Goal: Communication & Community: Answer question/provide support

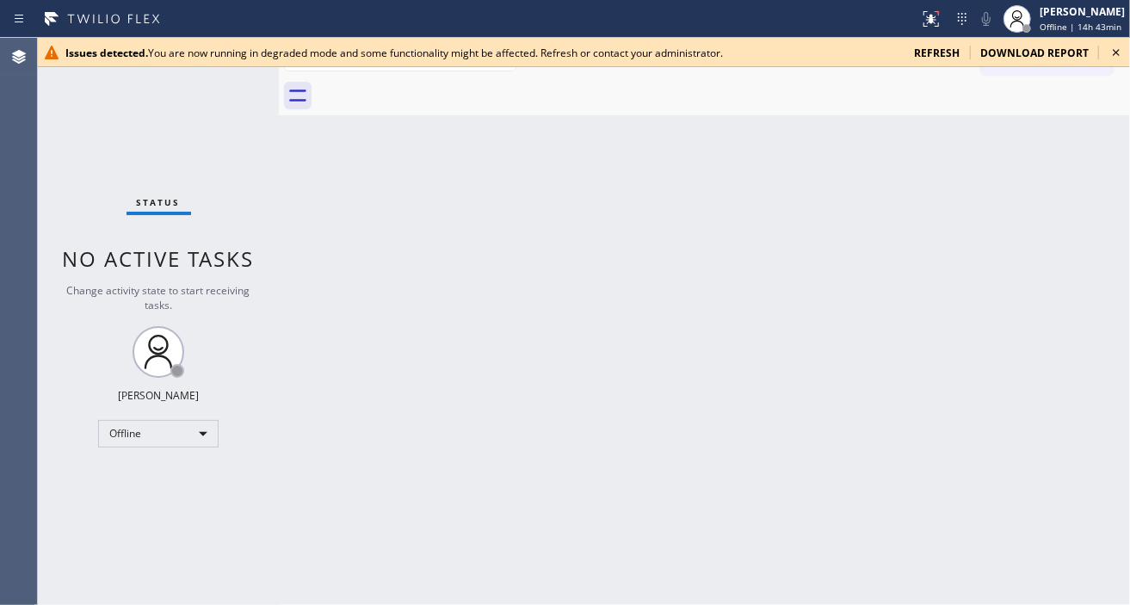
click at [1103, 133] on div "Back to Dashboard Change Sender ID Customers Technicians Select a contact Outbo…" at bounding box center [704, 321] width 851 height 567
click at [1109, 52] on icon at bounding box center [1116, 52] width 21 height 21
click at [1057, 15] on div "[PERSON_NAME]" at bounding box center [1082, 11] width 85 height 15
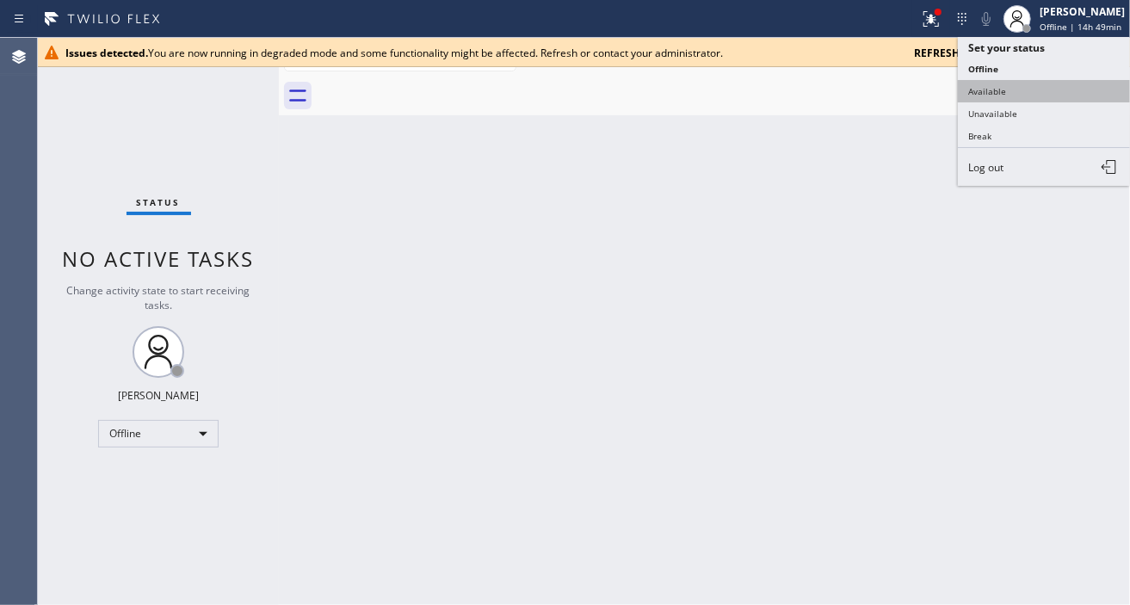
click at [999, 95] on button "Available" at bounding box center [1044, 91] width 172 height 22
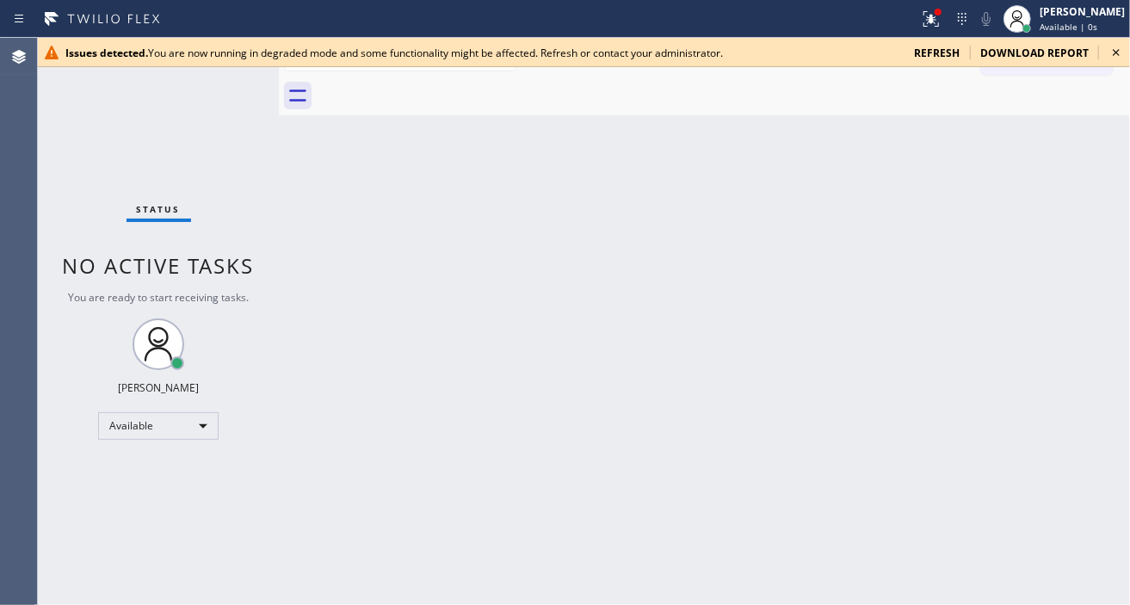
click at [1120, 53] on icon at bounding box center [1116, 52] width 21 height 21
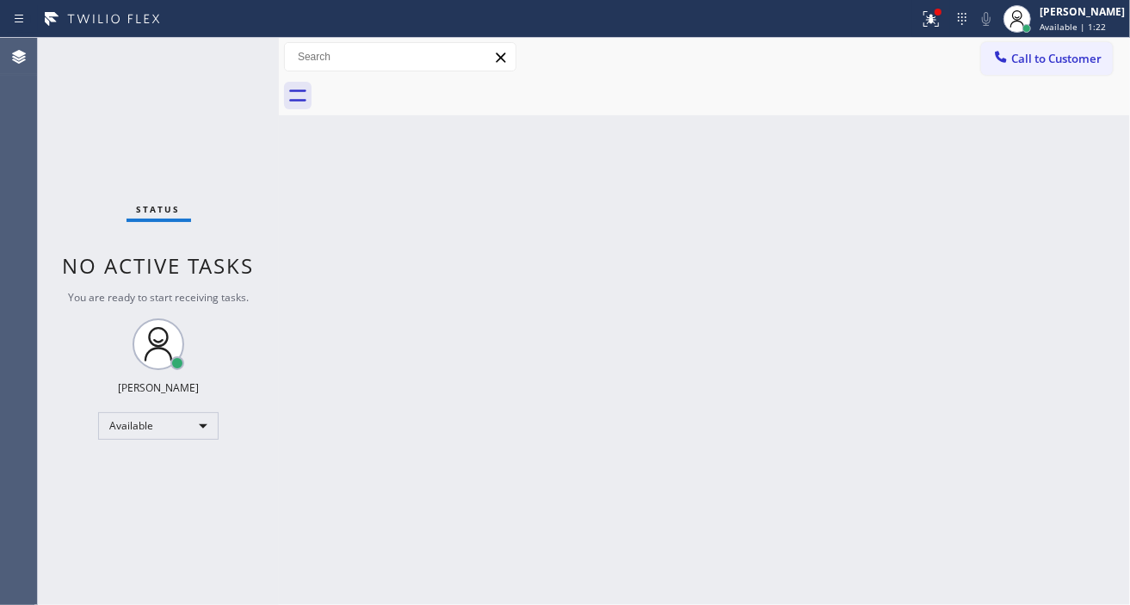
click at [1072, 149] on div "Back to Dashboard Change Sender ID Customers Technicians Select a contact Outbo…" at bounding box center [704, 321] width 851 height 567
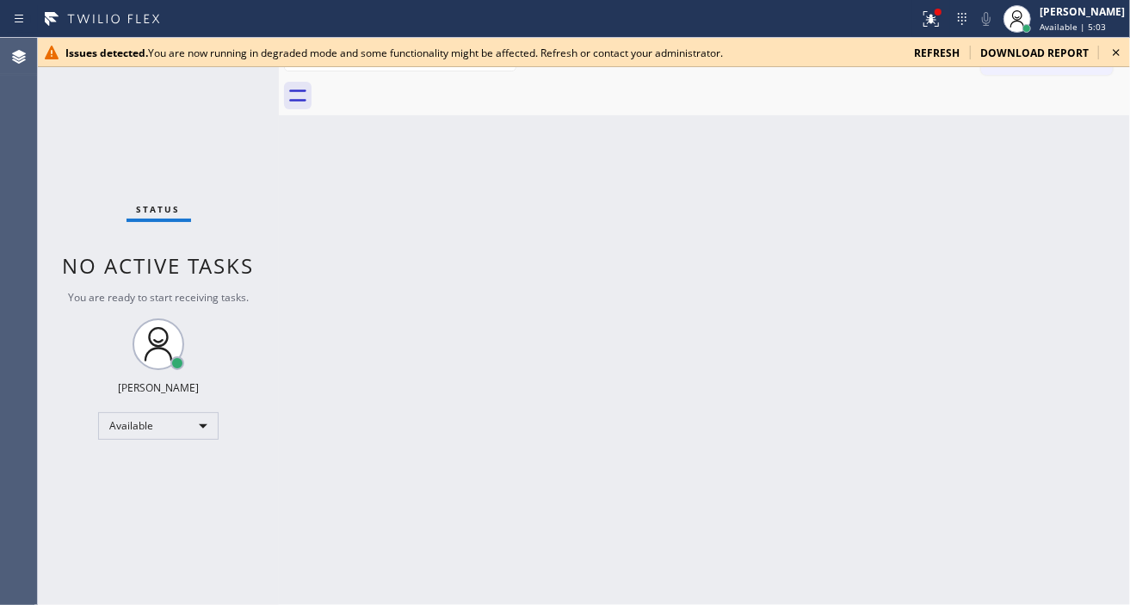
click at [1097, 216] on div "Back to Dashboard Change Sender ID Customers Technicians Select a contact Outbo…" at bounding box center [704, 321] width 851 height 567
click at [1116, 55] on icon at bounding box center [1116, 52] width 21 height 21
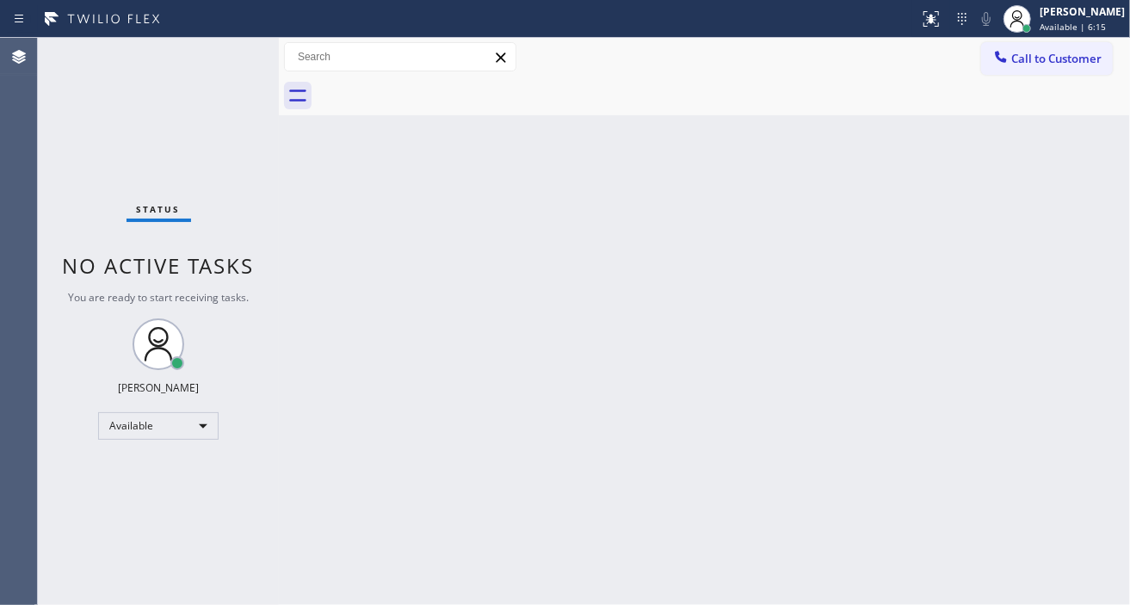
click at [1073, 209] on div "Back to Dashboard Change Sender ID Customers Technicians Select a contact Outbo…" at bounding box center [704, 321] width 851 height 567
click at [1073, 152] on div "Back to Dashboard Change Sender ID Customers Technicians Select a contact Outbo…" at bounding box center [704, 321] width 851 height 567
click at [238, 60] on div "Status No active tasks You are ready to start receiving tasks. Esmael Jarina Av…" at bounding box center [158, 321] width 241 height 567
click at [222, 58] on div "Status No active tasks You are ready to start receiving tasks. Esmael Jarina Av…" at bounding box center [158, 321] width 241 height 567
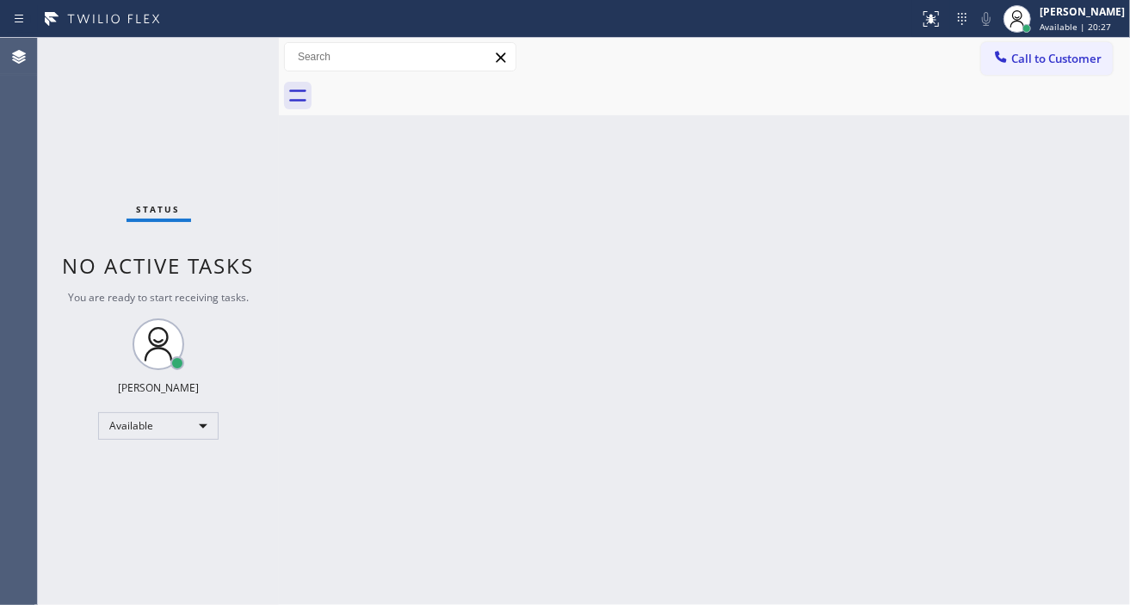
click at [1097, 179] on div "Back to Dashboard Change Sender ID Customers Technicians Select a contact Outbo…" at bounding box center [704, 321] width 851 height 567
click at [232, 49] on div "Status No active tasks You are ready to start receiving tasks. Esmael Jarina Av…" at bounding box center [158, 321] width 241 height 567
click at [244, 44] on div "Status No active tasks You are ready to start receiving tasks. Esmael Jarina Av…" at bounding box center [158, 321] width 241 height 567
click at [241, 52] on div "Status No active tasks You are ready to start receiving tasks. Esmael Jarina Av…" at bounding box center [158, 321] width 241 height 567
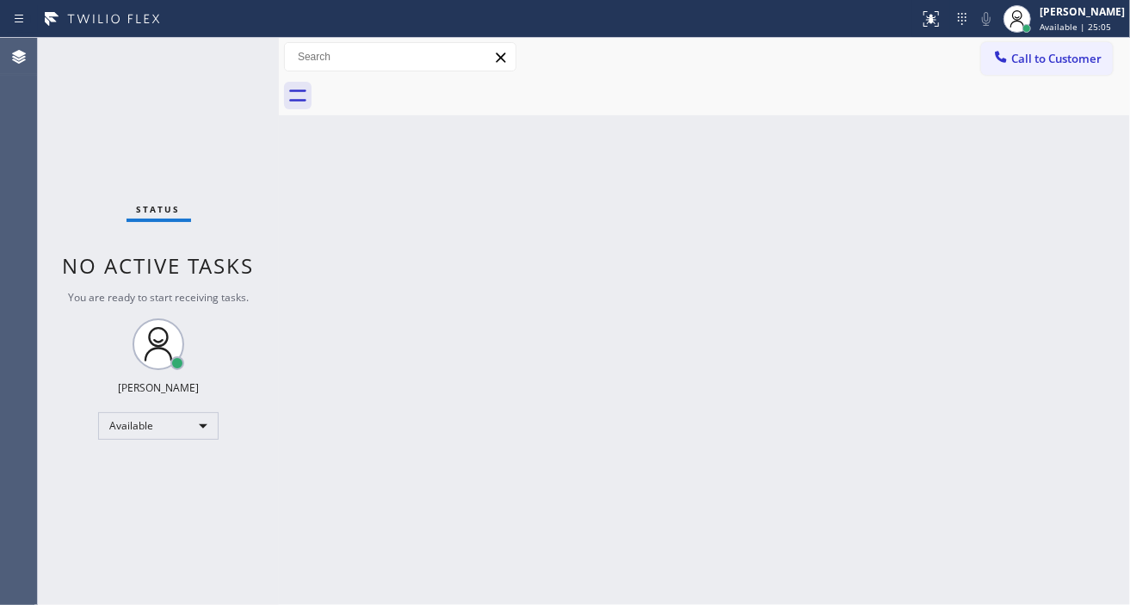
click at [241, 52] on div "Status No active tasks You are ready to start receiving tasks. Esmael Jarina Av…" at bounding box center [158, 321] width 241 height 567
click at [243, 45] on div "Status No active tasks You are ready to start receiving tasks. Esmael Jarina Av…" at bounding box center [158, 321] width 241 height 567
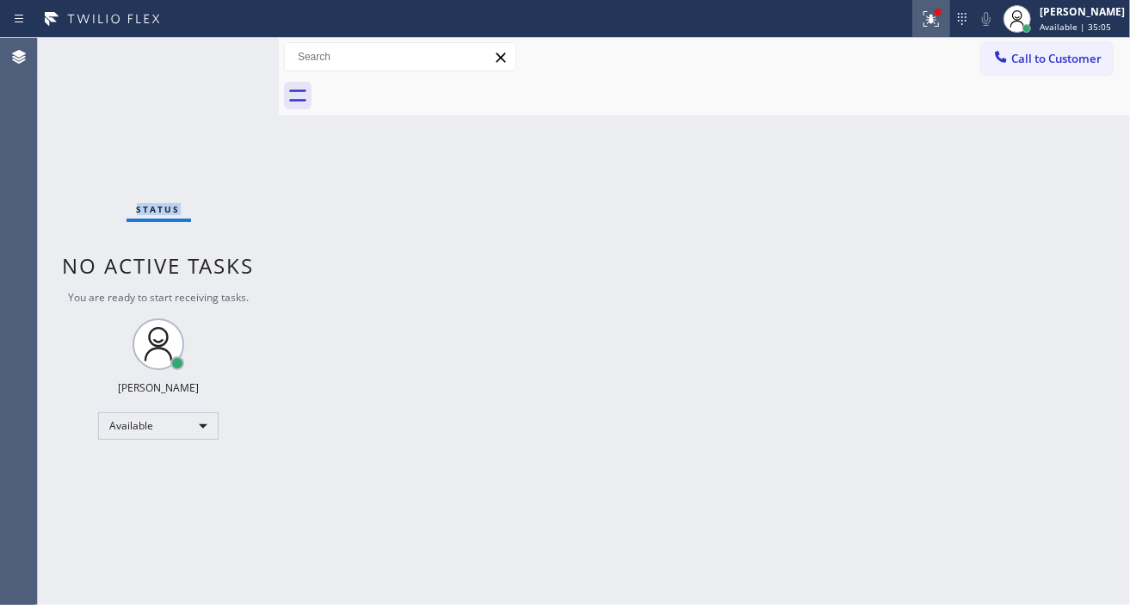
click at [942, 31] on button at bounding box center [931, 19] width 38 height 38
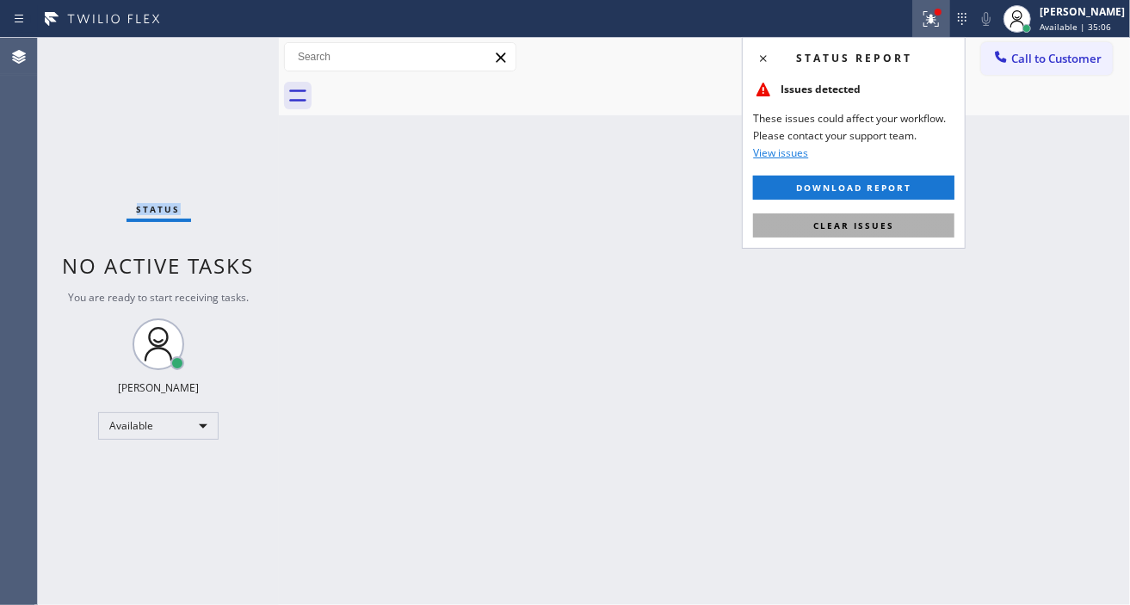
click at [884, 235] on button "Clear issues" at bounding box center [853, 225] width 201 height 24
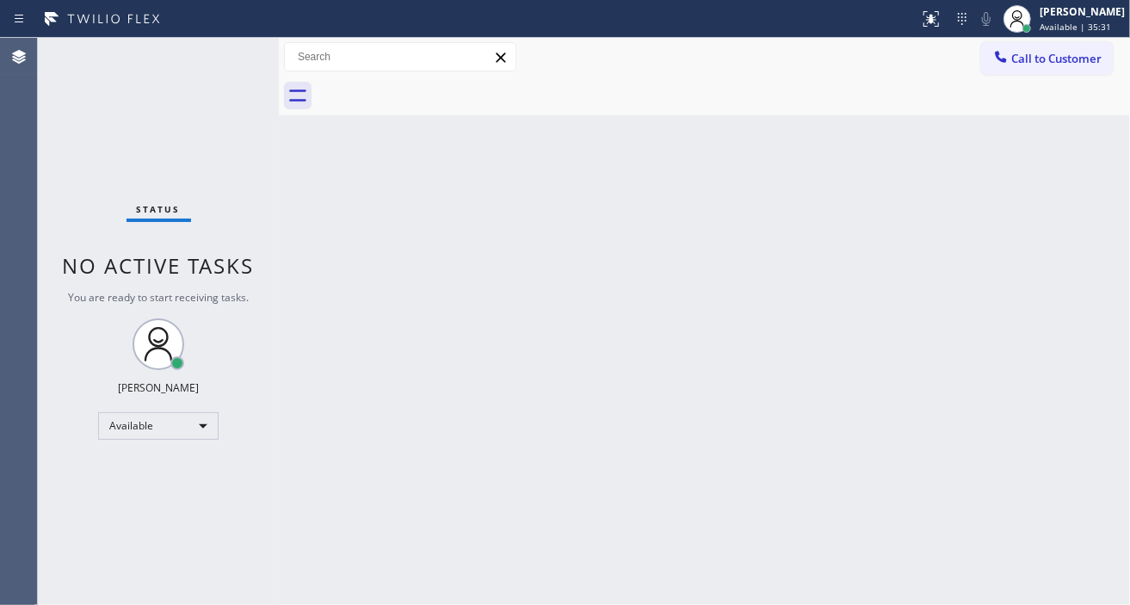
click at [1042, 204] on div "Back to Dashboard Change Sender ID Customers Technicians Select a contact Outbo…" at bounding box center [704, 321] width 851 height 567
click at [224, 47] on div "Status No active tasks You are ready to start receiving tasks. Esmael Jarina Av…" at bounding box center [158, 321] width 241 height 567
click at [178, 59] on div "Status No active tasks You are ready to start receiving tasks. Esmael Jarina Av…" at bounding box center [158, 321] width 241 height 567
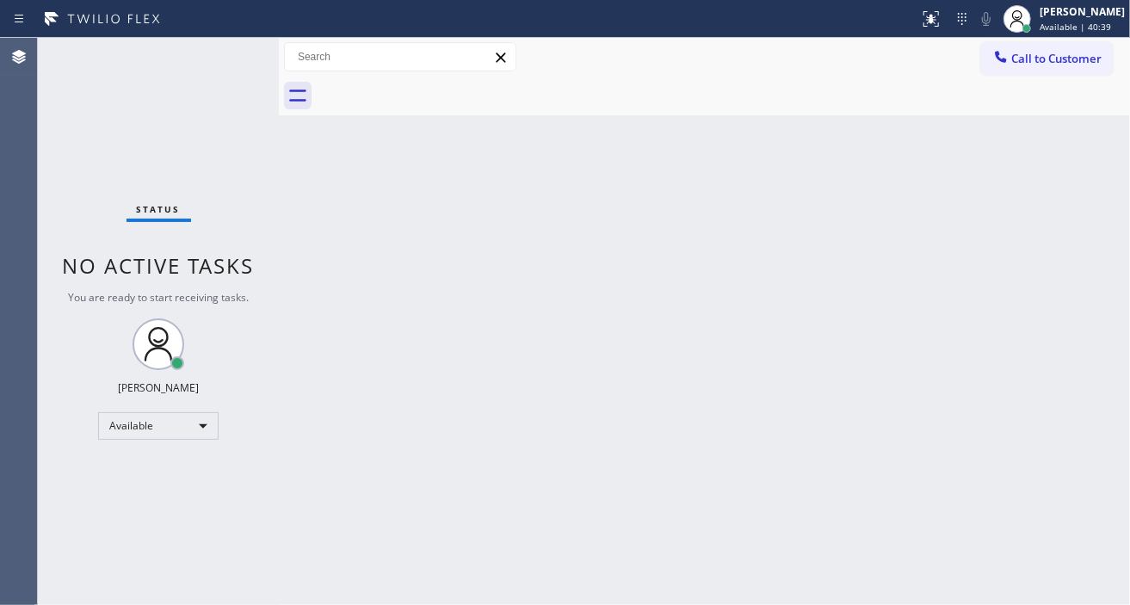
click at [231, 50] on div "Status No active tasks You are ready to start receiving tasks. Esmael Jarina Av…" at bounding box center [158, 321] width 241 height 567
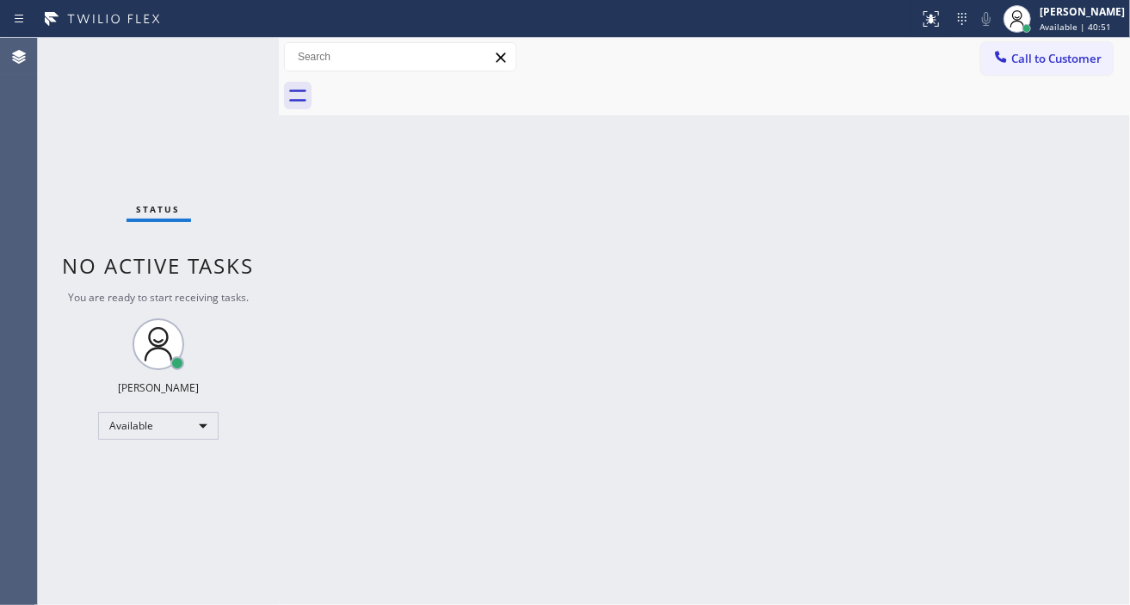
click at [241, 53] on div "Status No active tasks You are ready to start receiving tasks. Esmael Jarina Av…" at bounding box center [158, 321] width 241 height 567
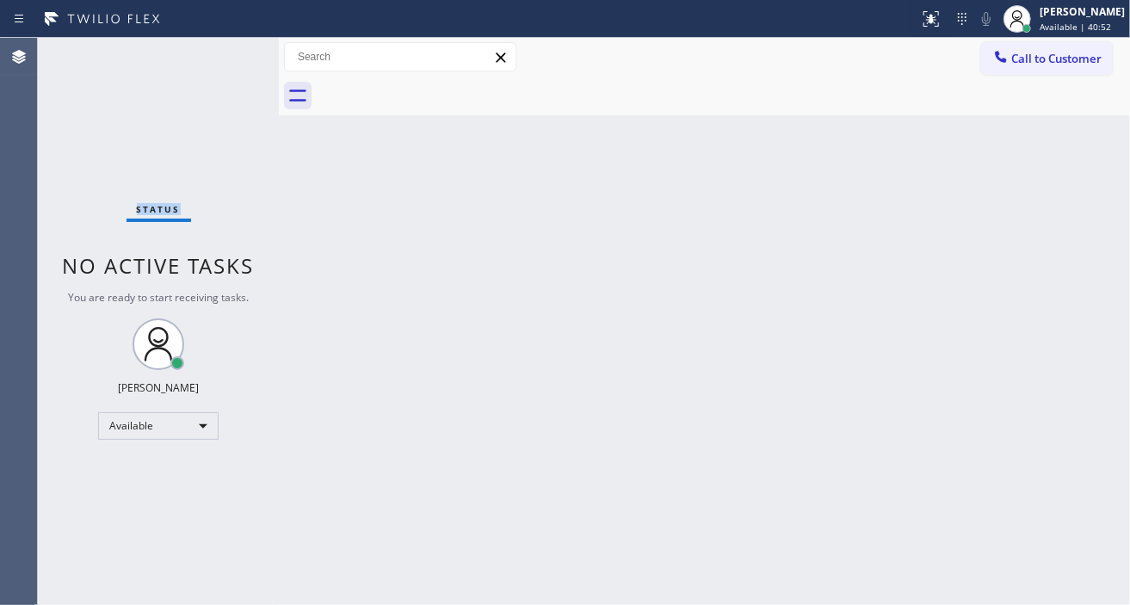
click at [241, 53] on div "Status No active tasks You are ready to start receiving tasks. Esmael Jarina Av…" at bounding box center [158, 321] width 241 height 567
click at [1059, 202] on div "Back to Dashboard Change Sender ID Customers Technicians Select a contact Outbo…" at bounding box center [704, 321] width 851 height 567
click at [216, 65] on div "Status No active tasks You are ready to start receiving tasks. Esmael Jarina Av…" at bounding box center [158, 321] width 241 height 567
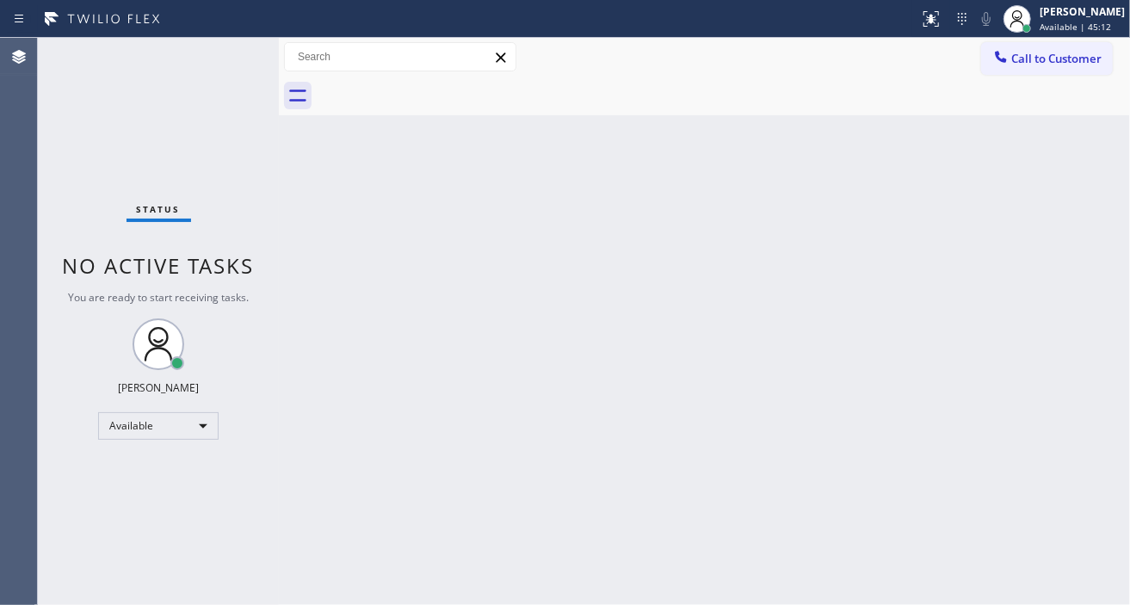
click at [216, 65] on div "Status No active tasks You are ready to start receiving tasks. Esmael Jarina Av…" at bounding box center [158, 321] width 241 height 567
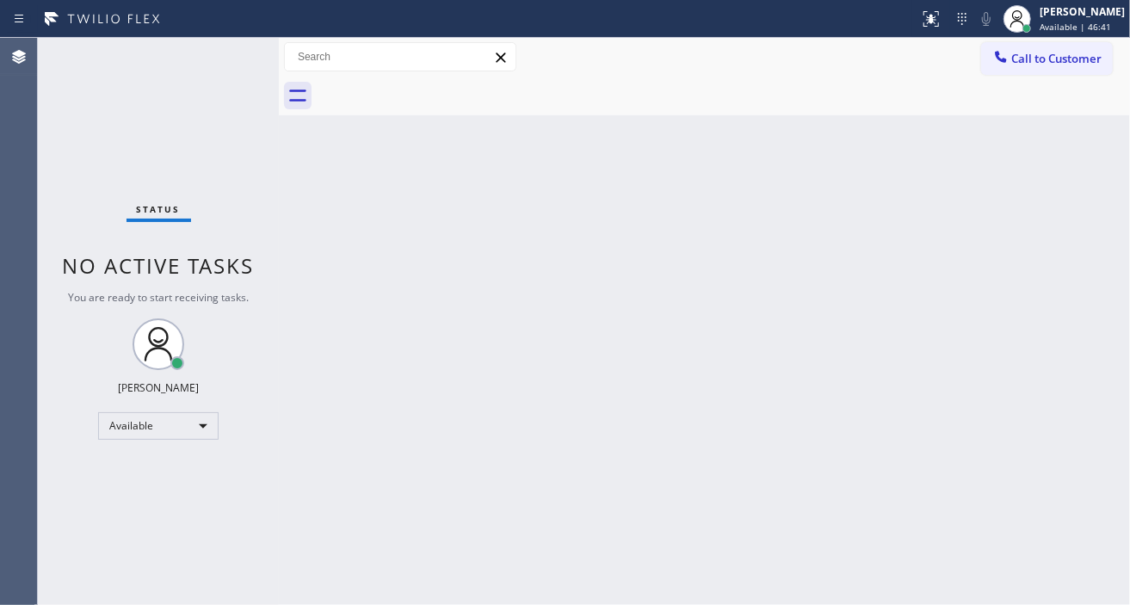
click at [1083, 182] on div "Back to Dashboard Change Sender ID Customers Technicians Select a contact Outbo…" at bounding box center [704, 321] width 851 height 567
click at [227, 52] on div "Status No active tasks You are ready to start receiving tasks. Esmael Jarina Av…" at bounding box center [158, 321] width 241 height 567
click at [1063, 187] on div "Back to Dashboard Change Sender ID Customers Technicians Select a contact Outbo…" at bounding box center [704, 321] width 851 height 567
click at [222, 53] on div "Status No active tasks You are ready to start receiving tasks. Esmael Jarina Av…" at bounding box center [158, 321] width 241 height 567
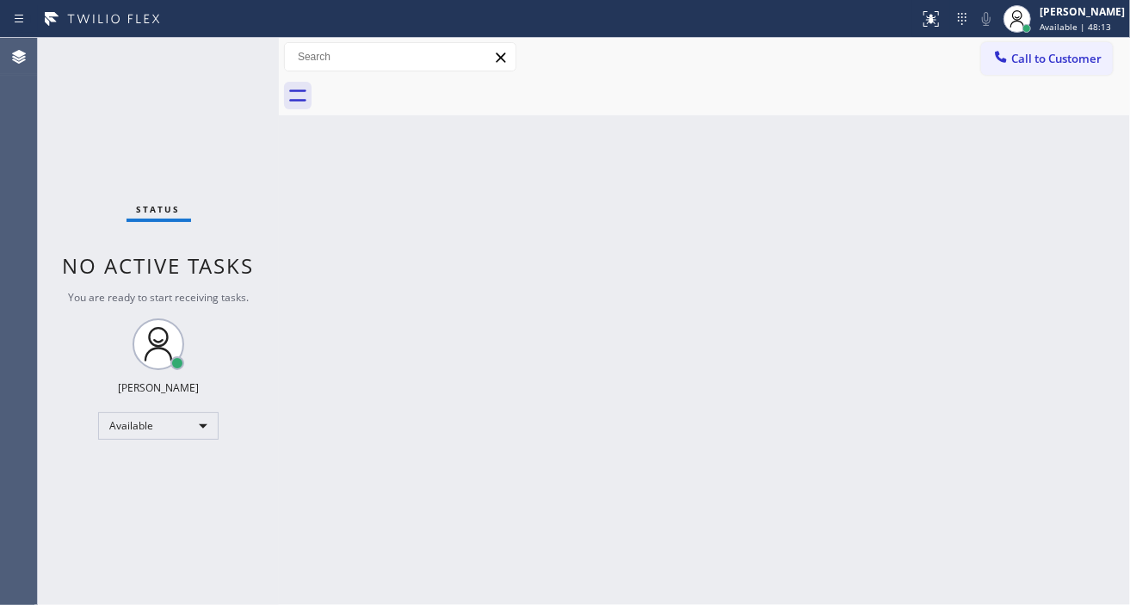
click at [222, 53] on div "Status No active tasks You are ready to start receiving tasks. Esmael Jarina Av…" at bounding box center [158, 321] width 241 height 567
click at [221, 53] on div "Status No active tasks You are ready to start receiving tasks. Esmael Jarina Av…" at bounding box center [158, 321] width 241 height 567
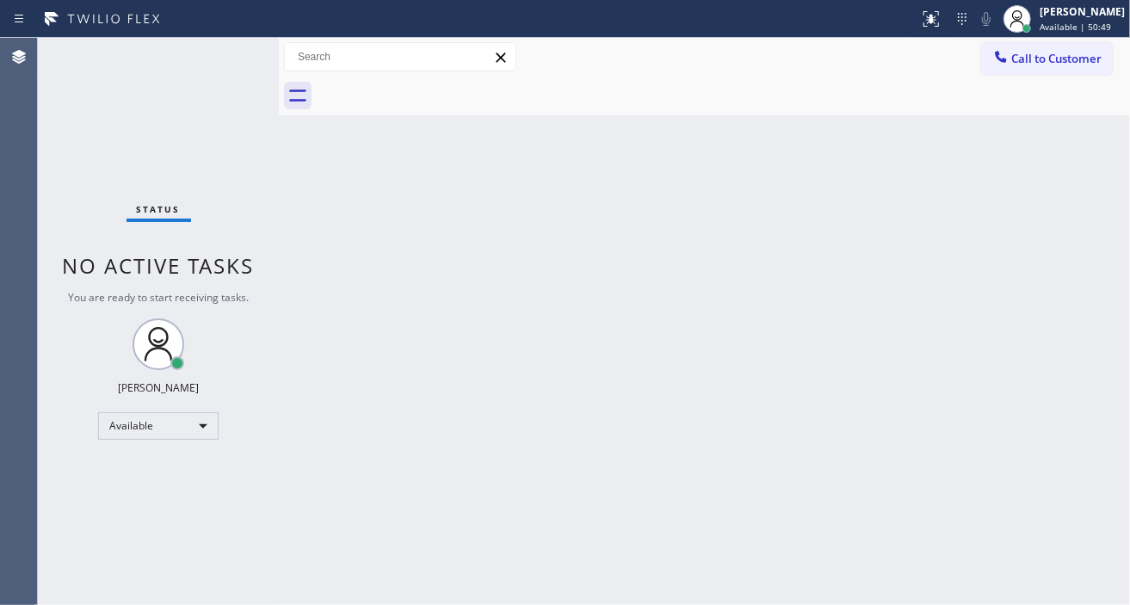
click at [221, 53] on div "Status No active tasks You are ready to start receiving tasks. Esmael Jarina Av…" at bounding box center [158, 321] width 241 height 567
click at [222, 55] on div "Status No active tasks You are ready to start receiving tasks. Esmael Jarina Av…" at bounding box center [158, 321] width 241 height 567
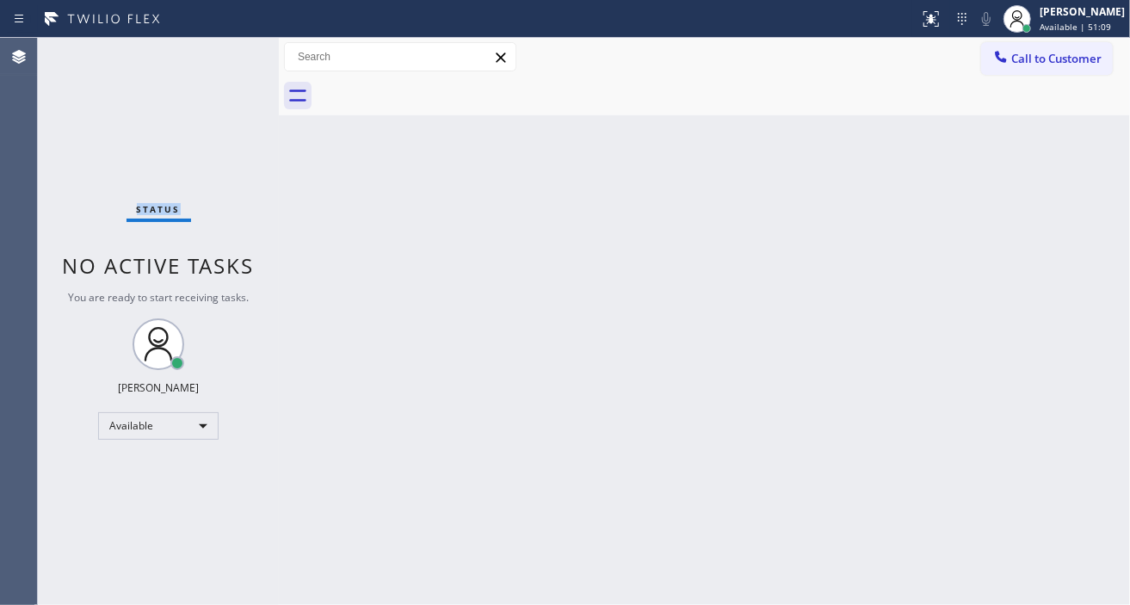
click at [222, 55] on div "Status No active tasks You are ready to start receiving tasks. Esmael Jarina Av…" at bounding box center [158, 321] width 241 height 567
click at [226, 46] on div "Status No active tasks You are ready to start receiving tasks. Esmael Jarina Av…" at bounding box center [158, 321] width 241 height 567
drag, startPoint x: 1098, startPoint y: 170, endPoint x: 982, endPoint y: 158, distance: 116.7
click at [1098, 170] on div "Back to Dashboard Change Sender ID Customers Technicians Select a contact Outbo…" at bounding box center [704, 321] width 851 height 567
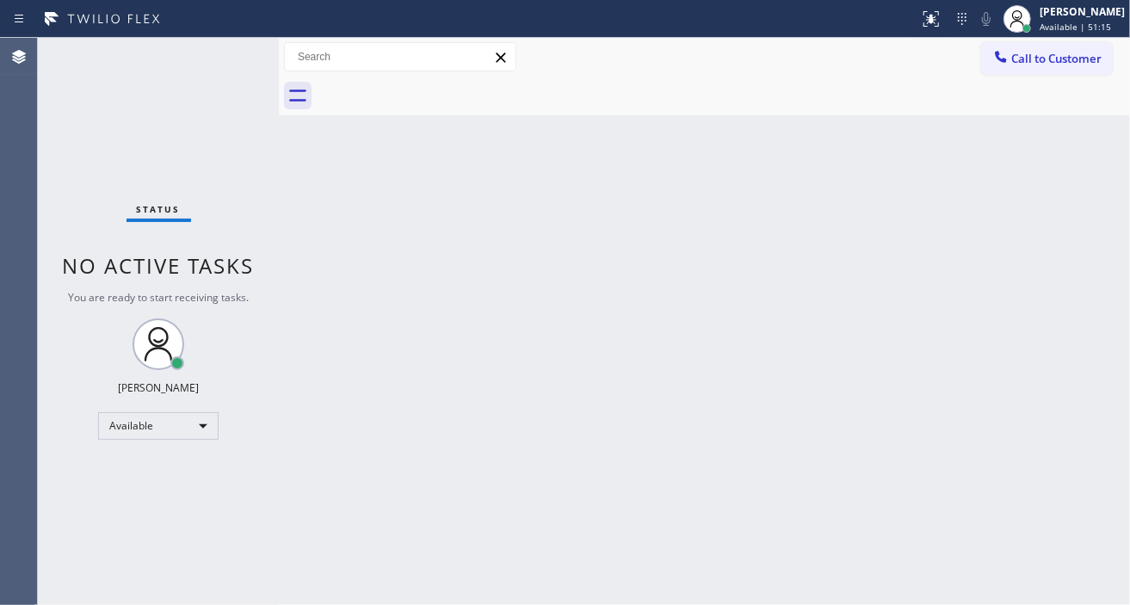
click at [226, 50] on div "Status No active tasks You are ready to start receiving tasks. Esmael Jarina Av…" at bounding box center [158, 321] width 241 height 567
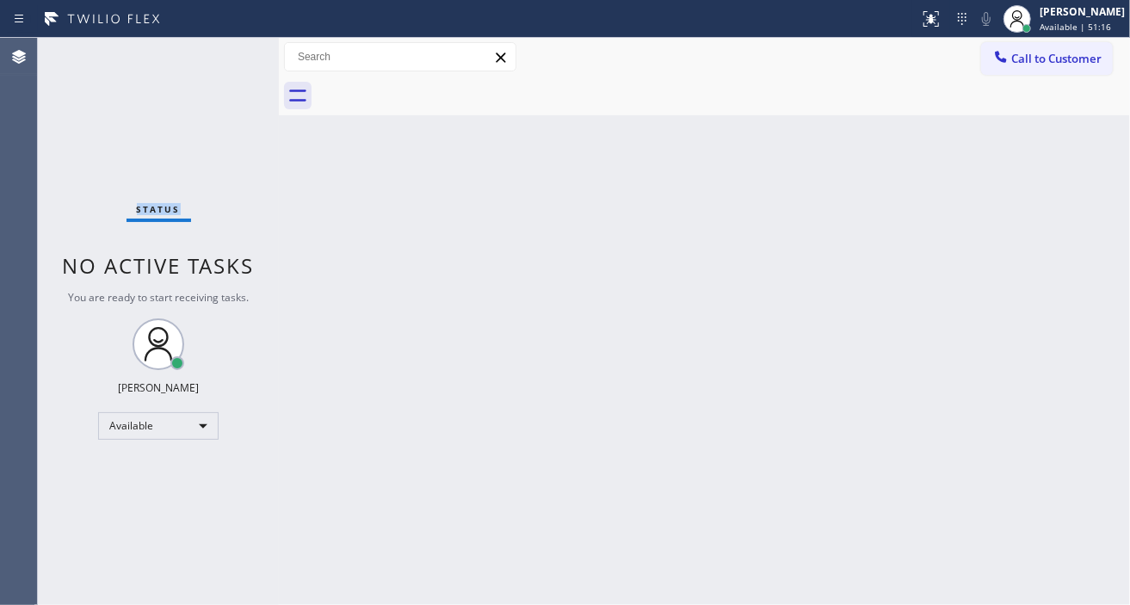
click at [226, 50] on div "Status No active tasks You are ready to start receiving tasks. Esmael Jarina Av…" at bounding box center [158, 321] width 241 height 567
click at [1089, 155] on div "Back to Dashboard Change Sender ID Customers Technicians Select a contact Outbo…" at bounding box center [704, 321] width 851 height 567
click at [228, 55] on div "Status No active tasks You are ready to start receiving tasks. Esmael Jarina Av…" at bounding box center [158, 321] width 241 height 567
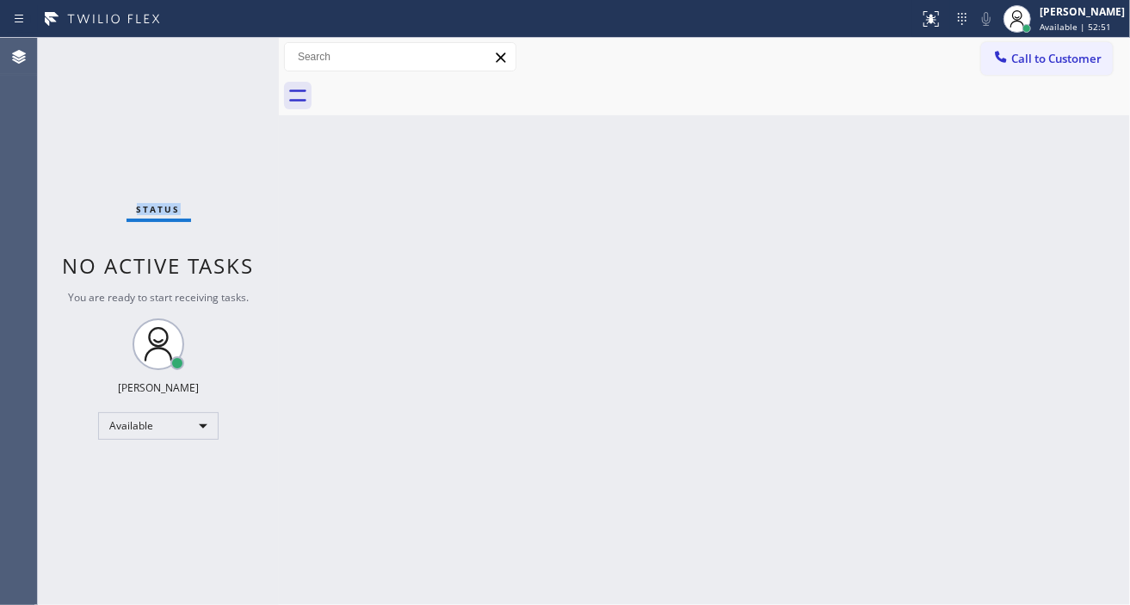
click at [228, 55] on div "Status No active tasks You are ready to start receiving tasks. Esmael Jarina Av…" at bounding box center [158, 321] width 241 height 567
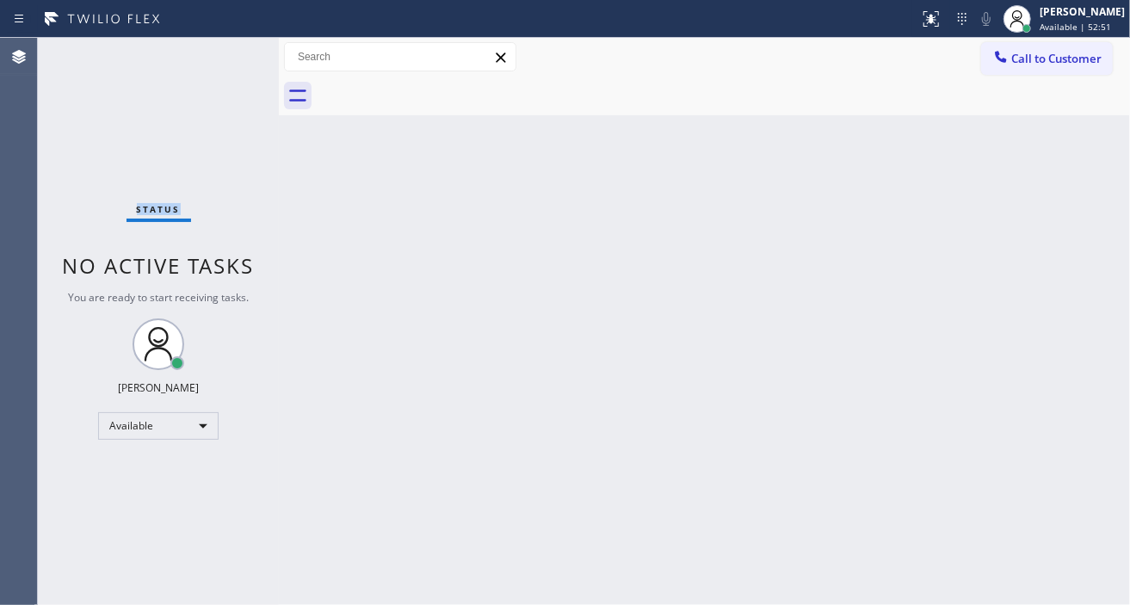
click at [228, 55] on div "Status No active tasks You are ready to start receiving tasks. Esmael Jarina Av…" at bounding box center [158, 321] width 241 height 567
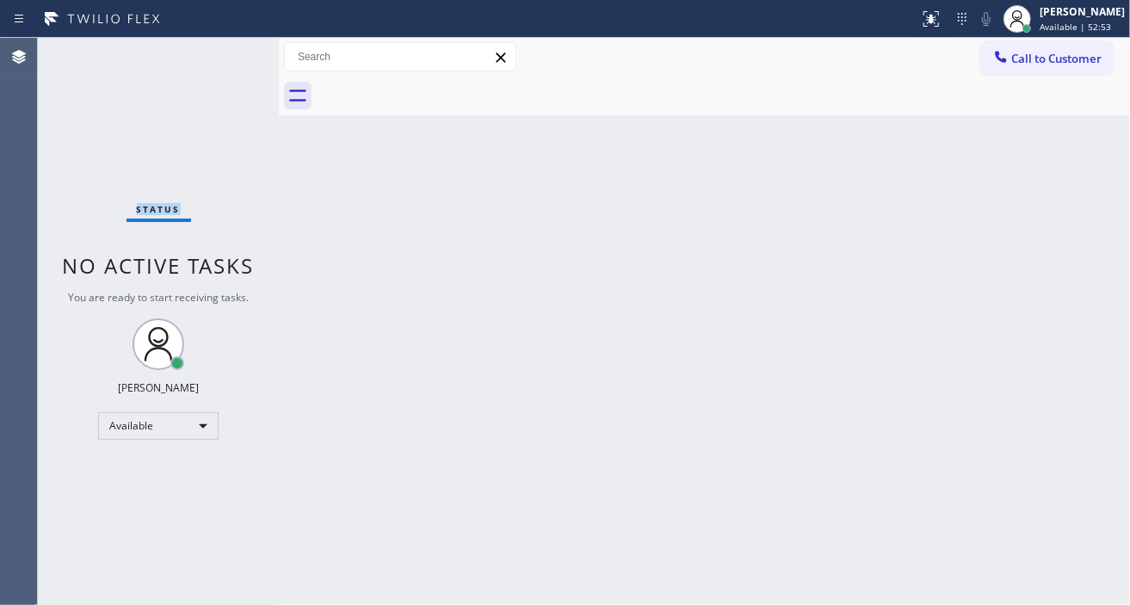
click at [228, 55] on div "Status No active tasks You are ready to start receiving tasks. Esmael Jarina Av…" at bounding box center [158, 321] width 241 height 567
click at [1078, 192] on div "Back to Dashboard Change Sender ID Customers Technicians Select a contact Outbo…" at bounding box center [704, 321] width 851 height 567
click at [233, 47] on div "Status No active tasks You are ready to start receiving tasks. Esmael Jarina Av…" at bounding box center [158, 321] width 241 height 567
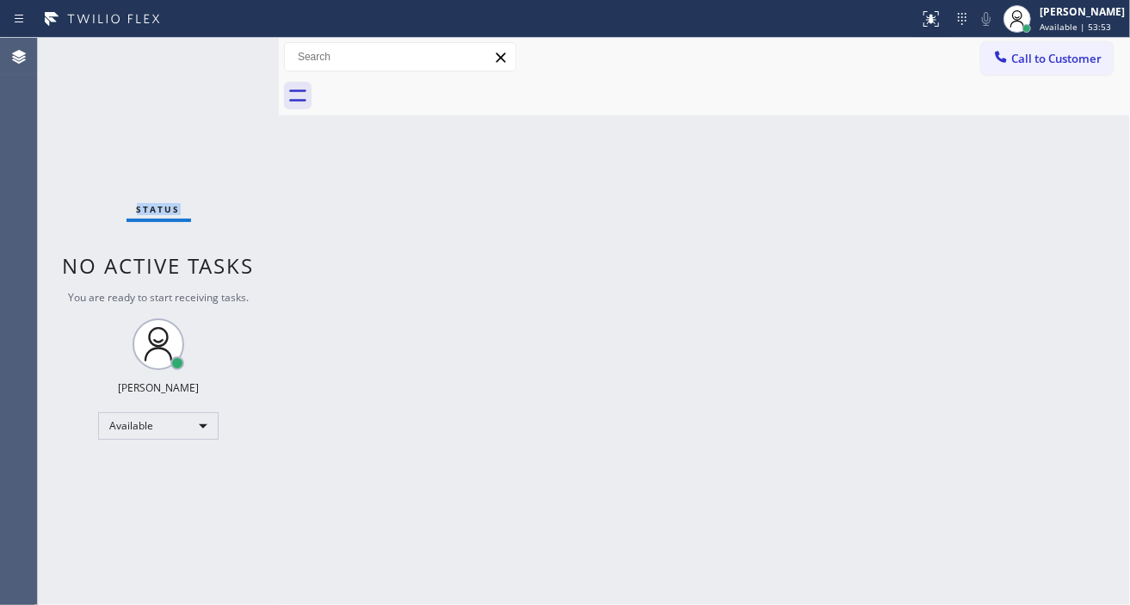
click at [233, 47] on div "Status No active tasks You are ready to start receiving tasks. Esmael Jarina Av…" at bounding box center [158, 321] width 241 height 567
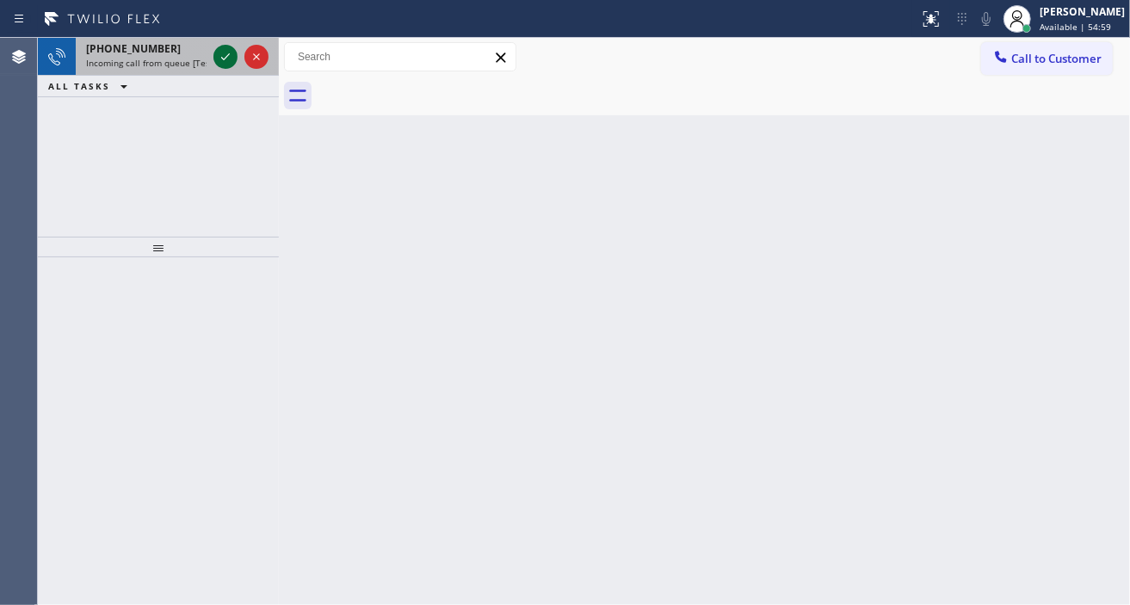
click at [217, 55] on icon at bounding box center [225, 56] width 21 height 21
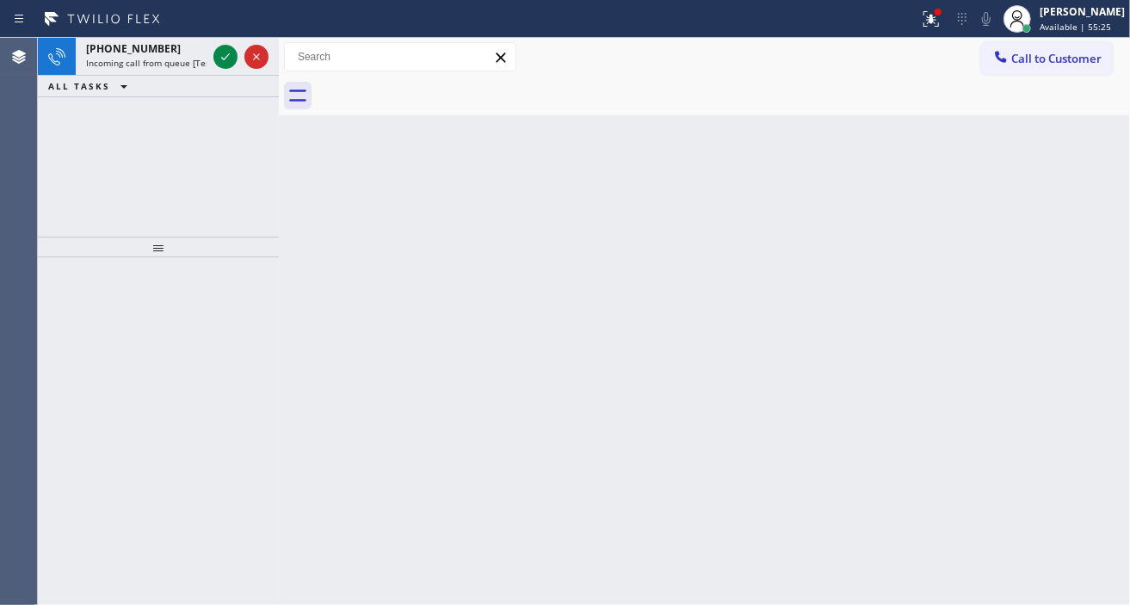
click at [1053, 336] on div "Back to Dashboard Change Sender ID Customers Technicians Select a contact Outbo…" at bounding box center [704, 321] width 851 height 567
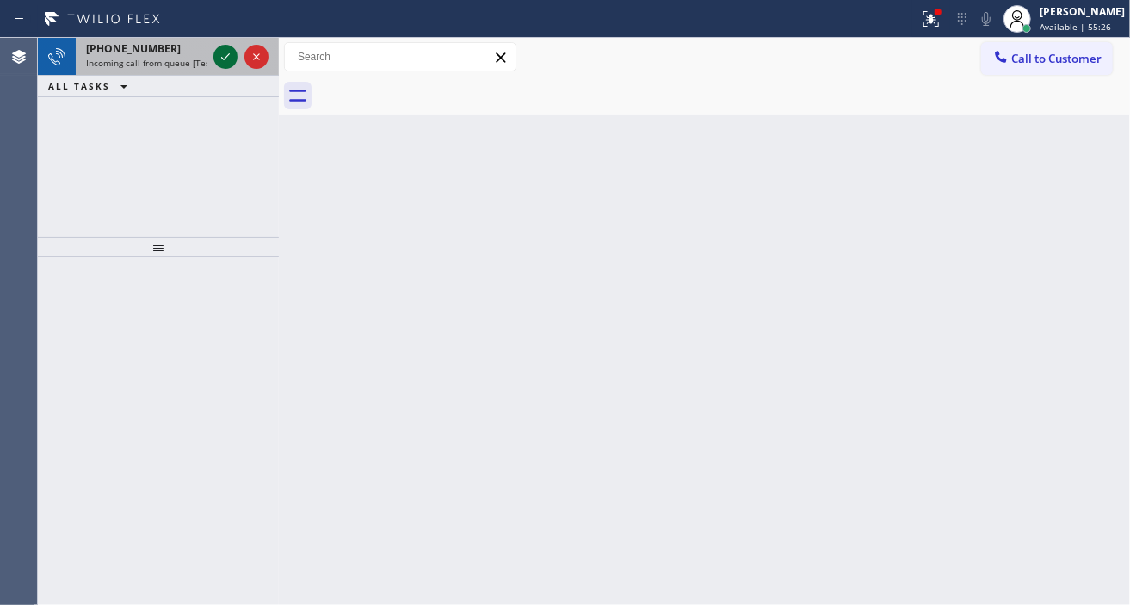
click at [220, 57] on icon at bounding box center [225, 56] width 21 height 21
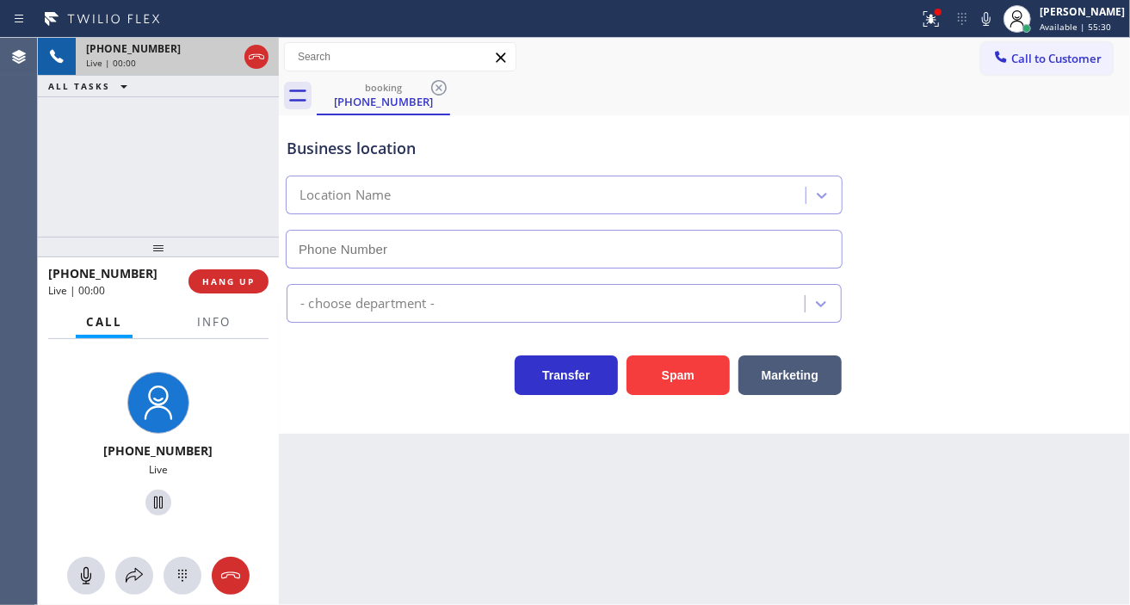
type input "(877) 777-0796"
click at [207, 327] on span "Info" at bounding box center [214, 321] width 34 height 15
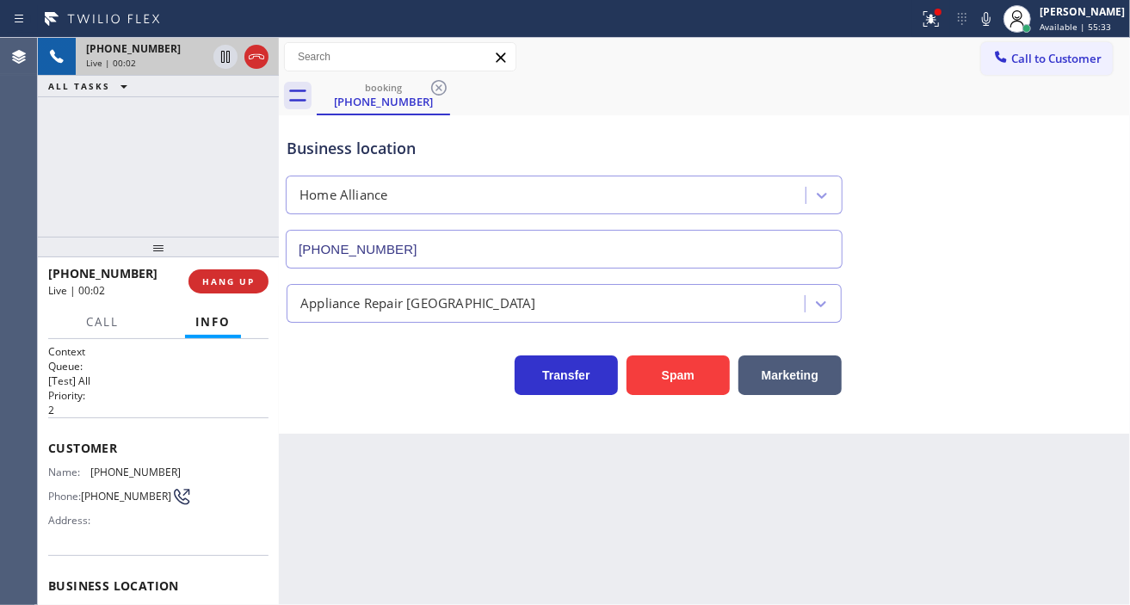
click at [106, 479] on div "Name: (412) 944-7466 Phone: (412) 944-7466 Address:" at bounding box center [114, 500] width 133 height 68
copy span "(412) 944-7466"
click at [424, 484] on div "Back to Dashboard Change Sender ID Customers Technicians Select a contact Outbo…" at bounding box center [704, 321] width 851 height 567
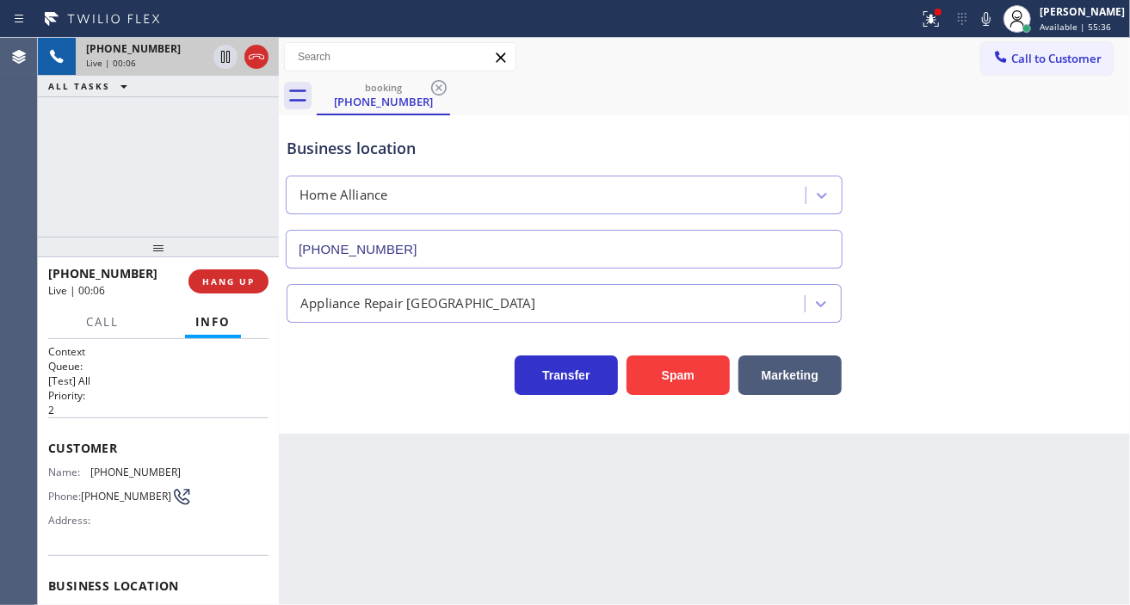
scroll to position [96, 0]
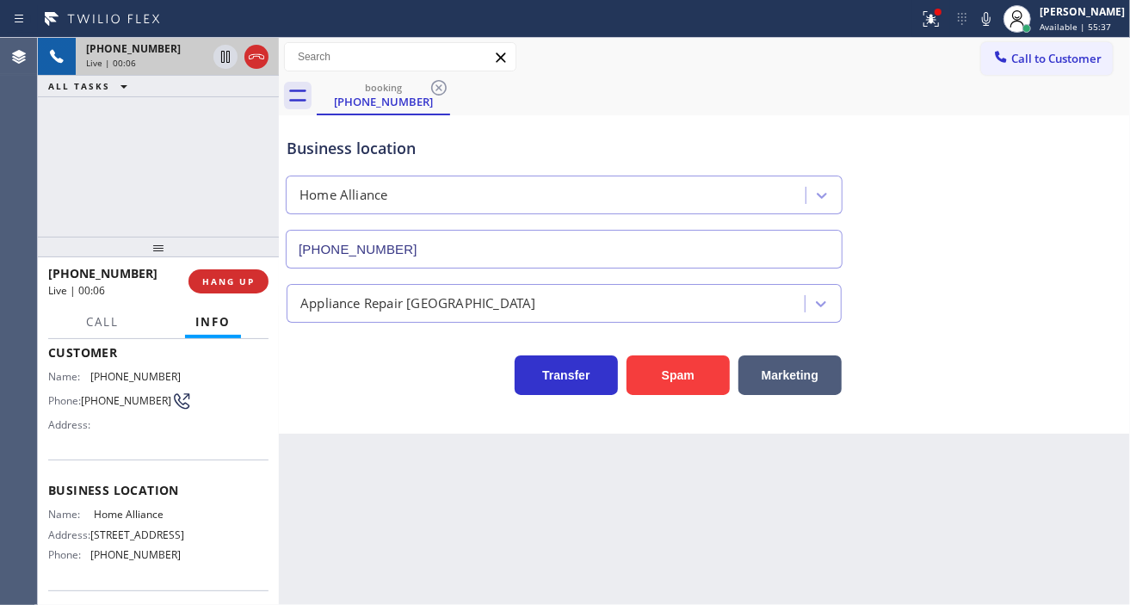
click at [114, 535] on span "263 W Olive Ave Ste 178" at bounding box center [137, 535] width 94 height 13
click at [115, 519] on span "Home Alliance" at bounding box center [137, 514] width 86 height 13
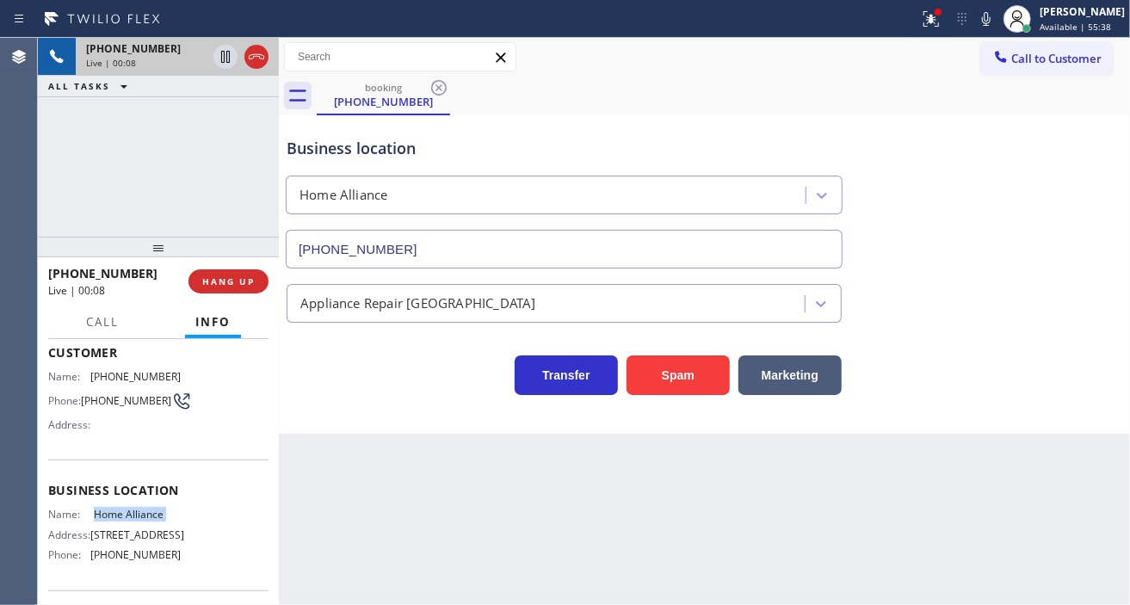
copy span "Home Alliance"
click at [381, 469] on div "Back to Dashboard Change Sender ID Customers Technicians Select a contact Outbo…" at bounding box center [704, 321] width 851 height 567
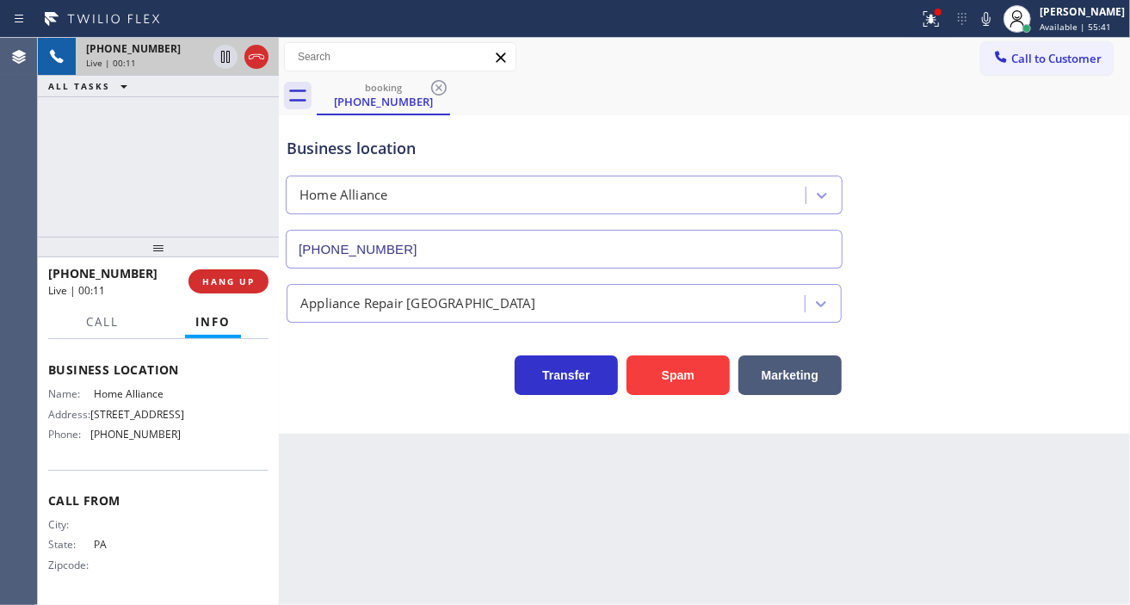
scroll to position [233, 0]
click at [134, 441] on span "(877) 777-0796" at bounding box center [135, 434] width 90 height 13
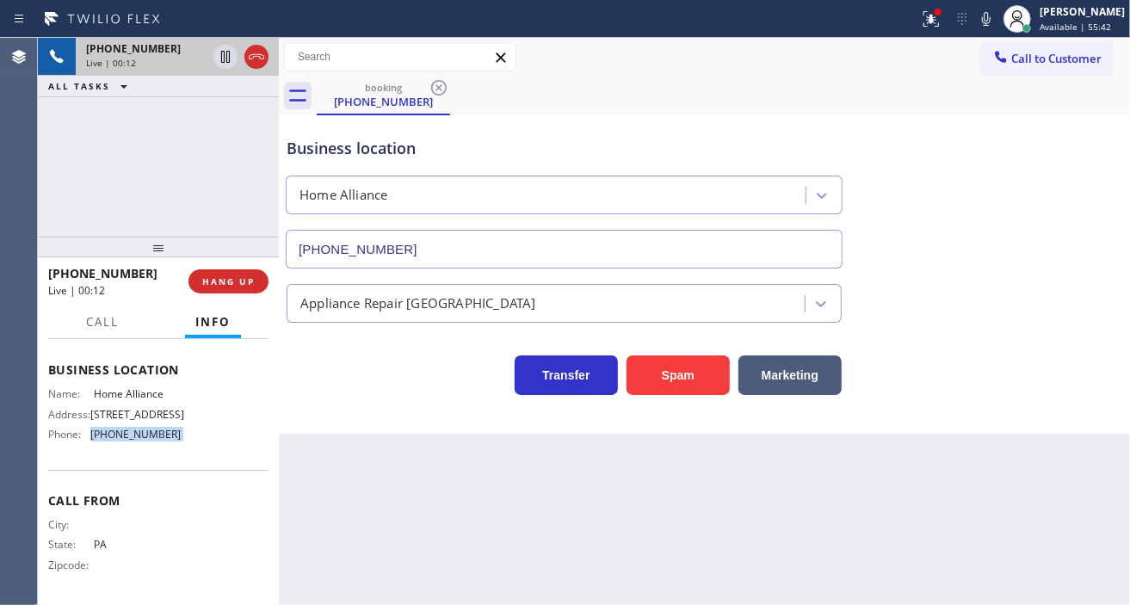
copy span "(877) 777-0796"
click at [535, 452] on div "Back to Dashboard Change Sender ID Customers Technicians Select a contact Outbo…" at bounding box center [704, 321] width 851 height 567
click at [1094, 230] on div "Business location Home Alliance (877) 777-0796" at bounding box center [704, 191] width 843 height 156
click at [937, 19] on icon at bounding box center [931, 17] width 10 height 6
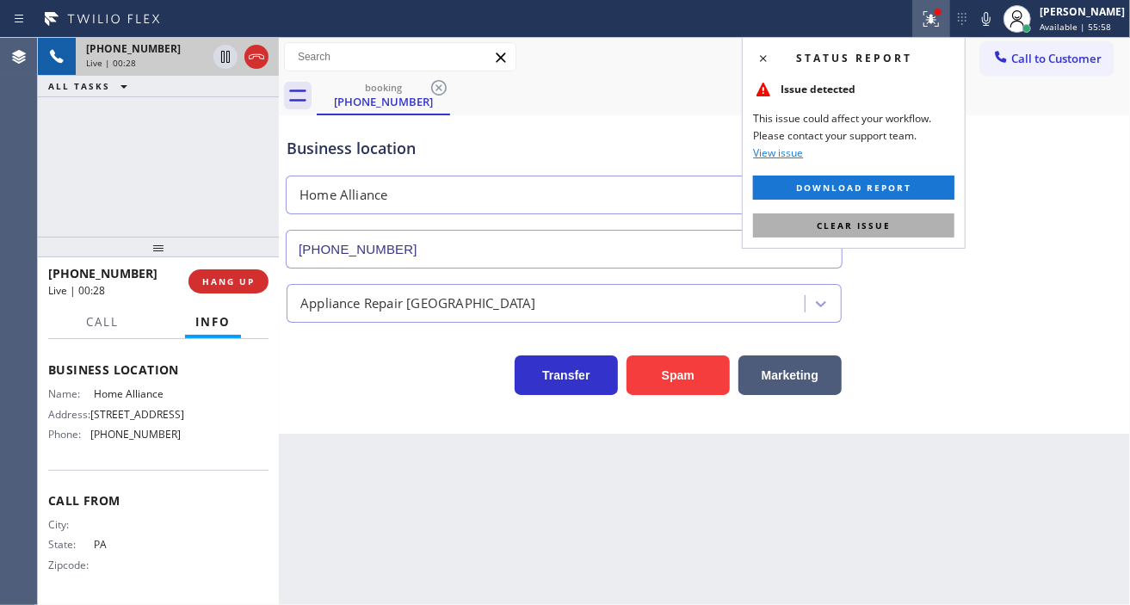
click at [916, 233] on button "Clear issue" at bounding box center [853, 225] width 201 height 24
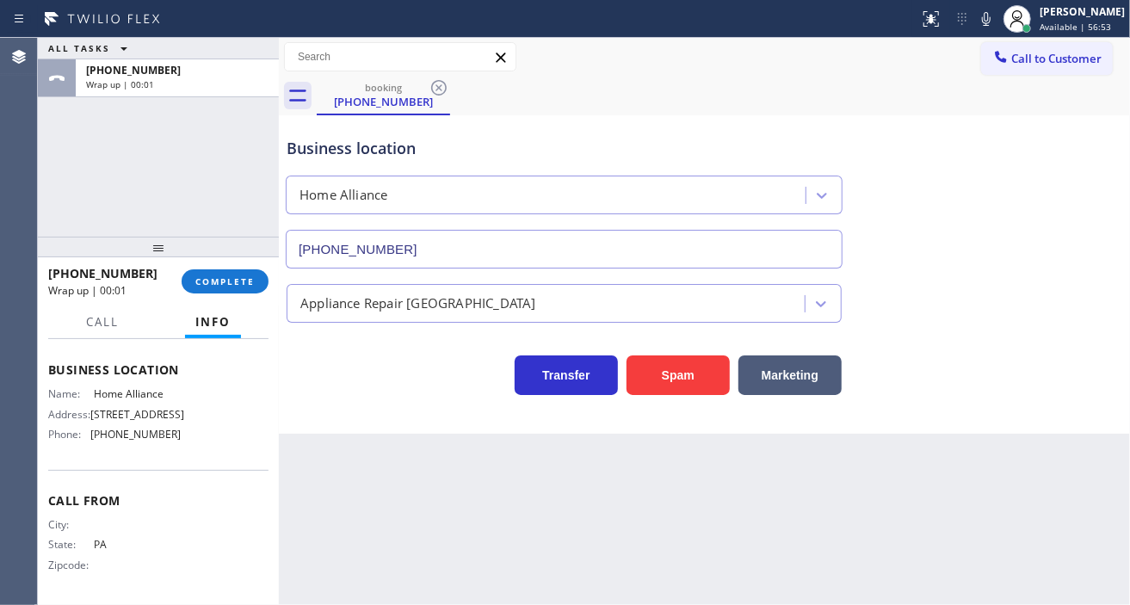
click at [1044, 184] on div "Business location Home Alliance (877) 777-0796" at bounding box center [704, 191] width 843 height 156
click at [222, 286] on span "COMPLETE" at bounding box center [224, 281] width 59 height 12
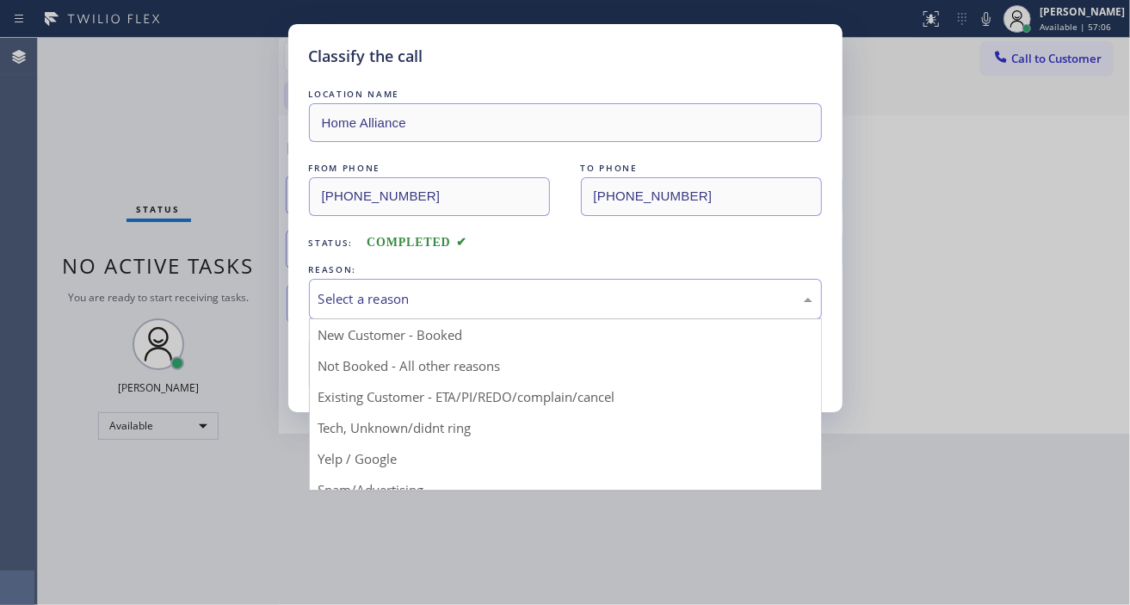
click at [568, 312] on div "Select a reason" at bounding box center [565, 299] width 513 height 40
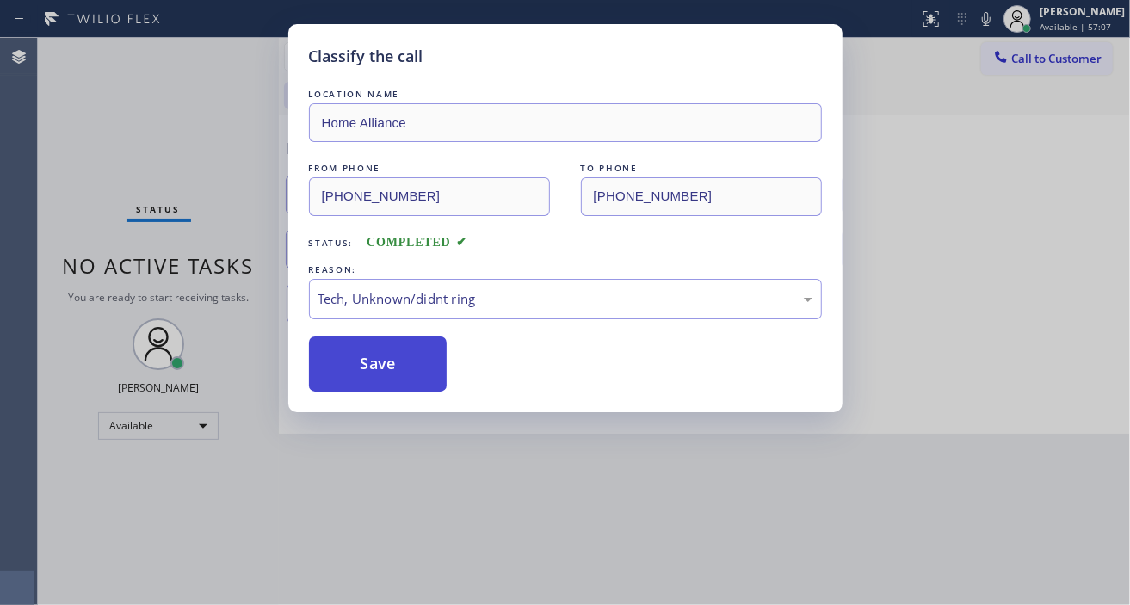
click at [415, 367] on button "Save" at bounding box center [378, 364] width 139 height 55
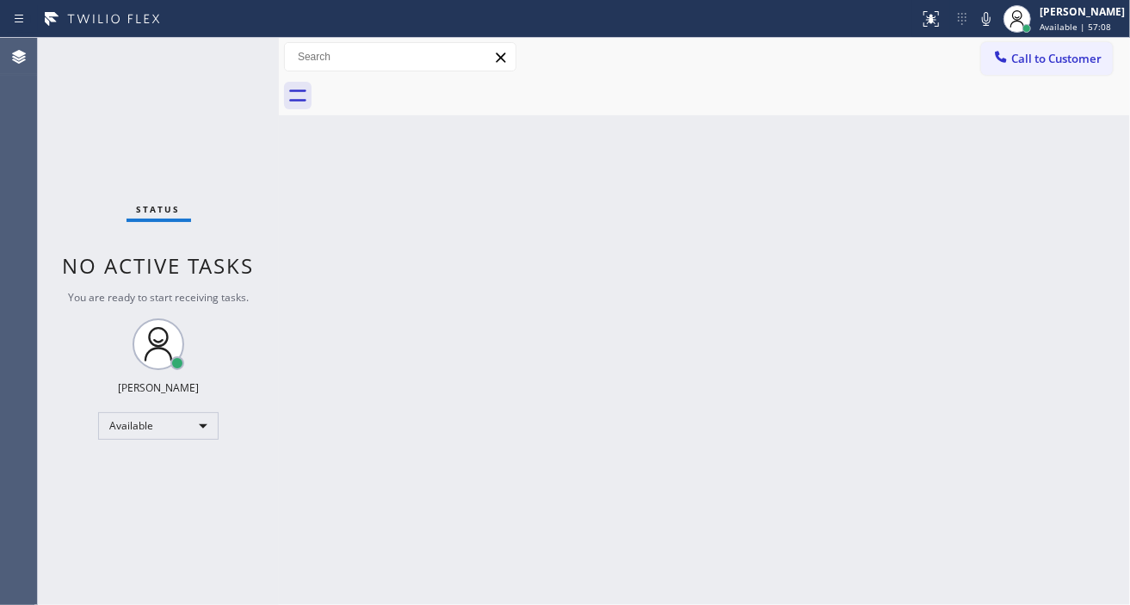
click at [1063, 30] on span "Available | 57:08" at bounding box center [1075, 27] width 71 height 12
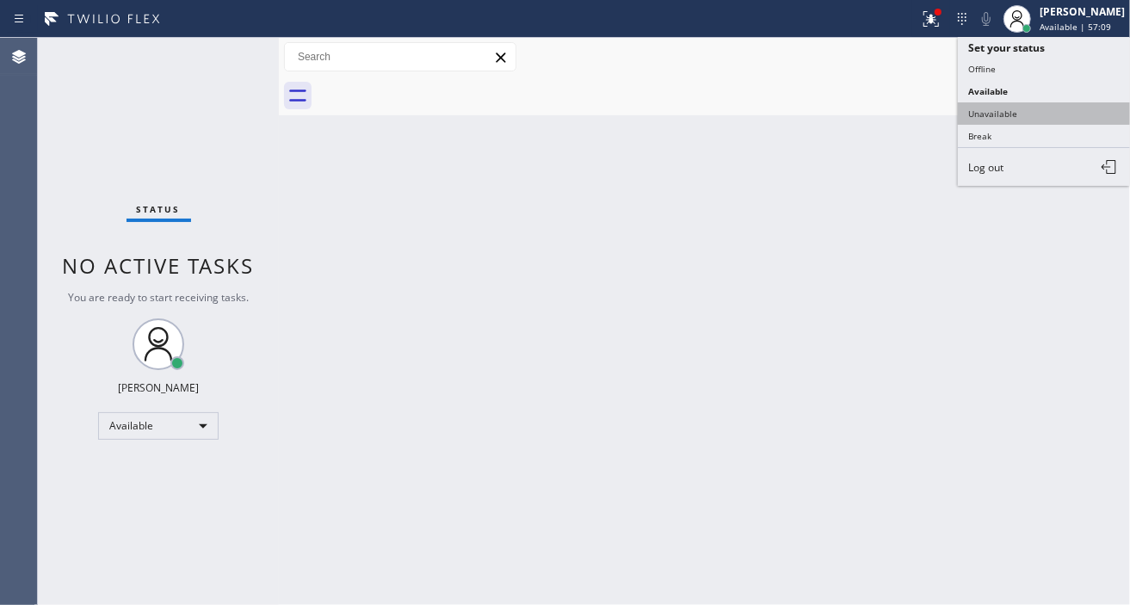
click at [1026, 112] on button "Unavailable" at bounding box center [1044, 113] width 172 height 22
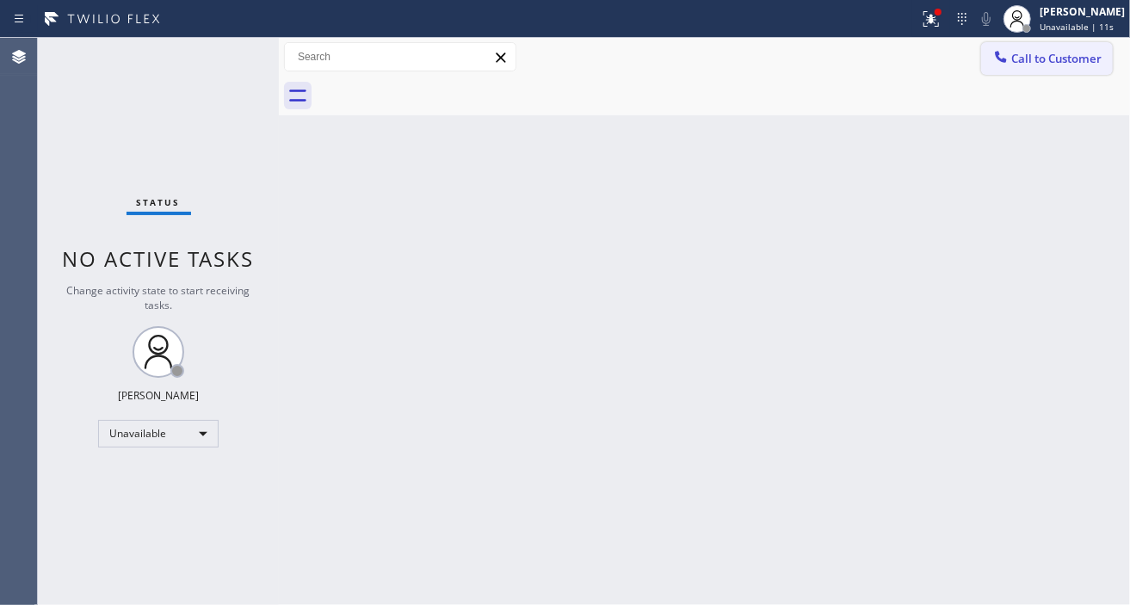
click at [1064, 74] on button "Call to Customer" at bounding box center [1047, 58] width 132 height 33
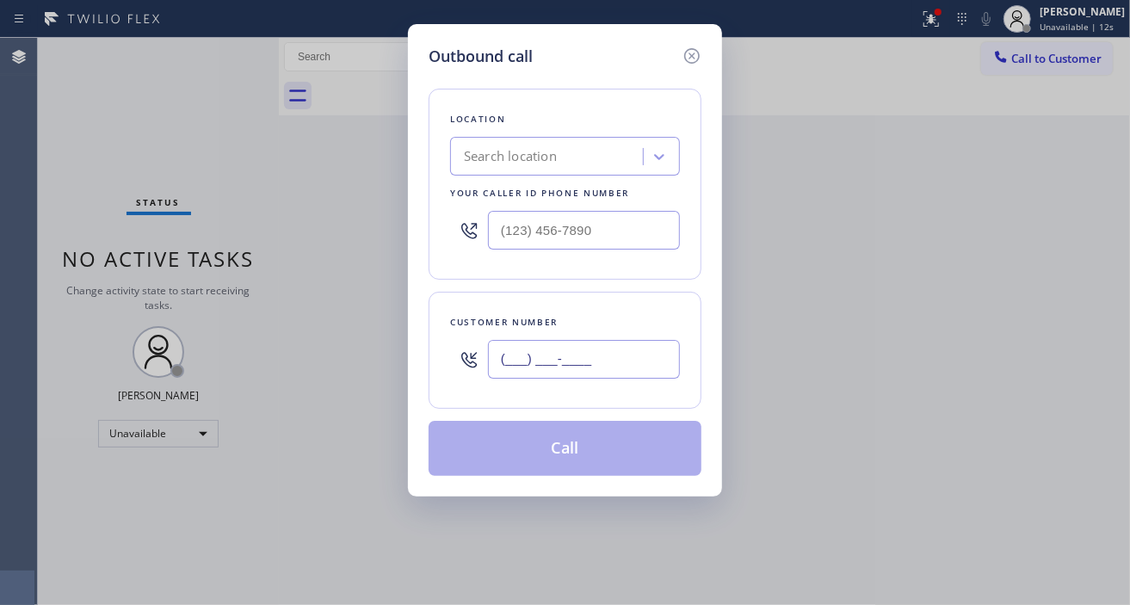
click at [607, 343] on input "(___) ___-____" at bounding box center [584, 359] width 192 height 39
paste input "412) 944-7466"
type input "(412) 944-7466"
click at [565, 218] on input "(___) ___-____" at bounding box center [584, 230] width 192 height 39
paste input "877) 777-0796"
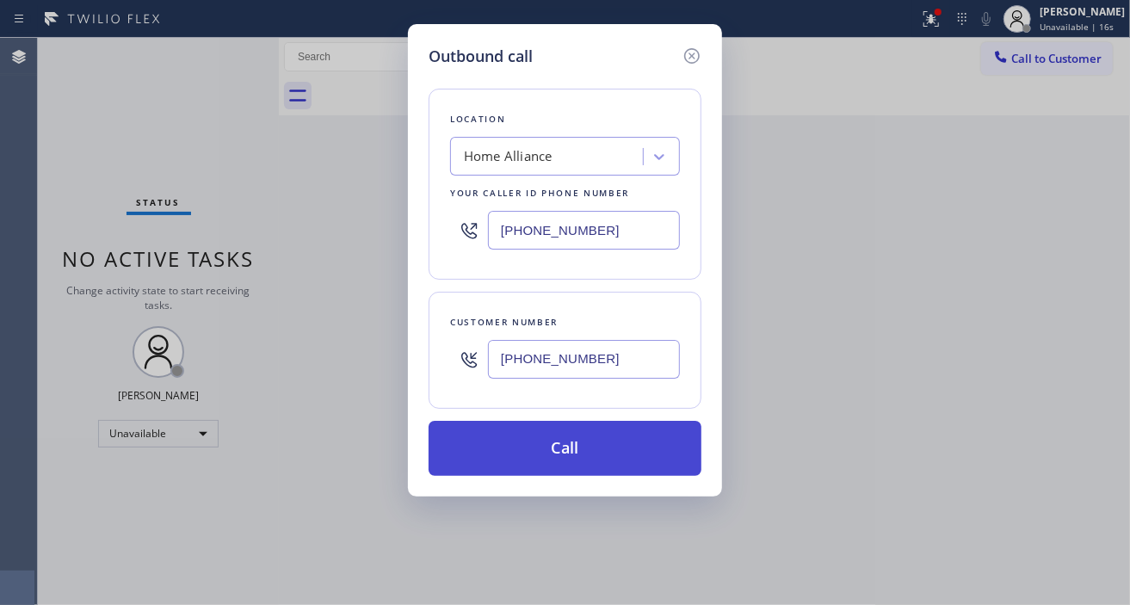
type input "(877) 777-0796"
click at [617, 459] on button "Call" at bounding box center [565, 448] width 273 height 55
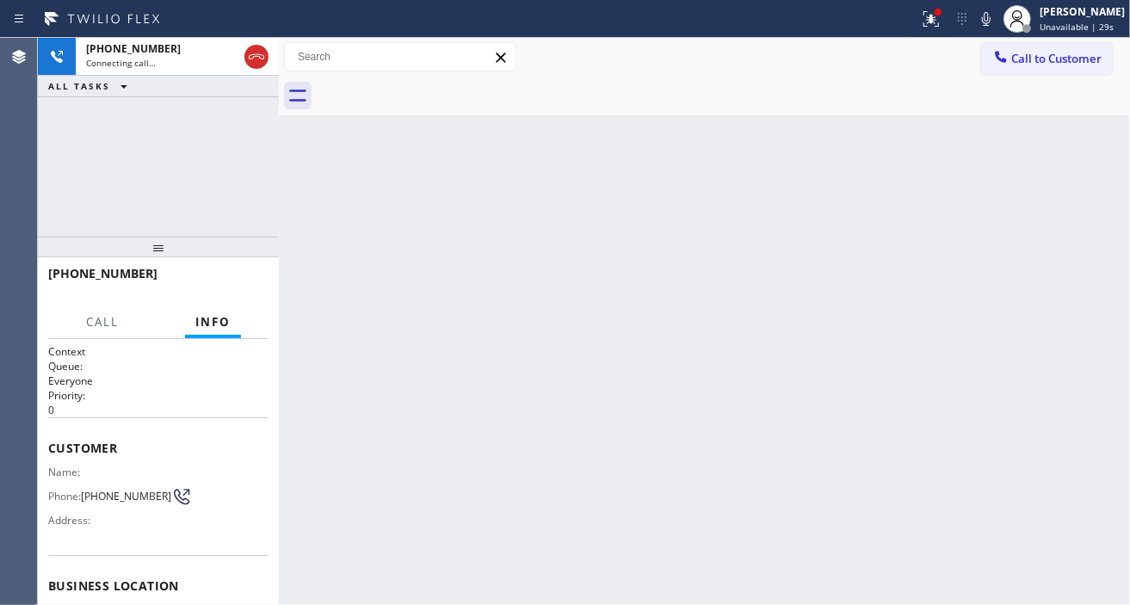
click at [485, 260] on div "Back to Dashboard Change Sender ID Customers Technicians Select a contact Outbo…" at bounding box center [704, 321] width 851 height 567
click at [220, 173] on div "+14129447466 Connecting call… ALL TASKS ALL TASKS ACTIVE TASKS TASKS IN WRAP UP" at bounding box center [158, 137] width 241 height 199
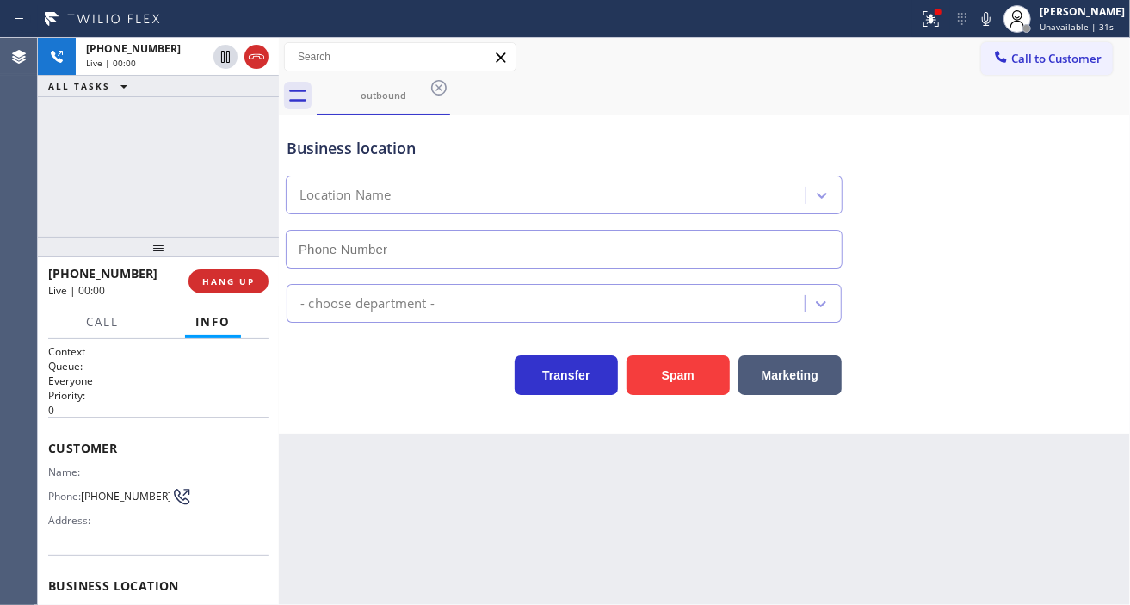
type input "(877) 777-0796"
click at [936, 28] on icon at bounding box center [931, 19] width 21 height 21
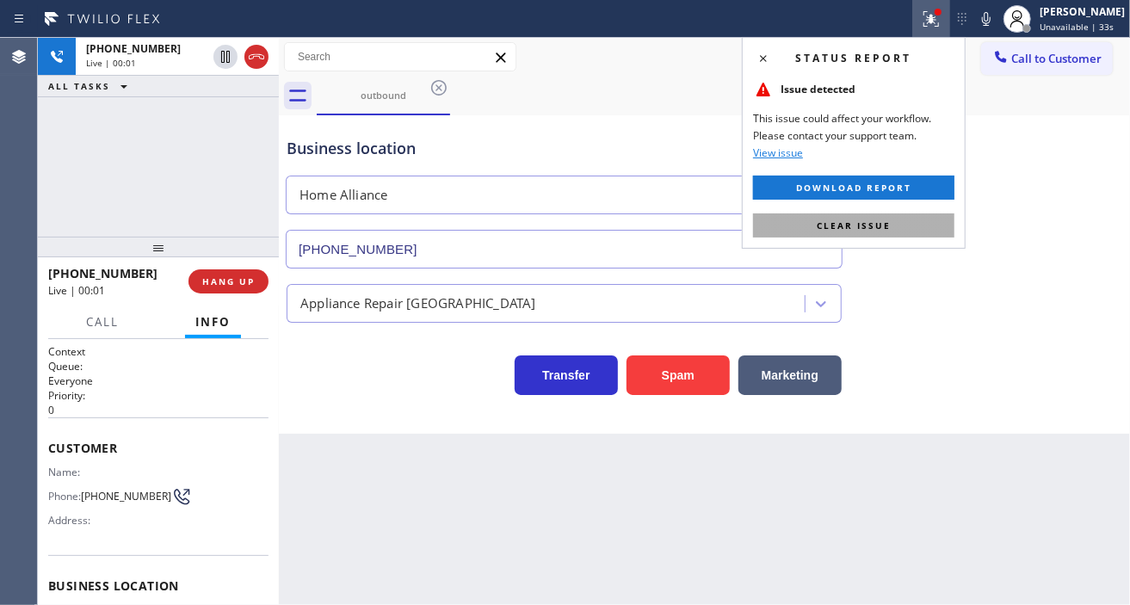
click at [925, 226] on button "Clear issue" at bounding box center [853, 225] width 201 height 24
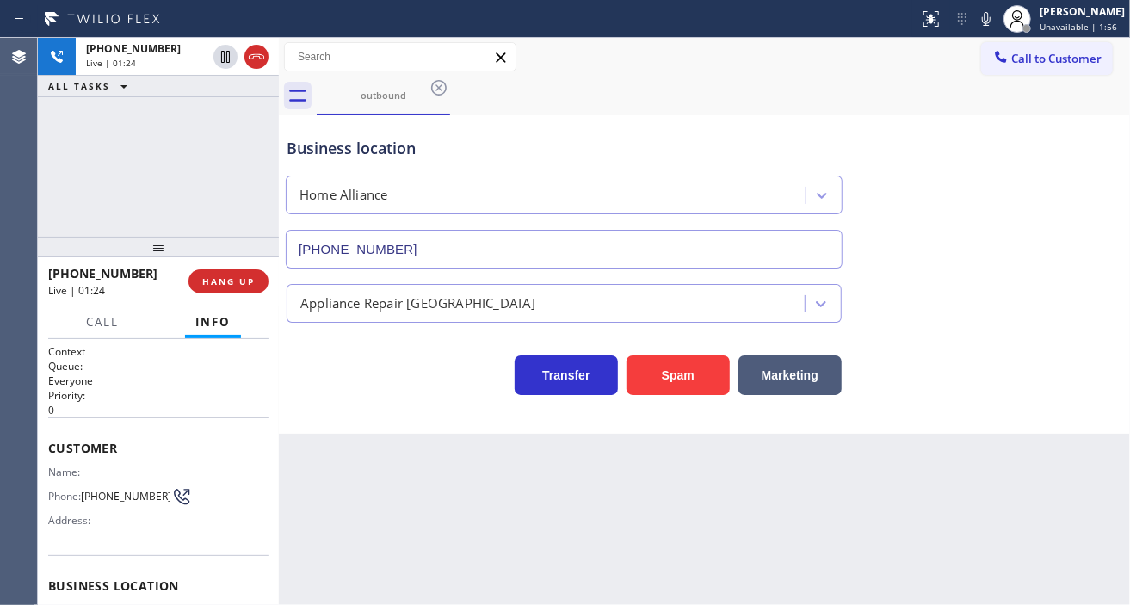
click at [185, 126] on div "+14129447466 Live | 01:24 ALL TASKS ALL TASKS ACTIVE TASKS TASKS IN WRAP UP" at bounding box center [158, 137] width 241 height 199
click at [305, 149] on div "Business location" at bounding box center [564, 148] width 555 height 23
click at [306, 149] on div "Business location" at bounding box center [564, 148] width 555 height 23
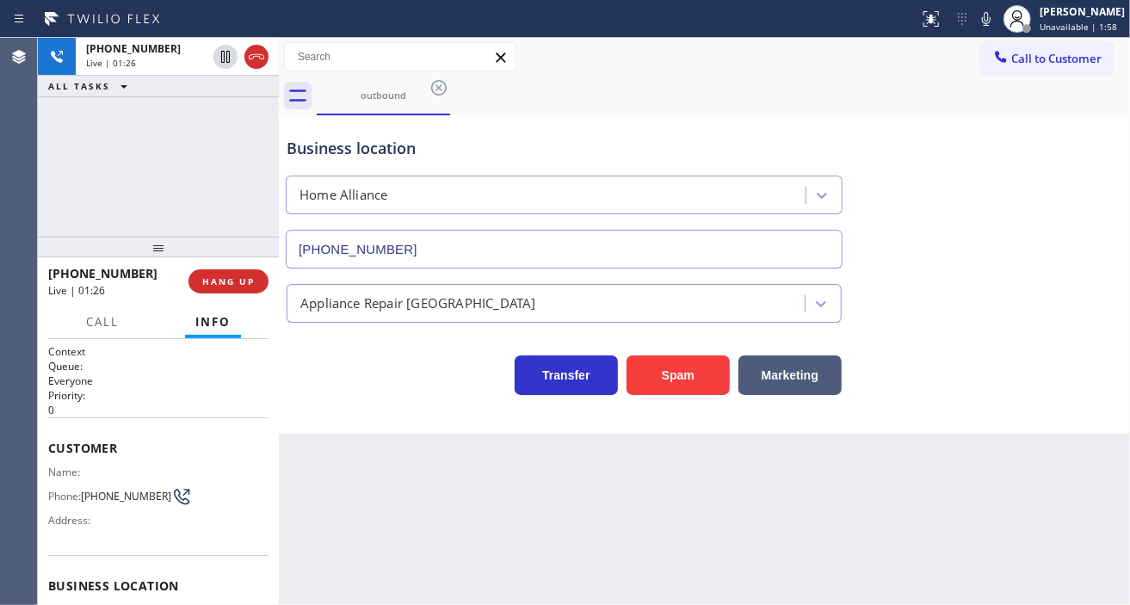
click at [224, 152] on div "+14129447466 Live | 01:26 ALL TASKS ALL TASKS ACTIVE TASKS TASKS IN WRAP UP" at bounding box center [158, 137] width 241 height 199
click at [237, 284] on span "HANG UP" at bounding box center [228, 281] width 53 height 12
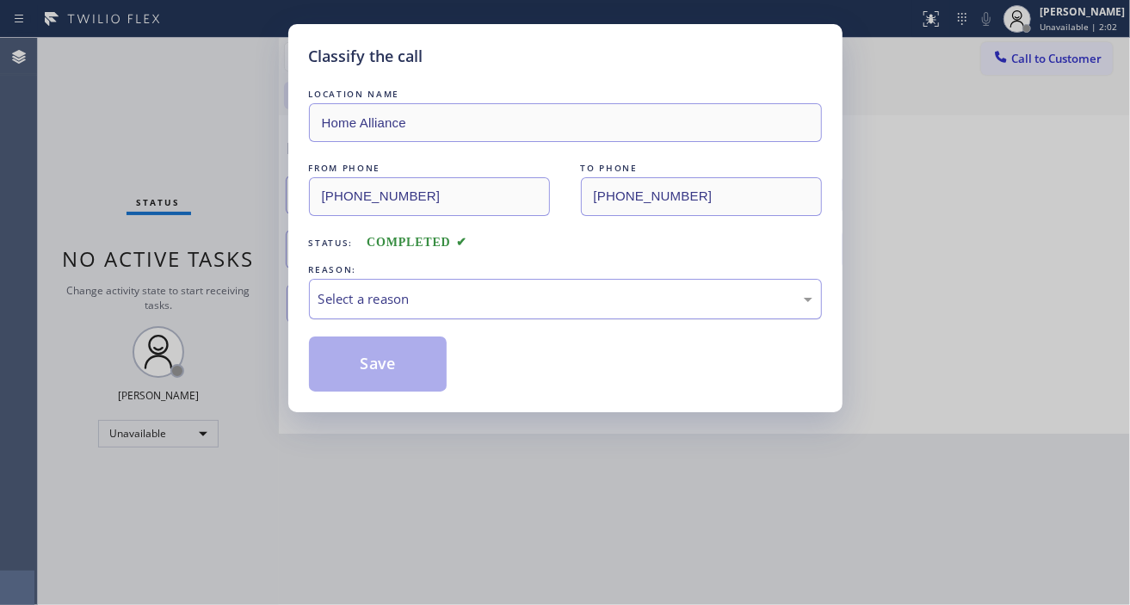
click at [360, 305] on div "Select a reason" at bounding box center [565, 299] width 494 height 20
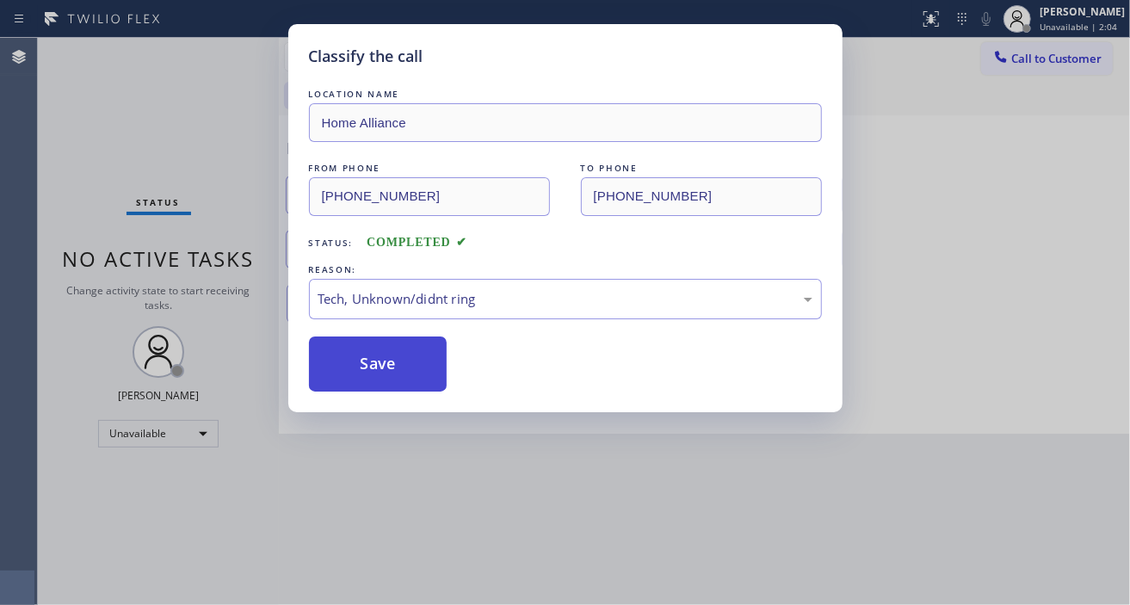
click at [399, 374] on button "Save" at bounding box center [378, 364] width 139 height 55
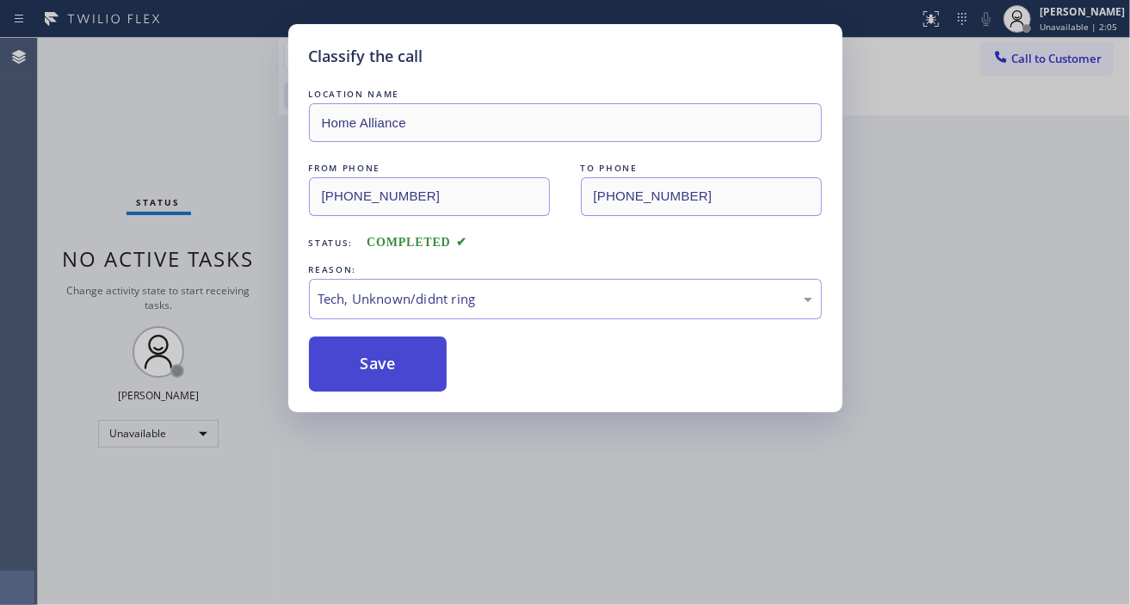
click at [399, 374] on button "Save" at bounding box center [378, 364] width 139 height 55
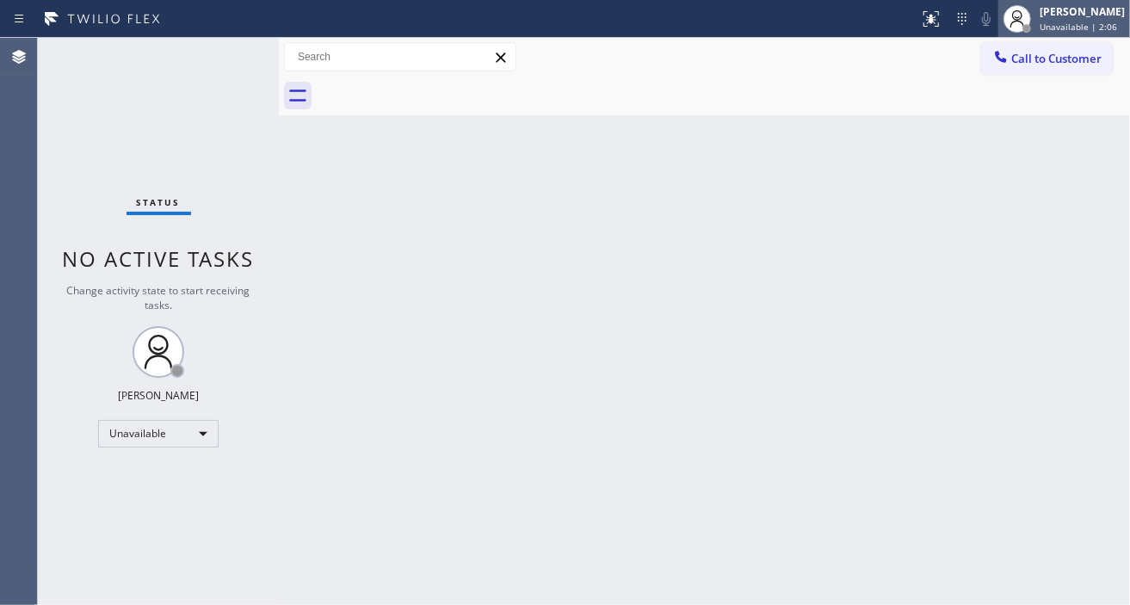
click at [1065, 30] on span "Unavailable | 2:06" at bounding box center [1078, 27] width 77 height 12
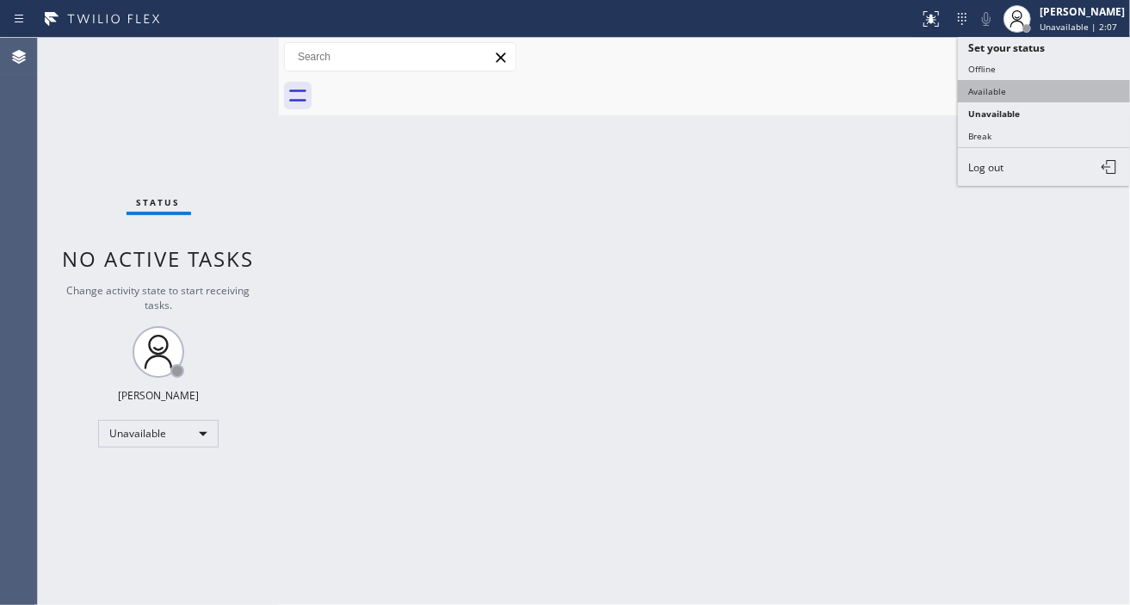
click at [1054, 96] on button "Available" at bounding box center [1044, 91] width 172 height 22
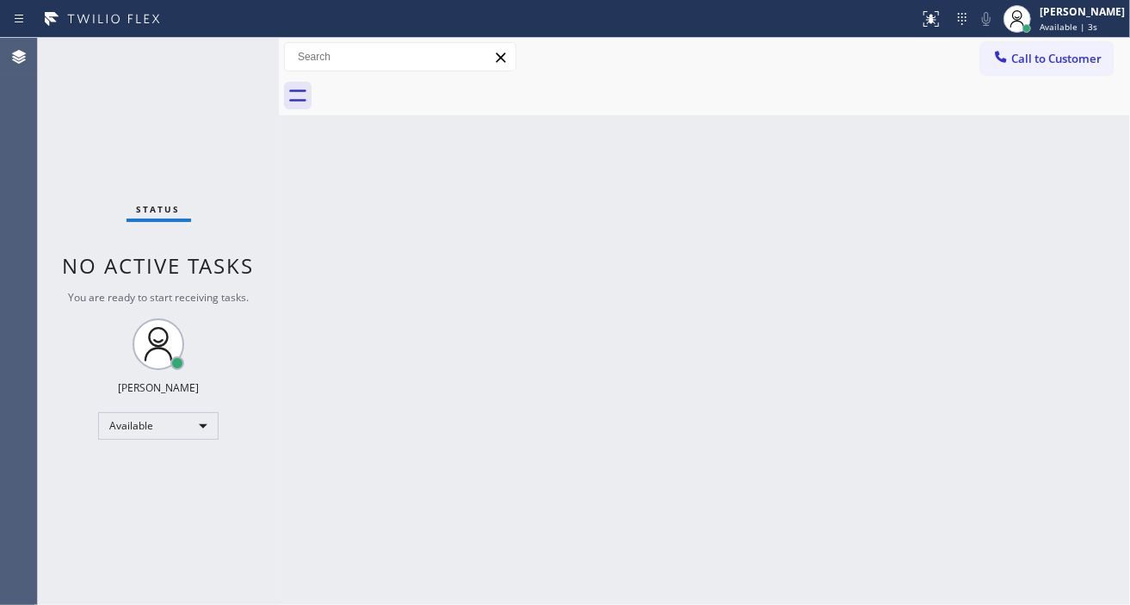
click at [579, 322] on div "Back to Dashboard Change Sender ID Customers Technicians Select a contact Outbo…" at bounding box center [704, 321] width 851 height 567
drag, startPoint x: 1081, startPoint y: 176, endPoint x: 1060, endPoint y: 159, distance: 27.0
click at [1081, 176] on div "Back to Dashboard Change Sender ID Customers Technicians Select a contact Outbo…" at bounding box center [704, 321] width 851 height 567
click at [1094, 306] on div "Back to Dashboard Change Sender ID Customers Technicians Select a contact Outbo…" at bounding box center [704, 321] width 851 height 567
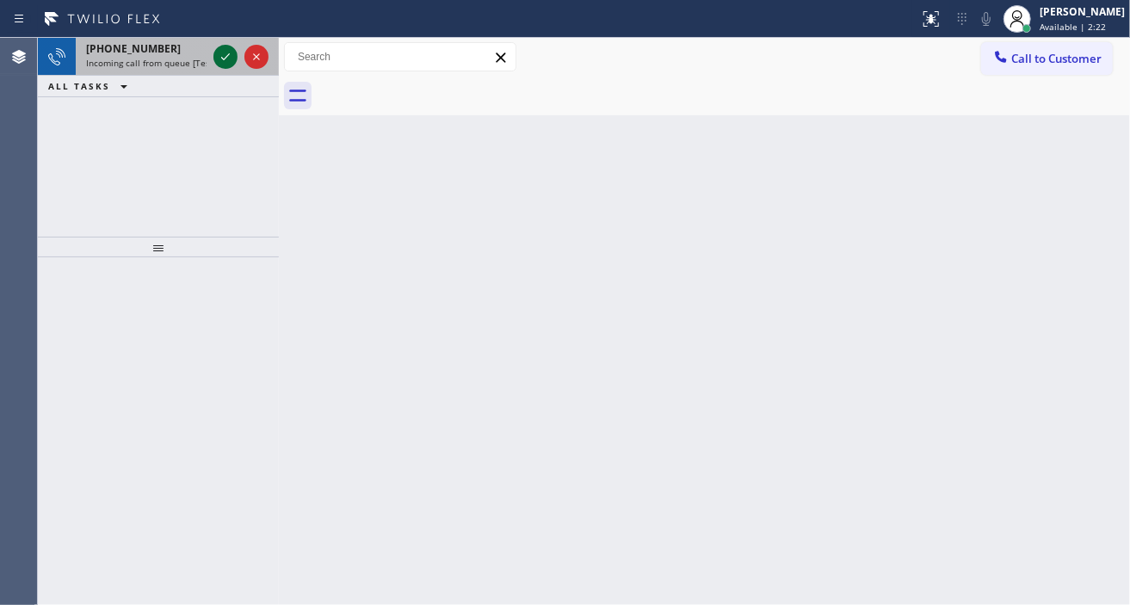
click at [226, 65] on icon at bounding box center [225, 56] width 21 height 21
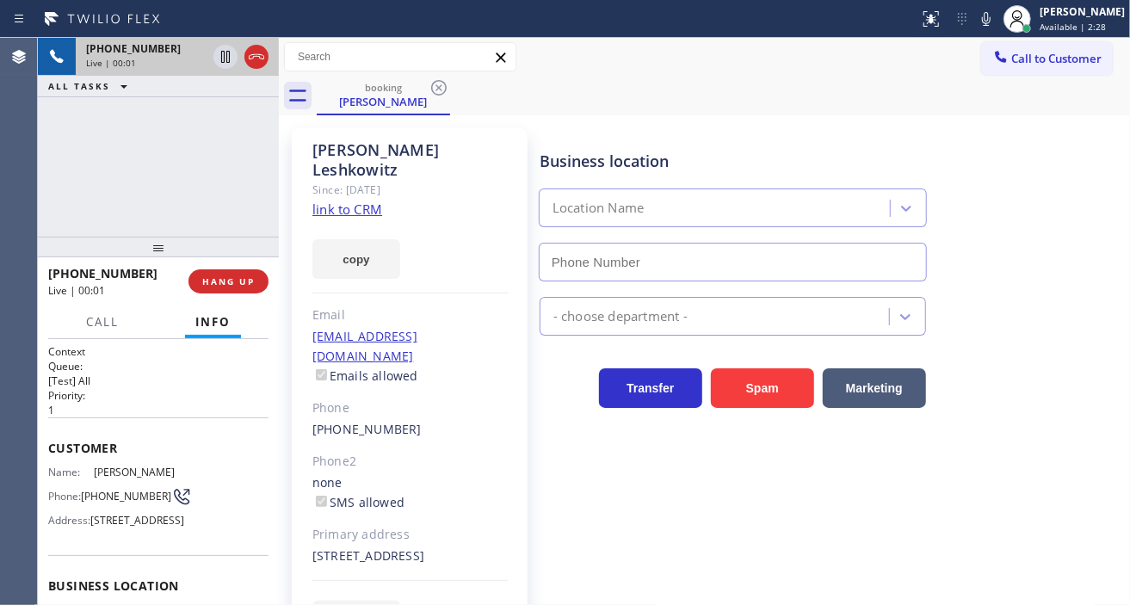
type input "(855) 731-4952"
click at [374, 201] on link "link to CRM" at bounding box center [347, 209] width 70 height 17
click at [164, 162] on div "+17187557225 Live | 00:04 ALL TASKS ALL TASKS ACTIVE TASKS TASKS IN WRAP UP" at bounding box center [158, 137] width 241 height 199
click at [104, 503] on span "(718) 755-7225" at bounding box center [126, 496] width 90 height 13
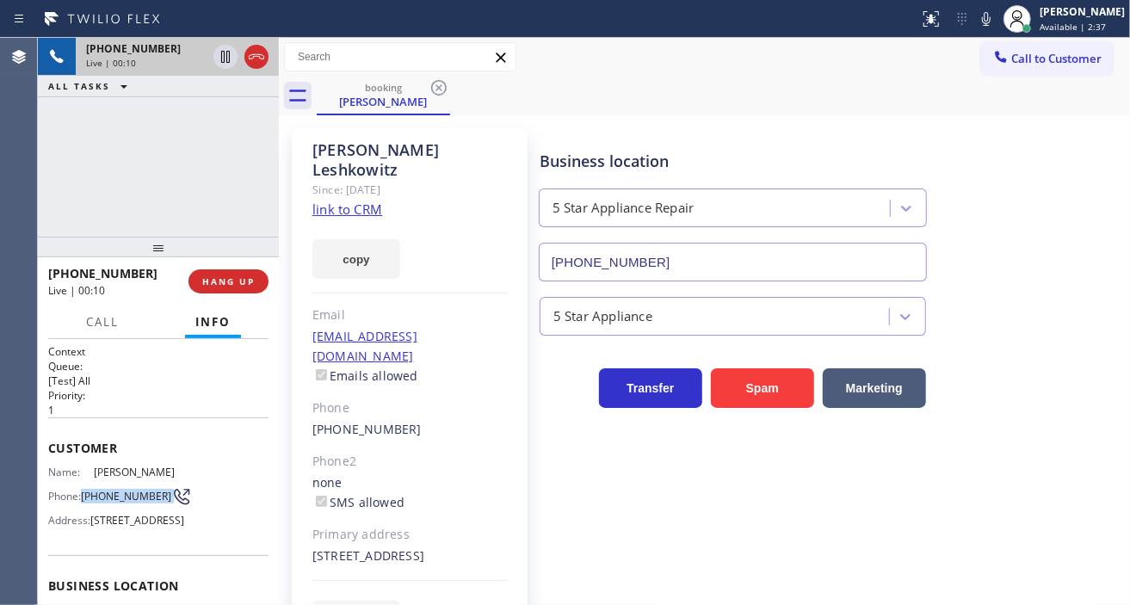
click at [104, 503] on span "(718) 755-7225" at bounding box center [126, 496] width 90 height 13
copy div "(718) 755-7225"
click at [671, 129] on div "Business location 5 Star Appliance Repair (855) 731-4952" at bounding box center [831, 204] width 591 height 156
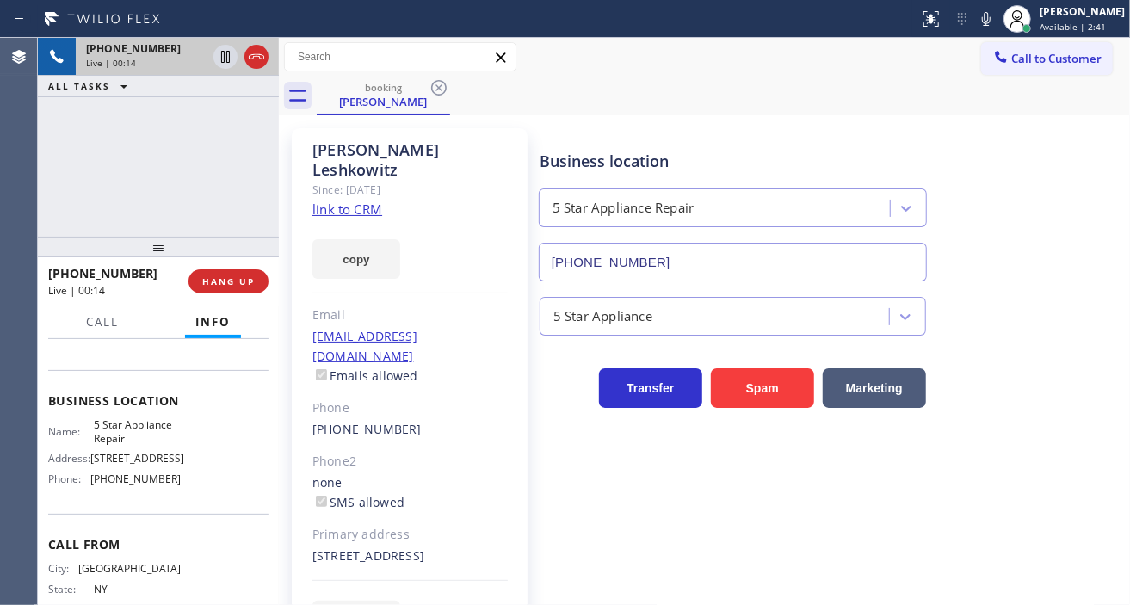
scroll to position [191, 0]
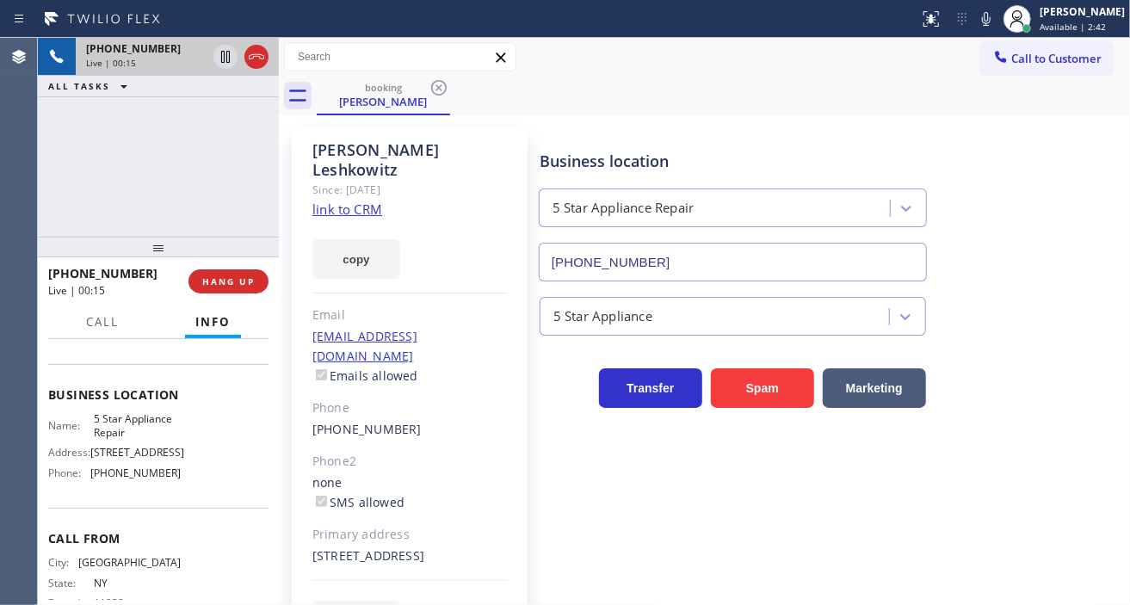
click at [121, 439] on span "5 Star Appliance Repair" at bounding box center [137, 425] width 86 height 27
copy span "5 Star Appliance Repair"
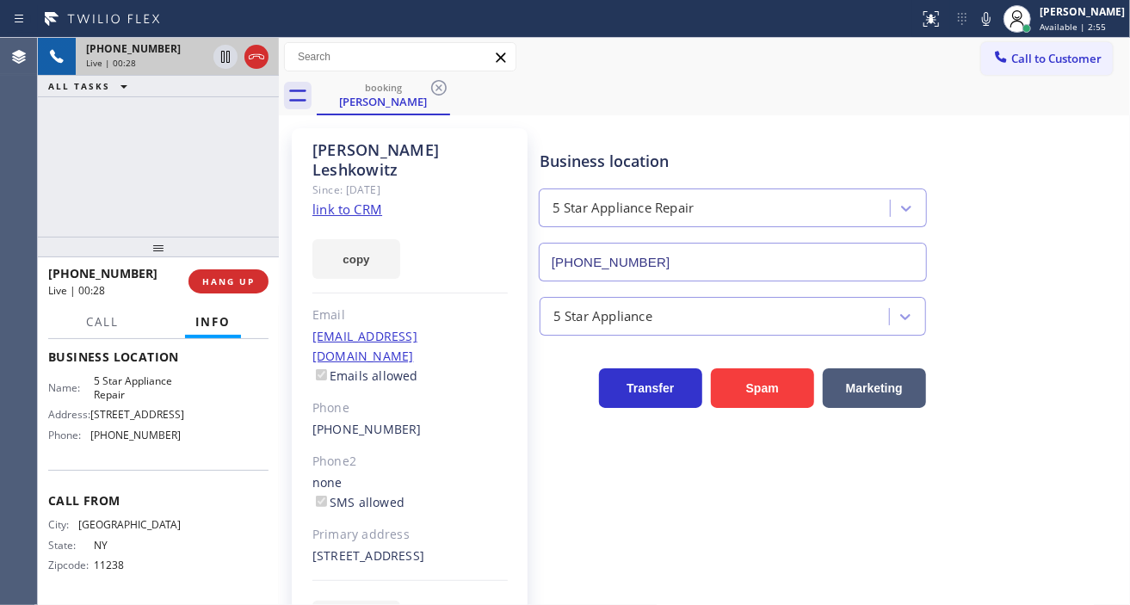
click at [134, 436] on span "(855) 731-4952" at bounding box center [135, 435] width 90 height 13
copy span "(855) 731-4952"
click at [997, 18] on icon at bounding box center [986, 19] width 21 height 21
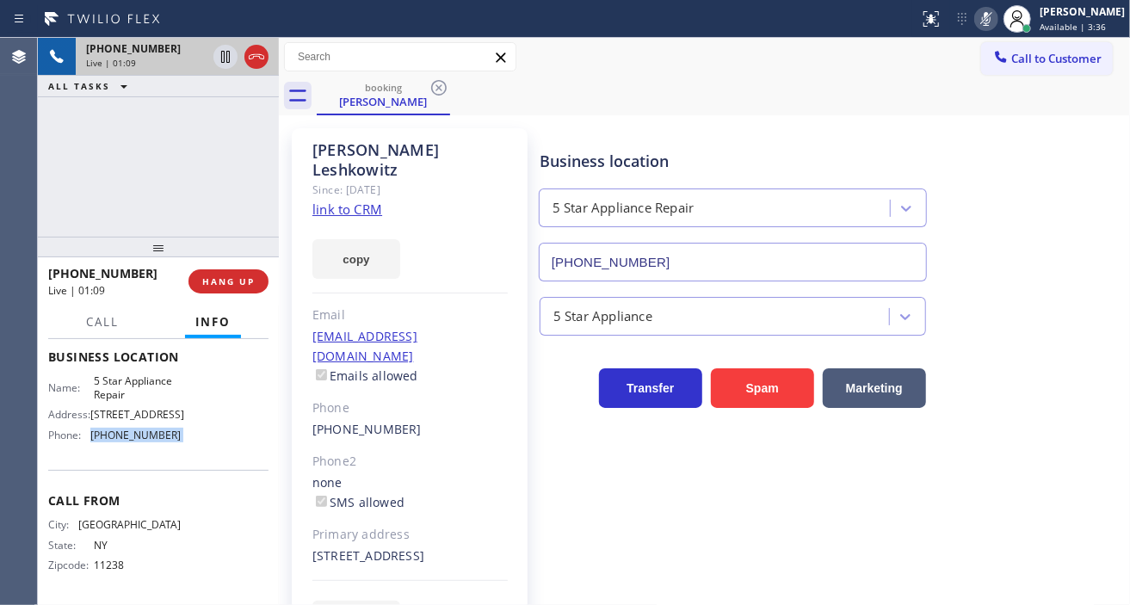
click at [993, 22] on icon at bounding box center [986, 19] width 21 height 21
click at [191, 158] on div "+17187557225 Live | 02:54 ALL TASKS ALL TASKS ACTIVE TASKS TASKS IN WRAP UP" at bounding box center [158, 137] width 241 height 199
click at [226, 55] on icon at bounding box center [225, 57] width 9 height 12
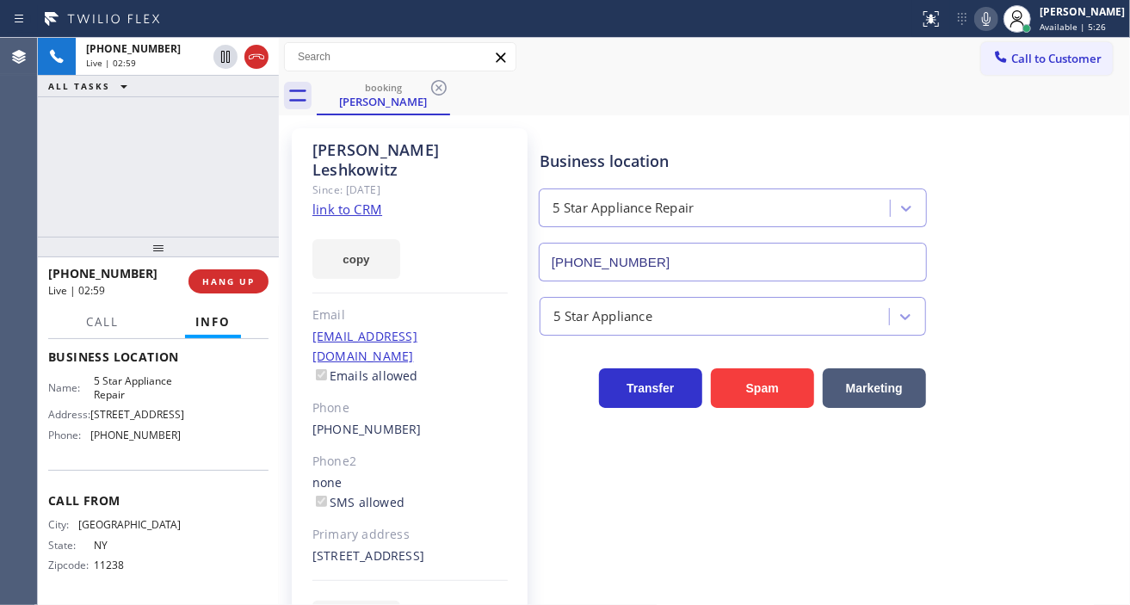
click at [992, 17] on icon at bounding box center [986, 19] width 21 height 21
click at [1059, 278] on div "Business location 5 Star Appliance Repair (855) 731-4952" at bounding box center [831, 204] width 591 height 156
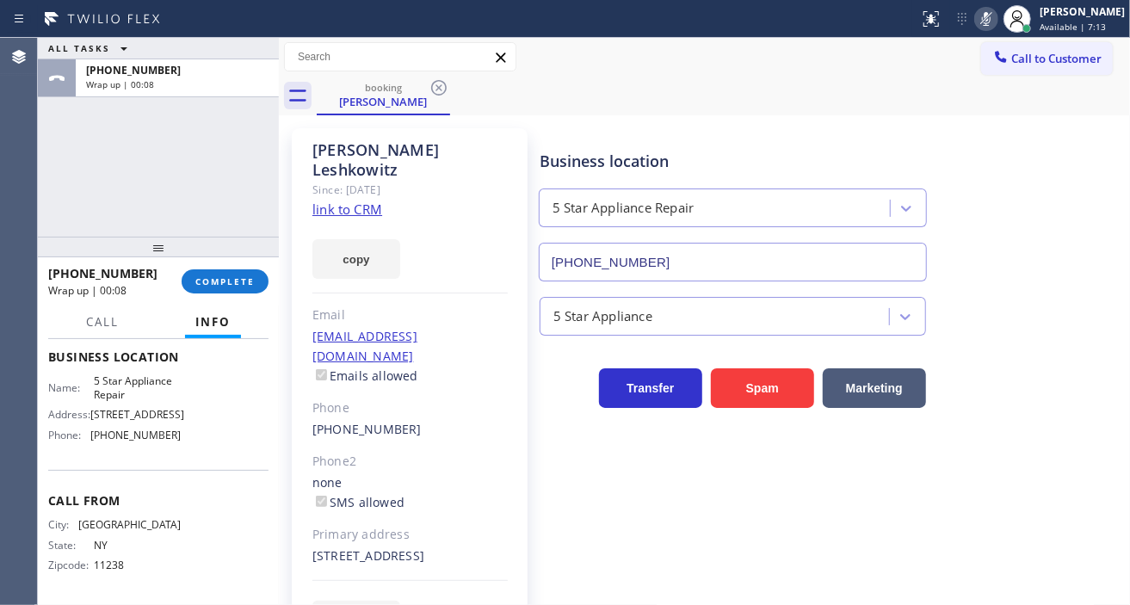
click at [235, 264] on div "+17187557225 Wrap up | 00:08 COMPLETE" at bounding box center [158, 281] width 220 height 45
click at [234, 281] on span "COMPLETE" at bounding box center [224, 281] width 59 height 12
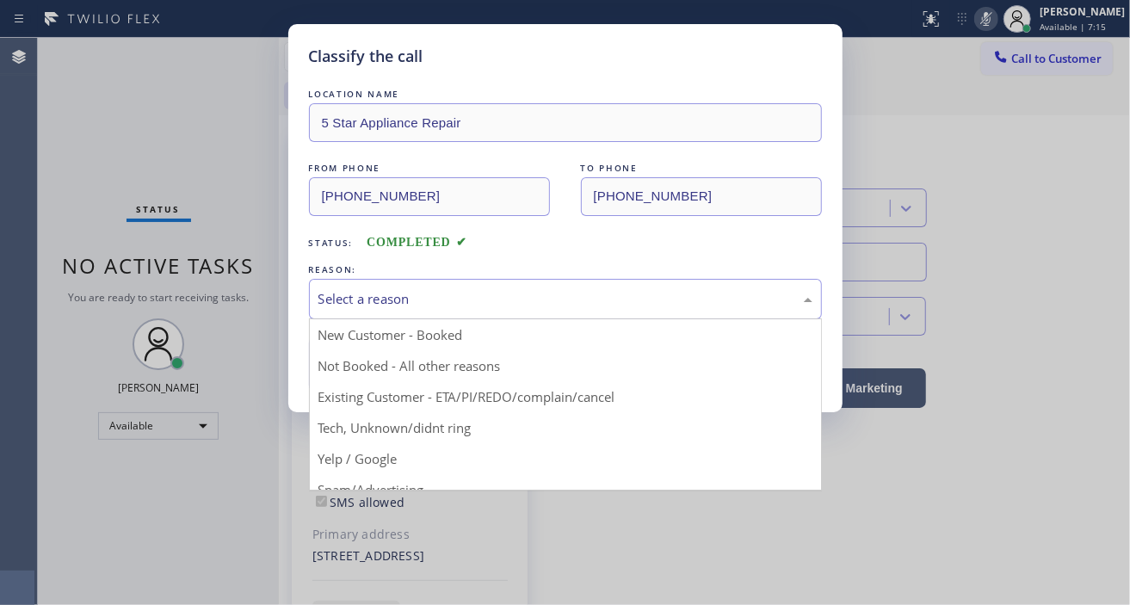
click at [449, 314] on div "Select a reason" at bounding box center [565, 299] width 513 height 40
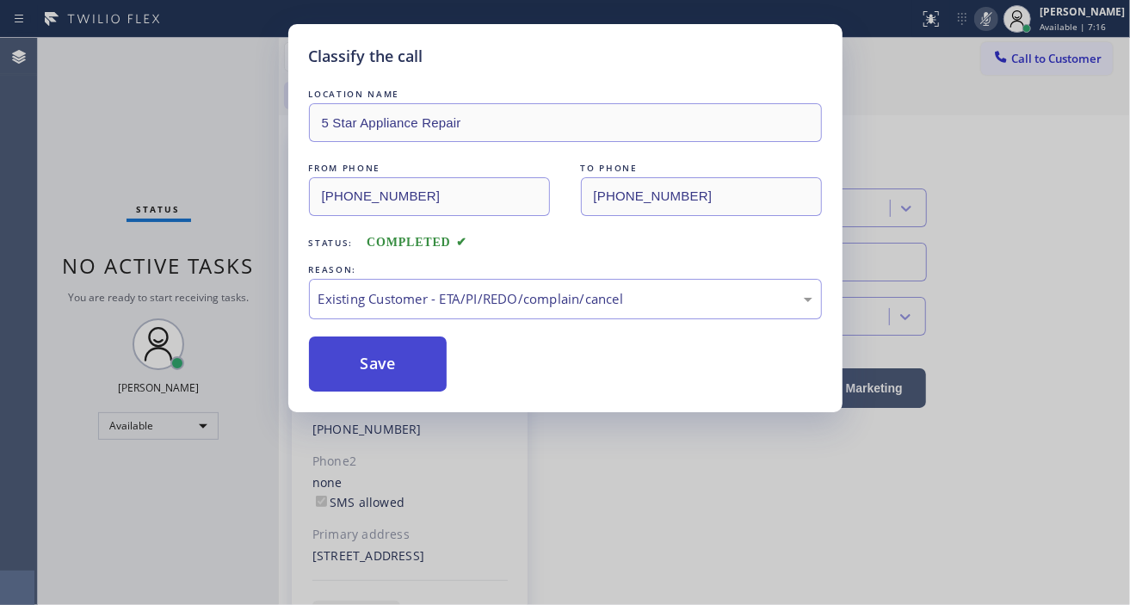
click at [433, 365] on button "Save" at bounding box center [378, 364] width 139 height 55
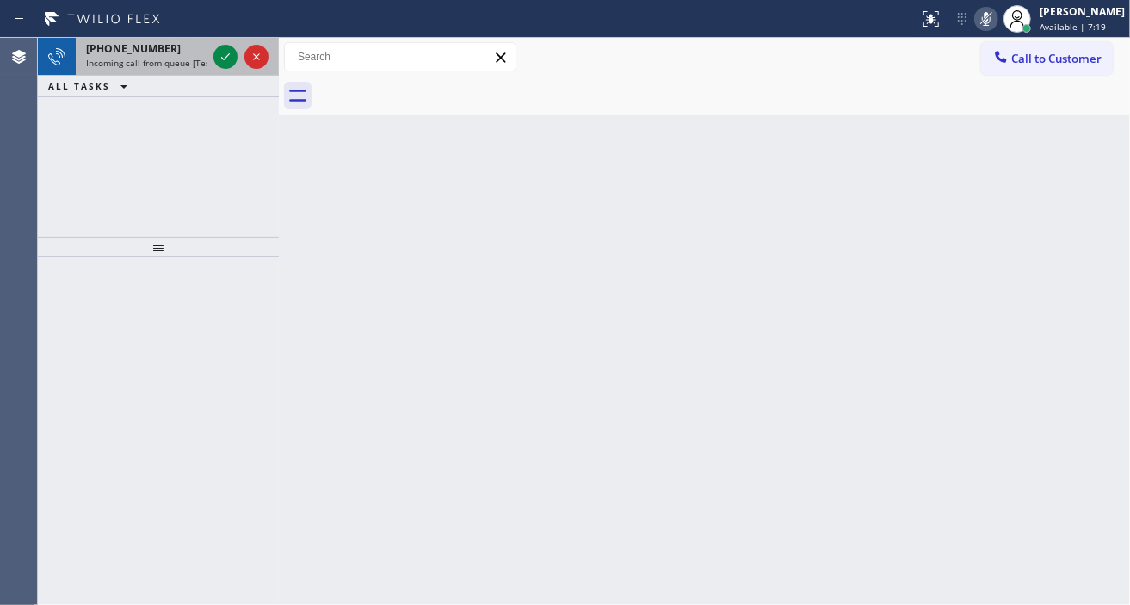
click at [132, 50] on span "+17187557225" at bounding box center [133, 48] width 95 height 15
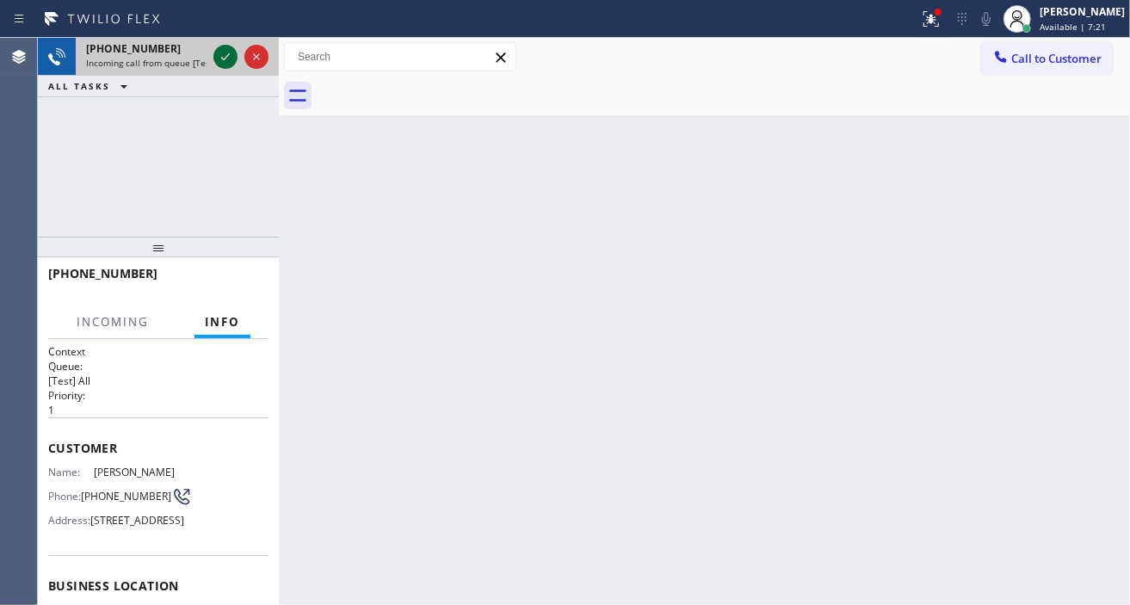
click at [225, 59] on icon at bounding box center [225, 56] width 9 height 7
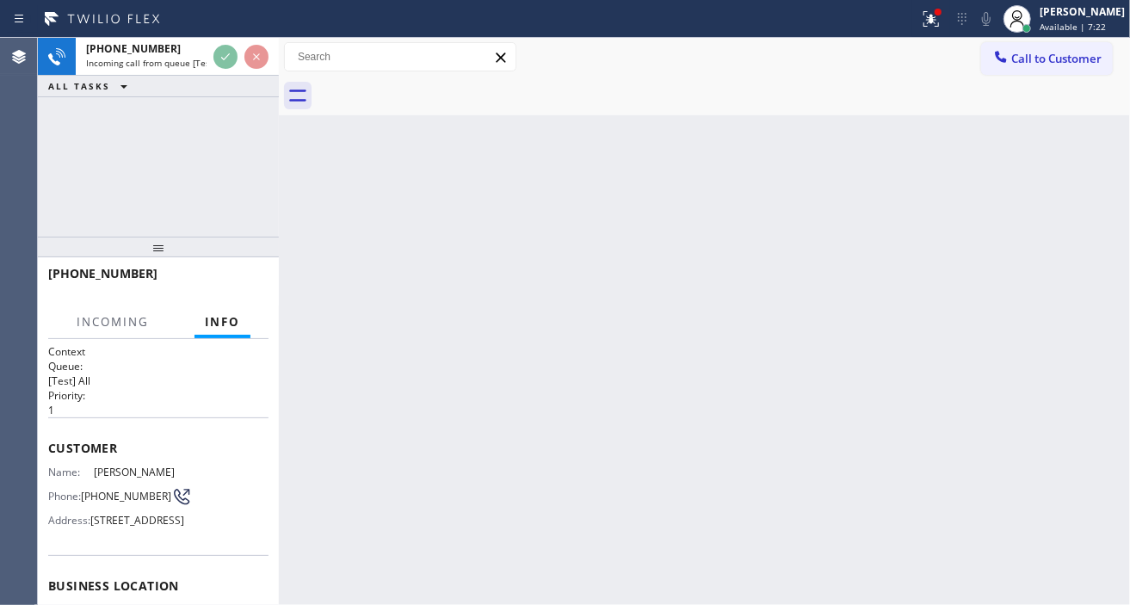
scroll to position [96, 0]
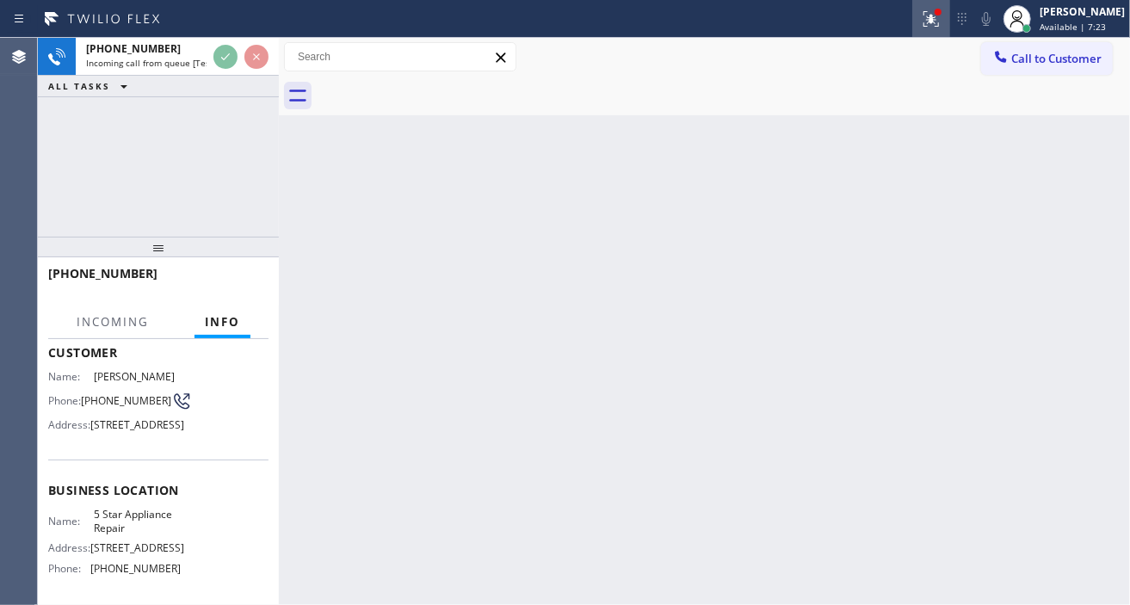
click at [935, 28] on div at bounding box center [931, 19] width 38 height 21
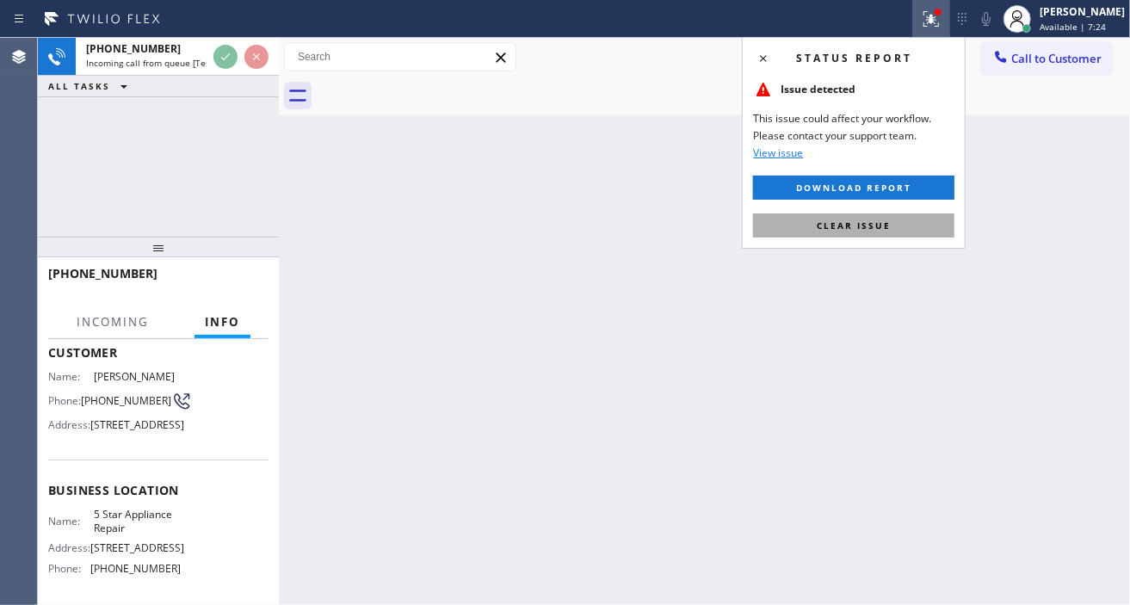
click at [915, 226] on button "Clear issue" at bounding box center [853, 225] width 201 height 24
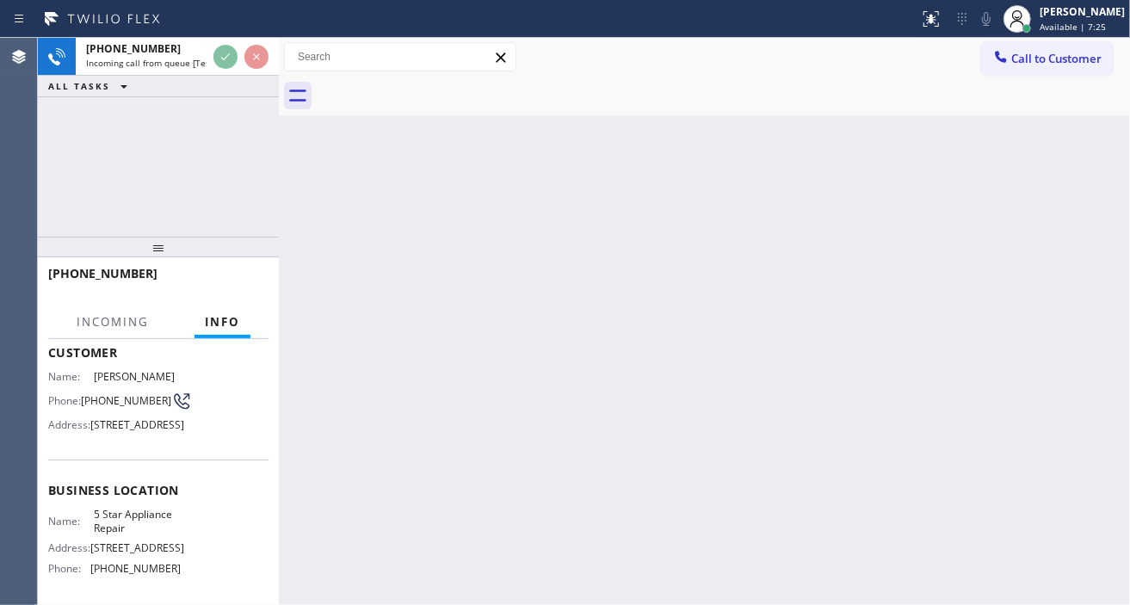
click at [170, 167] on div "+17187557225 Incoming call from queue [Test] All ALL TASKS ALL TASKS ACTIVE TAS…" at bounding box center [158, 137] width 241 height 199
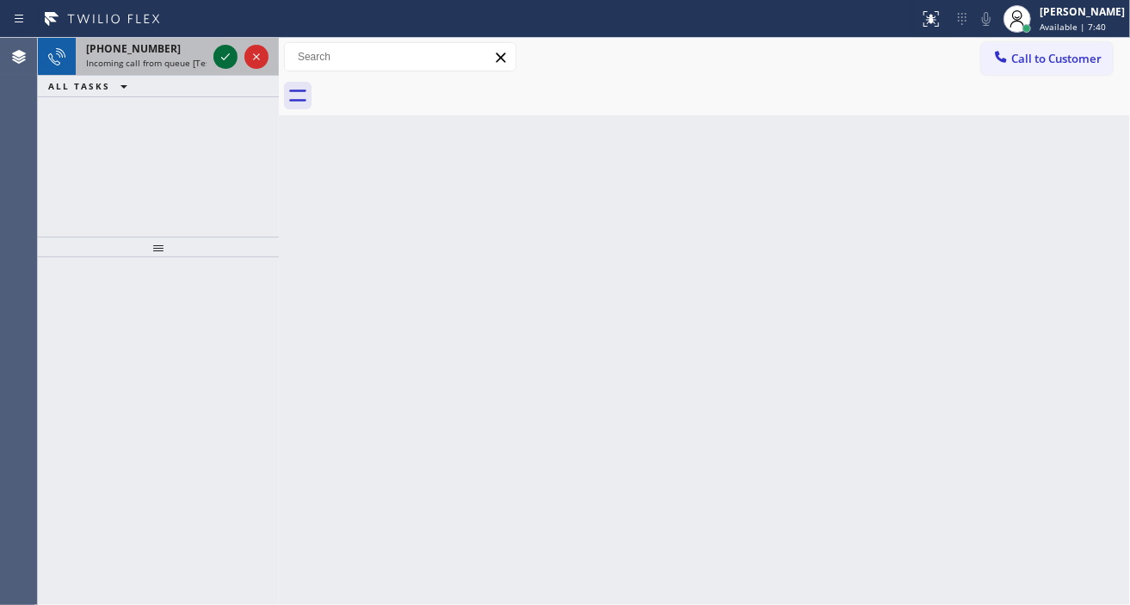
click at [220, 55] on icon at bounding box center [225, 56] width 21 height 21
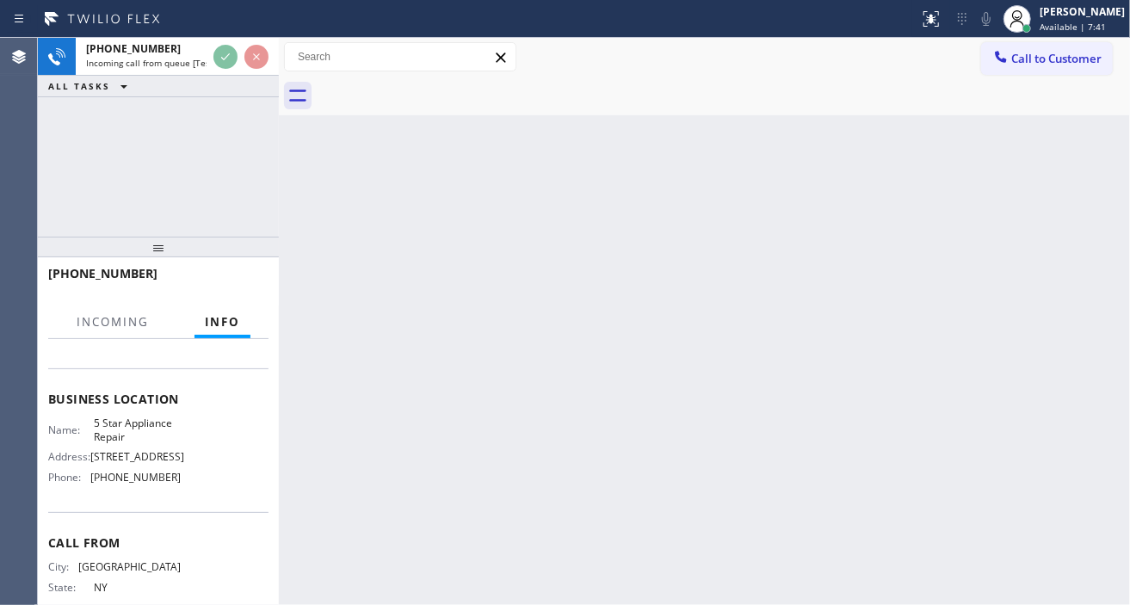
scroll to position [191, 0]
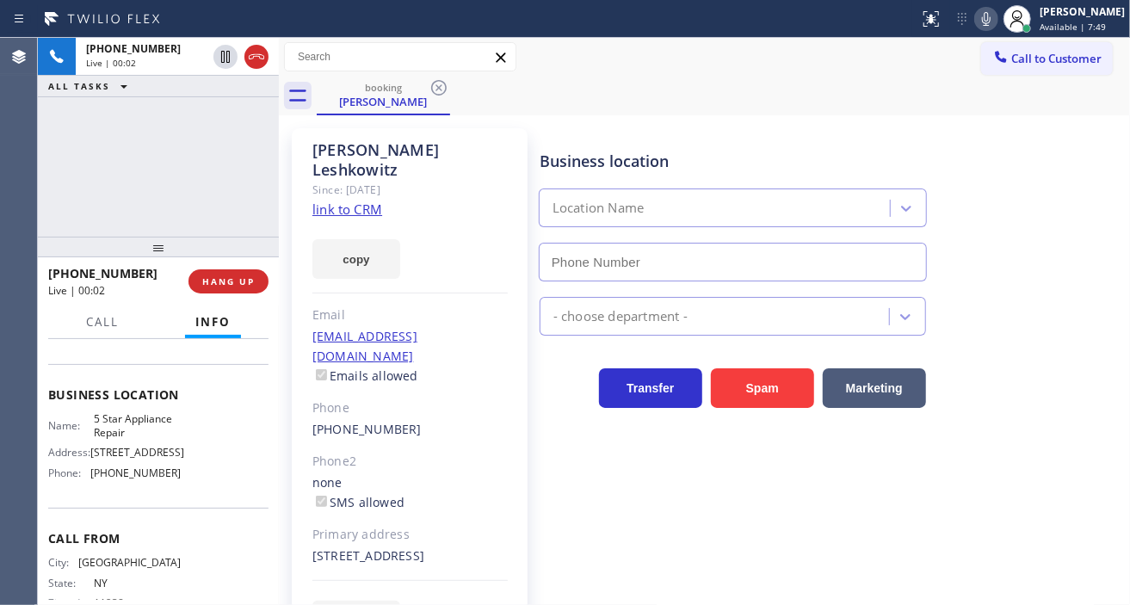
type input "(855) 731-4952"
click at [229, 284] on span "HANG UP" at bounding box center [228, 281] width 53 height 12
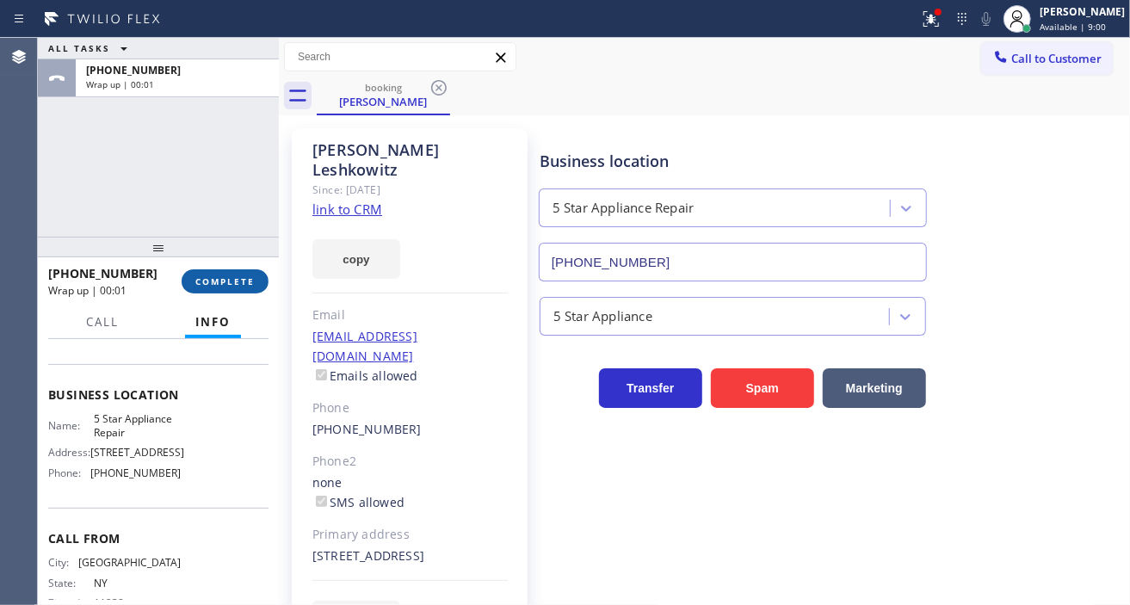
click at [229, 284] on span "COMPLETE" at bounding box center [224, 281] width 59 height 12
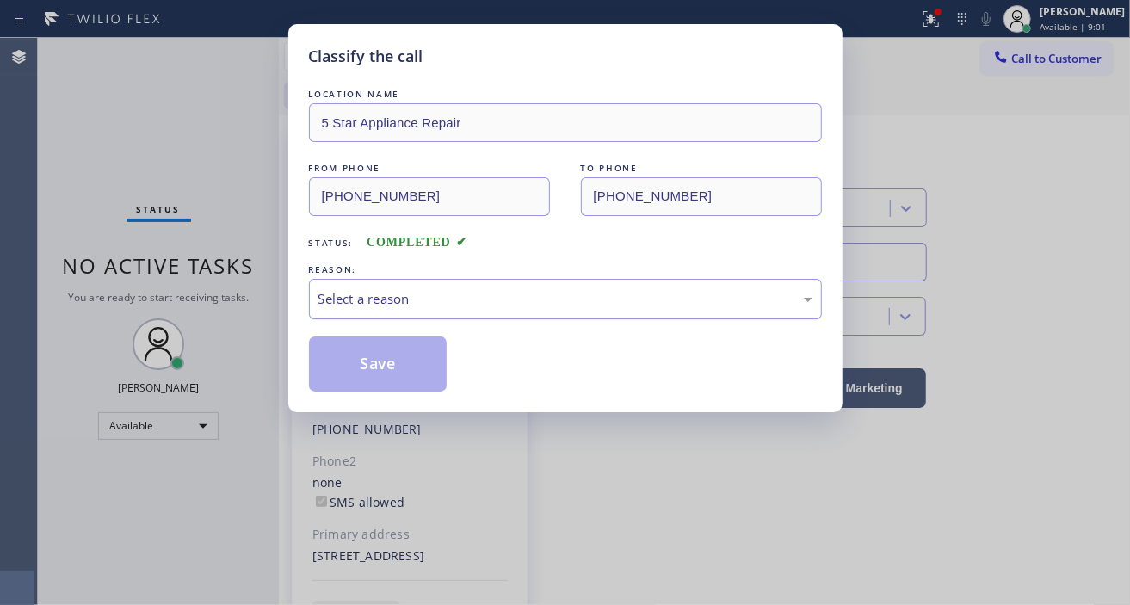
click at [451, 311] on div "Select a reason" at bounding box center [565, 299] width 513 height 40
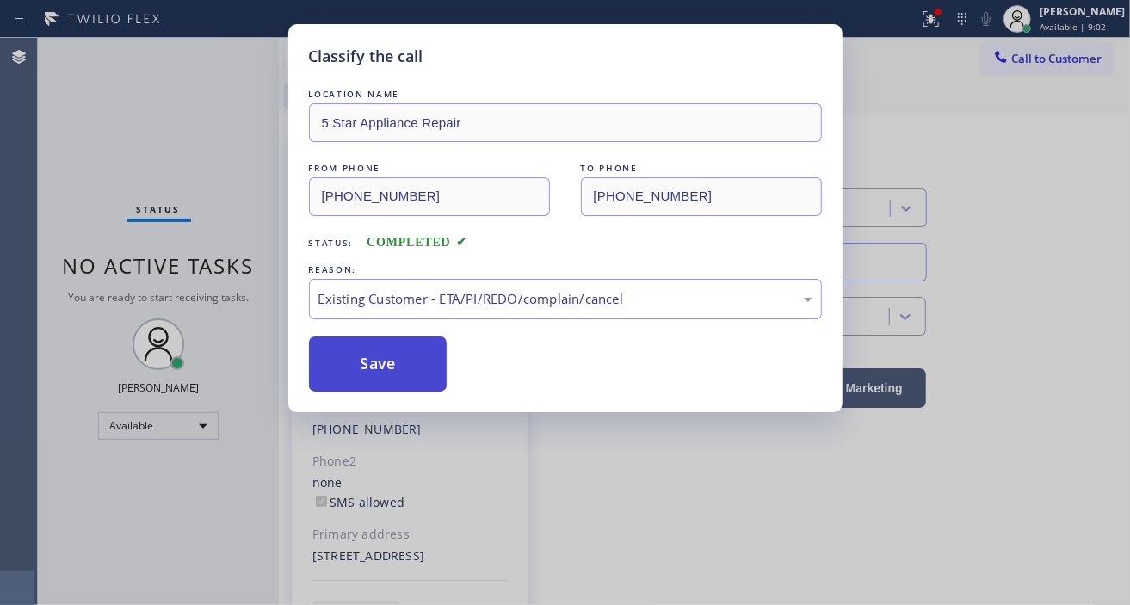
click at [423, 357] on button "Save" at bounding box center [378, 364] width 139 height 55
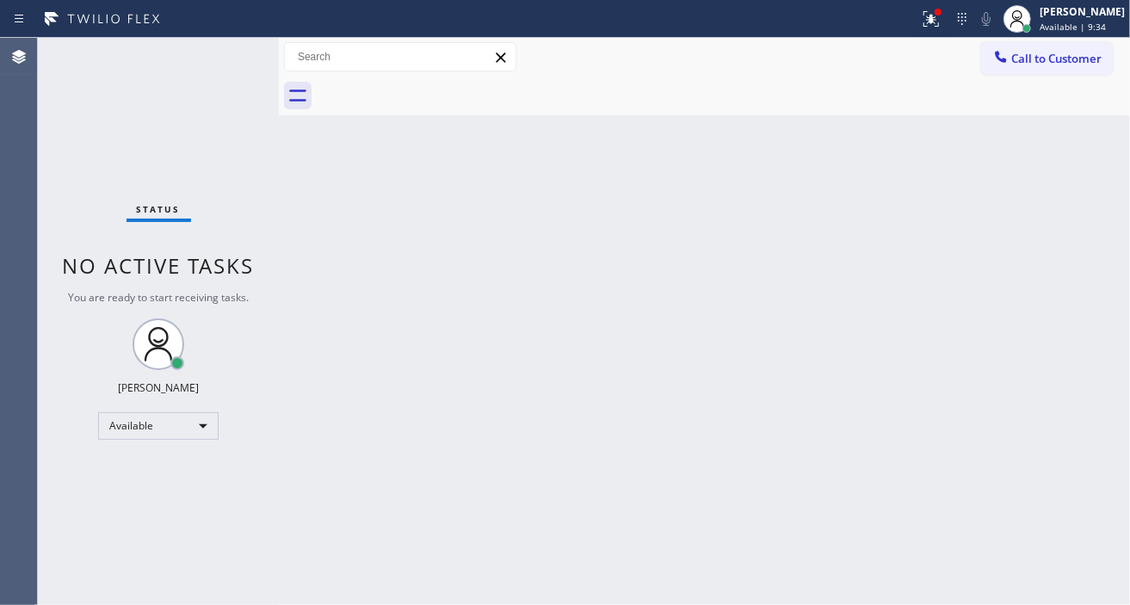
click at [1105, 207] on div "Back to Dashboard Change Sender ID Customers Technicians Select a contact Outbo…" at bounding box center [704, 321] width 851 height 567
click at [942, 28] on icon at bounding box center [931, 19] width 21 height 21
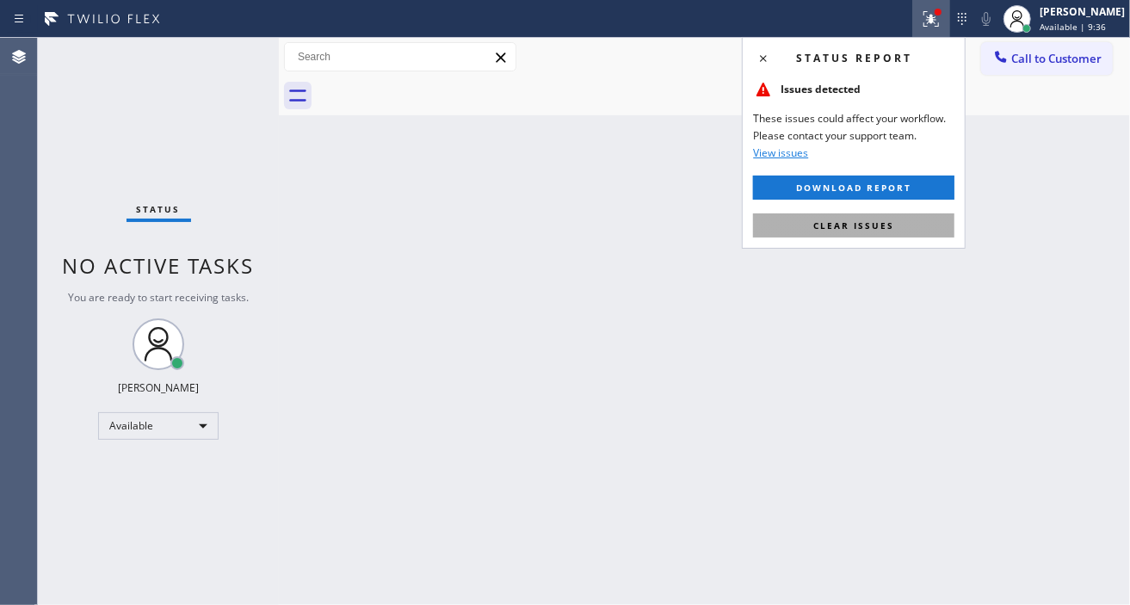
click at [883, 226] on span "Clear issues" at bounding box center [853, 226] width 81 height 12
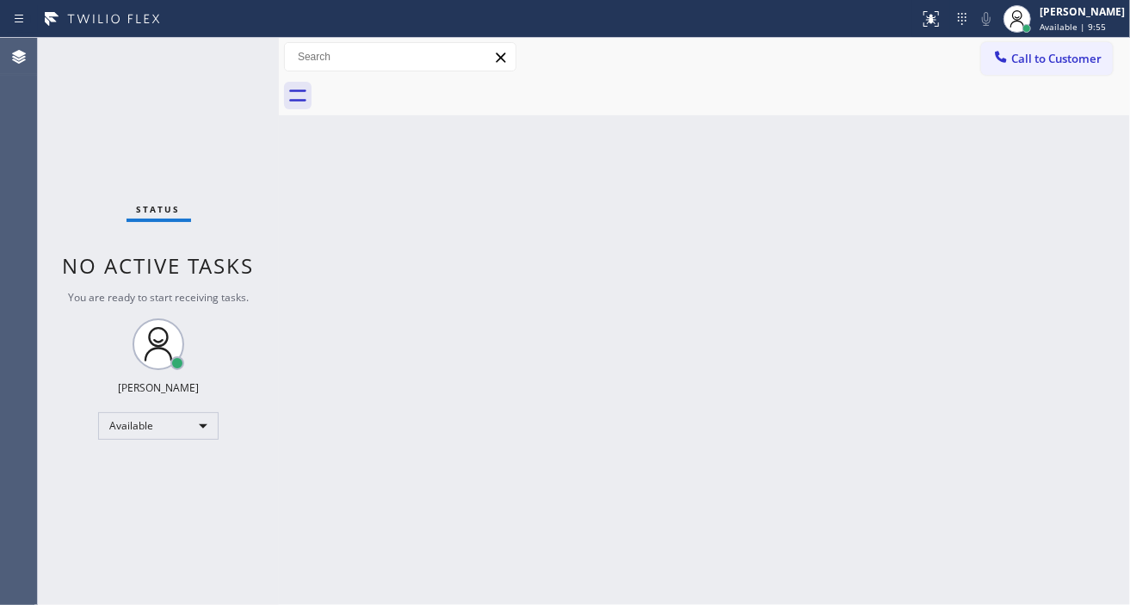
click at [226, 55] on div "Status No active tasks You are ready to start receiving tasks. Esmael Jarina Av…" at bounding box center [158, 321] width 241 height 567
click at [1077, 118] on div "Back to Dashboard Change Sender ID Customers Technicians Select a contact Outbo…" at bounding box center [704, 321] width 851 height 567
click at [1054, 198] on div "Back to Dashboard Change Sender ID Customers Technicians Select a contact Outbo…" at bounding box center [704, 321] width 851 height 567
click at [244, 65] on div "Status No active tasks You are ready to start receiving tasks. Esmael Jarina Av…" at bounding box center [158, 321] width 241 height 567
drag, startPoint x: 1097, startPoint y: 314, endPoint x: 906, endPoint y: 237, distance: 206.2
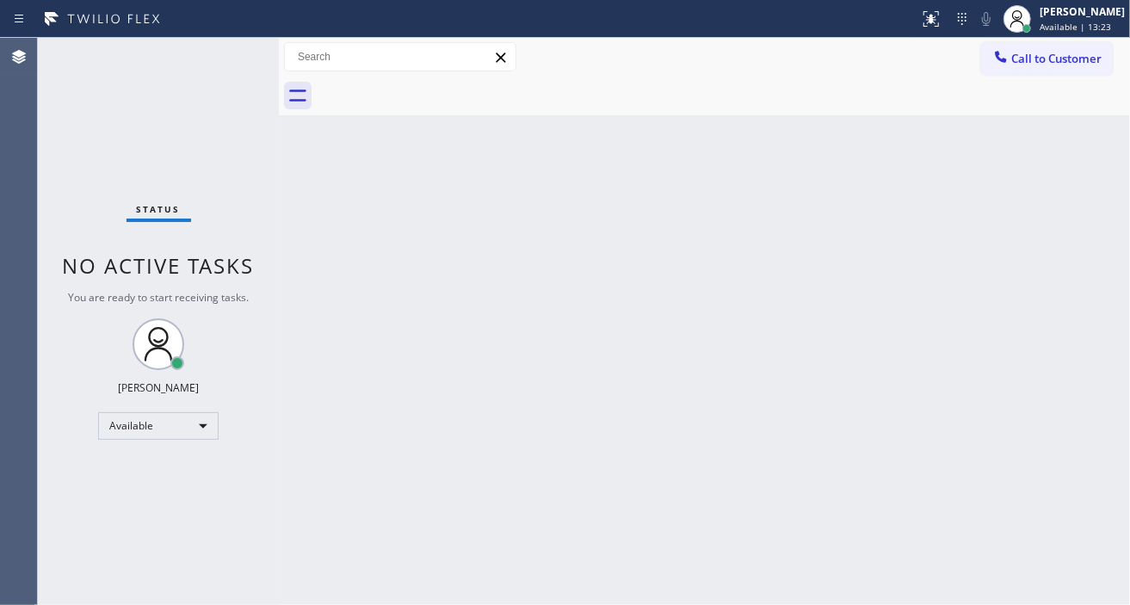
click at [1097, 313] on div "Back to Dashboard Change Sender ID Customers Technicians Select a contact Outbo…" at bounding box center [704, 321] width 851 height 567
click at [243, 64] on div "Status No active tasks You are ready to start receiving tasks. Esmael Jarina Av…" at bounding box center [158, 321] width 241 height 567
click at [244, 63] on div "Status No active tasks You are ready to start receiving tasks. Esmael Jarina Av…" at bounding box center [158, 321] width 241 height 567
drag, startPoint x: 1061, startPoint y: 207, endPoint x: 1062, endPoint y: 225, distance: 17.2
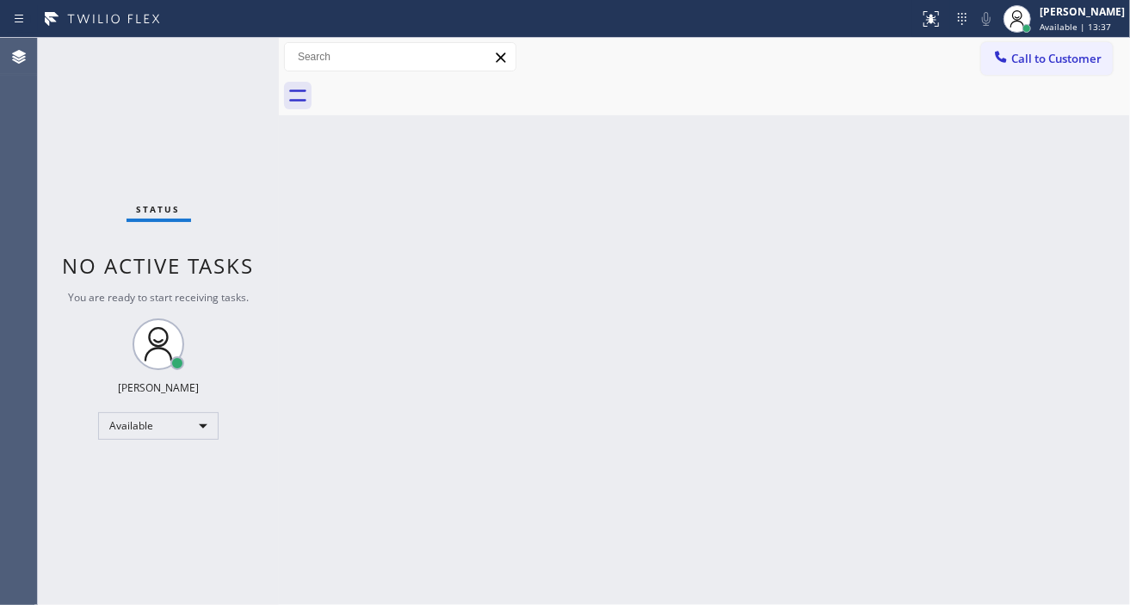
click at [1061, 207] on div "Back to Dashboard Change Sender ID Customers Technicians Select a contact Outbo…" at bounding box center [704, 321] width 851 height 567
click at [1077, 288] on div "Back to Dashboard Change Sender ID Customers Technicians Select a contact Outbo…" at bounding box center [704, 321] width 851 height 567
click at [215, 65] on div "Status No active tasks You are ready to start receiving tasks. Esmael Jarina Av…" at bounding box center [158, 321] width 241 height 567
click at [1060, 268] on div "Back to Dashboard Change Sender ID Customers Technicians Select a contact Outbo…" at bounding box center [704, 321] width 851 height 567
click at [209, 71] on div "Status No active tasks You are ready to start receiving tasks. Esmael Jarina Av…" at bounding box center [158, 321] width 241 height 567
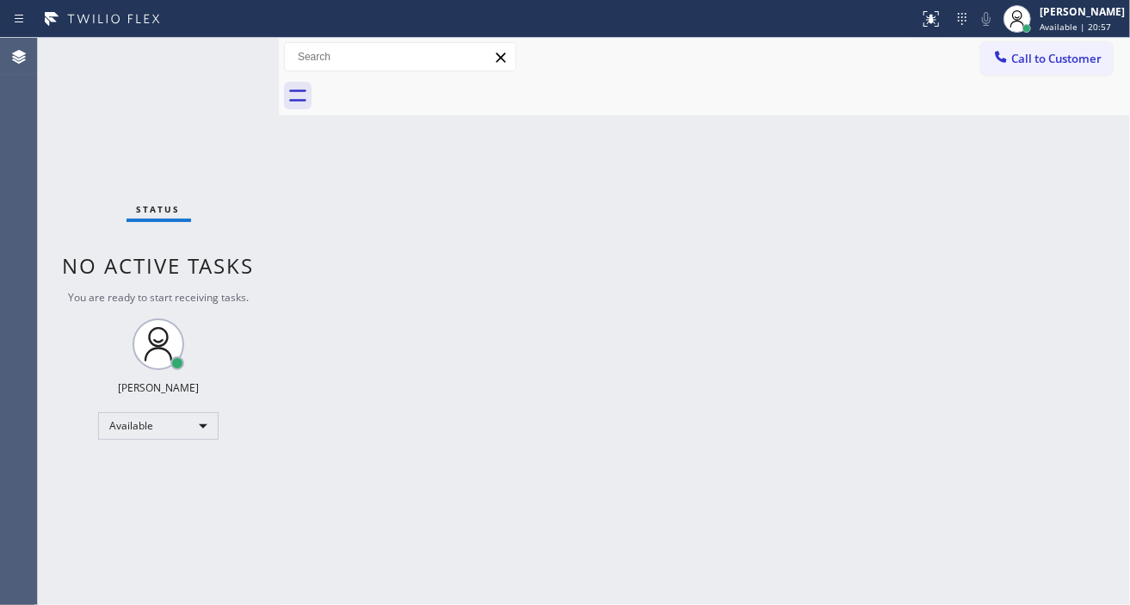
click at [209, 71] on div "Status No active tasks You are ready to start receiving tasks. Esmael Jarina Av…" at bounding box center [158, 321] width 241 height 567
click at [215, 53] on div "Status No active tasks You are ready to start receiving tasks. Esmael Jarina Av…" at bounding box center [158, 321] width 241 height 567
drag, startPoint x: 1061, startPoint y: 245, endPoint x: 890, endPoint y: 218, distance: 173.5
click at [1061, 245] on div "Back to Dashboard Change Sender ID Customers Technicians Select a contact Outbo…" at bounding box center [704, 321] width 851 height 567
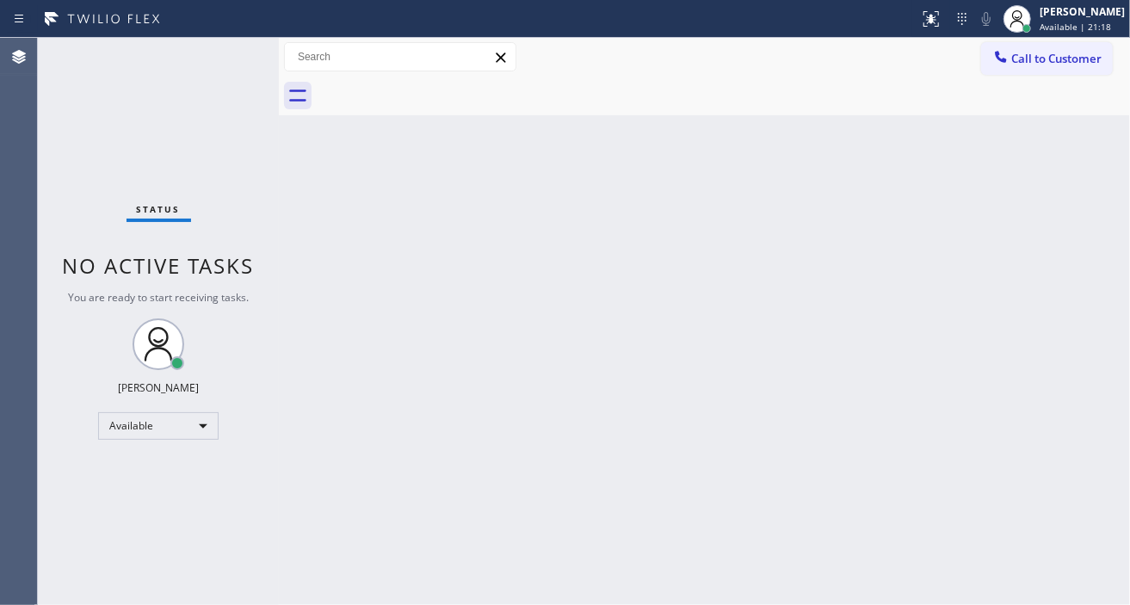
click at [220, 55] on div "Status No active tasks You are ready to start receiving tasks. Esmael Jarina Av…" at bounding box center [158, 321] width 241 height 567
click at [225, 52] on div "Status No active tasks You are ready to start receiving tasks. Esmael Jarina Av…" at bounding box center [158, 321] width 241 height 567
click at [1106, 211] on div "Back to Dashboard Change Sender ID Customers Technicians Select a contact Outbo…" at bounding box center [704, 321] width 851 height 567
click at [228, 50] on div "Status No active tasks You are ready to start receiving tasks. Esmael Jarina Av…" at bounding box center [158, 321] width 241 height 567
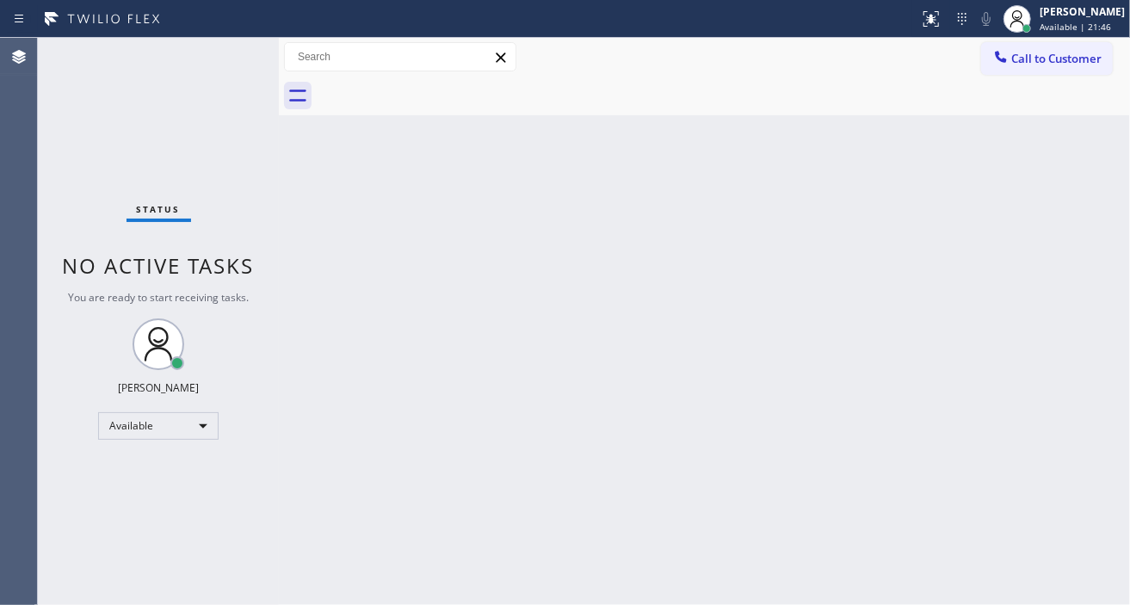
click at [1082, 272] on div "Back to Dashboard Change Sender ID Customers Technicians Select a contact Outbo…" at bounding box center [704, 321] width 851 height 567
click at [238, 52] on div "Status No active tasks You are ready to start receiving tasks. Esmael Jarina Av…" at bounding box center [158, 321] width 241 height 567
click at [228, 46] on div "Status No active tasks You are ready to start receiving tasks. Esmael Jarina Av…" at bounding box center [158, 321] width 241 height 567
click at [1072, 186] on div "Back to Dashboard Change Sender ID Customers Technicians Select a contact Outbo…" at bounding box center [704, 321] width 851 height 567
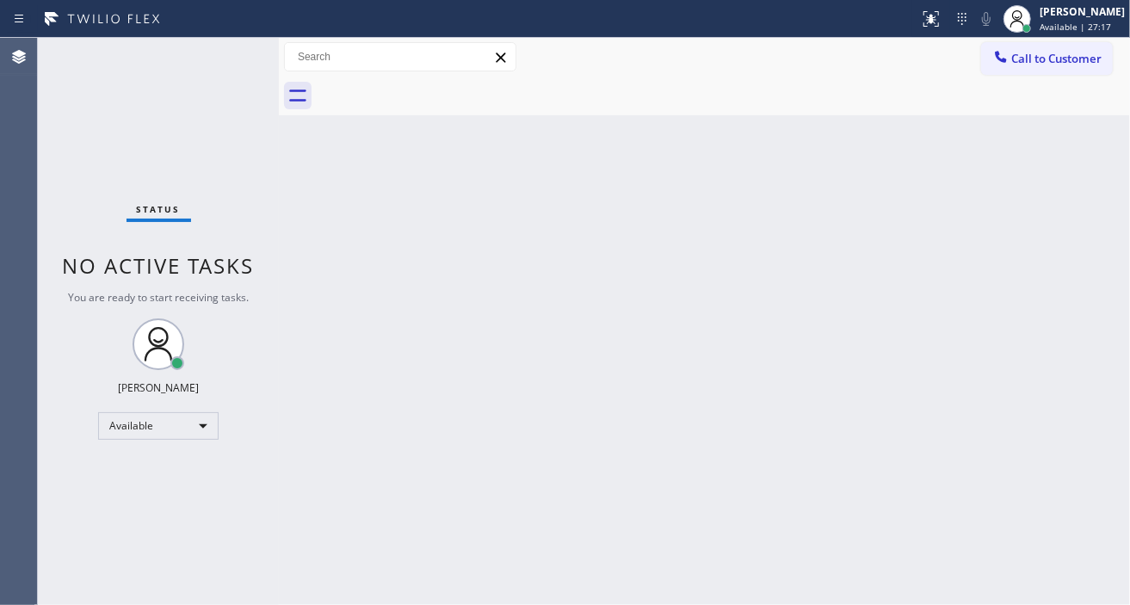
click at [229, 47] on div "Status No active tasks You are ready to start receiving tasks. Esmael Jarina Av…" at bounding box center [158, 321] width 241 height 567
click at [1069, 260] on div "Back to Dashboard Change Sender ID Customers Technicians Select a contact Outbo…" at bounding box center [704, 321] width 851 height 567
click at [224, 47] on div "Status No active tasks You are ready to start receiving tasks. Esmael Jarina Av…" at bounding box center [158, 321] width 241 height 567
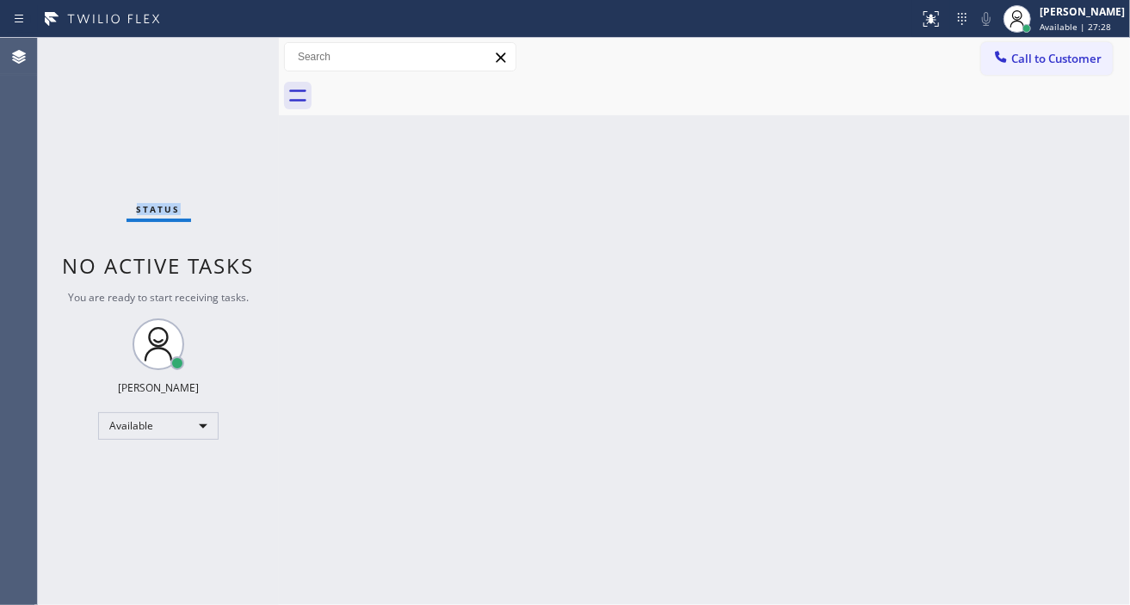
click at [224, 47] on div "Status No active tasks You are ready to start receiving tasks. Esmael Jarina Av…" at bounding box center [158, 321] width 241 height 567
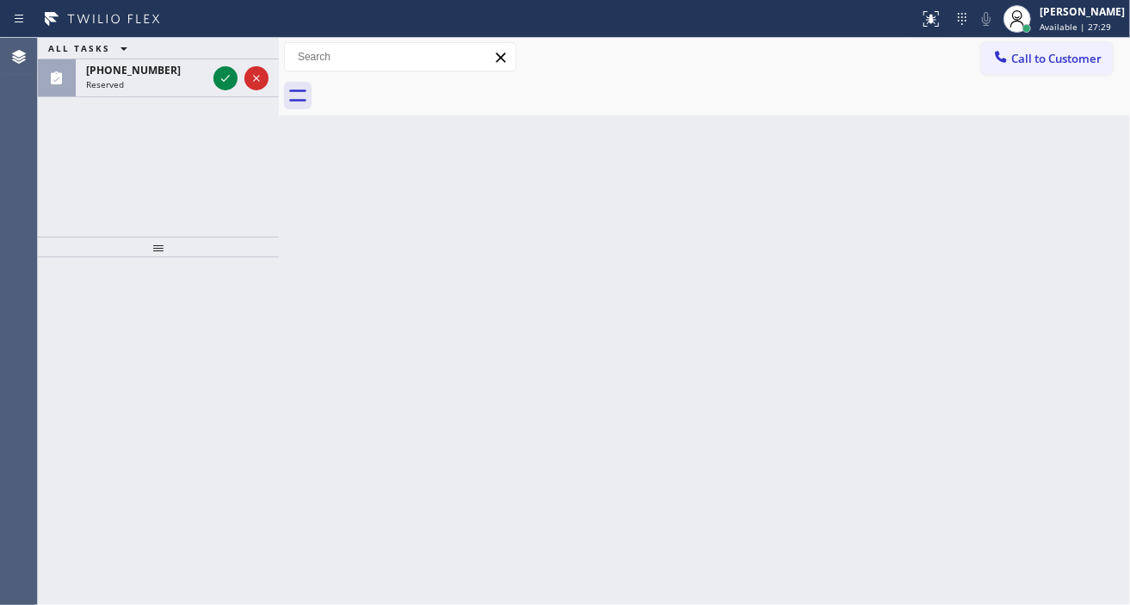
click at [224, 47] on div "ALL TASKS ALL TASKS ACTIVE TASKS TASKS IN WRAP UP" at bounding box center [158, 49] width 241 height 22
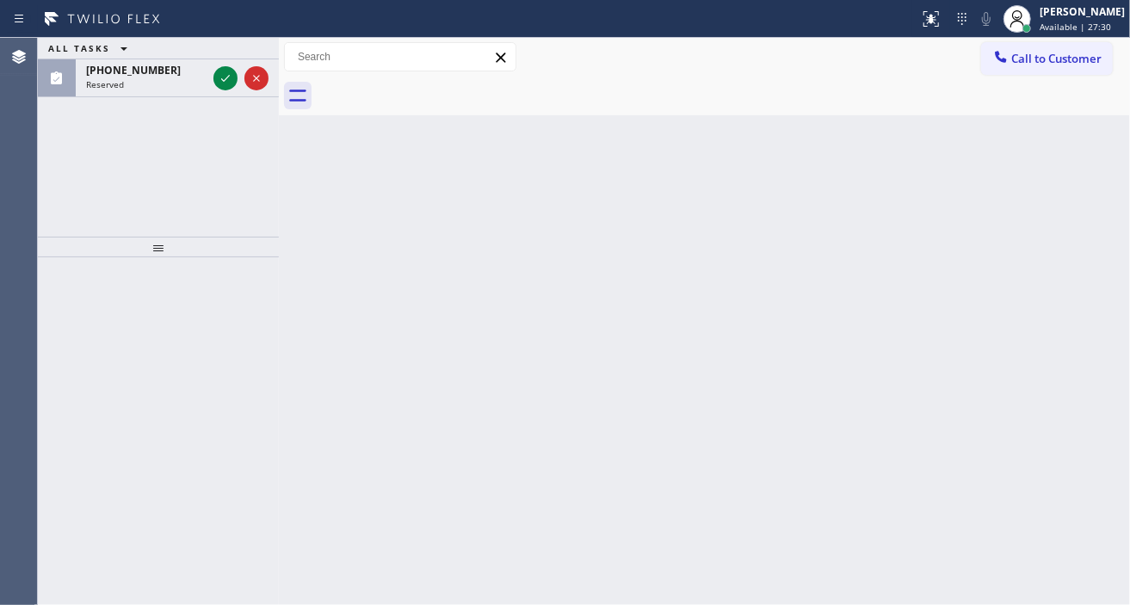
click at [224, 47] on div "ALL TASKS ALL TASKS ACTIVE TASKS TASKS IN WRAP UP" at bounding box center [158, 49] width 241 height 22
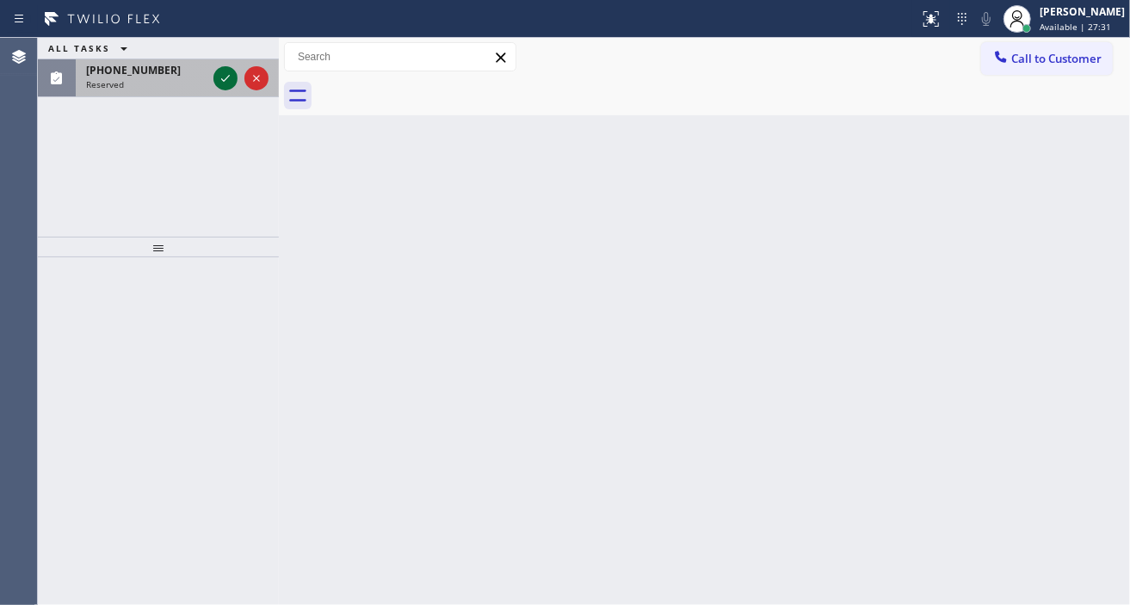
click at [226, 86] on icon at bounding box center [225, 78] width 21 height 21
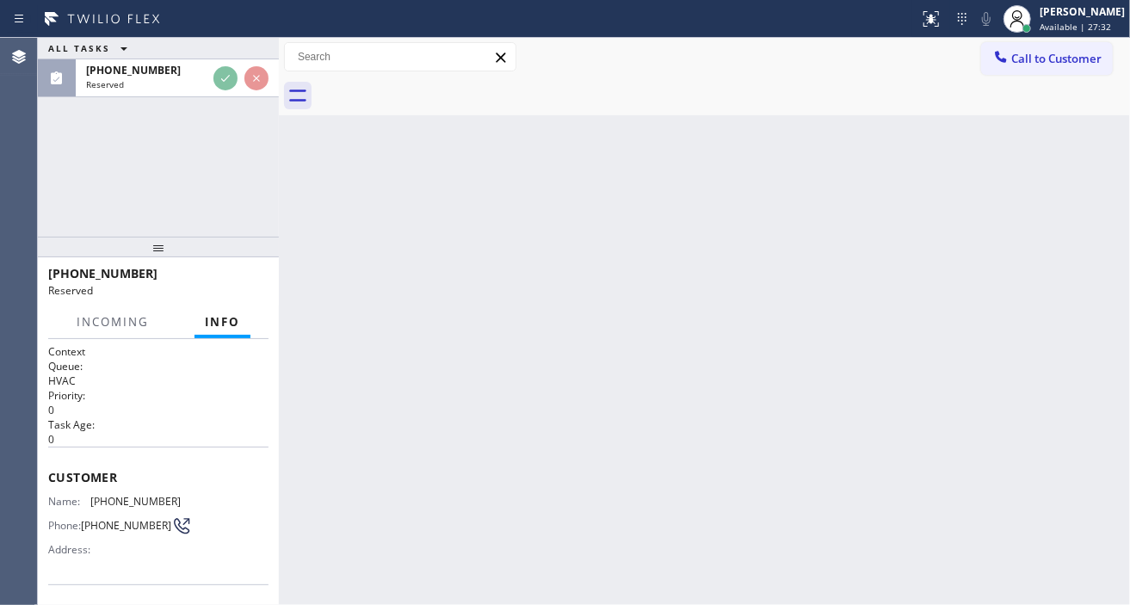
scroll to position [191, 0]
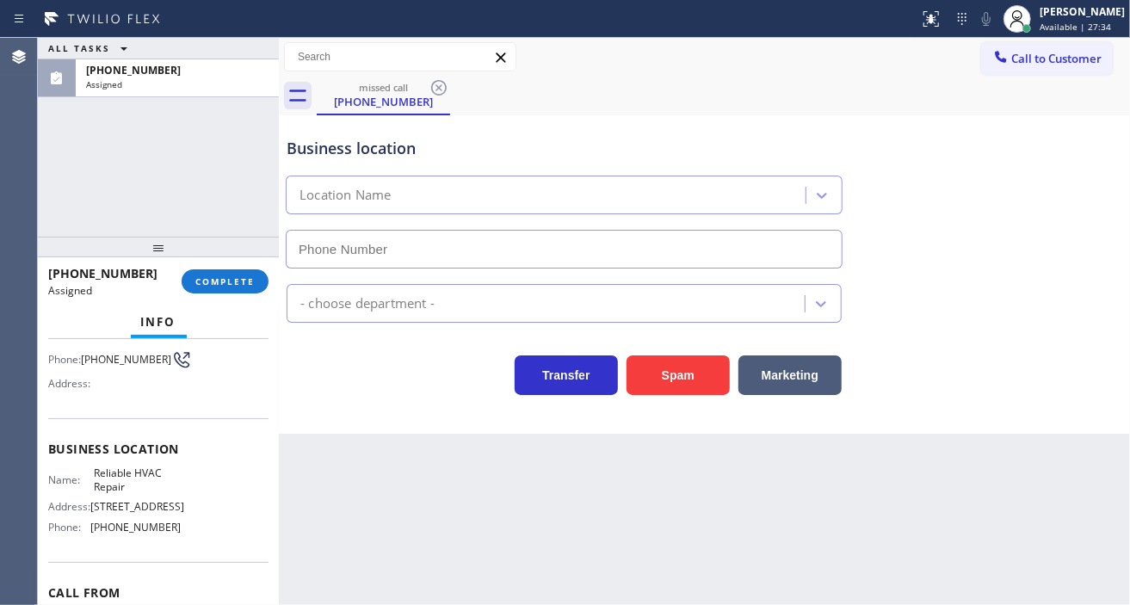
type input "(917) 789-5751"
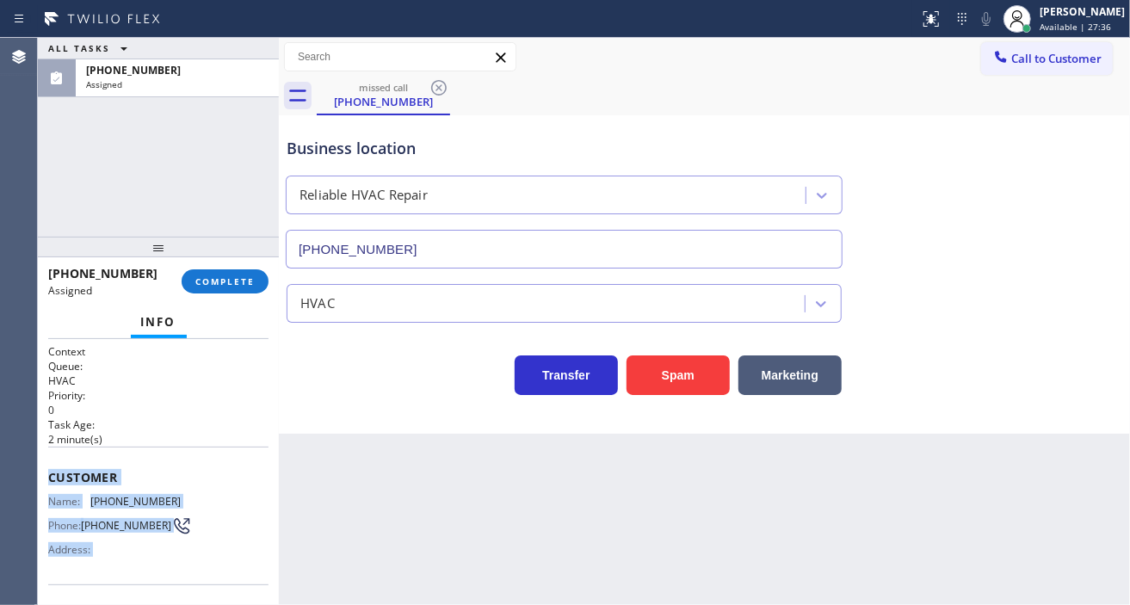
scroll to position [263, 0]
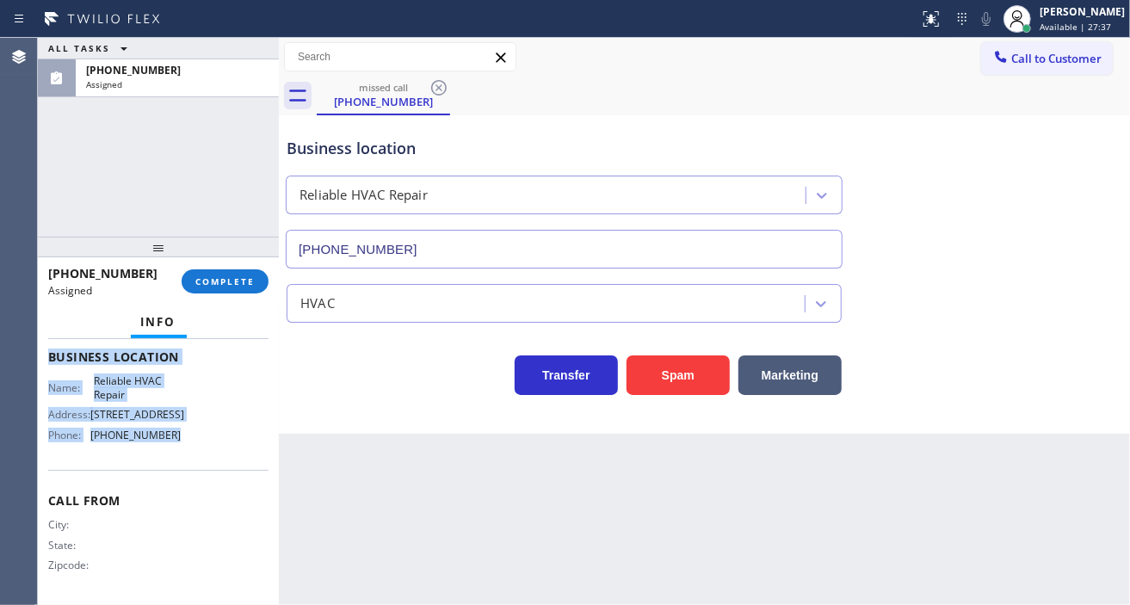
drag, startPoint x: 47, startPoint y: 469, endPoint x: 178, endPoint y: 446, distance: 132.9
click at [178, 446] on div "Context Queue: HVAC Priority: 0 Task Age: 2 minute(s) Customer Name: (646) 453-…" at bounding box center [158, 343] width 220 height 514
copy div "Customer Name: (646) 453-4535 Phone: (646) 453-4535 Address: Business location …"
click at [255, 281] on button "COMPLETE" at bounding box center [225, 281] width 87 height 24
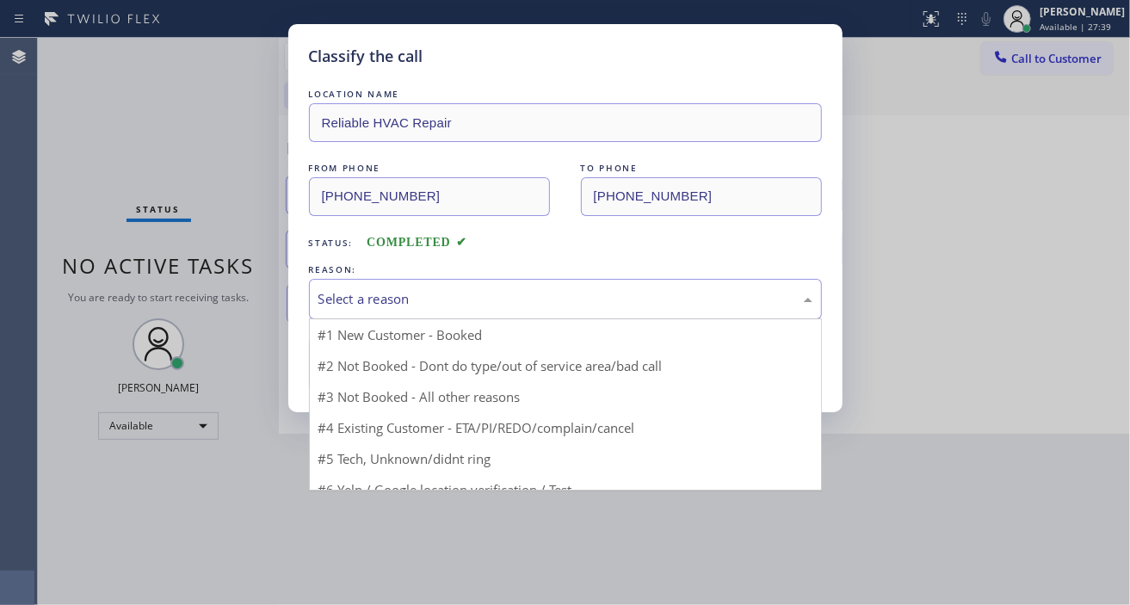
click at [422, 294] on div "Select a reason" at bounding box center [565, 299] width 494 height 20
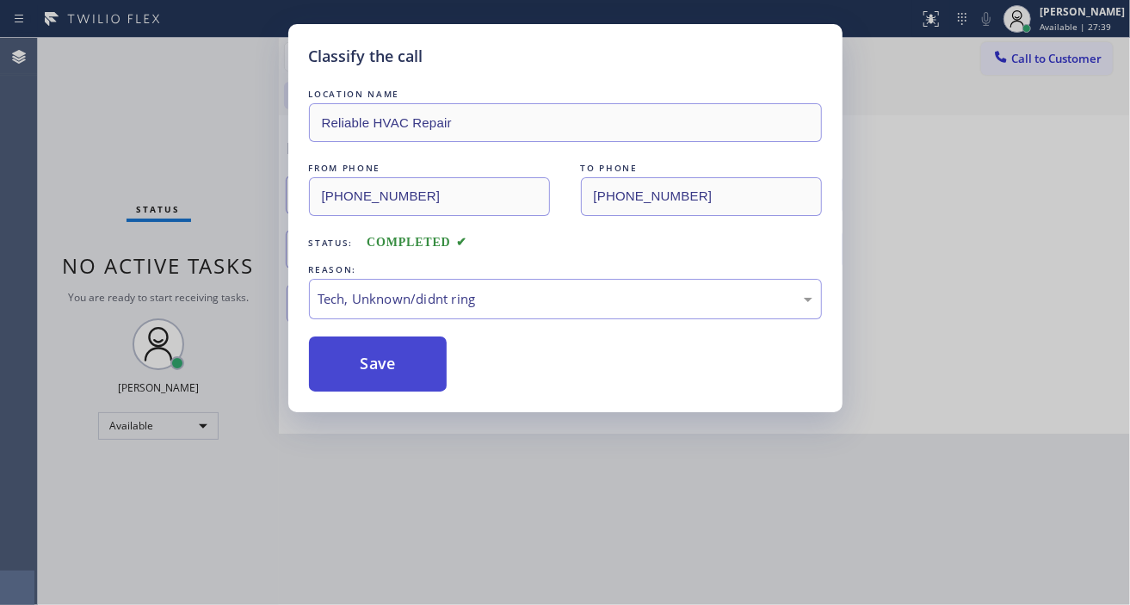
click at [413, 347] on button "Save" at bounding box center [378, 364] width 139 height 55
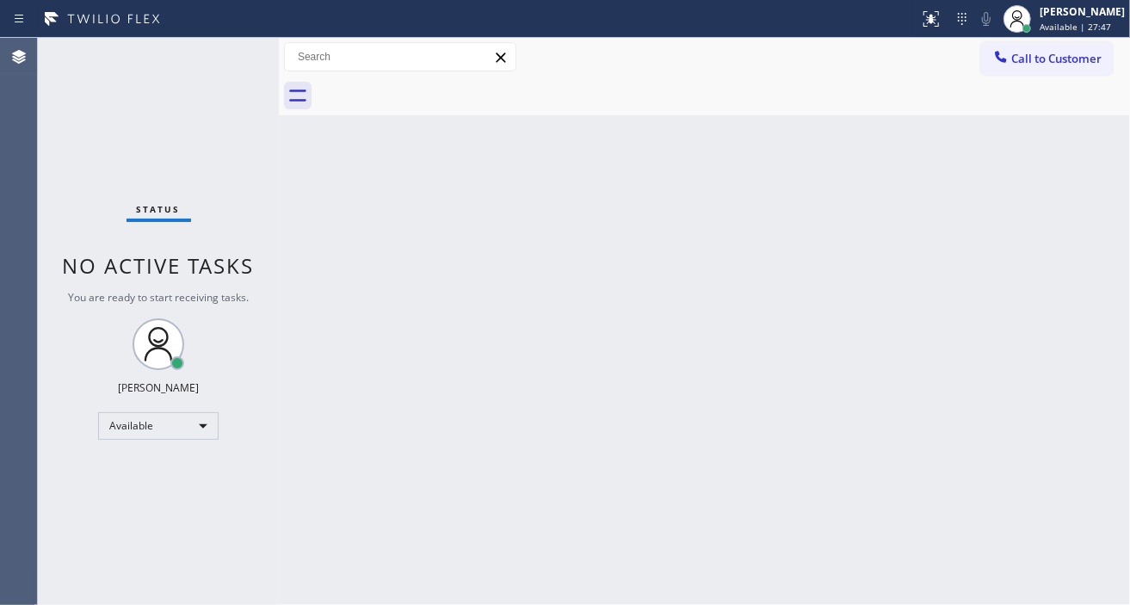
drag, startPoint x: 1046, startPoint y: 203, endPoint x: 1014, endPoint y: 195, distance: 32.8
click at [1046, 203] on div "Back to Dashboard Change Sender ID Customers Technicians Select a contact Outbo…" at bounding box center [704, 321] width 851 height 567
click at [235, 53] on div "Status No active tasks You are ready to start receiving tasks. Esmael Jarina Av…" at bounding box center [158, 321] width 241 height 567
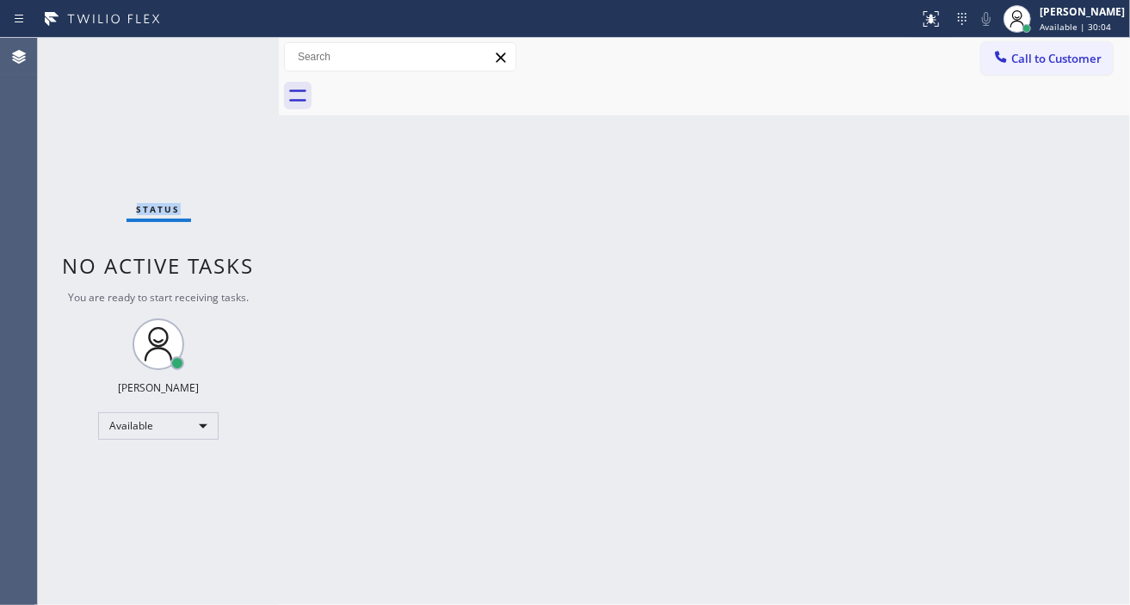
click at [235, 53] on div "Status No active tasks You are ready to start receiving tasks. Esmael Jarina Av…" at bounding box center [158, 321] width 241 height 567
click at [1077, 190] on div "Back to Dashboard Change Sender ID Customers Technicians Select a contact Outbo…" at bounding box center [704, 321] width 851 height 567
click at [238, 52] on div "Status No active tasks You are ready to start receiving tasks. Esmael Jarina Av…" at bounding box center [158, 321] width 241 height 567
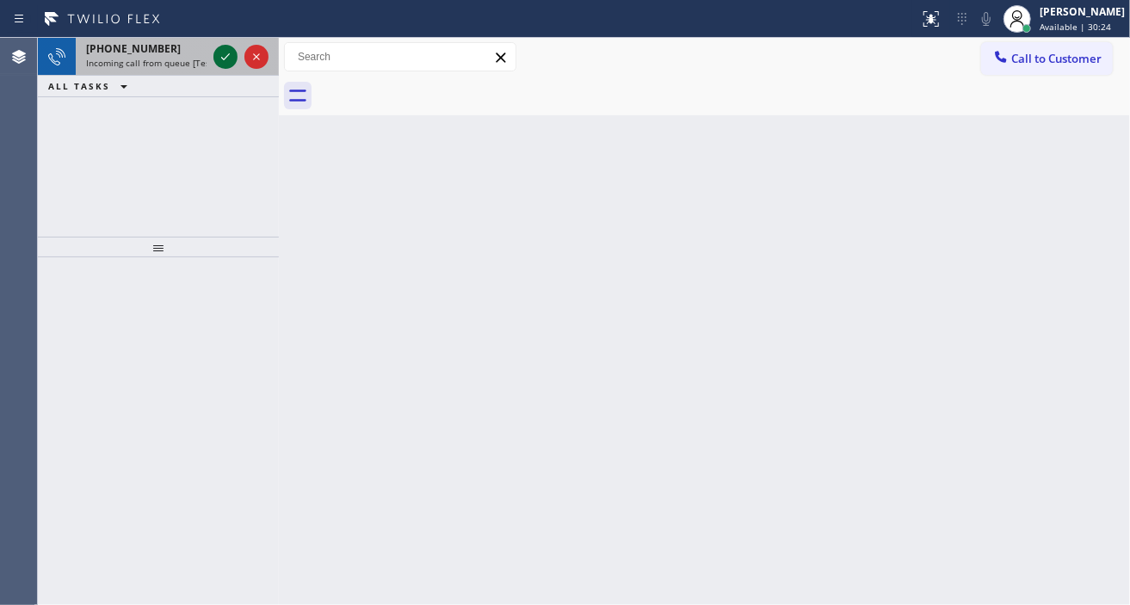
click at [226, 58] on icon at bounding box center [225, 56] width 9 height 7
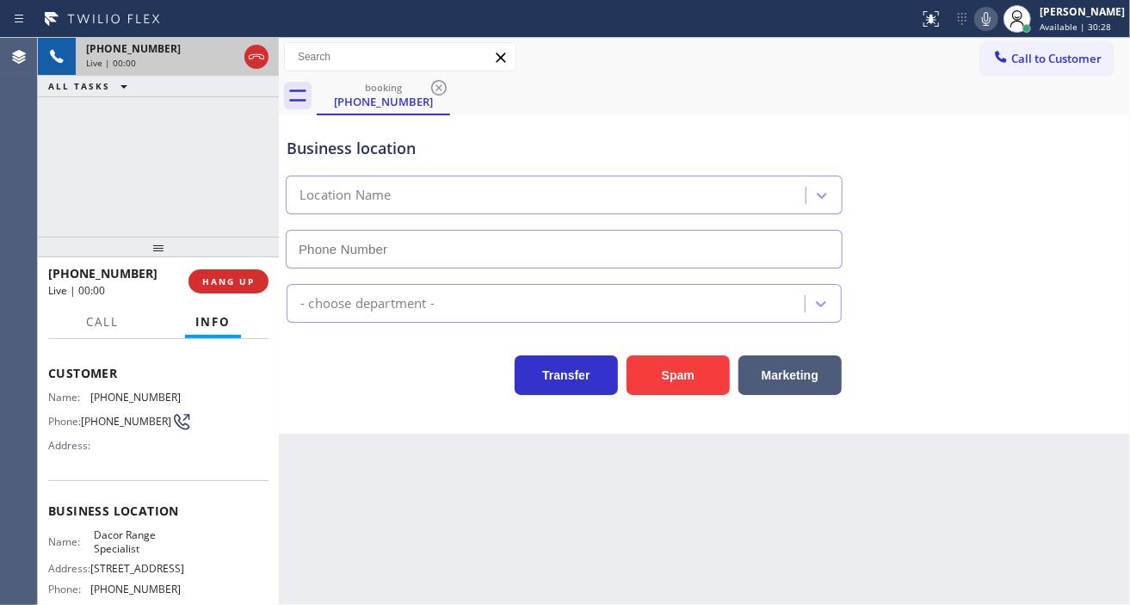
type input "(215) 960-9104"
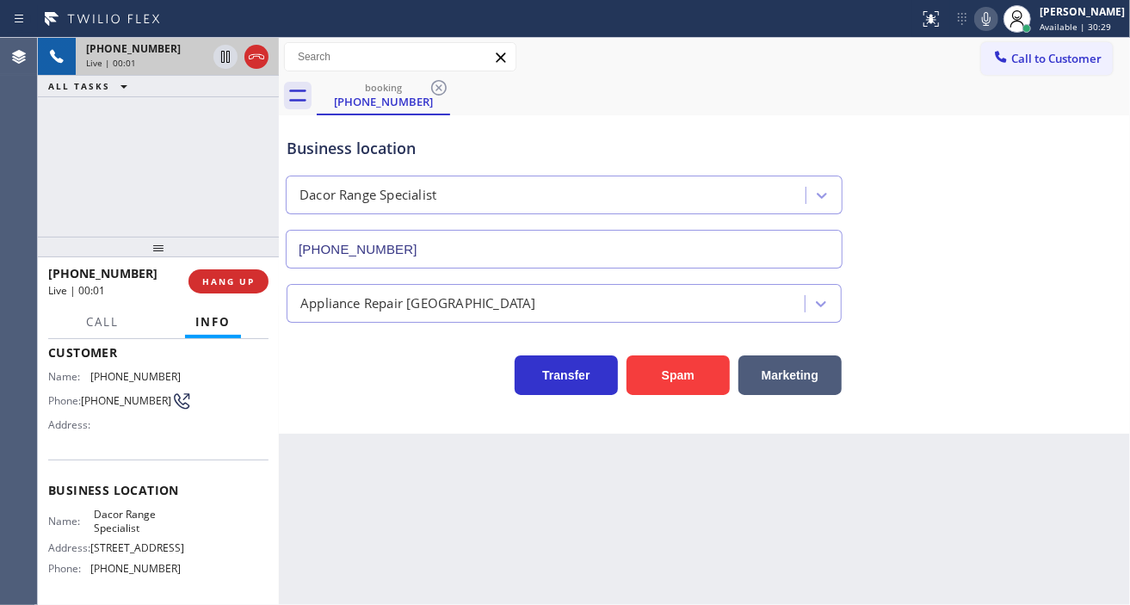
click at [139, 523] on span "Dacor Range Specialist" at bounding box center [137, 521] width 86 height 27
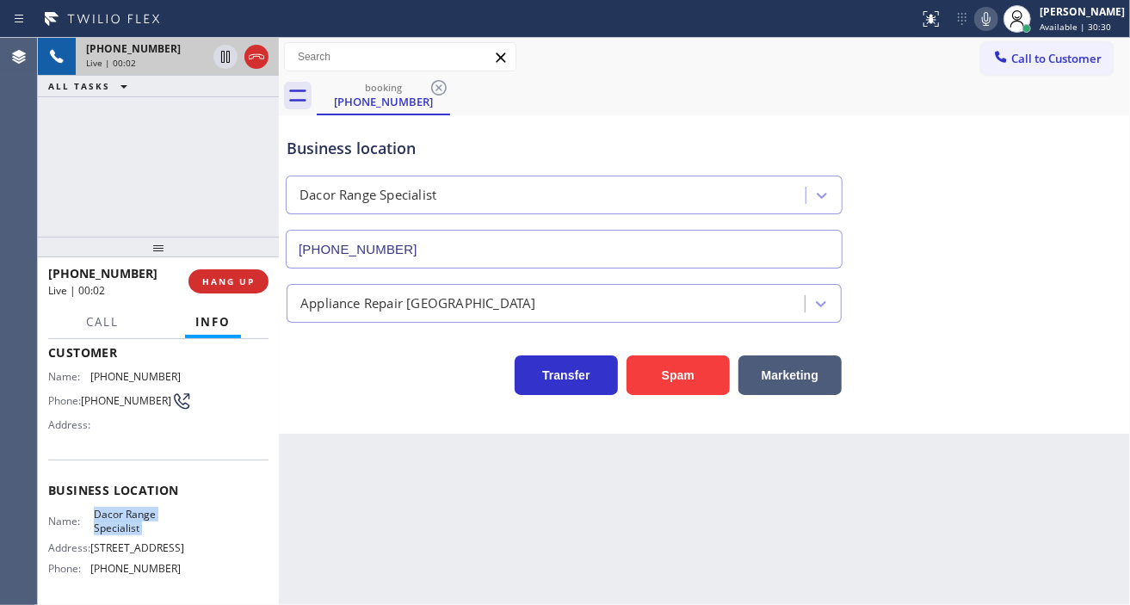
click at [139, 523] on span "Dacor Range Specialist" at bounding box center [137, 521] width 86 height 27
click at [116, 407] on span "(215) 954-1526" at bounding box center [126, 400] width 90 height 13
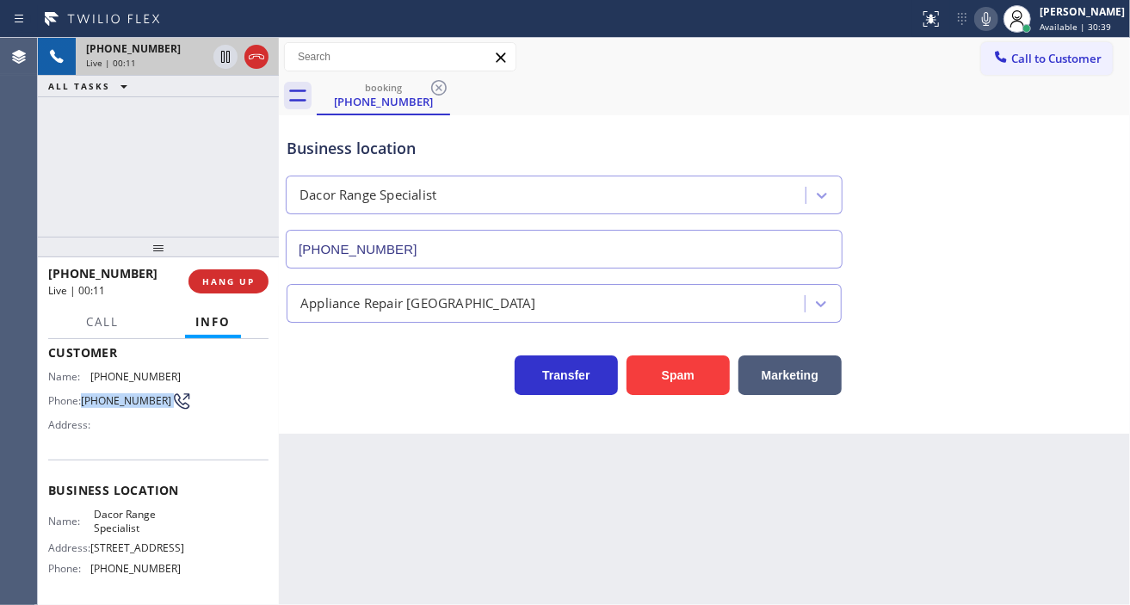
click at [116, 407] on span "(215) 954-1526" at bounding box center [126, 400] width 90 height 13
copy div "(215) 954-1526"
click at [356, 476] on div "Back to Dashboard Change Sender ID Customers Technicians Select a contact Outbo…" at bounding box center [704, 321] width 851 height 567
click at [126, 523] on span "Dacor Range Specialist" at bounding box center [137, 521] width 86 height 27
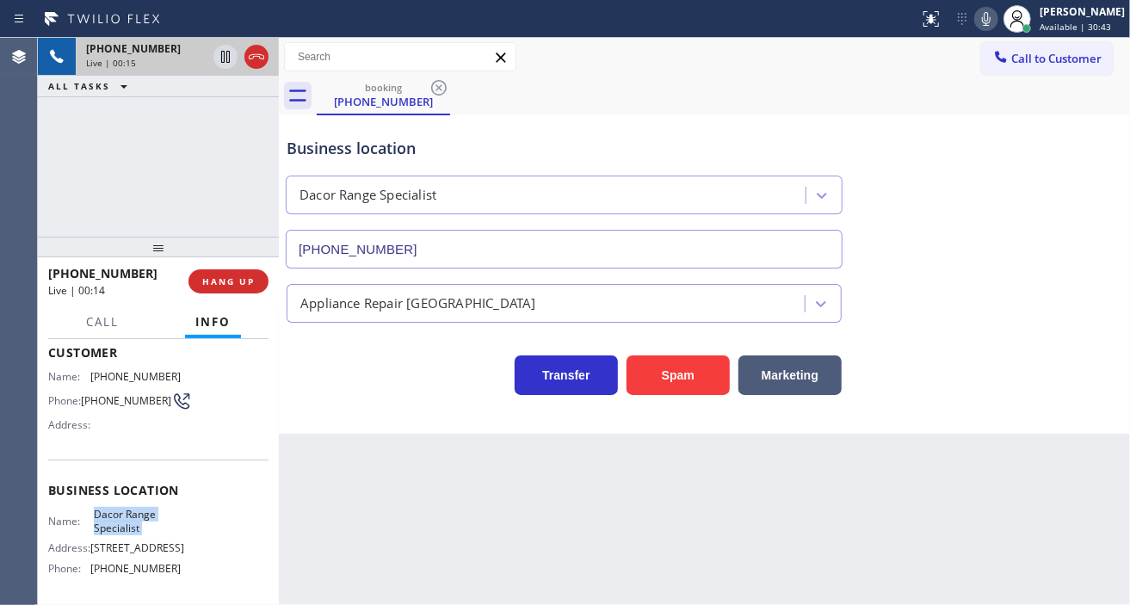
click at [126, 523] on span "Dacor Range Specialist" at bounding box center [137, 521] width 86 height 27
copy span "Dacor Range Specialist"
click at [325, 487] on div "Back to Dashboard Change Sender ID Customers Technicians Select a contact Outbo…" at bounding box center [704, 321] width 851 height 567
click at [132, 580] on div "Name: Dacor Range Specialist Address: 448 N 10th St Phone: (215) 960-9104" at bounding box center [114, 545] width 133 height 74
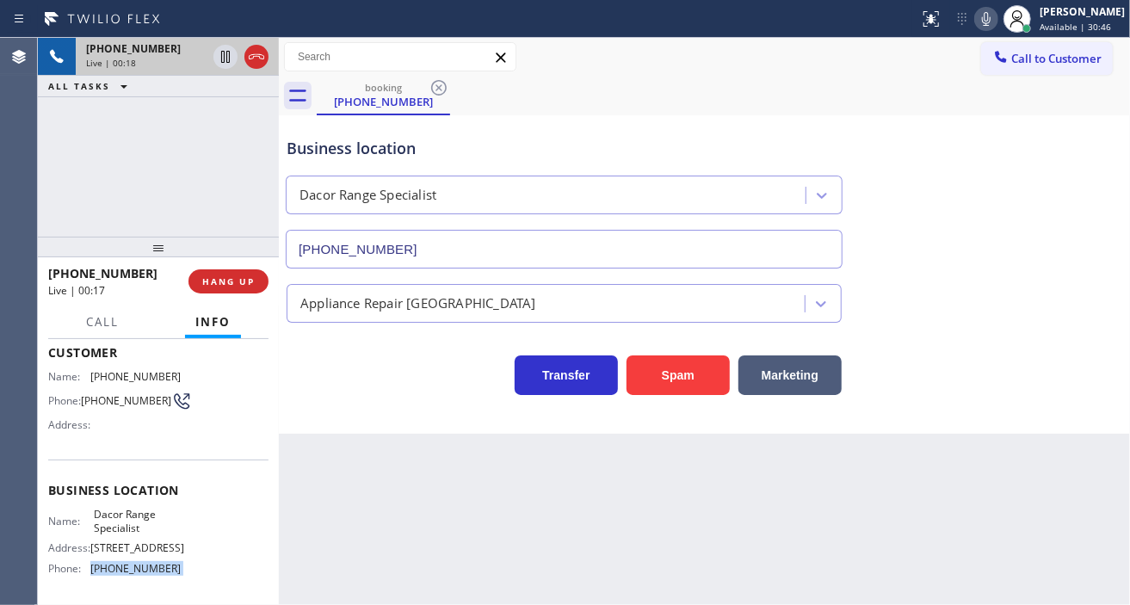
click at [132, 580] on div "Name: Dacor Range Specialist Address: 448 N 10th St Phone: (215) 960-9104" at bounding box center [114, 545] width 133 height 74
copy span "(215) 960-9104"
click at [337, 493] on div "Back to Dashboard Change Sender ID Customers Technicians Select a contact Outbo…" at bounding box center [704, 321] width 851 height 567
click at [1089, 288] on div "Appliance Repair [GEOGRAPHIC_DATA]" at bounding box center [704, 300] width 843 height 46
click at [510, 132] on div "Business location Dacor Range Specialist (215) 960-9104" at bounding box center [564, 194] width 562 height 149
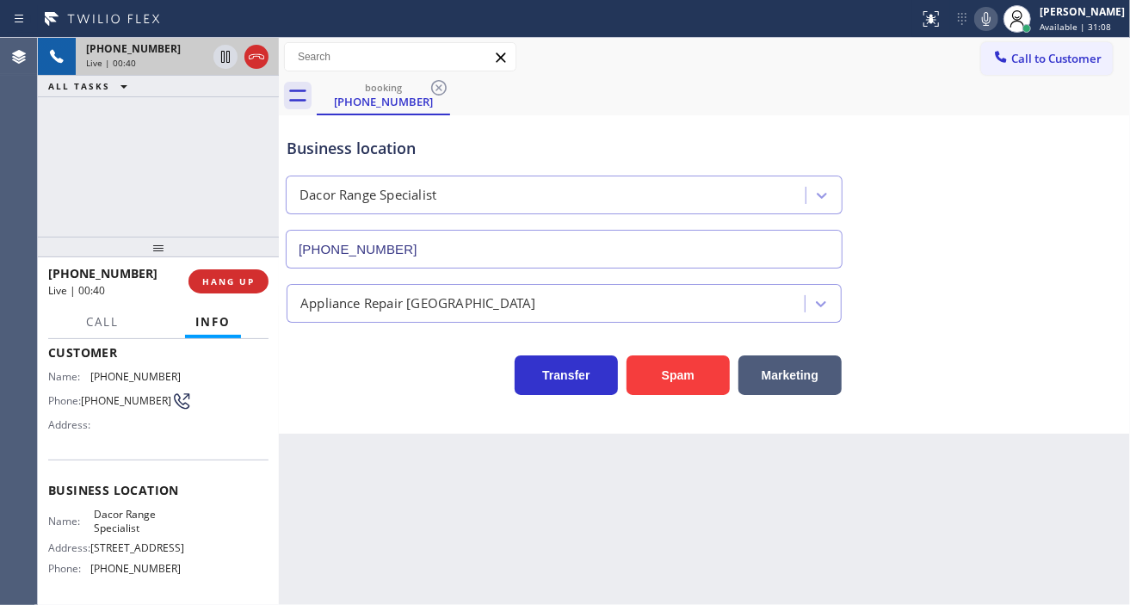
click at [247, 178] on div "+12159541526 Live | 00:40 ALL TASKS ALL TASKS ACTIVE TASKS TASKS IN WRAP UP" at bounding box center [158, 137] width 241 height 199
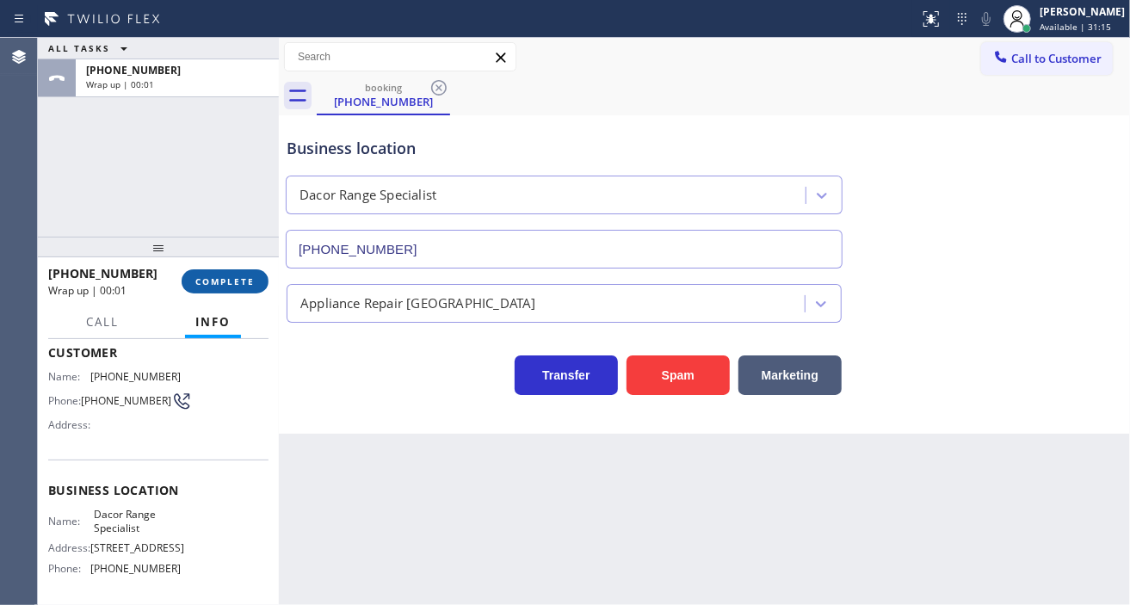
click at [226, 288] on button "COMPLETE" at bounding box center [225, 281] width 87 height 24
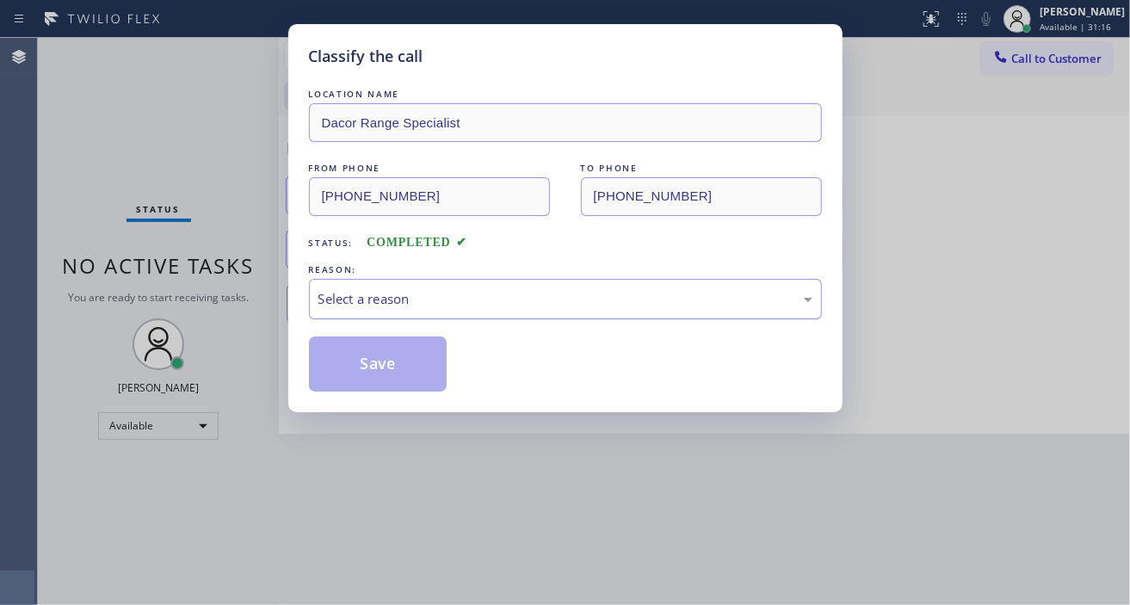
click at [430, 297] on div "Select a reason" at bounding box center [565, 299] width 494 height 20
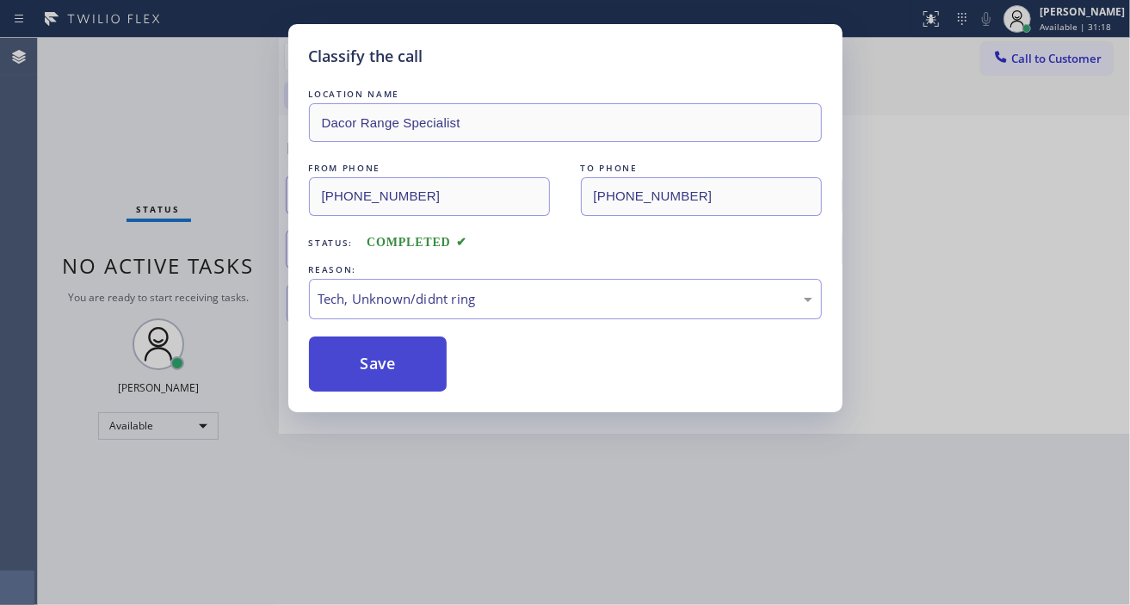
click at [368, 380] on button "Save" at bounding box center [378, 364] width 139 height 55
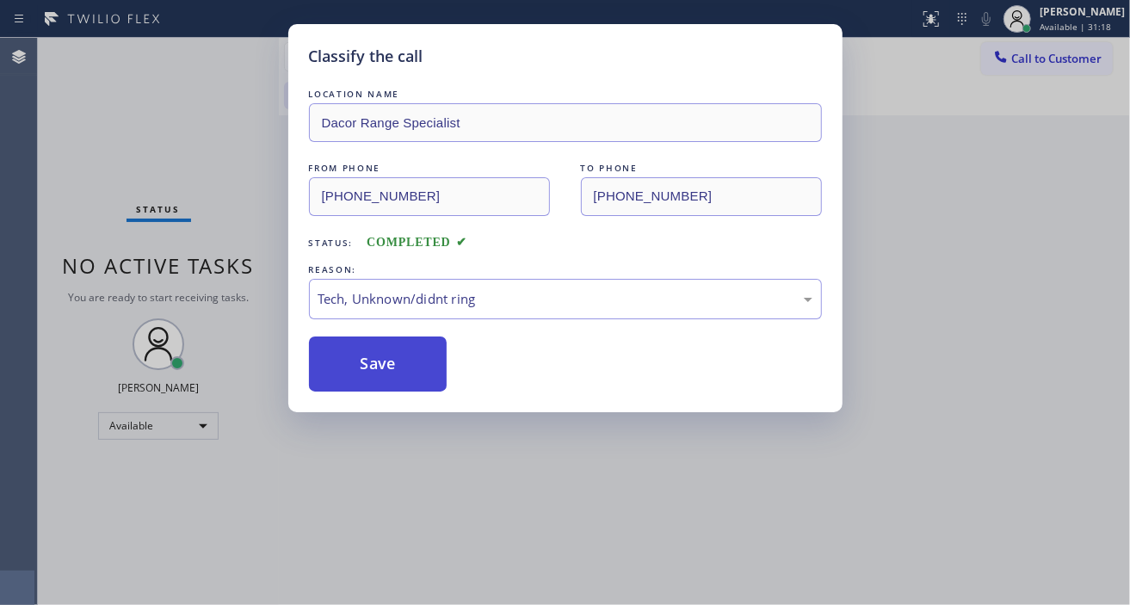
click at [368, 380] on button "Save" at bounding box center [378, 364] width 139 height 55
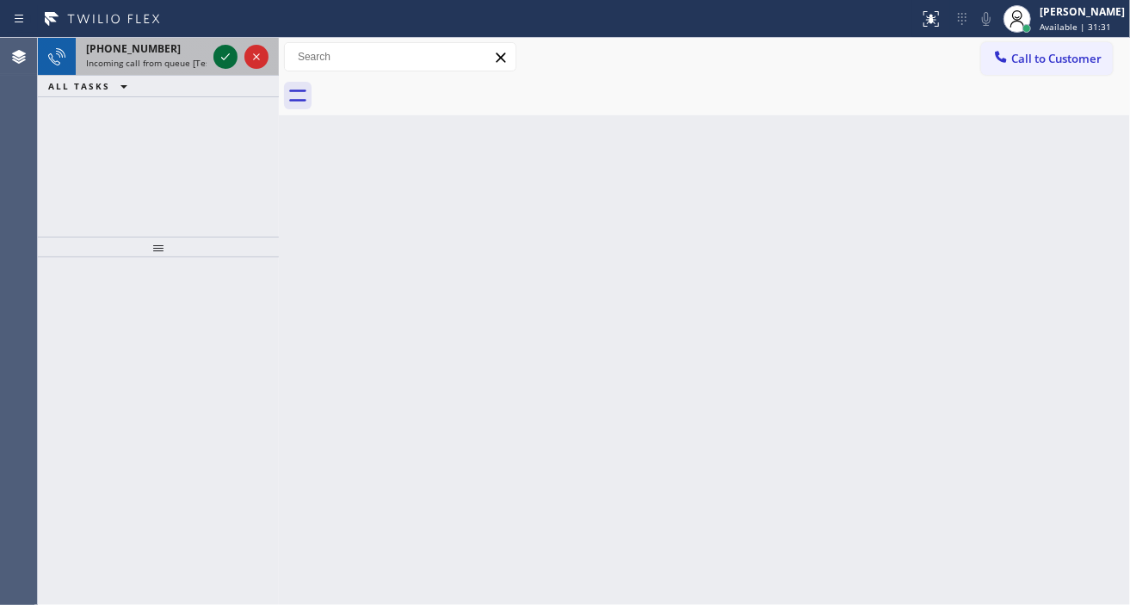
click at [221, 58] on icon at bounding box center [225, 56] width 9 height 7
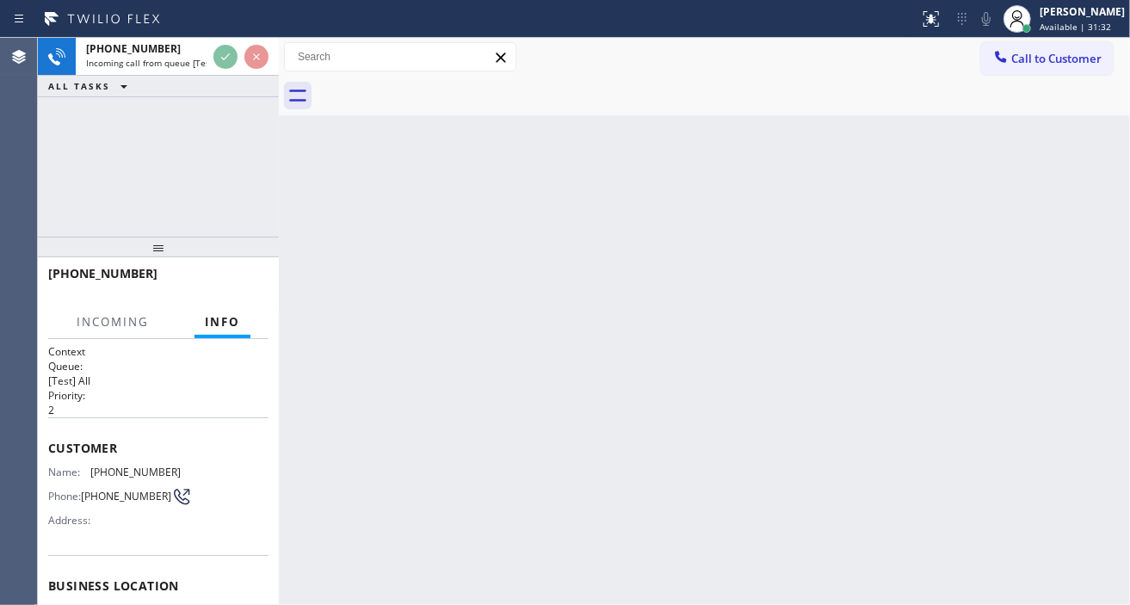
scroll to position [96, 0]
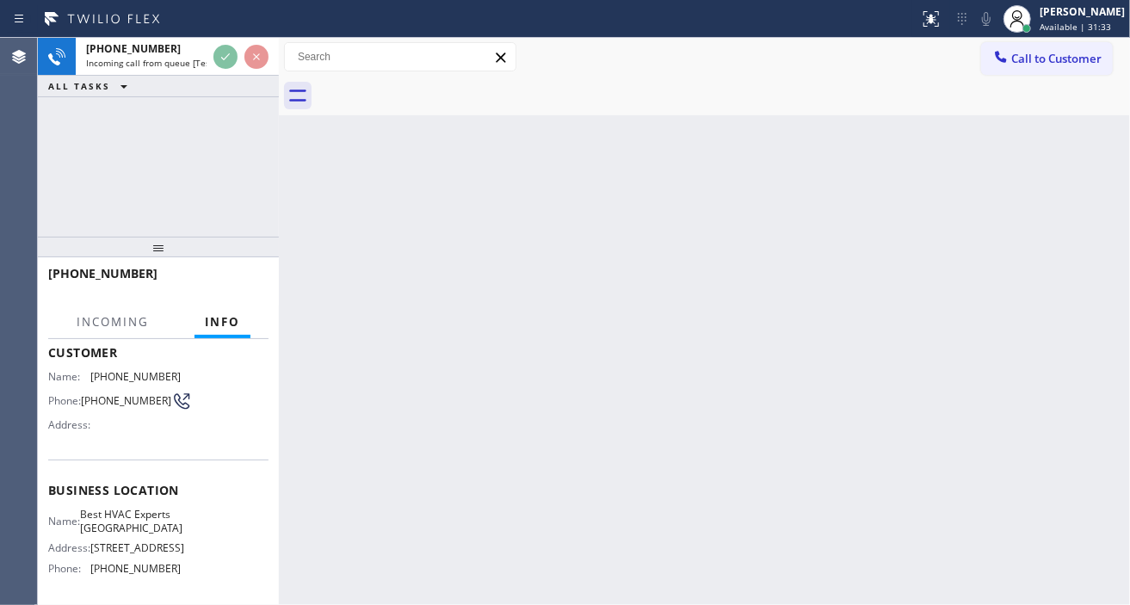
click at [121, 523] on span "Best HVAC Experts Boston" at bounding box center [131, 521] width 102 height 27
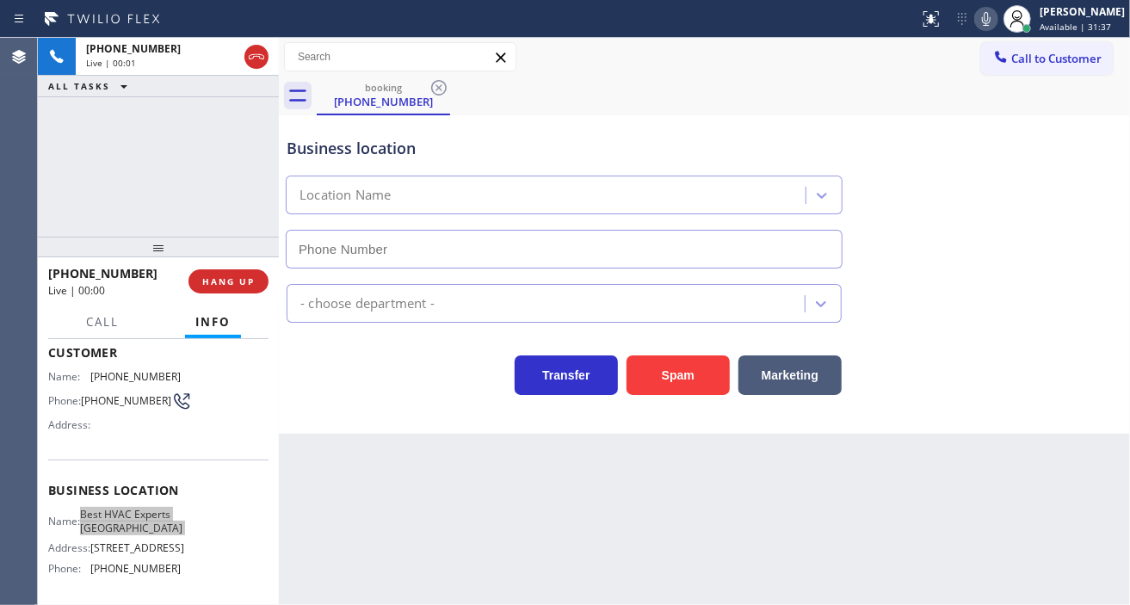
type input "(857) 271-4094"
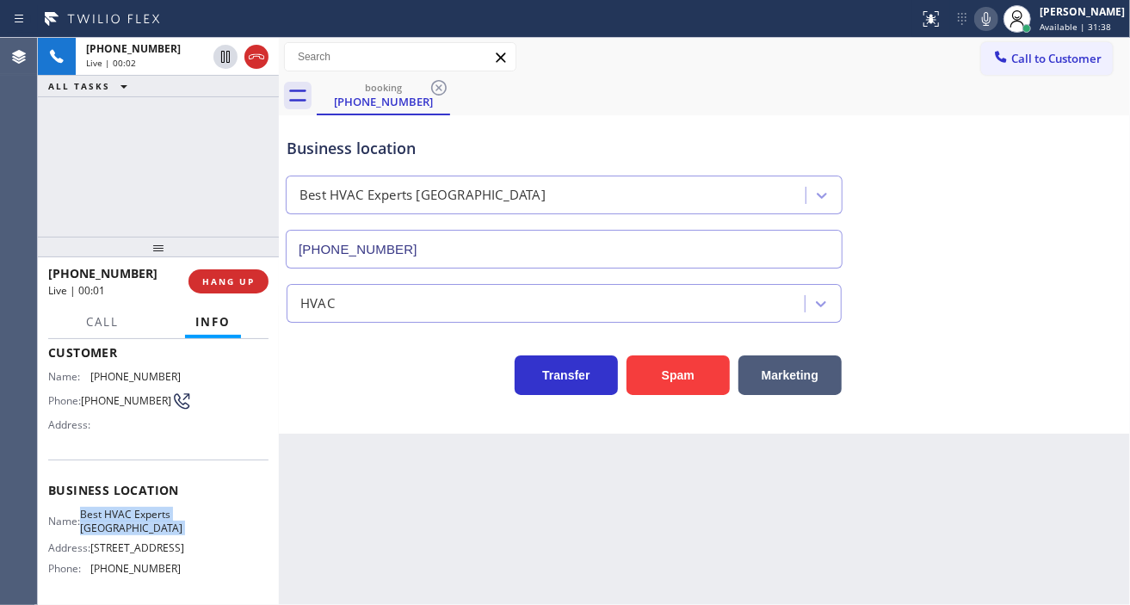
click at [362, 156] on div "Business location" at bounding box center [564, 148] width 555 height 23
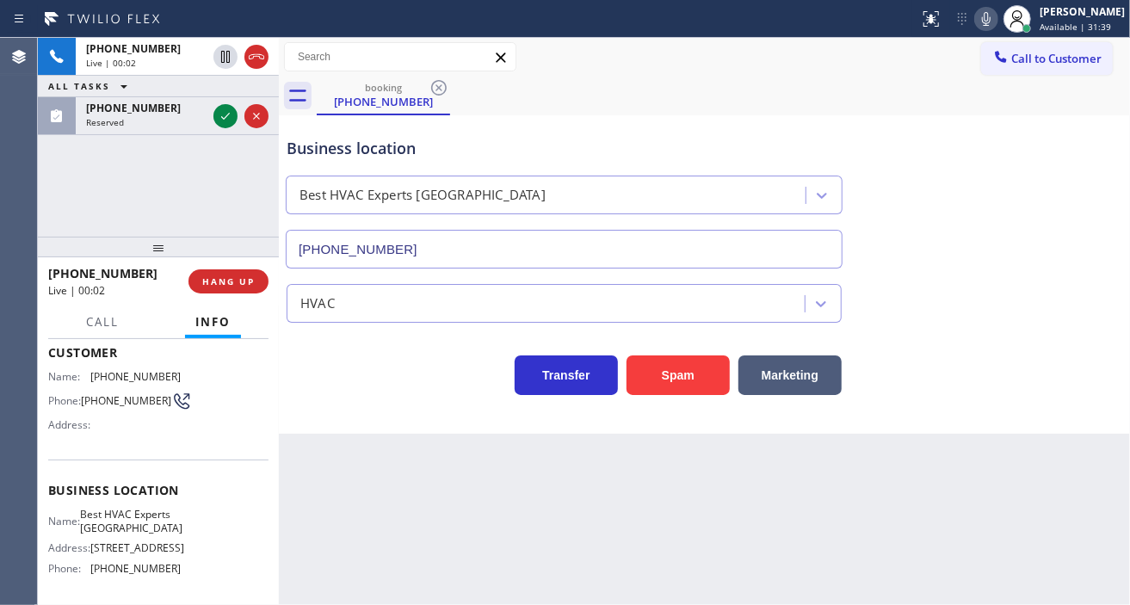
click at [362, 156] on div "Business location" at bounding box center [564, 148] width 555 height 23
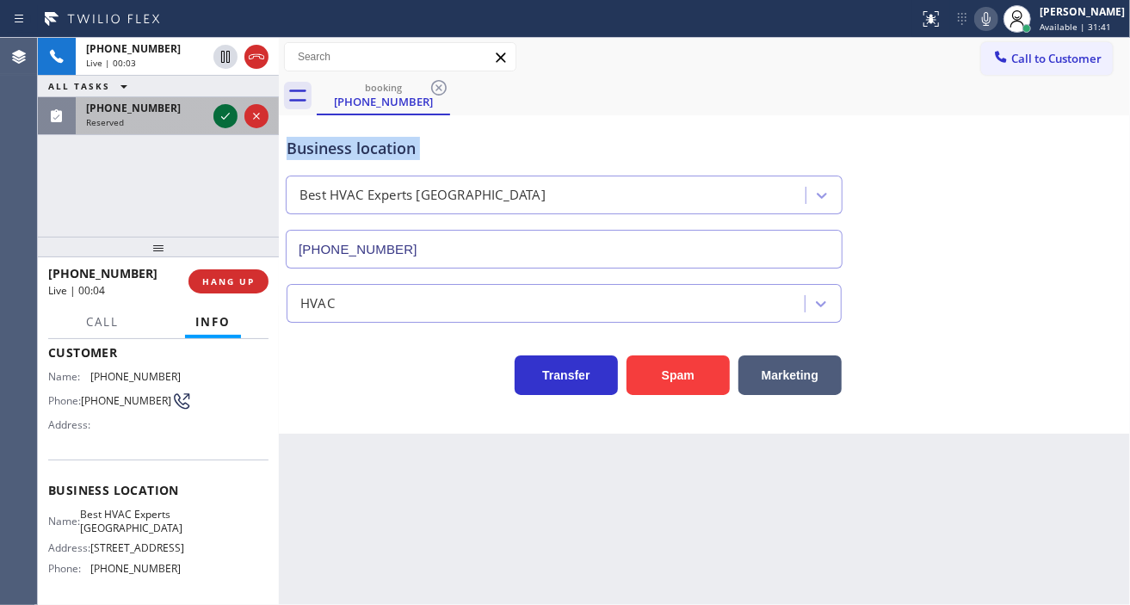
click at [224, 119] on icon at bounding box center [225, 116] width 9 height 7
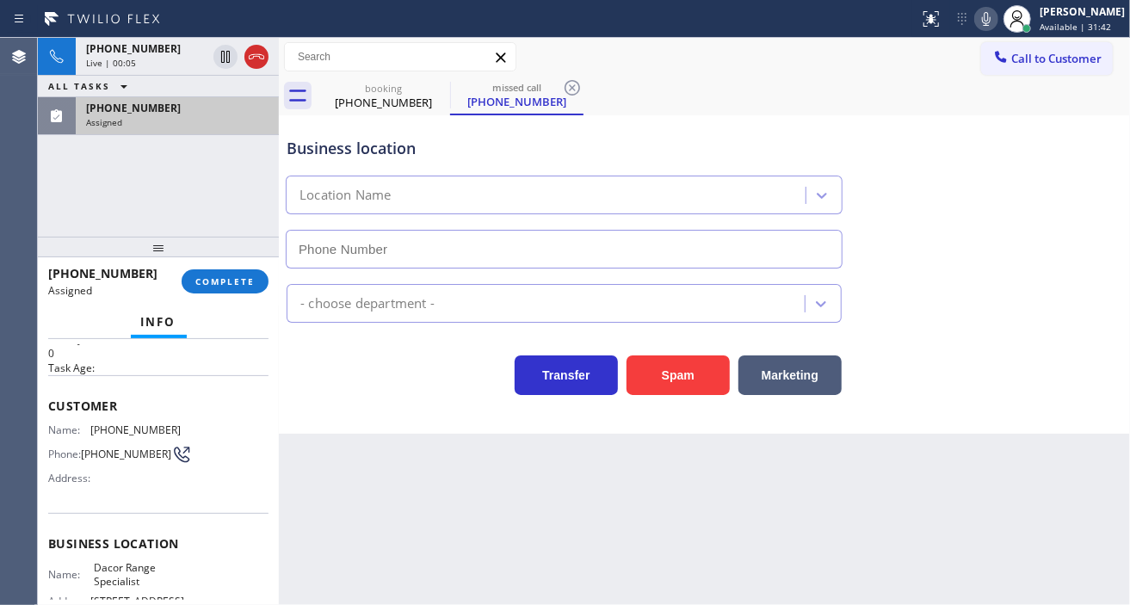
scroll to position [14, 0]
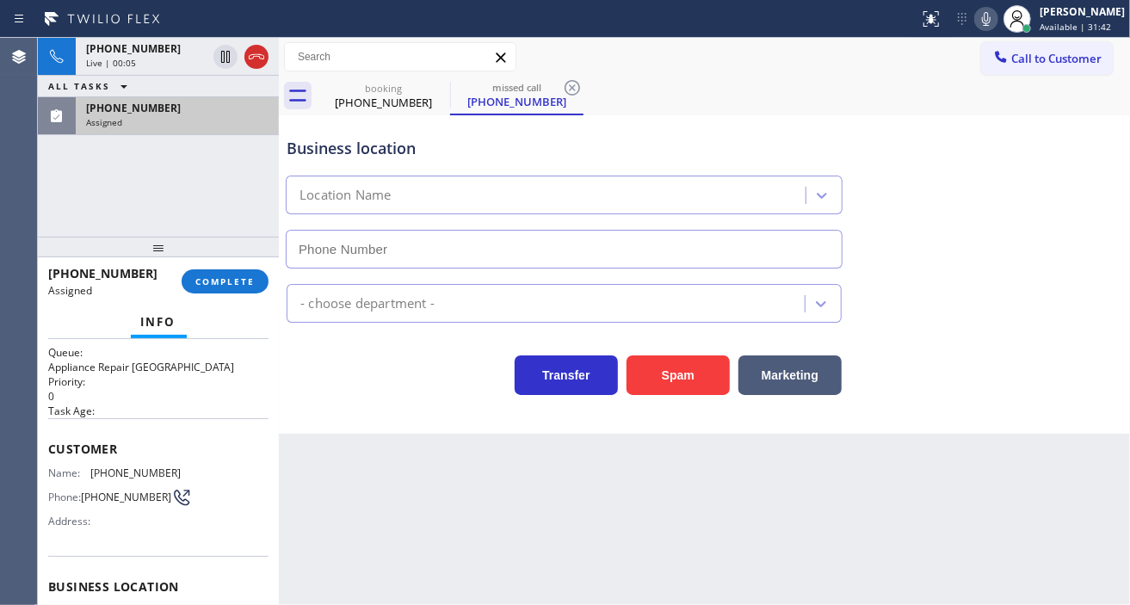
type input "(215) 960-9104"
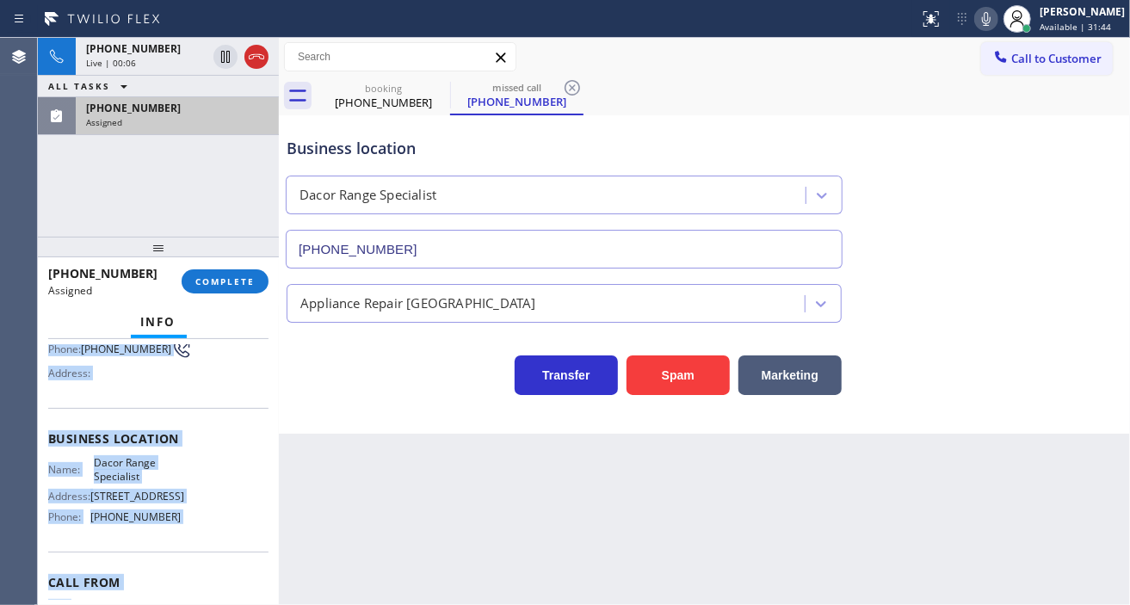
scroll to position [248, 0]
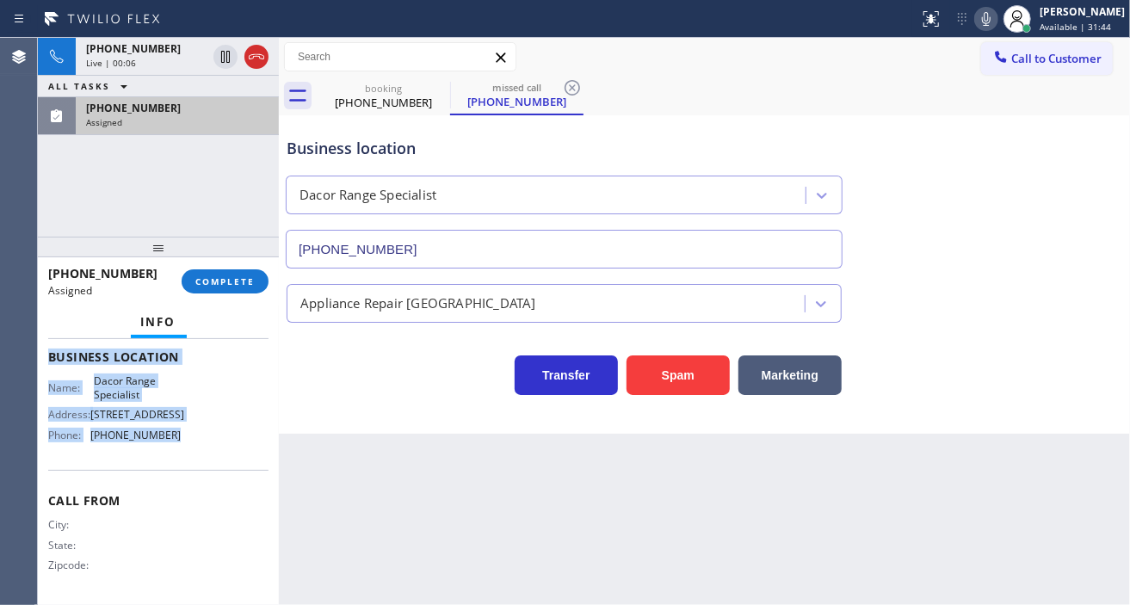
drag, startPoint x: 46, startPoint y: 436, endPoint x: 228, endPoint y: 453, distance: 183.2
click at [228, 453] on div "Context Queue: Appliance Repair High End Priority: 0 Task Age: Customer Name: (…" at bounding box center [158, 472] width 241 height 266
click at [238, 276] on span "COMPLETE" at bounding box center [224, 281] width 59 height 12
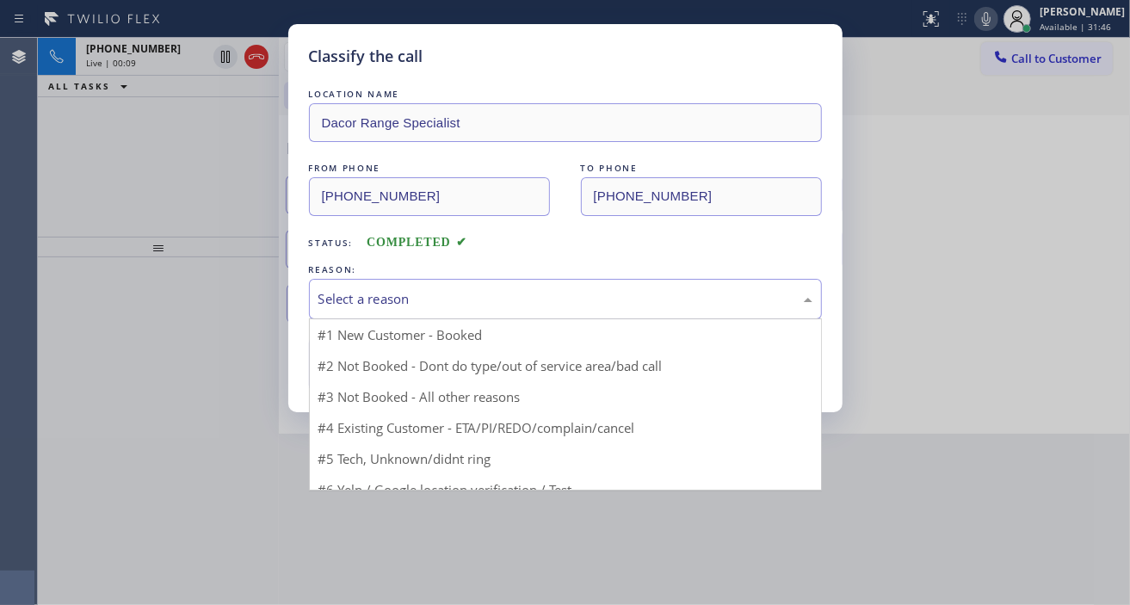
click at [444, 304] on div "Select a reason" at bounding box center [565, 299] width 494 height 20
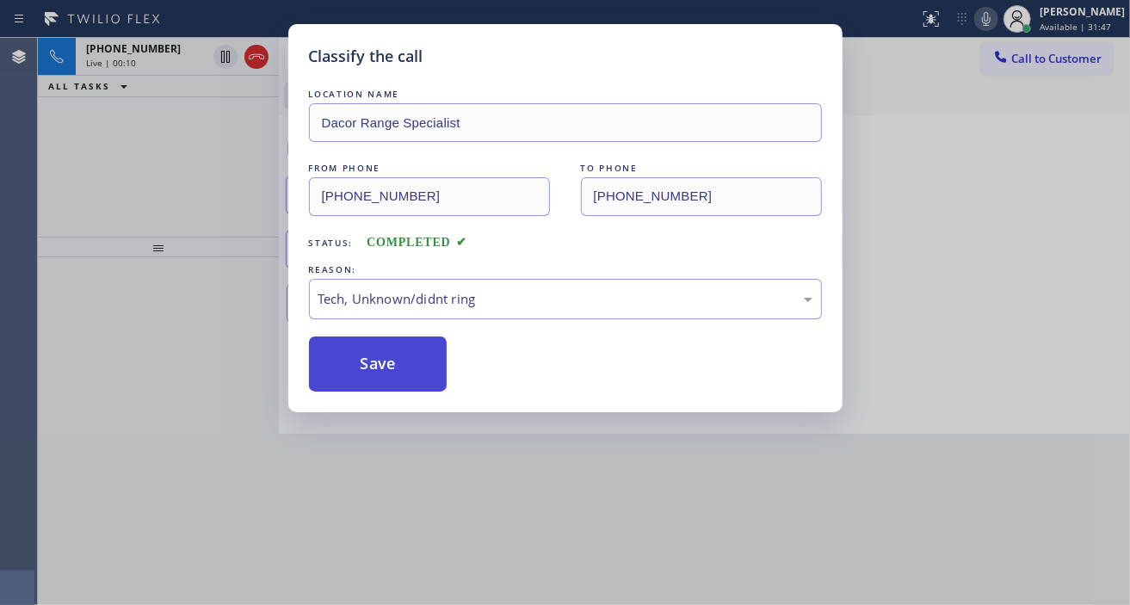
click at [411, 374] on button "Save" at bounding box center [378, 364] width 139 height 55
click at [141, 59] on div "Classify the call LOCATION NAME Dacor Range Specialist FROM PHONE (215) 954-152…" at bounding box center [565, 302] width 1130 height 605
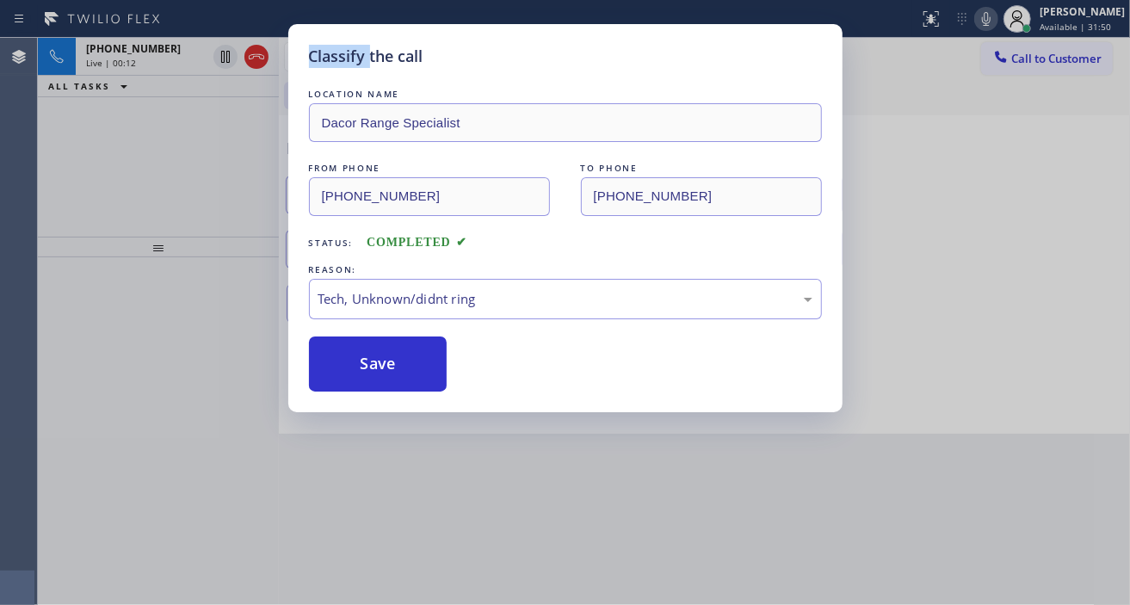
click at [141, 59] on div "Classify the call LOCATION NAME Dacor Range Specialist FROM PHONE (215) 954-152…" at bounding box center [565, 302] width 1130 height 605
click at [415, 358] on button "Save" at bounding box center [378, 364] width 139 height 55
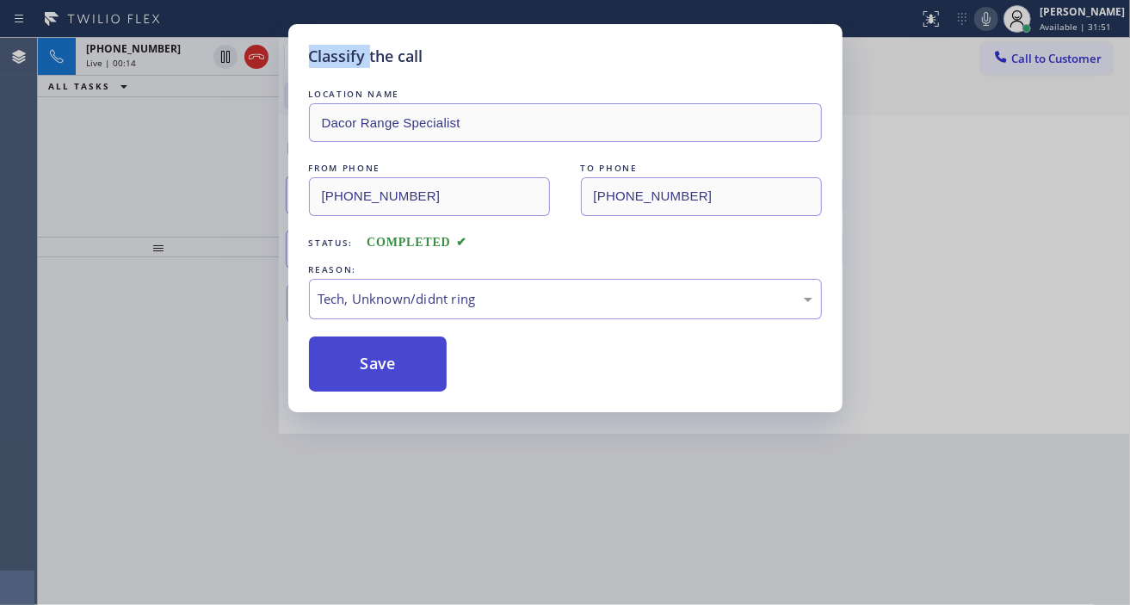
click at [415, 358] on button "Save" at bounding box center [378, 364] width 139 height 55
click at [415, 358] on div "Back to Dashboard Change Sender ID Customers Technicians Select a contact Outbo…" at bounding box center [704, 321] width 851 height 567
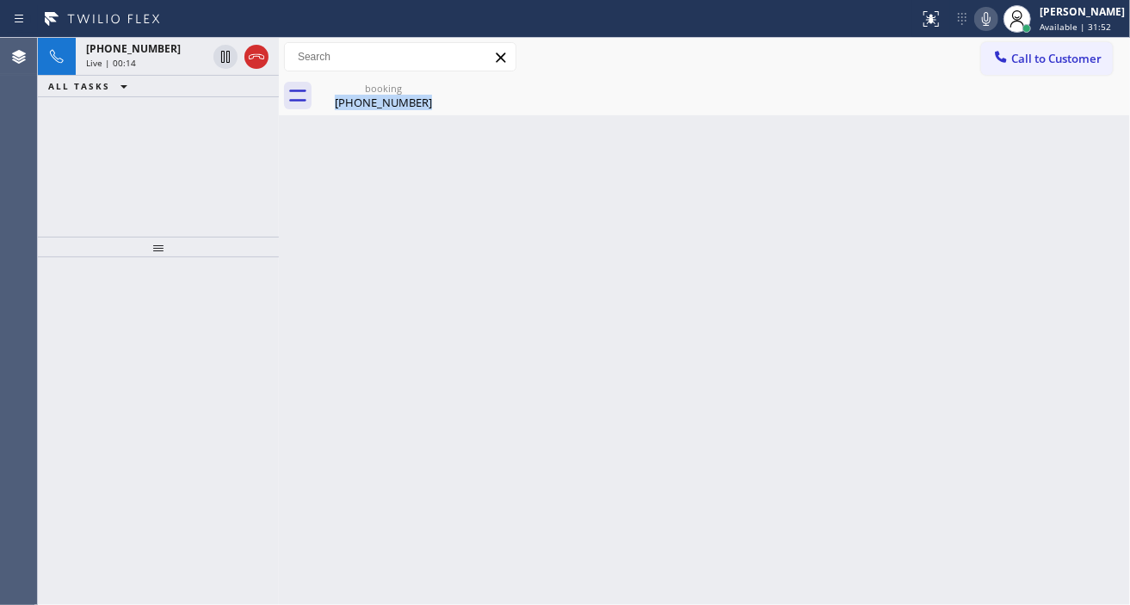
click at [415, 358] on div "Back to Dashboard Change Sender ID Customers Technicians Select a contact Outbo…" at bounding box center [704, 321] width 851 height 567
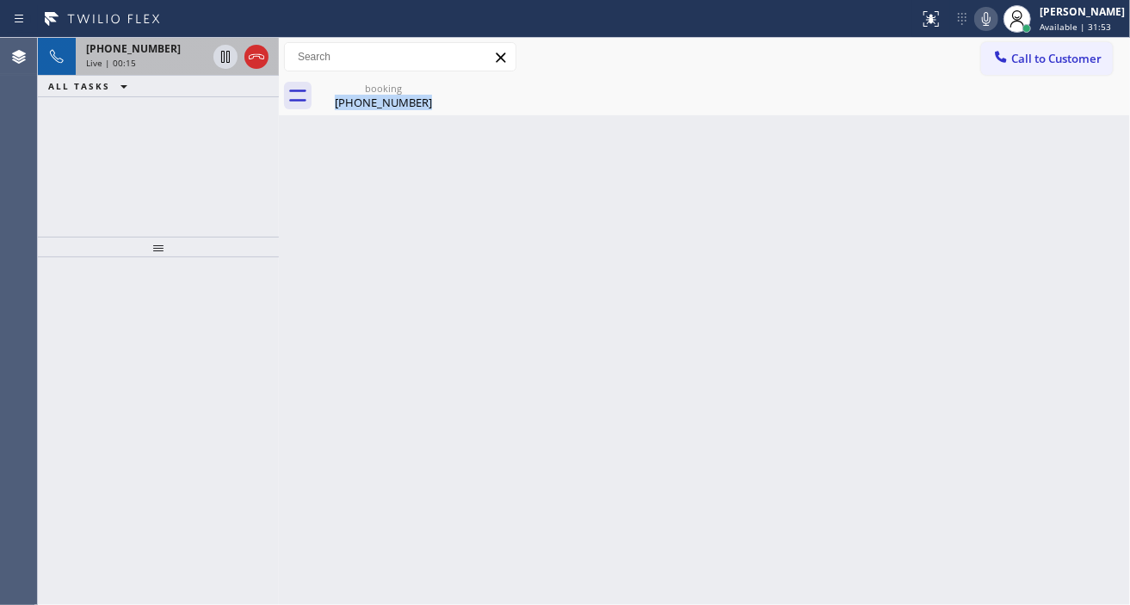
click at [127, 63] on span "Live | 00:15" at bounding box center [111, 63] width 50 height 12
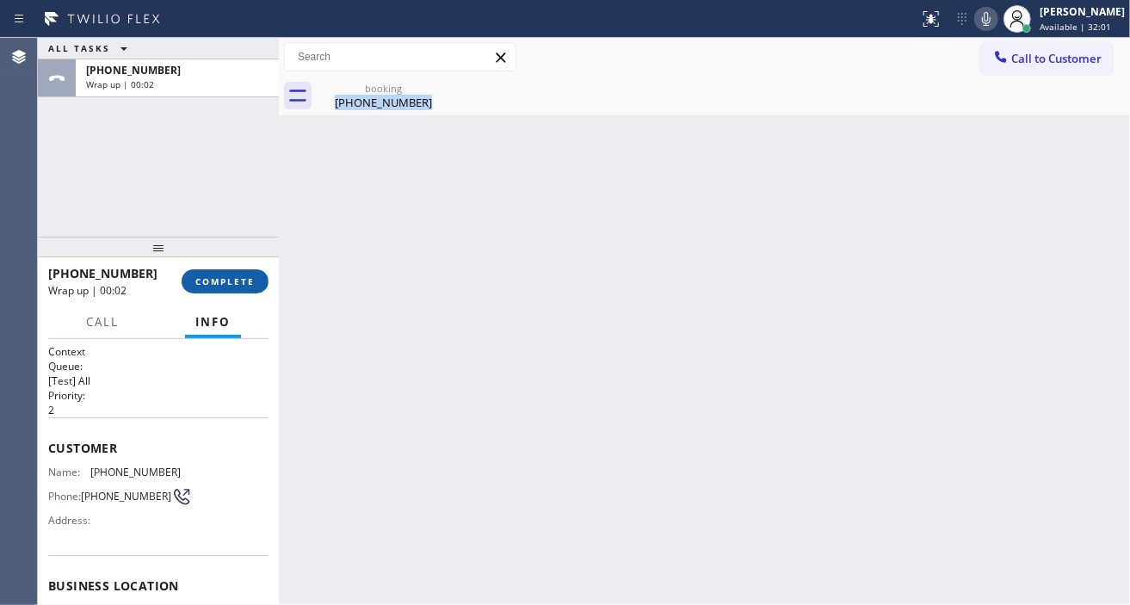
click at [231, 285] on span "COMPLETE" at bounding box center [224, 281] width 59 height 12
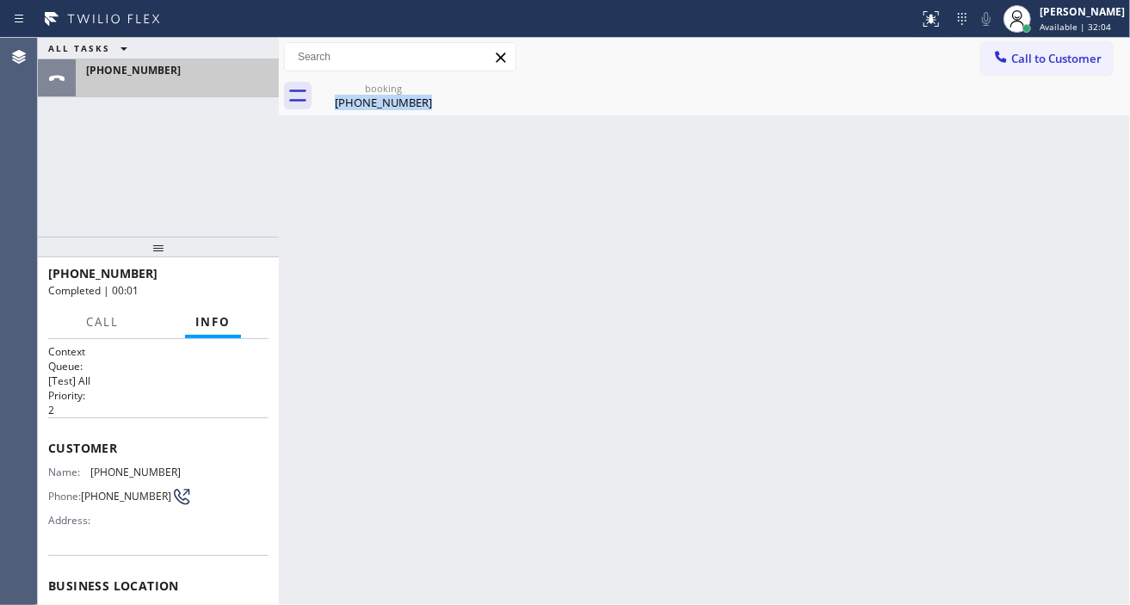
click at [222, 86] on div at bounding box center [177, 84] width 182 height 12
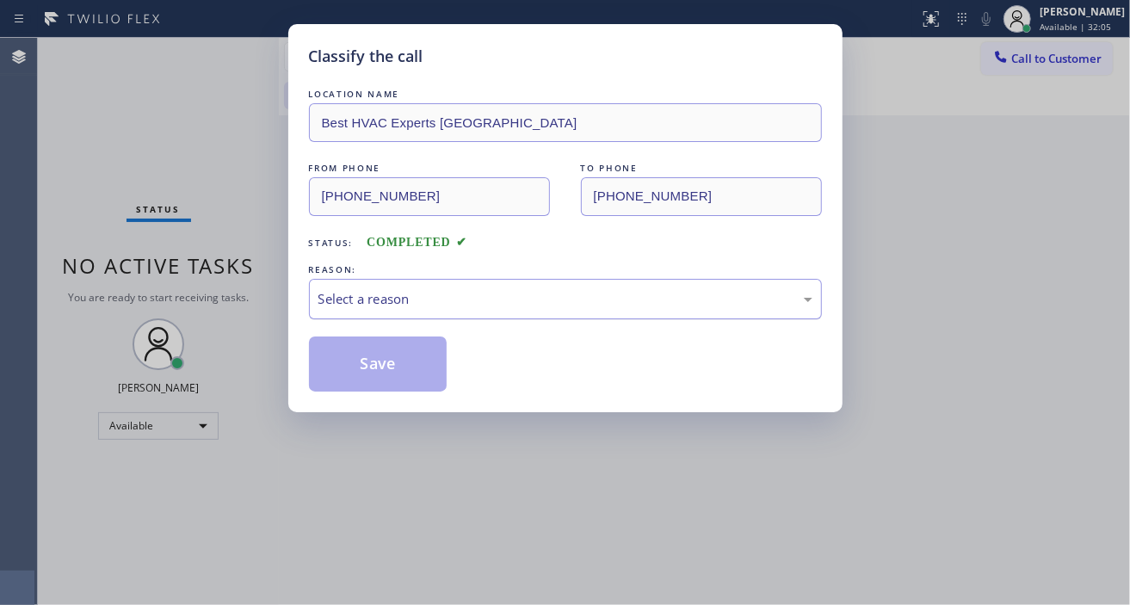
click at [471, 294] on div "Select a reason" at bounding box center [565, 299] width 494 height 20
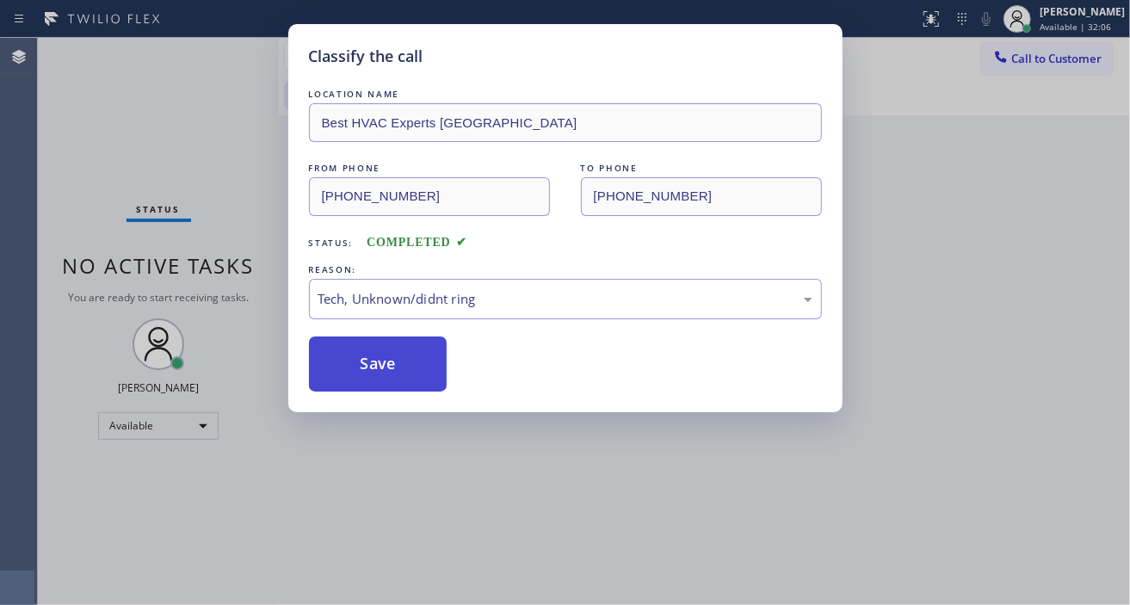
click at [385, 349] on button "Save" at bounding box center [378, 364] width 139 height 55
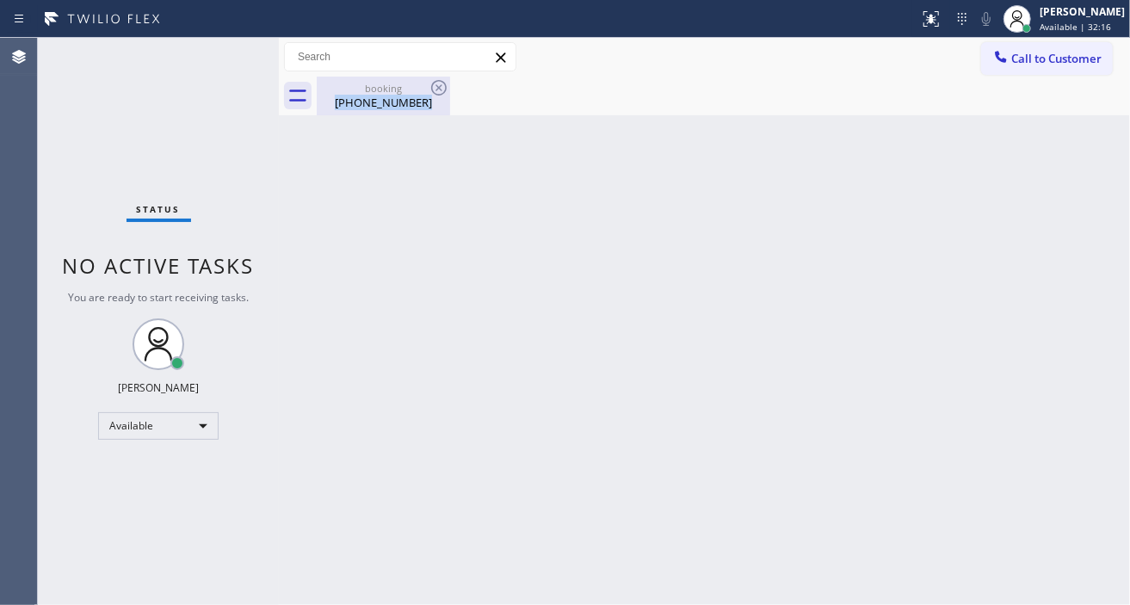
click at [366, 103] on div "(857) 214-6339" at bounding box center [383, 102] width 130 height 15
click at [463, 297] on div "Back to Dashboard Change Sender ID Customers Technicians Select a contact Outbo…" at bounding box center [704, 321] width 851 height 567
click at [226, 61] on div "Status No active tasks You are ready to start receiving tasks. Esmael Jarina Av…" at bounding box center [158, 321] width 241 height 567
click at [207, 53] on div "Status No active tasks You are ready to start receiving tasks. Esmael Jarina Av…" at bounding box center [158, 321] width 241 height 567
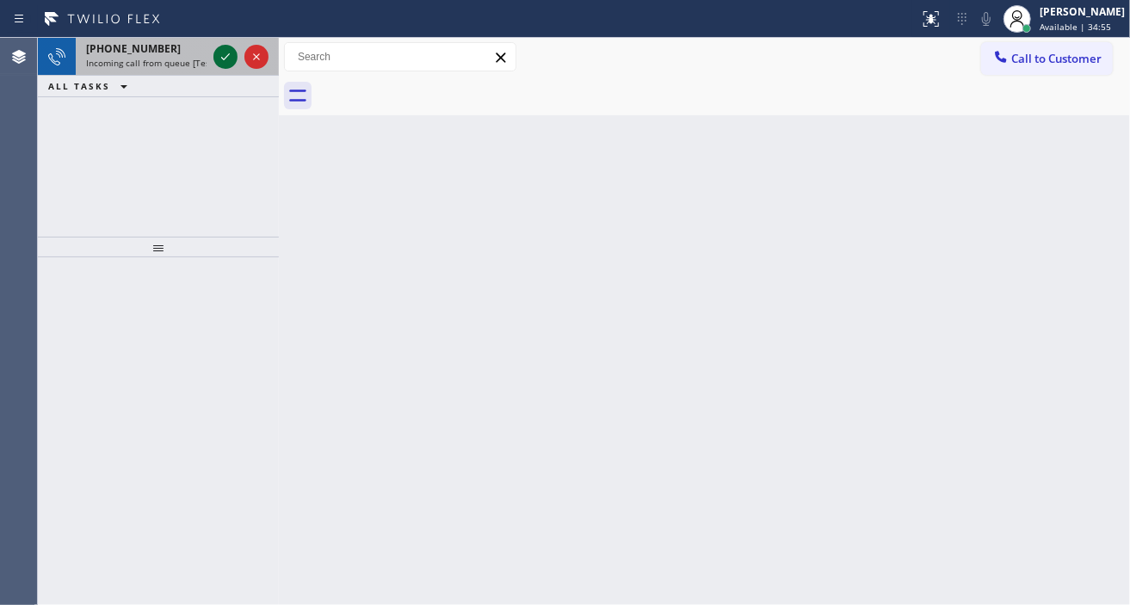
click at [218, 57] on icon at bounding box center [225, 56] width 21 height 21
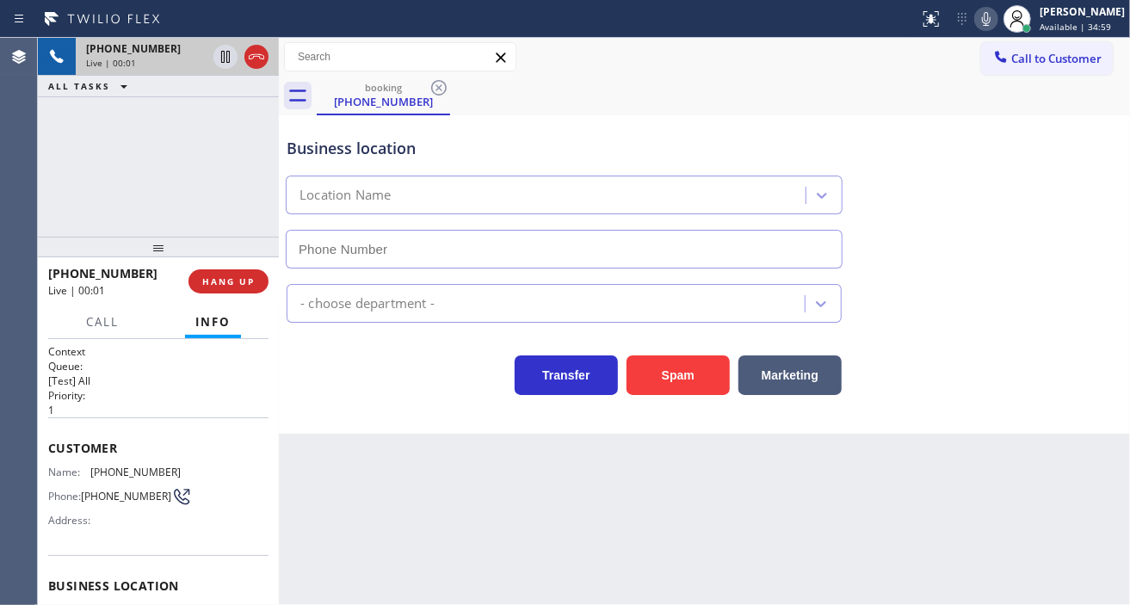
type input "(786) 524-1238"
click at [329, 156] on div "Business location" at bounding box center [564, 148] width 555 height 23
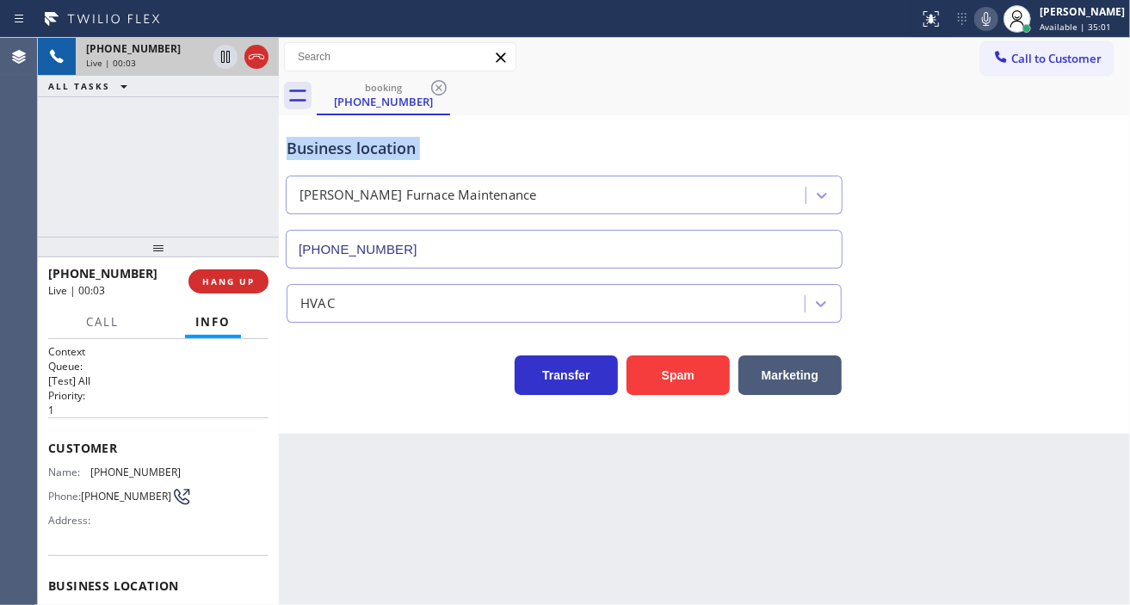
click at [329, 156] on div "Business location" at bounding box center [564, 148] width 555 height 23
click at [330, 156] on div "Business location" at bounding box center [564, 148] width 555 height 23
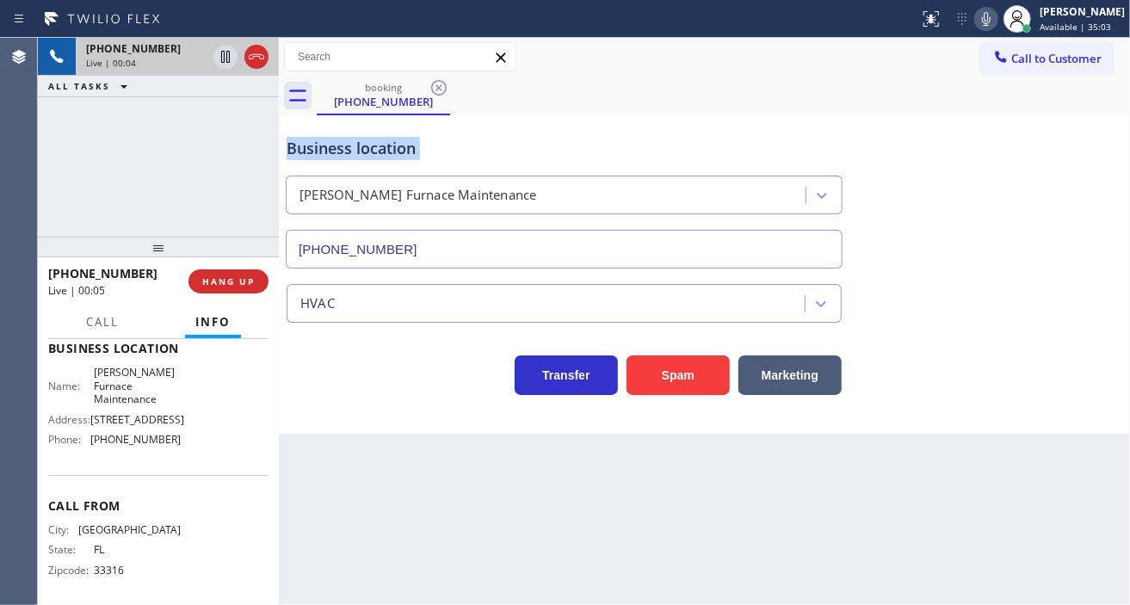
scroll to position [260, 0]
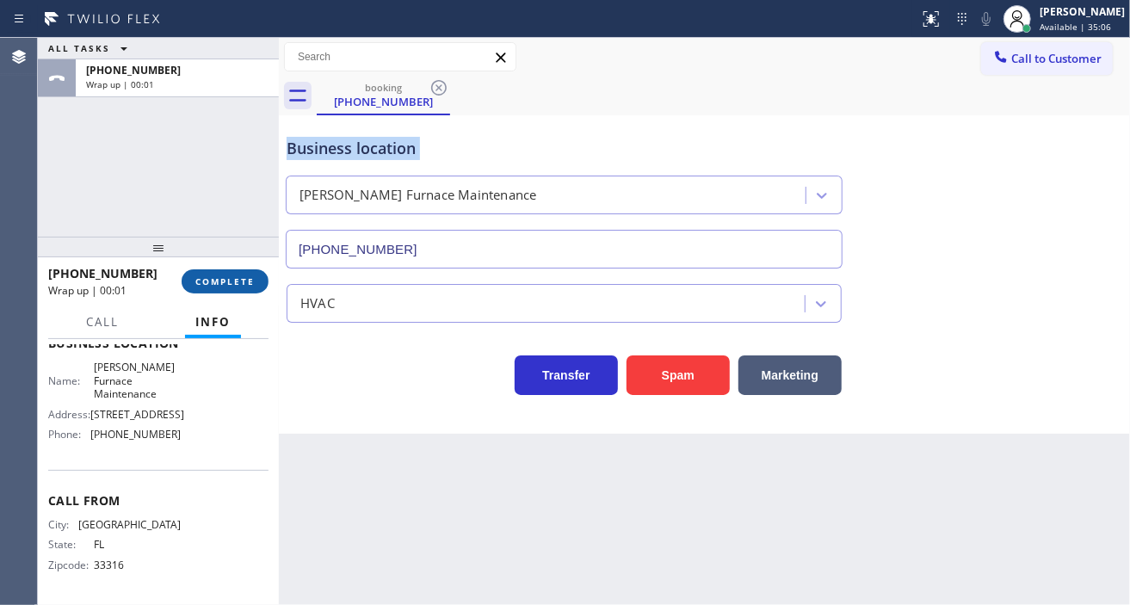
click at [239, 285] on span "COMPLETE" at bounding box center [224, 281] width 59 height 12
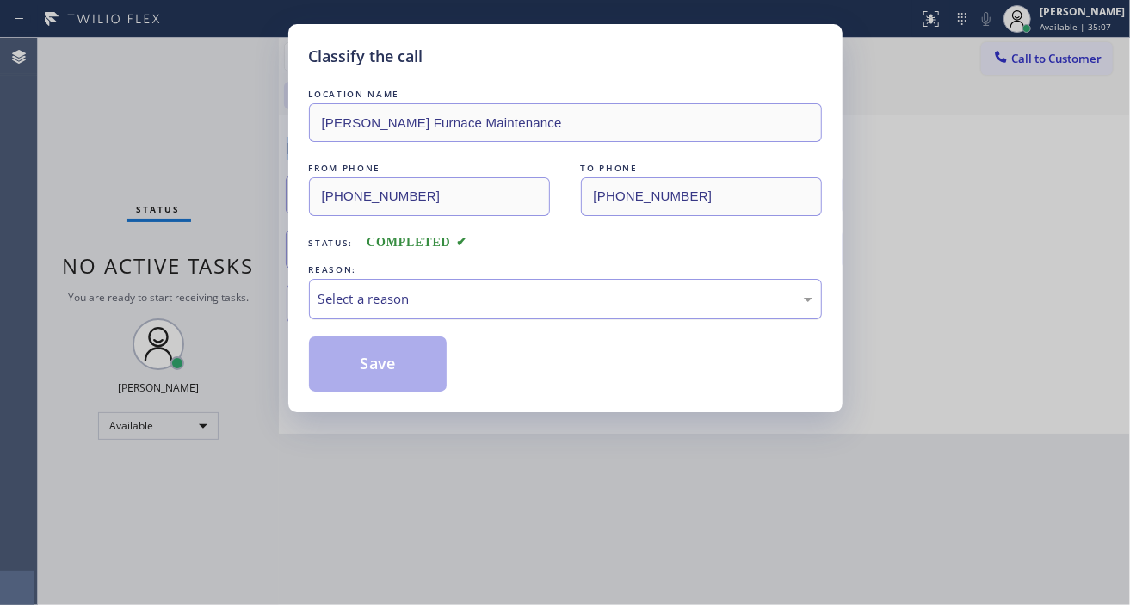
click at [379, 306] on div "Select a reason" at bounding box center [565, 299] width 494 height 20
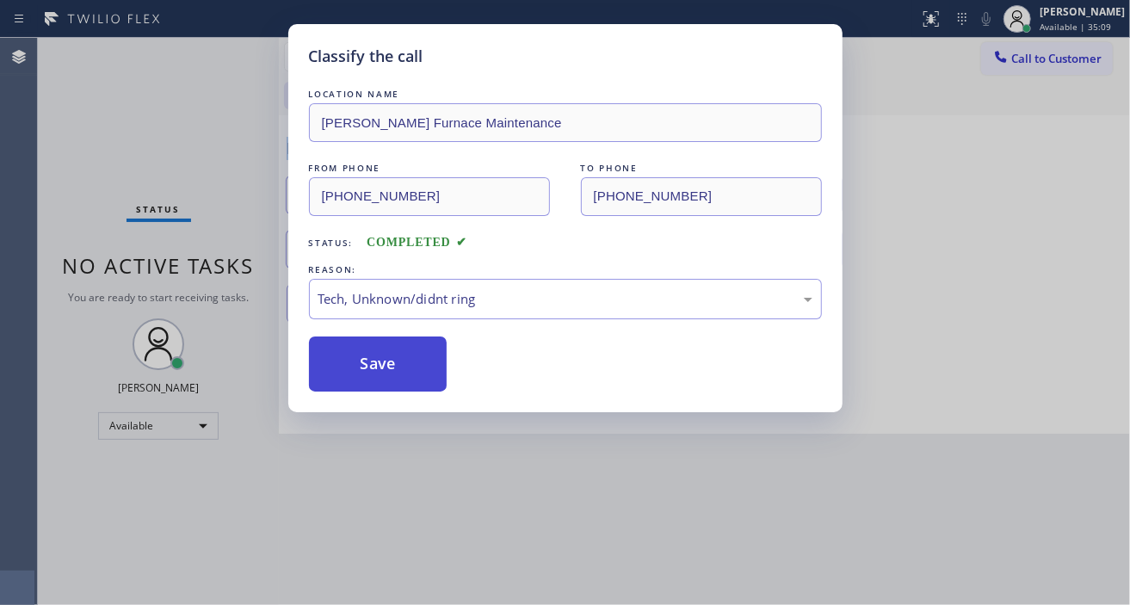
click at [399, 354] on button "Save" at bounding box center [378, 364] width 139 height 55
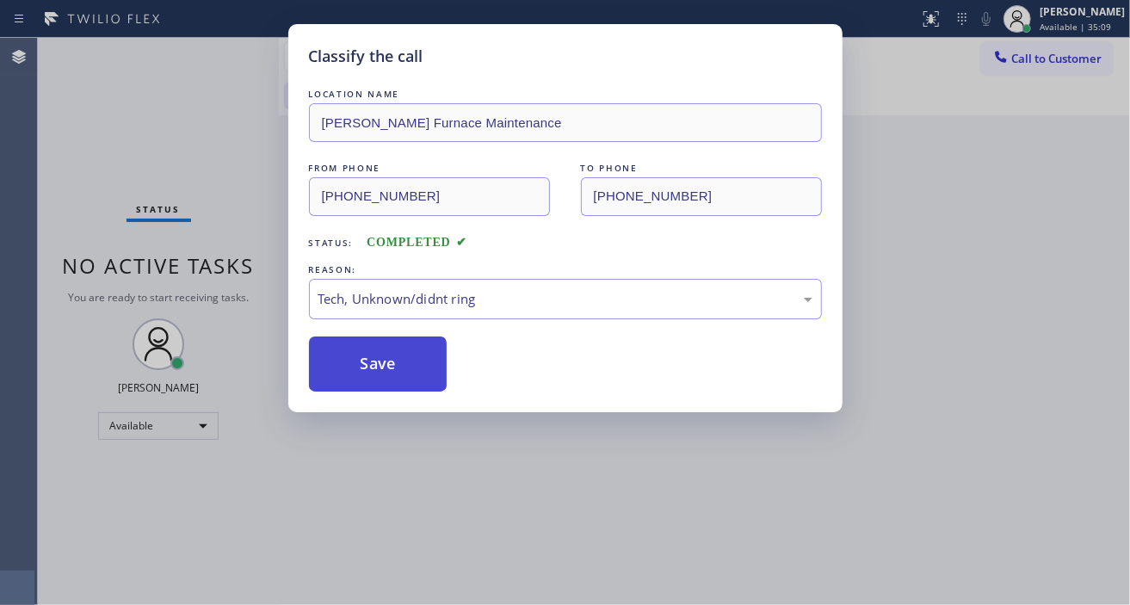
click at [399, 354] on button "Save" at bounding box center [378, 364] width 139 height 55
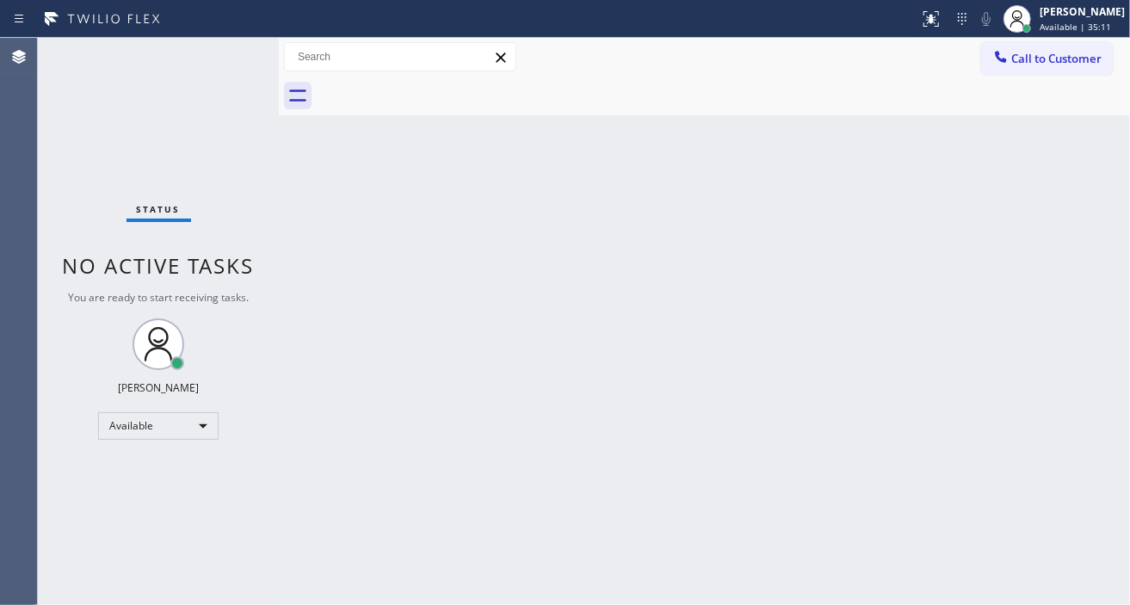
click at [203, 61] on div "Status No active tasks You are ready to start receiving tasks. Esmael Jarina Av…" at bounding box center [158, 321] width 241 height 567
click at [151, 110] on div "Status No active tasks You are ready to start receiving tasks. Esmael Jarina Av…" at bounding box center [158, 321] width 241 height 567
click at [182, 64] on div "Status No active tasks You are ready to start receiving tasks. Esmael Jarina Av…" at bounding box center [158, 321] width 241 height 567
click at [204, 55] on div "Status No active tasks You are ready to start receiving tasks. Esmael Jarina Av…" at bounding box center [158, 321] width 241 height 567
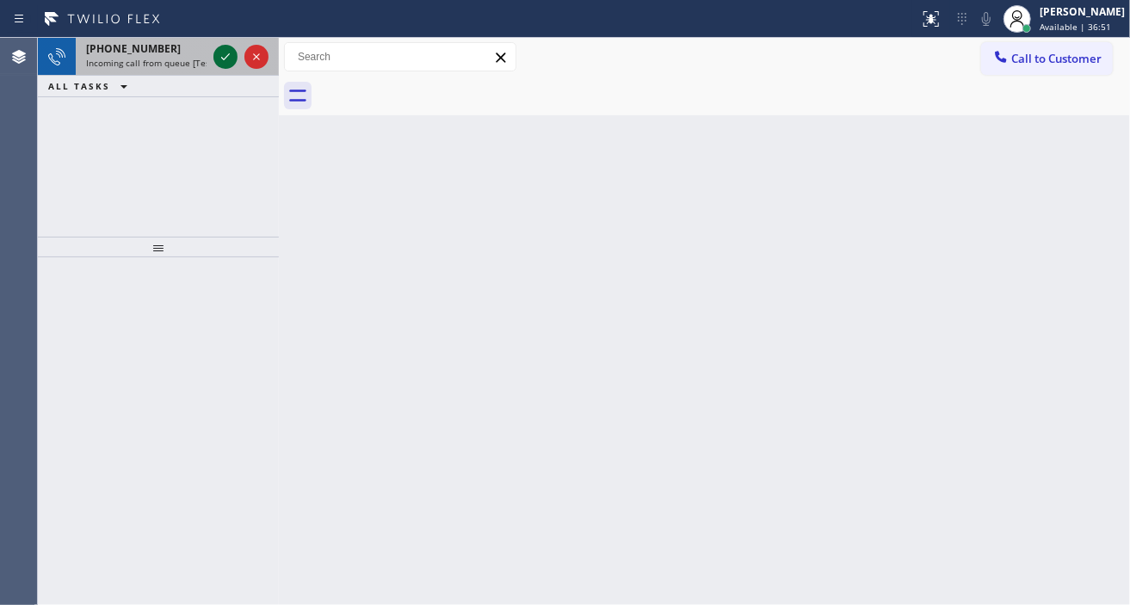
click at [220, 61] on icon at bounding box center [225, 56] width 21 height 21
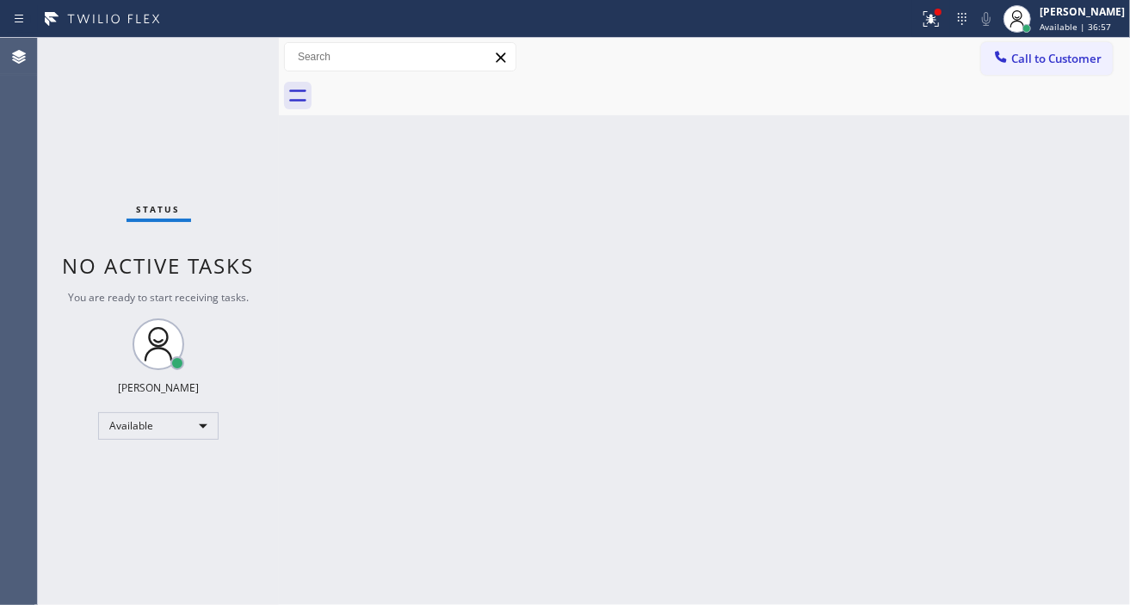
click at [220, 61] on div "Status No active tasks You are ready to start receiving tasks. Esmael Jarina Av…" at bounding box center [158, 321] width 241 height 567
click at [1102, 173] on div "Back to Dashboard Change Sender ID Customers Technicians Select a contact Outbo…" at bounding box center [704, 321] width 851 height 567
click at [937, 28] on icon at bounding box center [931, 19] width 21 height 21
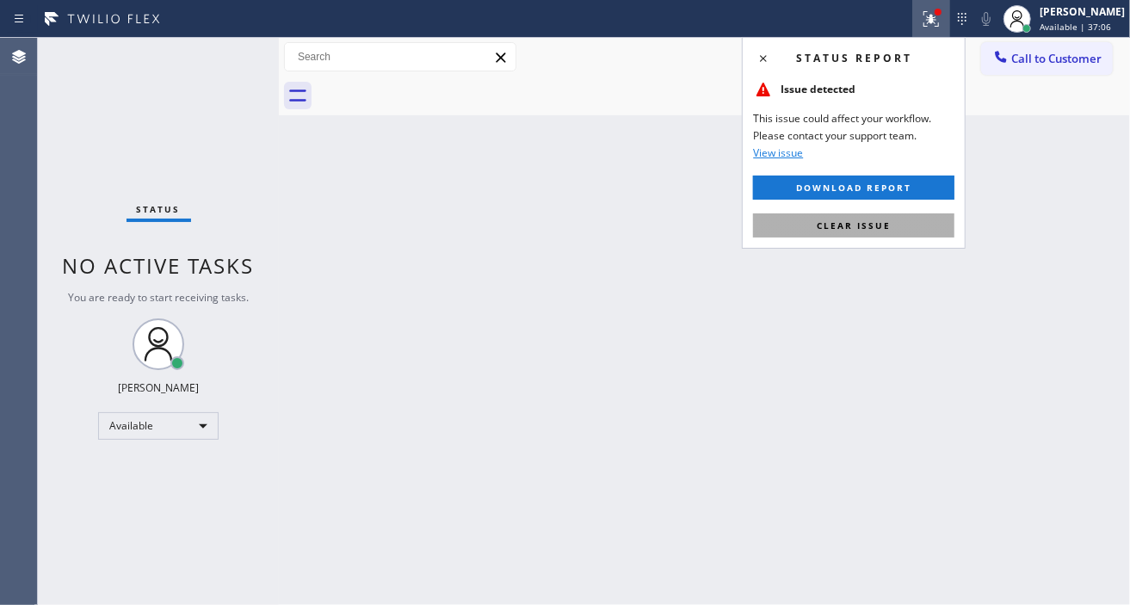
click at [897, 229] on button "Clear issue" at bounding box center [853, 225] width 201 height 24
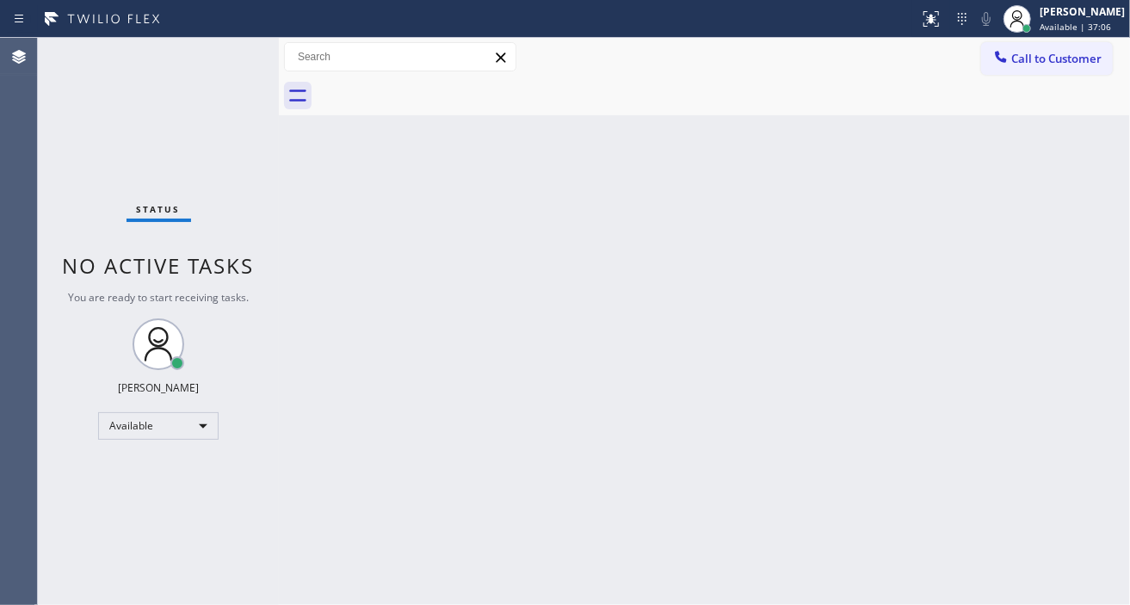
click at [237, 46] on div "Status No active tasks You are ready to start receiving tasks. Esmael Jarina Av…" at bounding box center [158, 321] width 241 height 567
click at [237, 49] on div "Status No active tasks You are ready to start receiving tasks. Esmael Jarina Av…" at bounding box center [158, 321] width 241 height 567
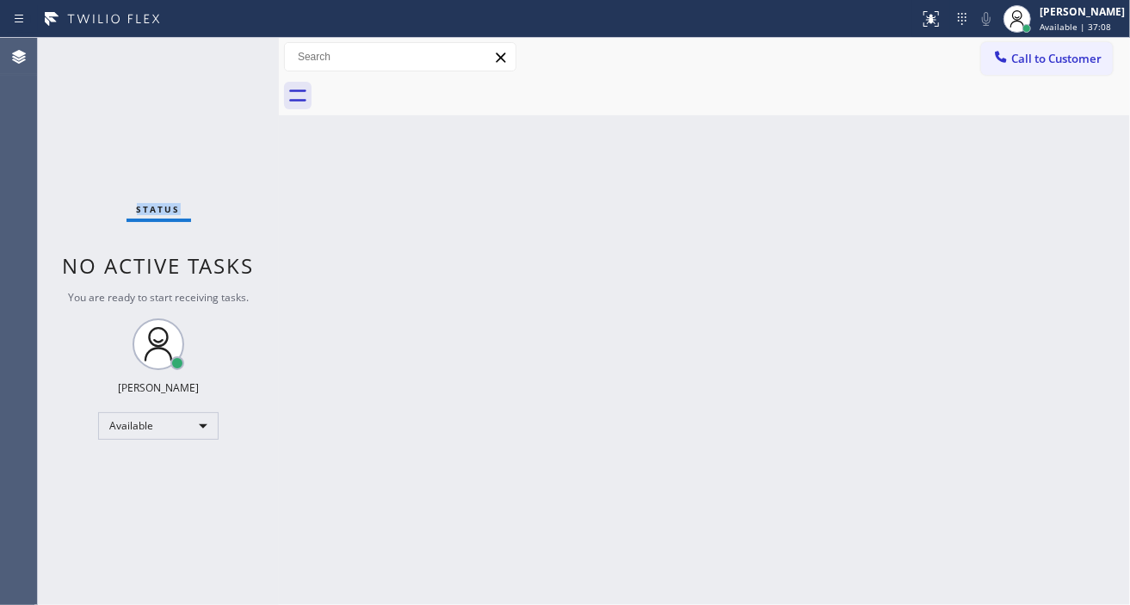
click at [237, 49] on div "Status No active tasks You are ready to start receiving tasks. Esmael Jarina Av…" at bounding box center [158, 321] width 241 height 567
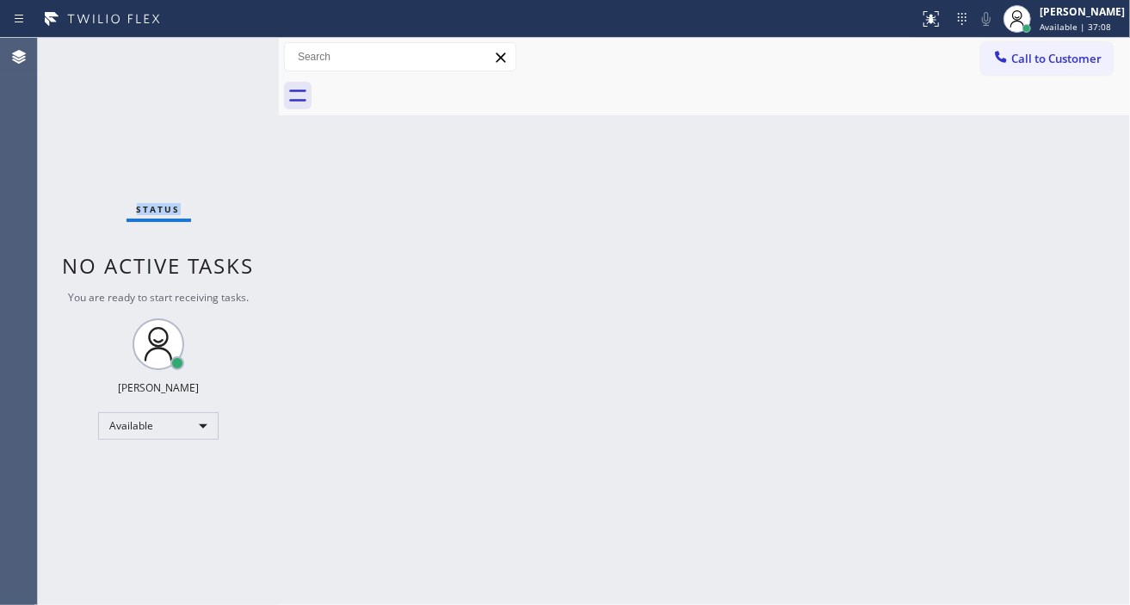
click at [237, 49] on div "Status No active tasks You are ready to start receiving tasks. Esmael Jarina Av…" at bounding box center [158, 321] width 241 height 567
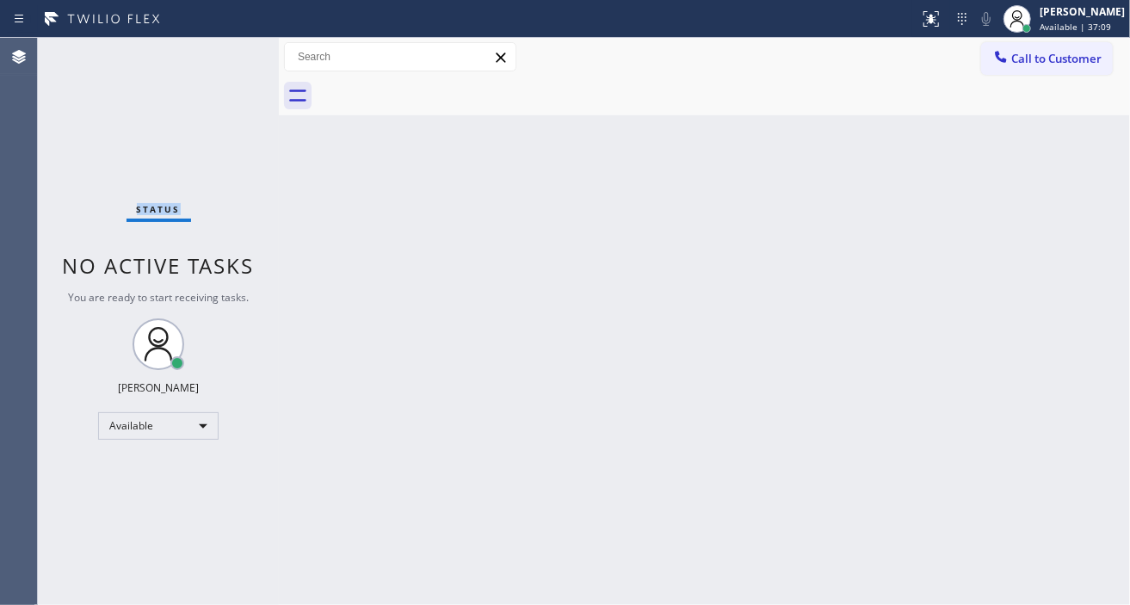
click at [237, 49] on div "Status No active tasks You are ready to start receiving tasks. Esmael Jarina Av…" at bounding box center [158, 321] width 241 height 567
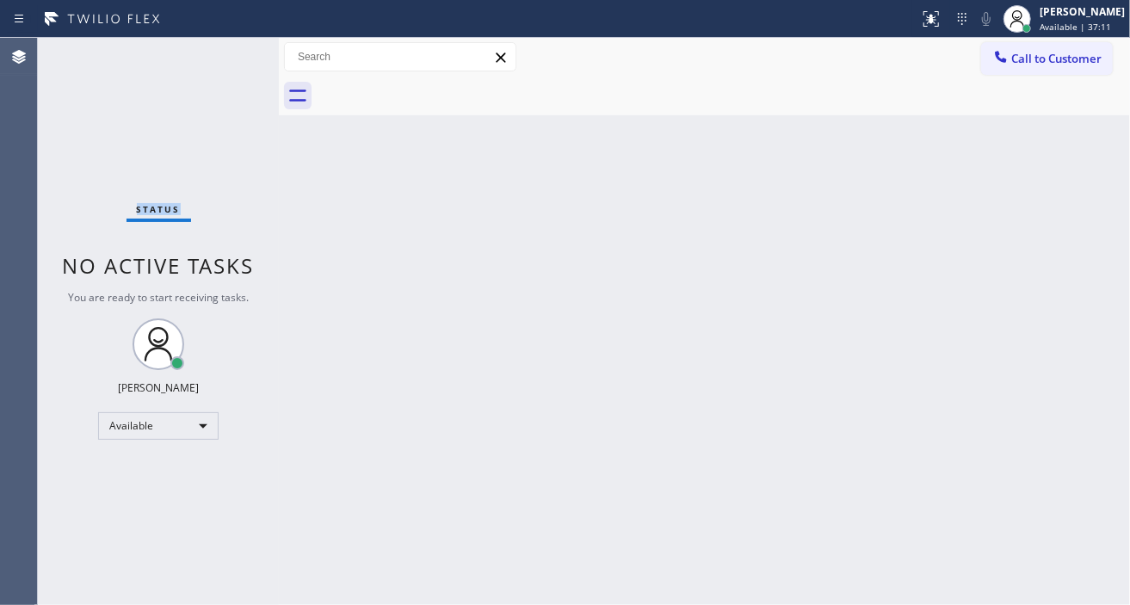
click at [229, 46] on div "Status No active tasks You are ready to start receiving tasks. Esmael Jarina Av…" at bounding box center [158, 321] width 241 height 567
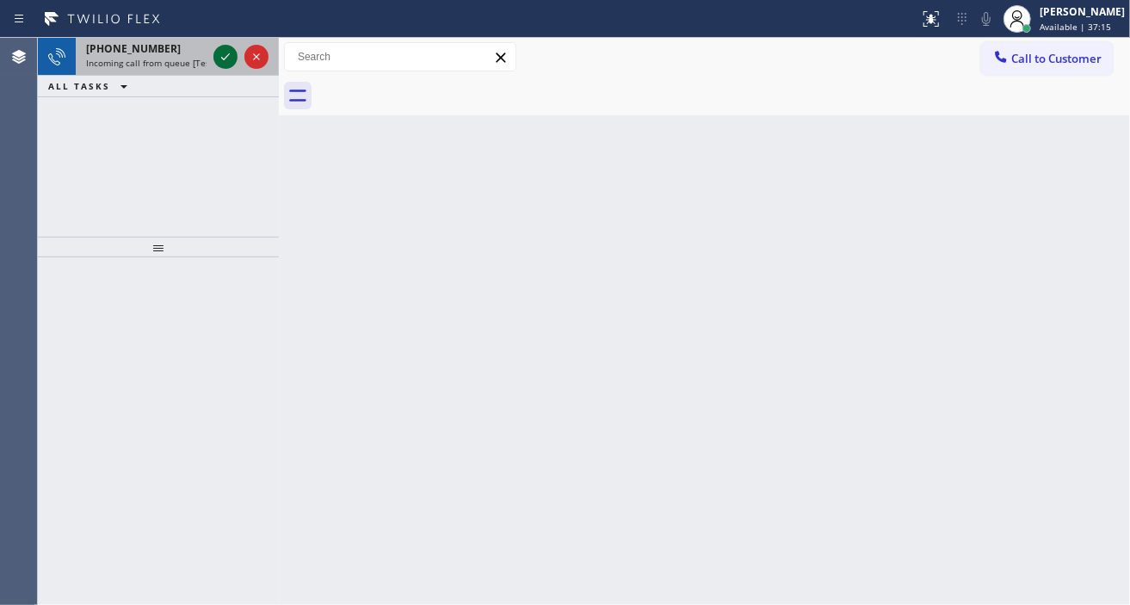
click at [229, 46] on icon at bounding box center [225, 56] width 21 height 21
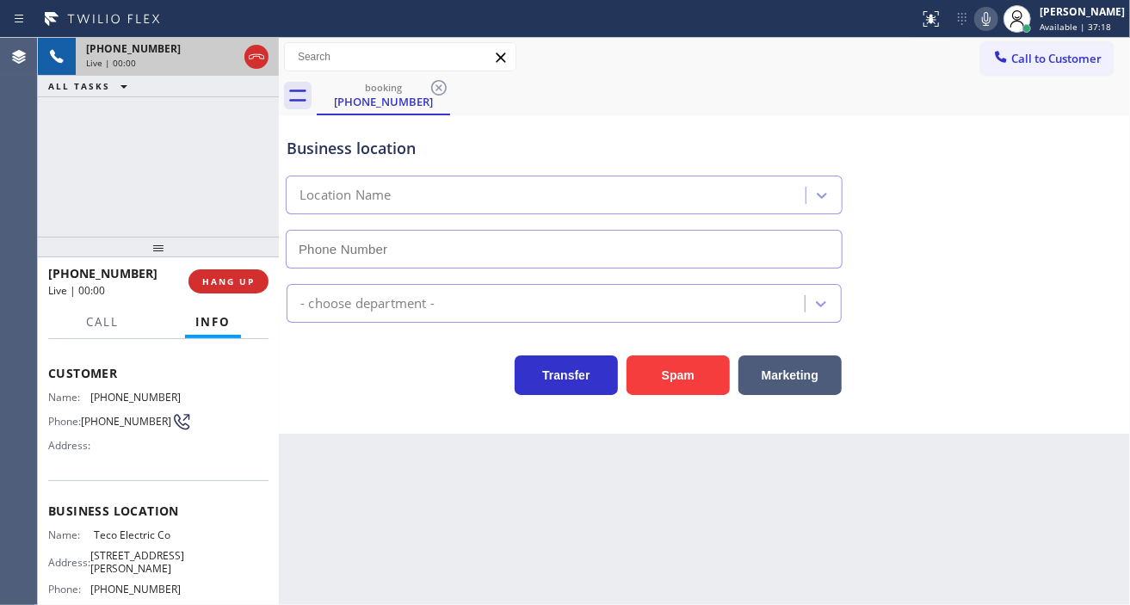
scroll to position [96, 0]
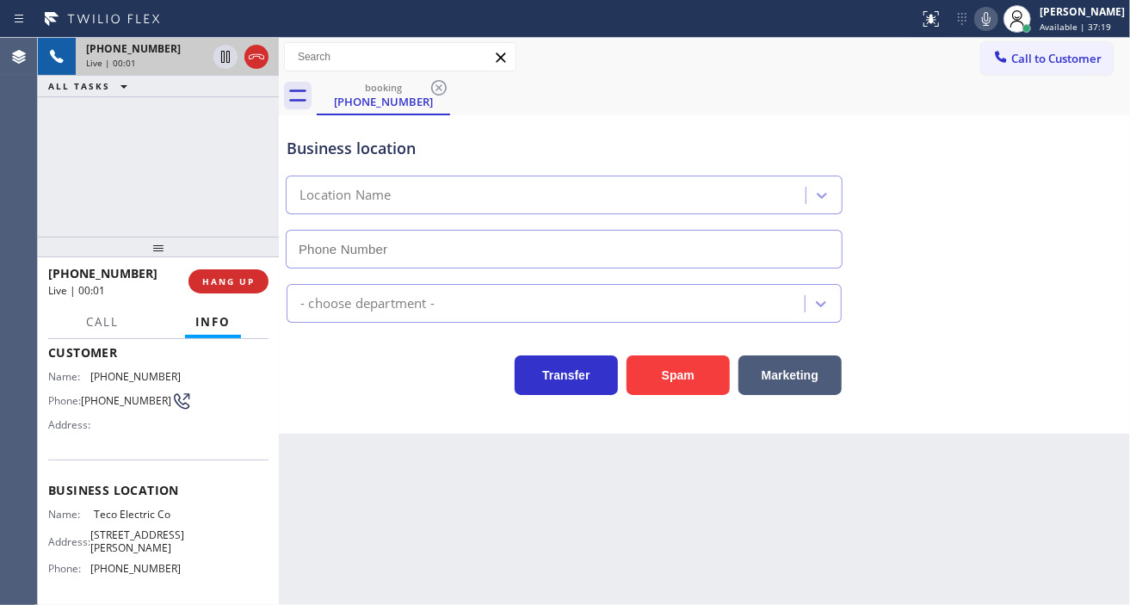
click at [133, 518] on span "Teco Electric Co" at bounding box center [137, 514] width 86 height 13
type input "(973) 949-0517"
click at [133, 518] on span "Teco Electric Co" at bounding box center [137, 514] width 86 height 13
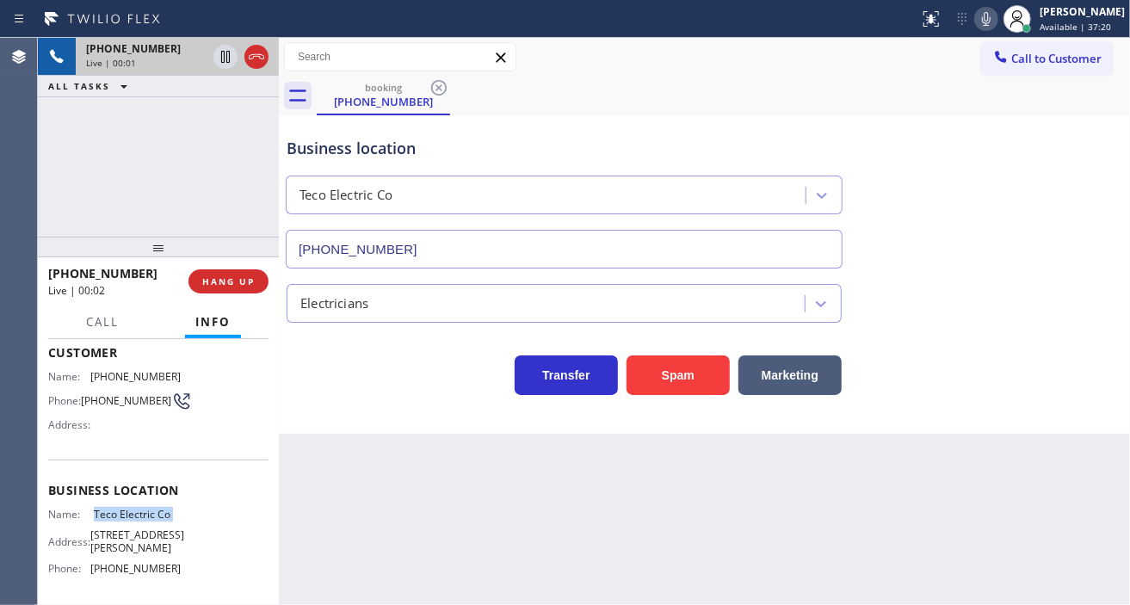
click at [133, 518] on span "Teco Electric Co" at bounding box center [137, 514] width 86 height 13
click at [157, 517] on span "Teco Electric Co" at bounding box center [137, 514] width 86 height 13
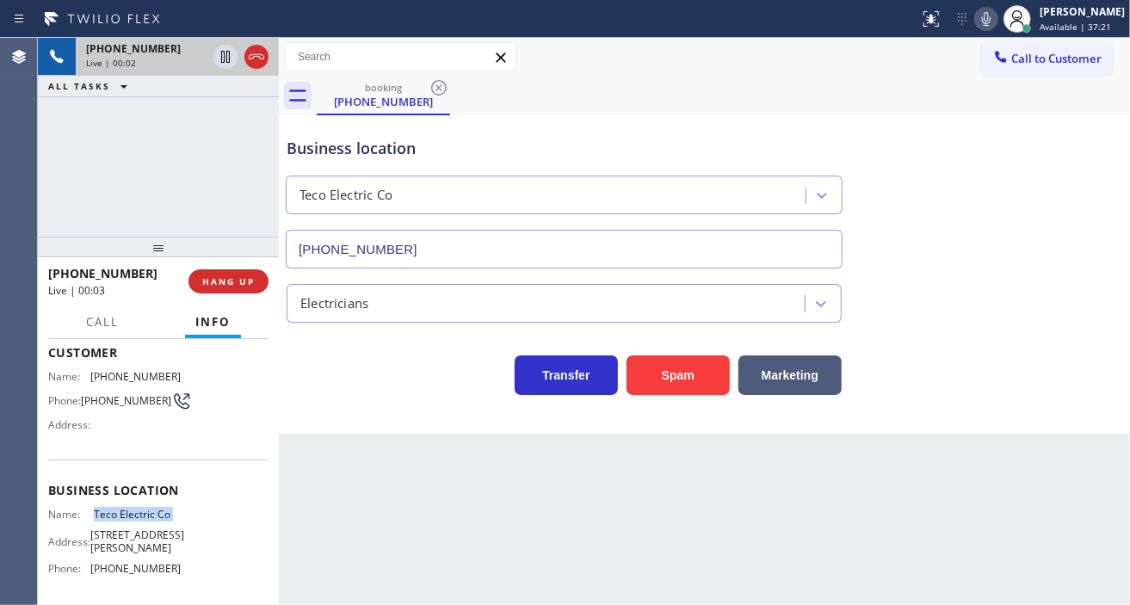
click at [157, 517] on span "Teco Electric Co" at bounding box center [137, 514] width 86 height 13
click at [110, 394] on span "(973) 525-3860" at bounding box center [126, 400] width 90 height 13
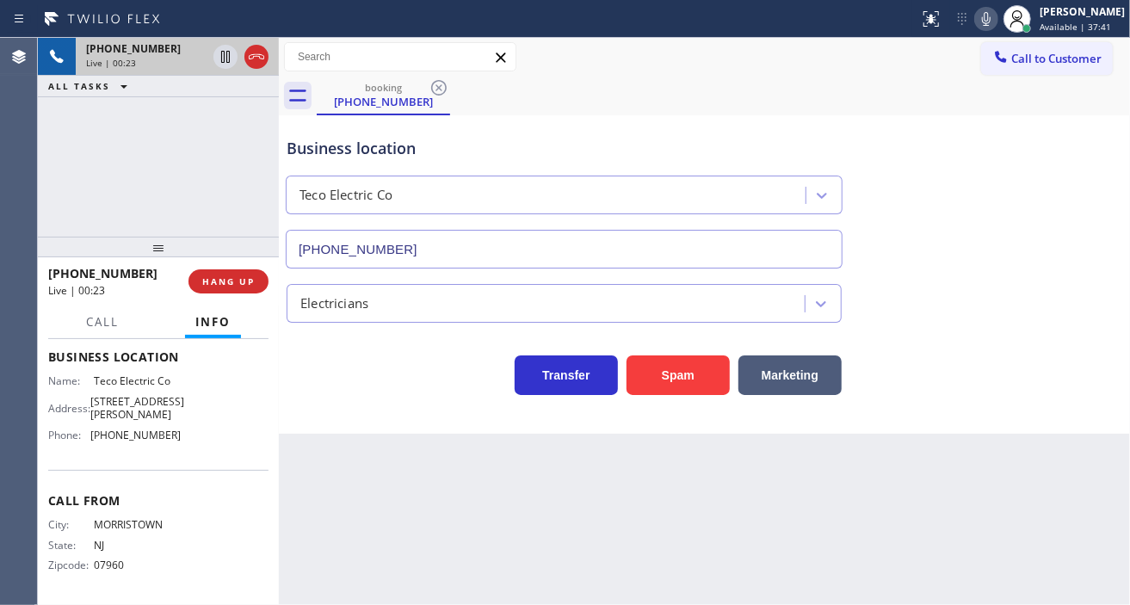
scroll to position [260, 0]
click at [149, 395] on span "31 Roseland Ave B, Caldwell, NJ 07006, United States" at bounding box center [137, 408] width 94 height 27
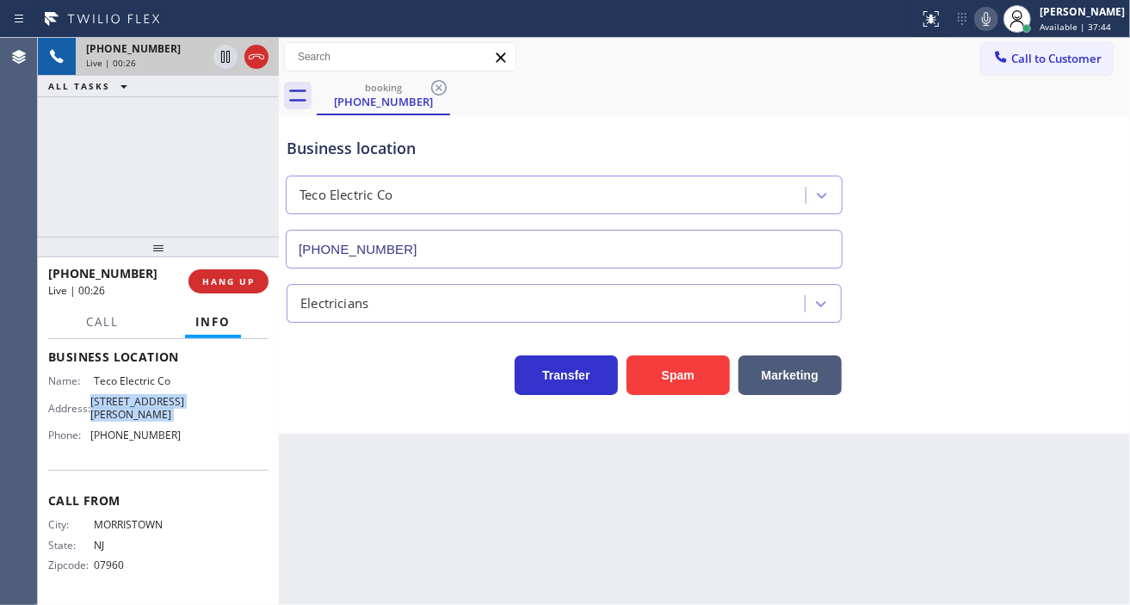
click at [149, 395] on span "31 Roseland Ave B, Caldwell, NJ 07006, United States" at bounding box center [137, 408] width 94 height 27
click at [511, 496] on div "Back to Dashboard Change Sender ID Customers Technicians Select a contact Outbo…" at bounding box center [704, 321] width 851 height 567
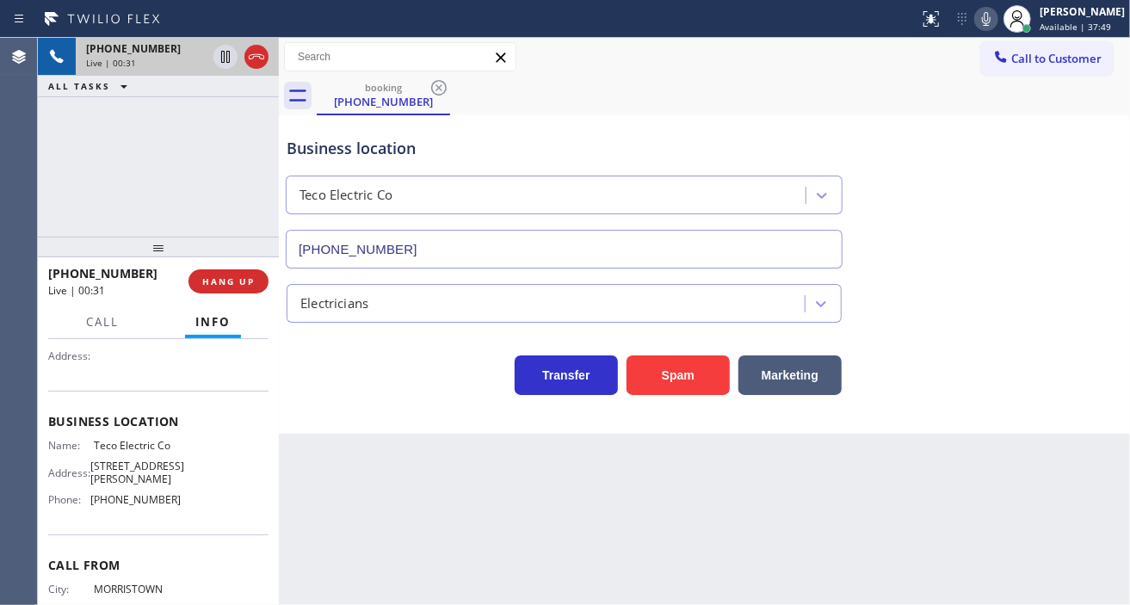
scroll to position [69, 0]
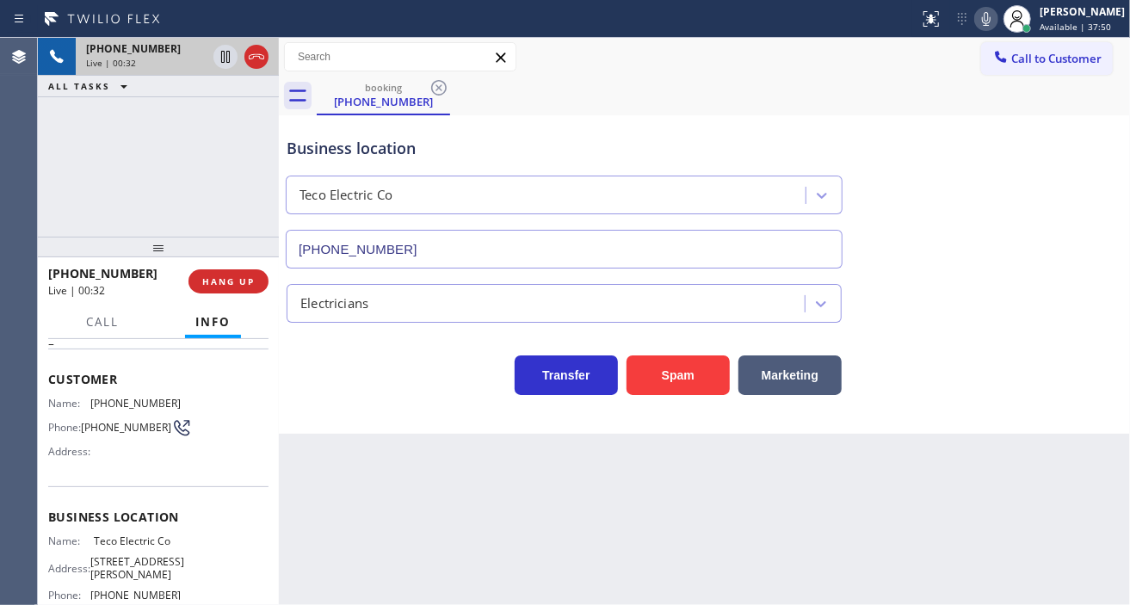
click at [127, 421] on span "(973) 525-3860" at bounding box center [126, 427] width 90 height 13
click at [391, 487] on div "Back to Dashboard Change Sender ID Customers Technicians Select a contact Outbo…" at bounding box center [704, 321] width 851 height 567
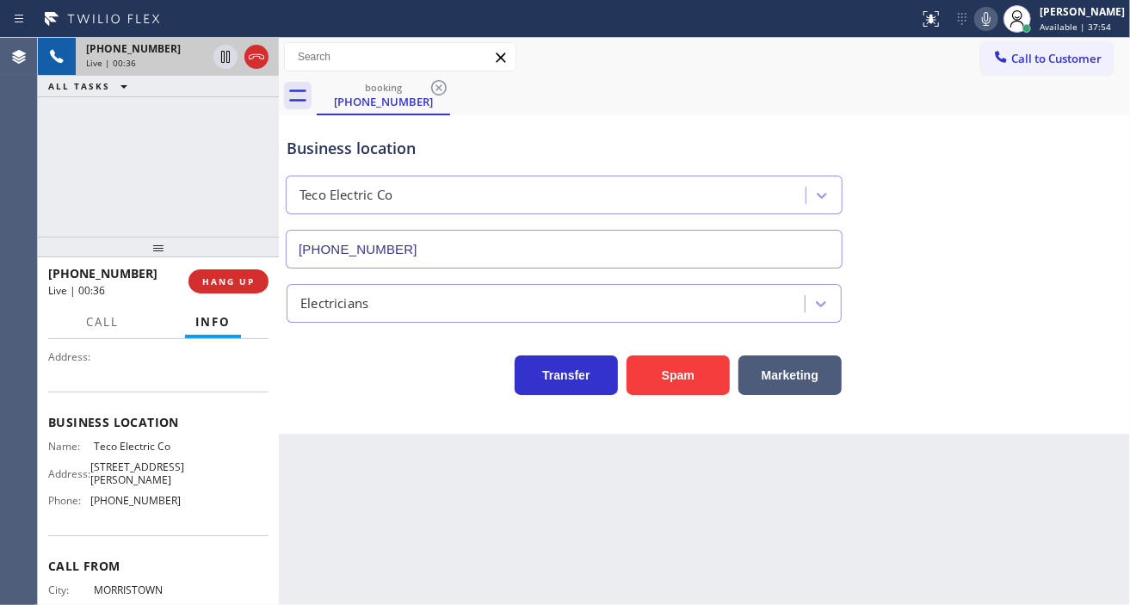
scroll to position [164, 0]
click at [118, 452] on span "Teco Electric Co" at bounding box center [137, 445] width 86 height 13
click at [331, 468] on div "Back to Dashboard Change Sender ID Customers Technicians Select a contact Outbo…" at bounding box center [704, 321] width 851 height 567
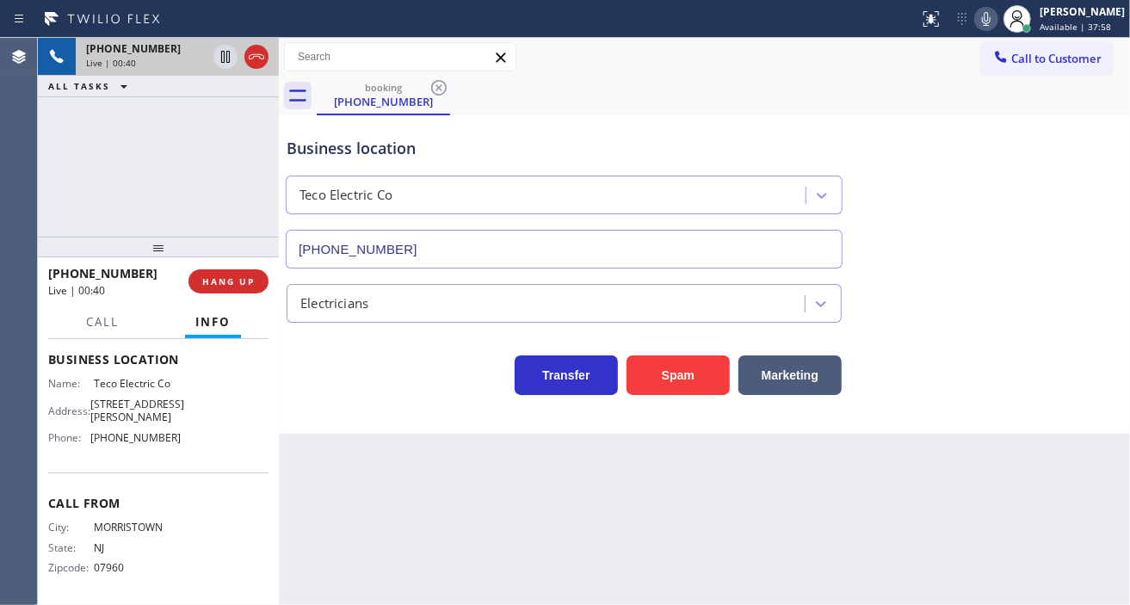
scroll to position [260, 0]
click at [145, 429] on span "(973) 949-0517" at bounding box center [135, 435] width 90 height 13
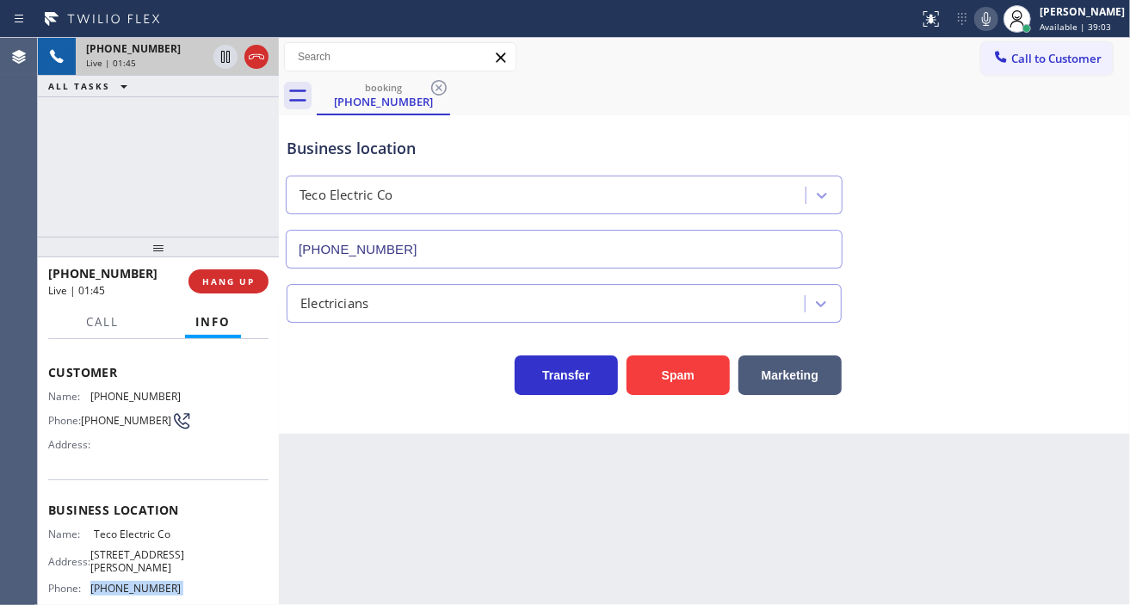
scroll to position [69, 0]
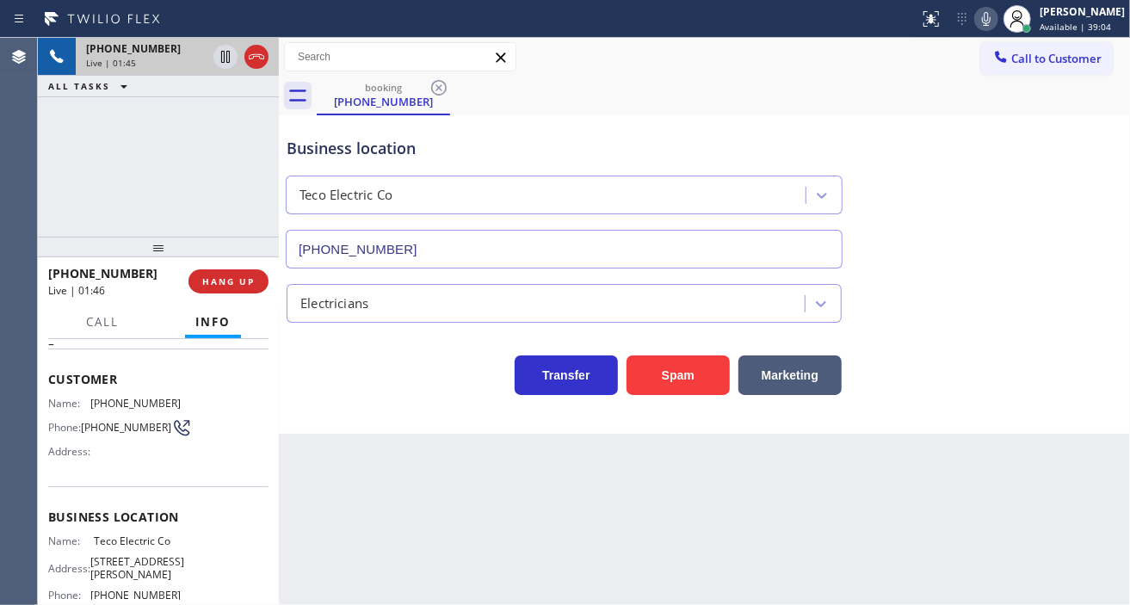
click at [101, 430] on span "(973) 525-3860" at bounding box center [126, 427] width 90 height 13
click at [106, 433] on span "(973) 525-3860" at bounding box center [126, 427] width 90 height 13
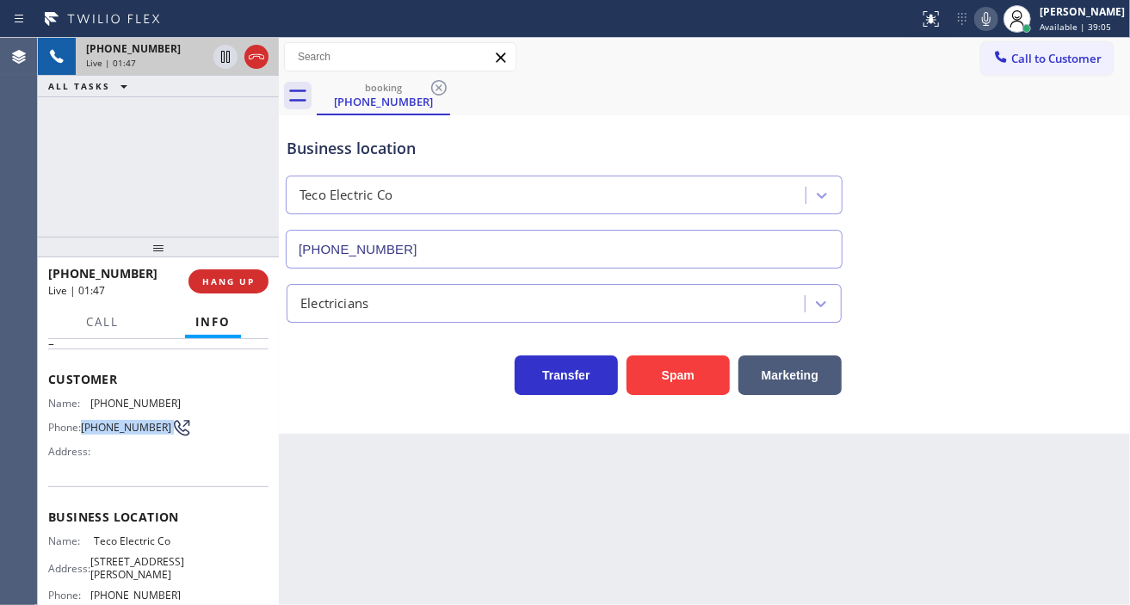
click at [106, 433] on span "(973) 525-3860" at bounding box center [126, 427] width 90 height 13
click at [105, 432] on span "(973) 525-3860" at bounding box center [126, 427] width 90 height 13
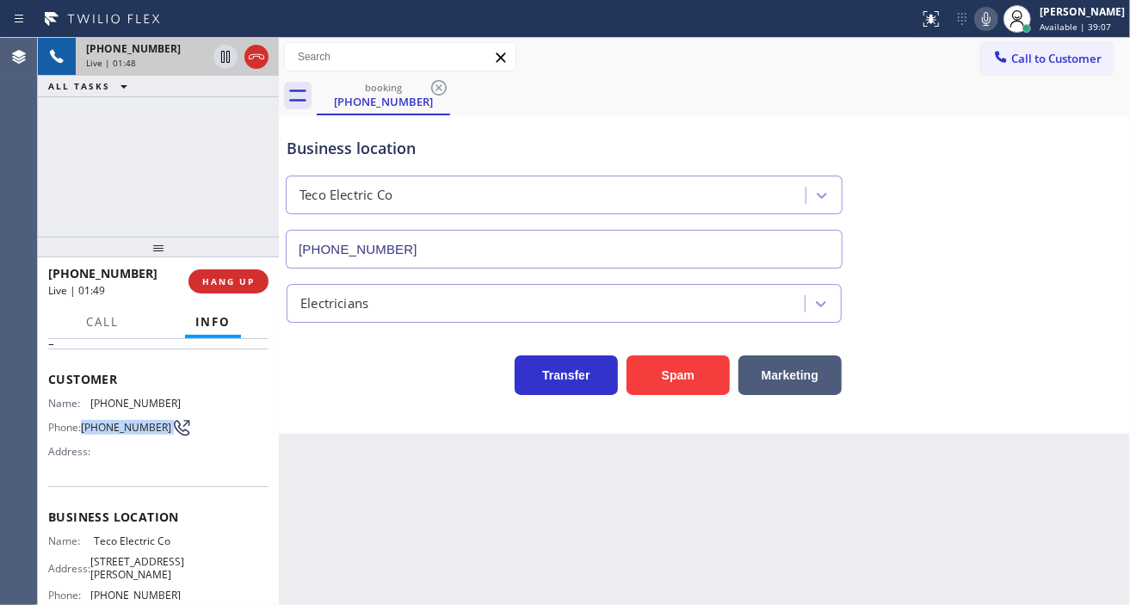
click at [105, 432] on span "(973) 525-3860" at bounding box center [126, 427] width 90 height 13
click at [134, 127] on div "+19735253860 Live | 02:00 ALL TASKS ALL TASKS ACTIVE TASKS TASKS IN WRAP UP" at bounding box center [158, 137] width 241 height 199
click at [221, 287] on span "HANG UP" at bounding box center [228, 281] width 53 height 12
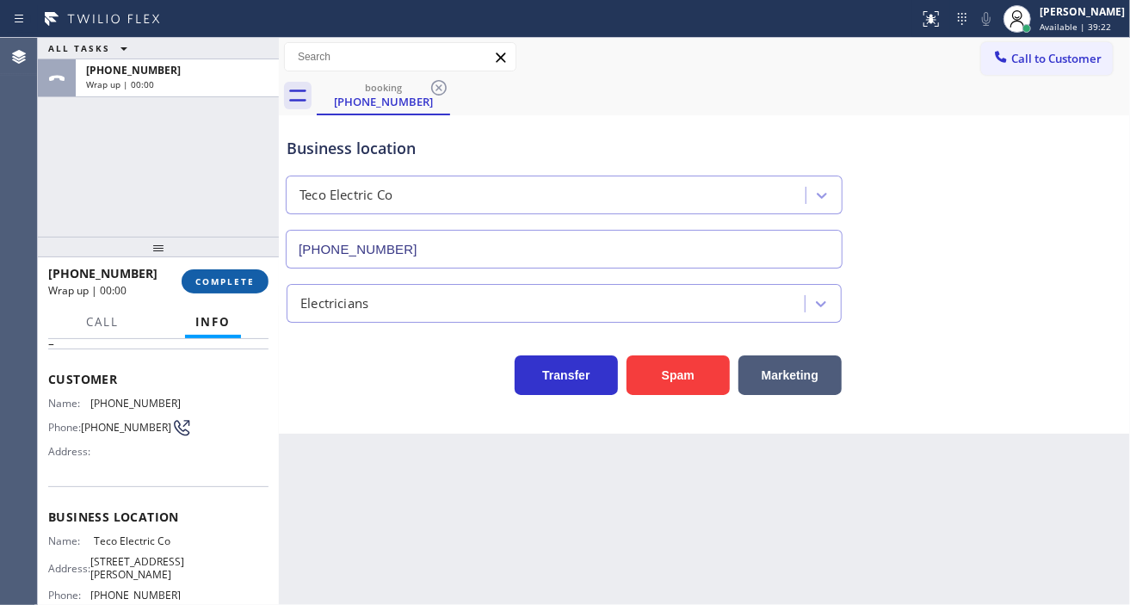
click at [211, 285] on span "COMPLETE" at bounding box center [224, 281] width 59 height 12
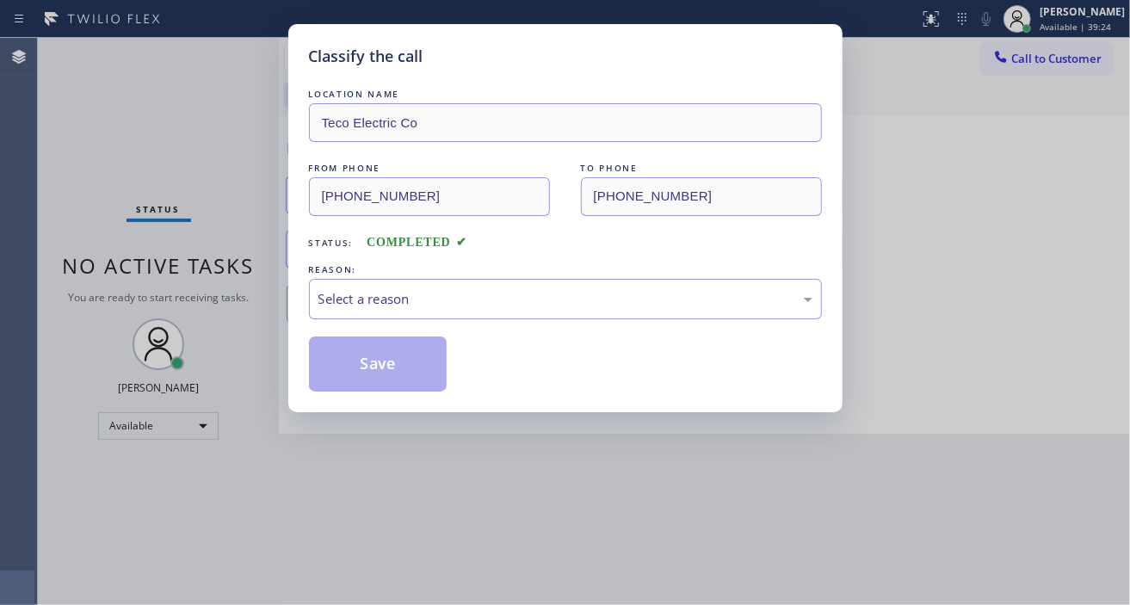
click at [392, 308] on div "Select a reason" at bounding box center [565, 299] width 494 height 20
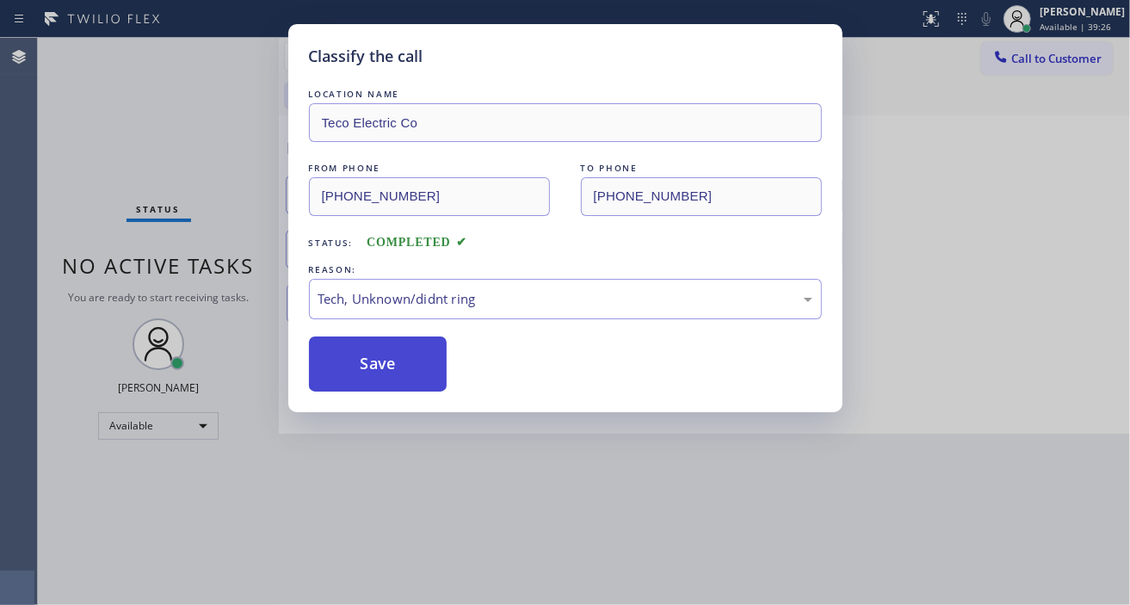
click at [406, 379] on button "Save" at bounding box center [378, 364] width 139 height 55
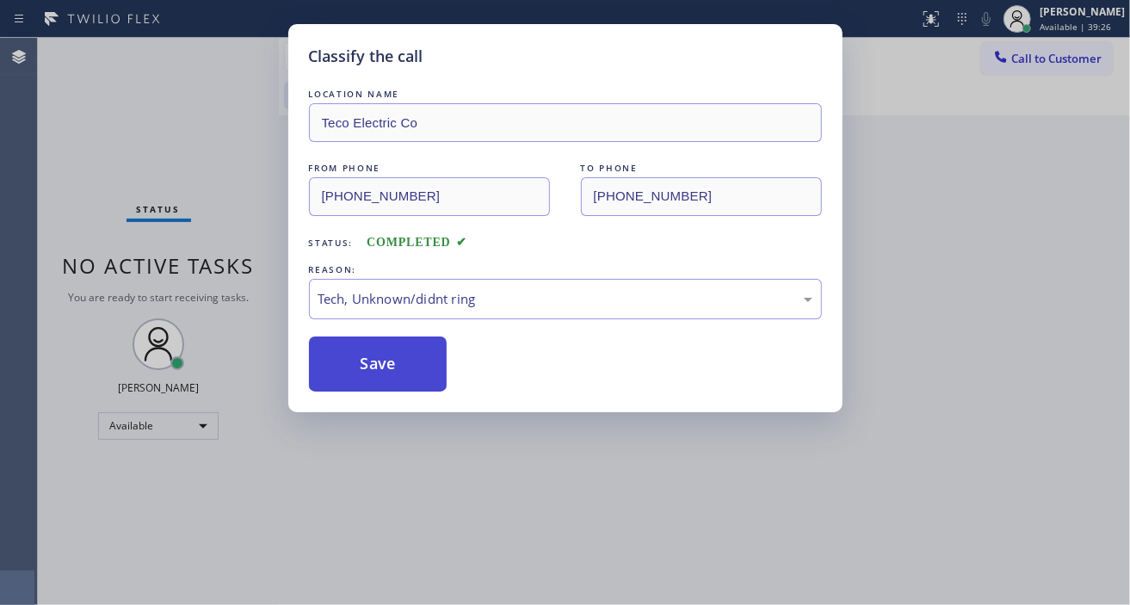
click at [406, 379] on button "Save" at bounding box center [378, 364] width 139 height 55
click at [1085, 28] on div "Classify the call LOCATION NAME Teco Electric Co FROM PHONE (973) 525-3860 TO P…" at bounding box center [565, 302] width 1130 height 605
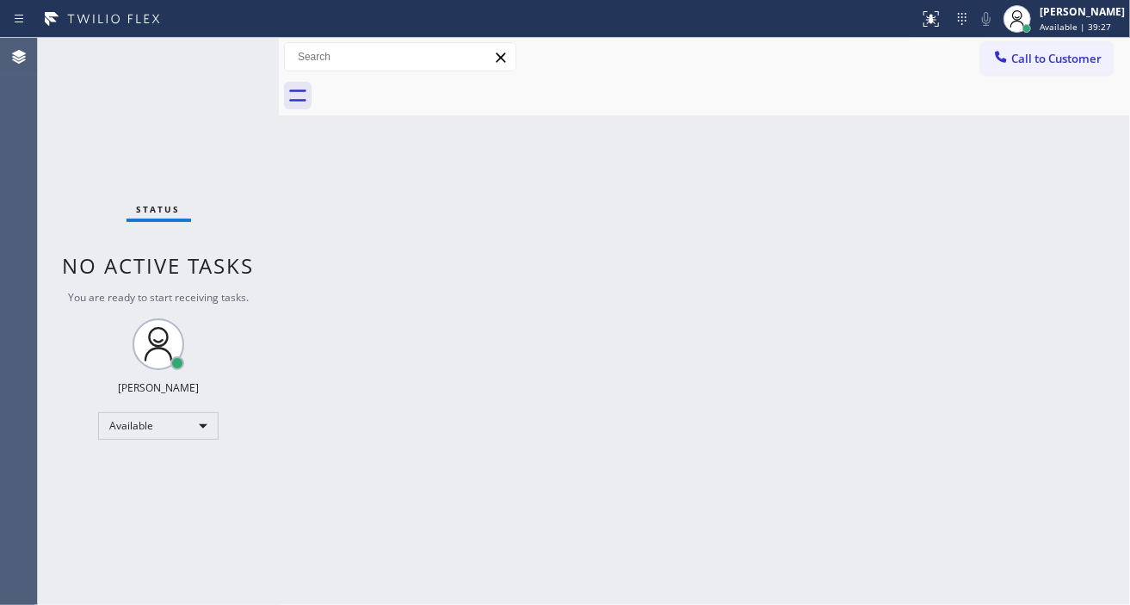
click at [1085, 28] on span "Available | 39:27" at bounding box center [1075, 27] width 71 height 12
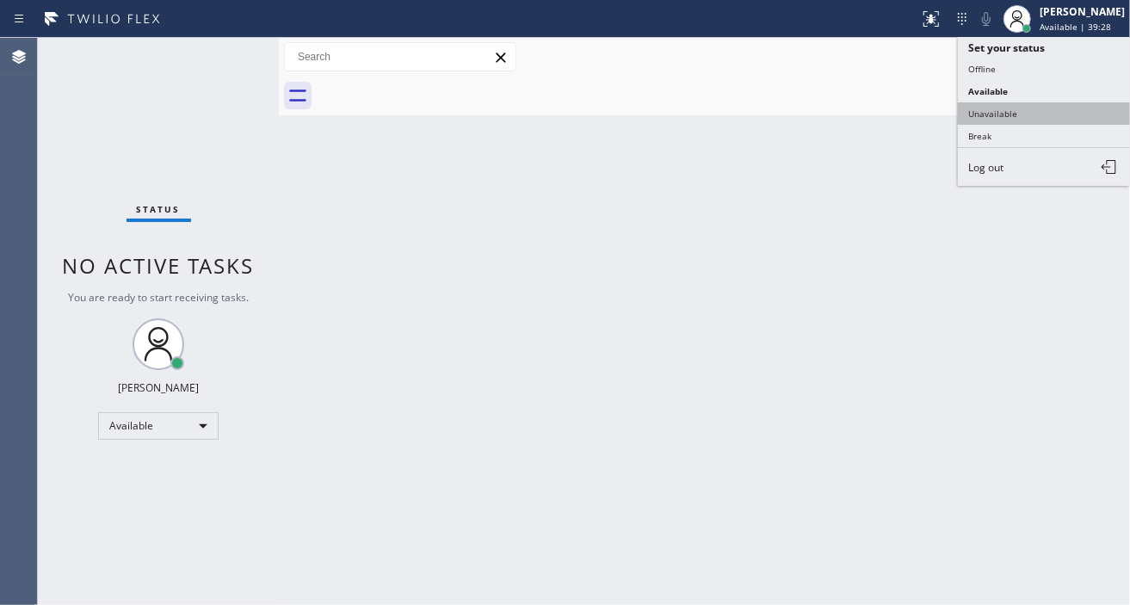
click at [1030, 108] on button "Unavailable" at bounding box center [1044, 113] width 172 height 22
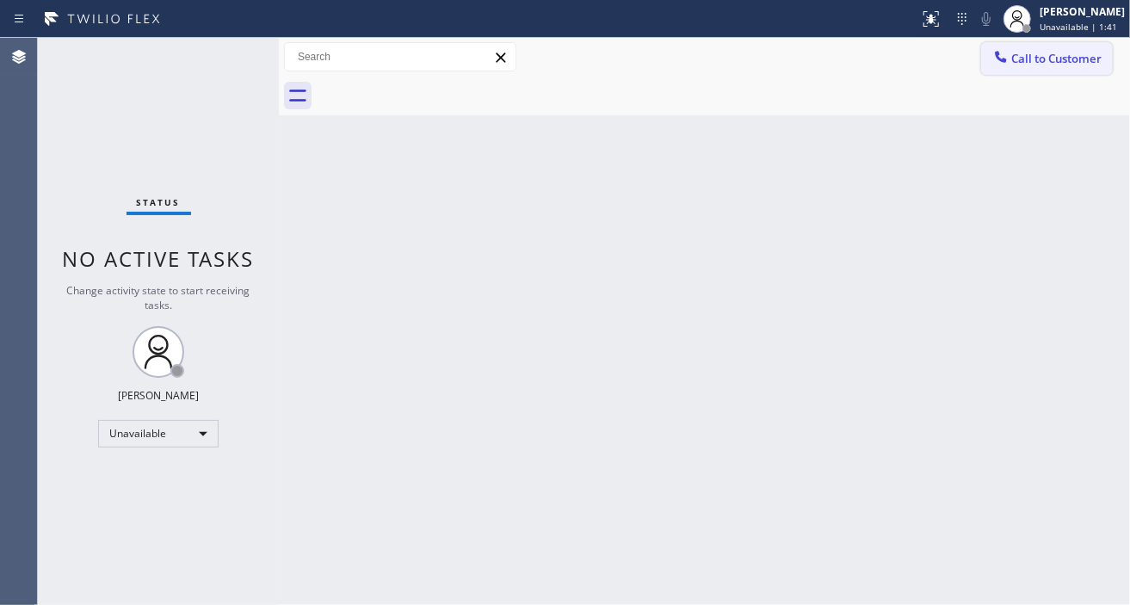
click at [1064, 67] on button "Call to Customer" at bounding box center [1047, 58] width 132 height 33
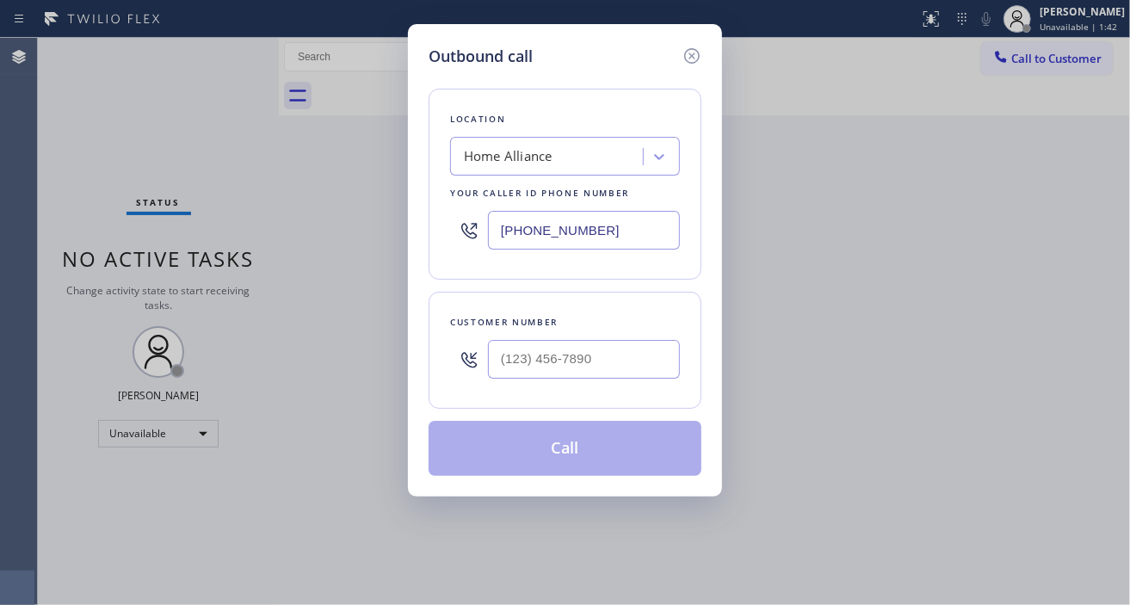
click at [565, 385] on div at bounding box center [584, 359] width 192 height 56
click at [562, 365] on input "(___) ___-____" at bounding box center [584, 359] width 192 height 39
paste input "973) 994-1410"
type input "(973) 994-1410"
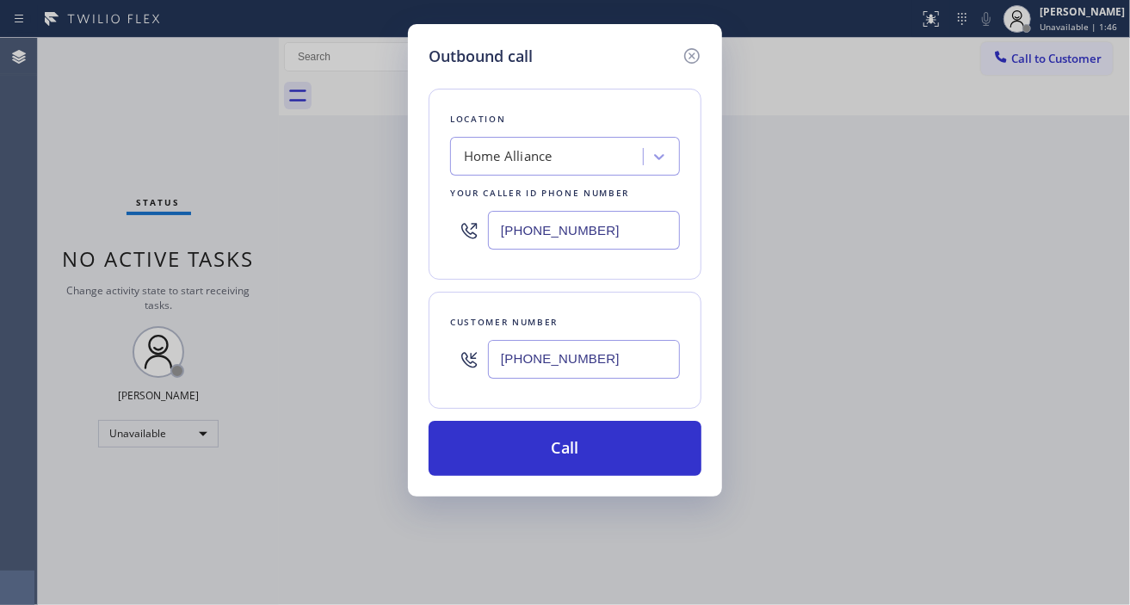
click at [617, 235] on input "(877) 777-0796" at bounding box center [584, 230] width 192 height 39
paste input "973) 949-0517"
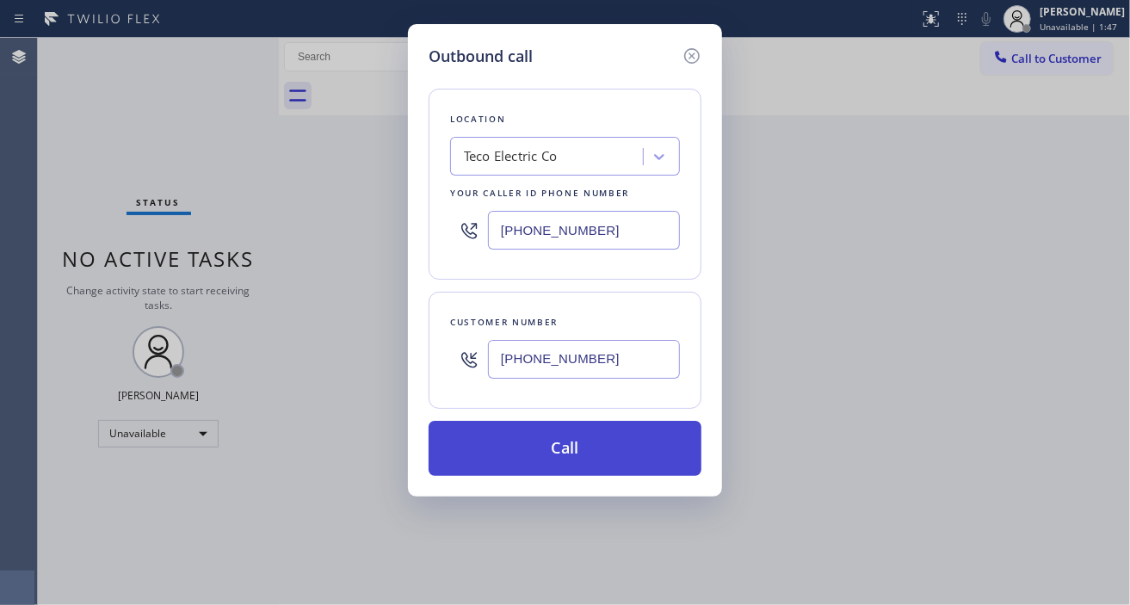
type input "(973) 949-0517"
click at [621, 446] on button "Call" at bounding box center [565, 448] width 273 height 55
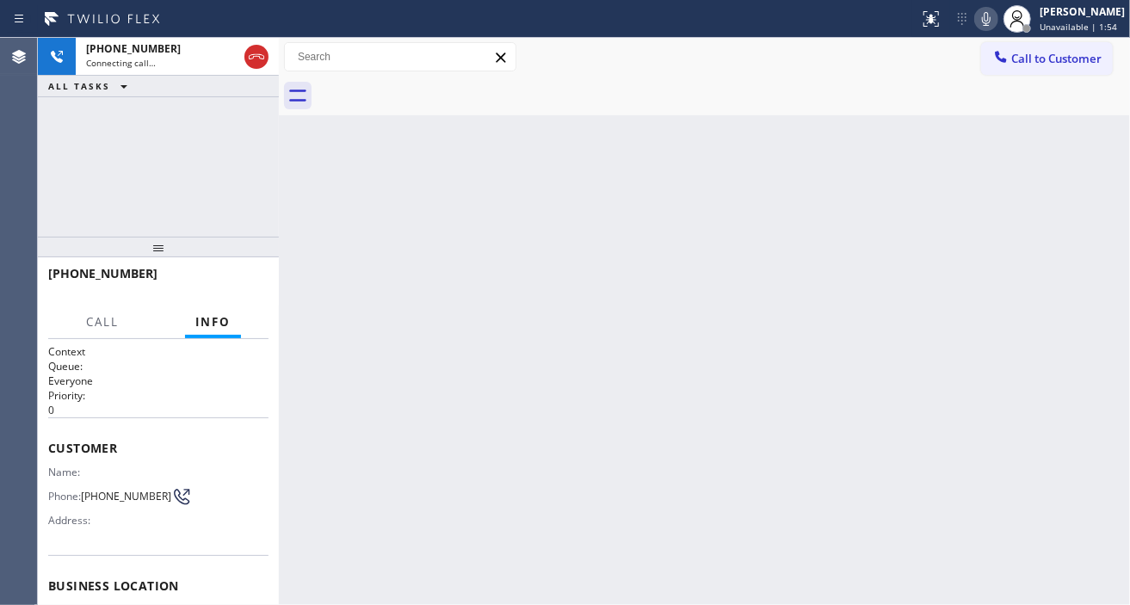
drag, startPoint x: 415, startPoint y: 140, endPoint x: 446, endPoint y: 103, distance: 48.3
click at [415, 140] on div "Back to Dashboard Change Sender ID Customers Technicians Select a contact Outbo…" at bounding box center [704, 321] width 851 height 567
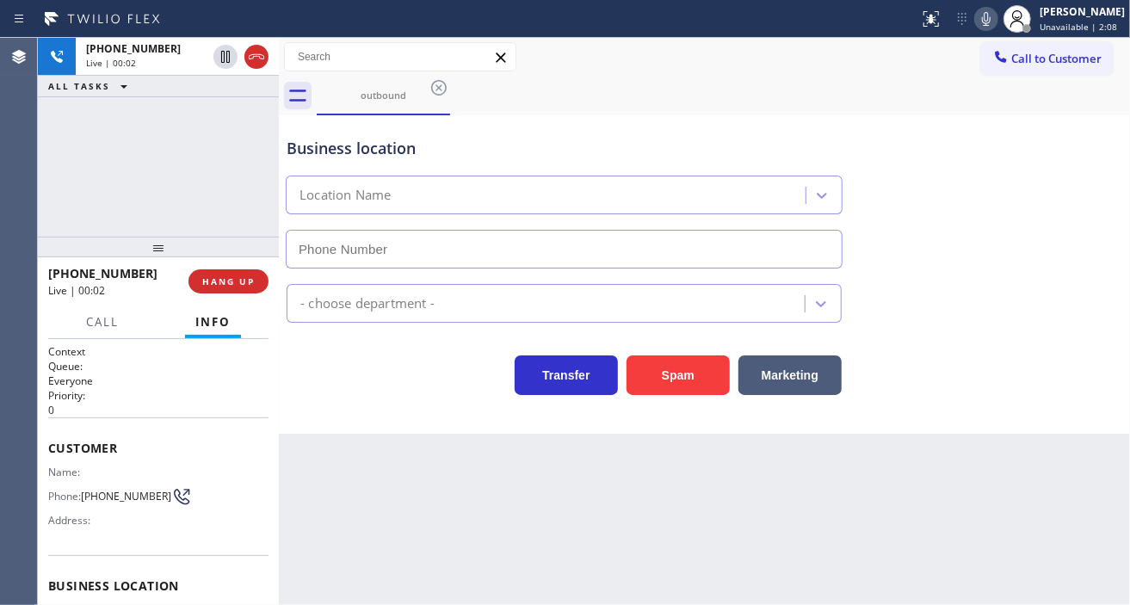
type input "(973) 949-0517"
click at [1054, 277] on div "Electricians" at bounding box center [704, 300] width 843 height 46
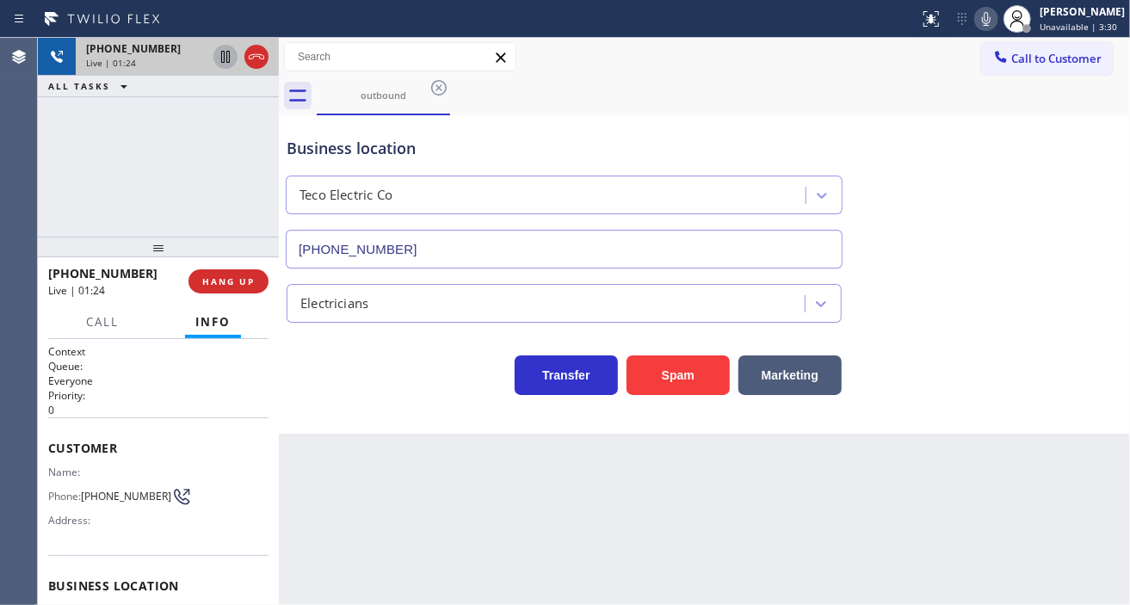
click at [226, 60] on icon at bounding box center [225, 56] width 21 height 21
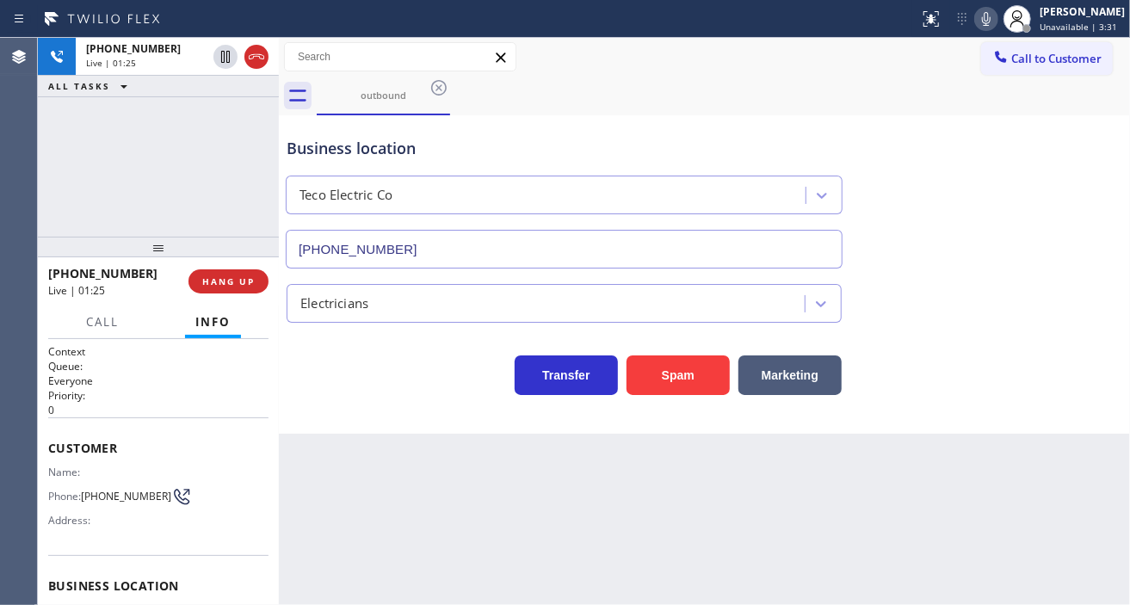
click at [991, 24] on icon at bounding box center [986, 19] width 9 height 14
click at [1079, 262] on div "Business location Teco Electric Co (973) 949-0517" at bounding box center [704, 191] width 843 height 156
click at [1082, 251] on div "Business location Teco Electric Co (973) 949-0517" at bounding box center [704, 191] width 843 height 156
click at [1065, 157] on div "Business location Teco Electric Co (973) 949-0517" at bounding box center [704, 191] width 843 height 156
click at [686, 548] on div "Back to Dashboard Change Sender ID Customers Technicians Select a contact Outbo…" at bounding box center [704, 321] width 851 height 567
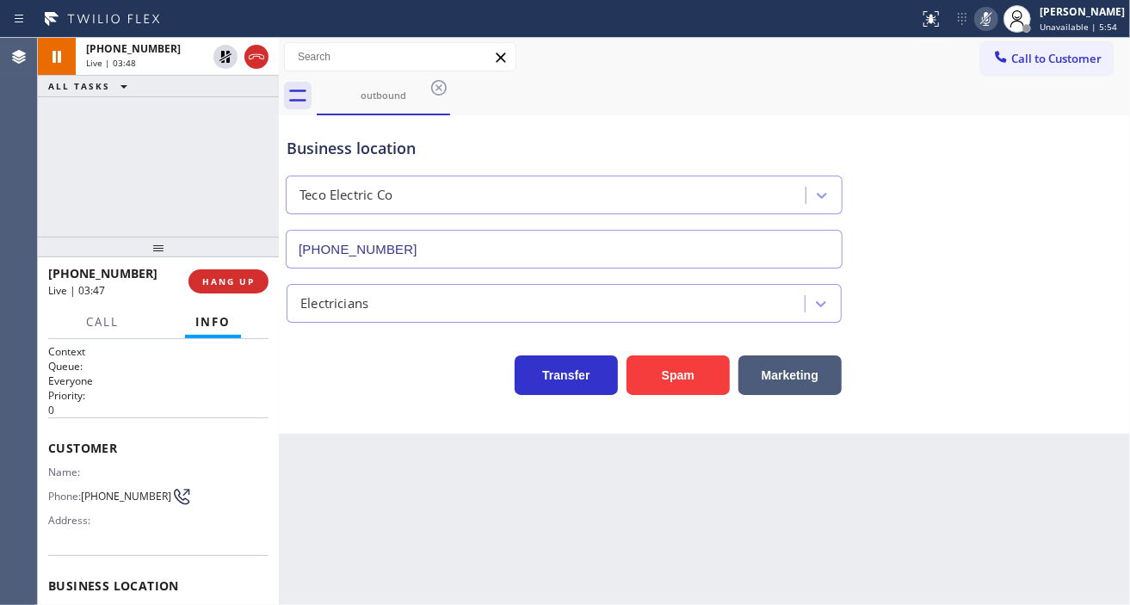
drag, startPoint x: 1091, startPoint y: 281, endPoint x: 996, endPoint y: 113, distance: 193.1
click at [1091, 281] on div "Electricians" at bounding box center [704, 300] width 843 height 46
click at [992, 21] on icon at bounding box center [986, 19] width 21 height 21
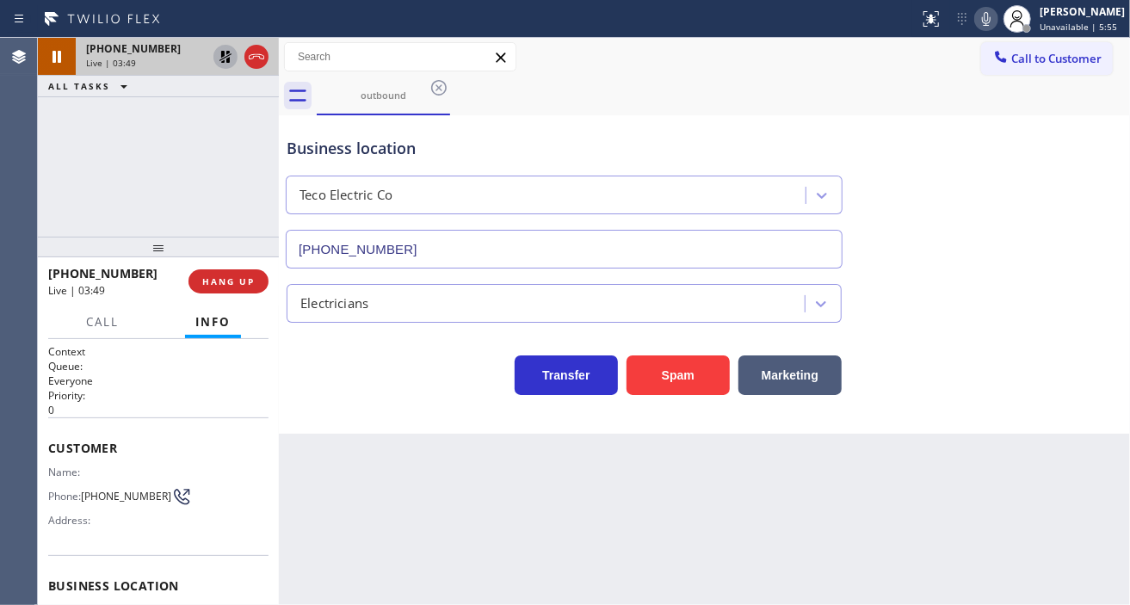
click at [222, 55] on icon at bounding box center [226, 57] width 12 height 12
click at [236, 281] on span "HANG UP" at bounding box center [228, 281] width 53 height 12
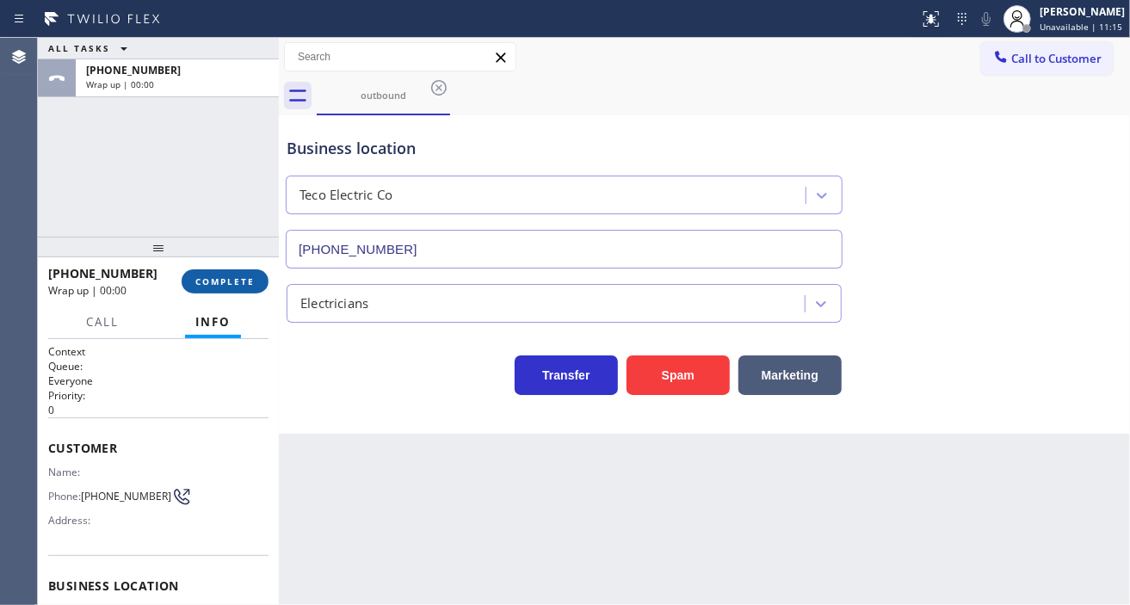
click at [236, 281] on span "COMPLETE" at bounding box center [224, 281] width 59 height 12
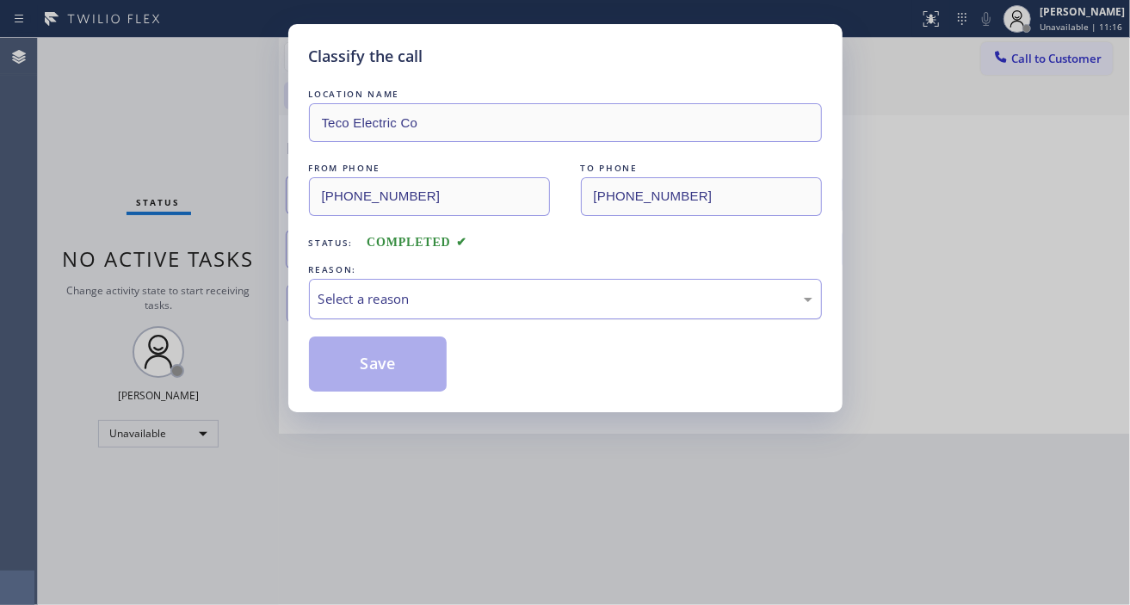
click at [359, 310] on div "Select a reason" at bounding box center [565, 299] width 513 height 40
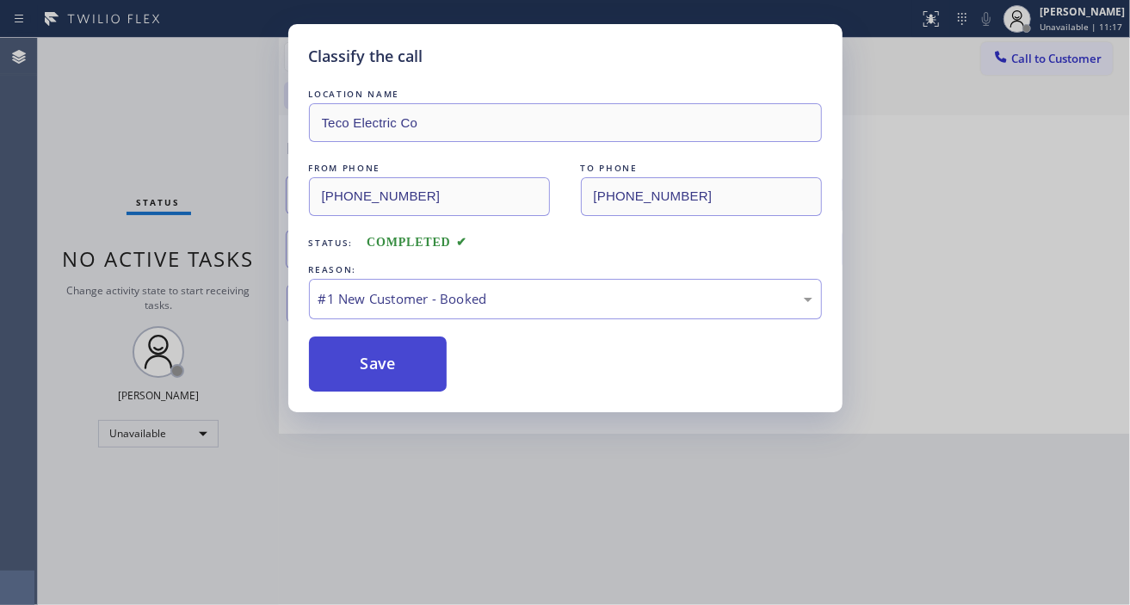
click at [380, 353] on button "Save" at bounding box center [378, 364] width 139 height 55
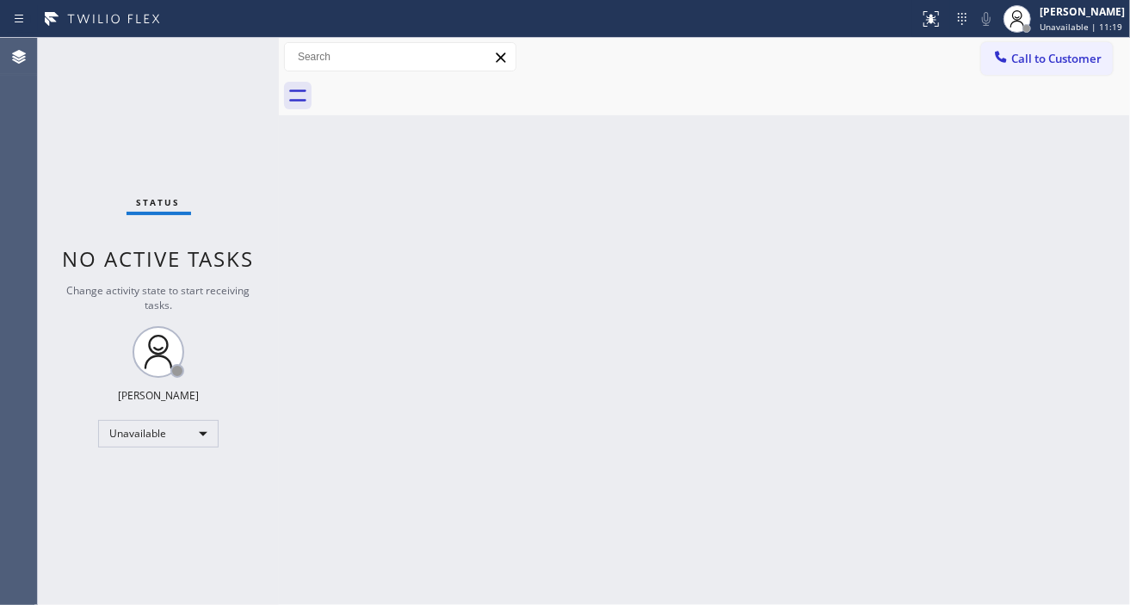
click at [1046, 20] on div "Esmael Jarina Unavailable | 11:19" at bounding box center [1083, 18] width 94 height 30
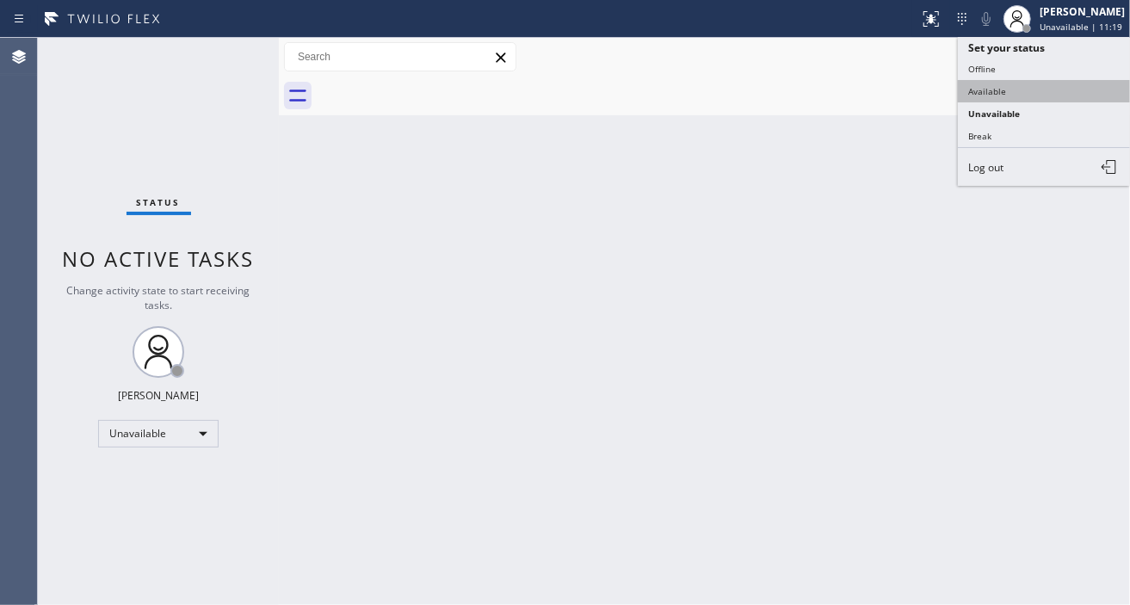
click at [1013, 88] on button "Available" at bounding box center [1044, 91] width 172 height 22
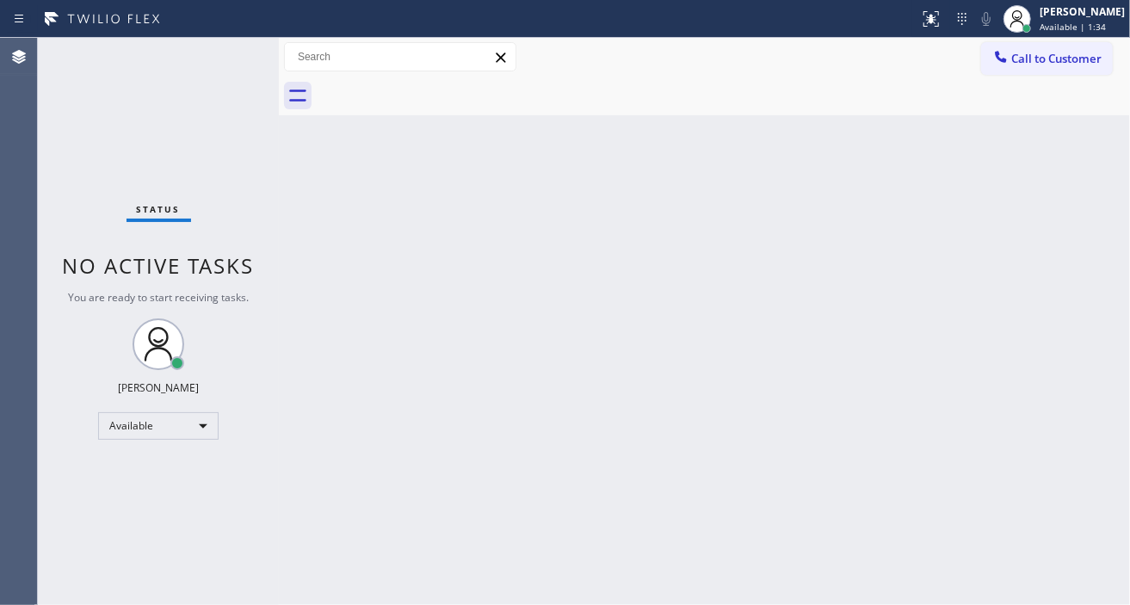
click at [225, 53] on div "Status No active tasks You are ready to start receiving tasks. Esmael Jarina Av…" at bounding box center [158, 321] width 241 height 567
click at [235, 41] on div "Status No active tasks You are ready to start receiving tasks. Esmael Jarina Av…" at bounding box center [158, 321] width 241 height 567
click at [219, 65] on div "Status No active tasks You are ready to start receiving tasks. Esmael Jarina Av…" at bounding box center [158, 321] width 241 height 567
click at [588, 319] on div "Back to Dashboard Change Sender ID Customers Technicians Select a contact Outbo…" at bounding box center [704, 321] width 851 height 567
click at [578, 338] on div "Back to Dashboard Change Sender ID Customers Technicians Select a contact Outbo…" at bounding box center [704, 321] width 851 height 567
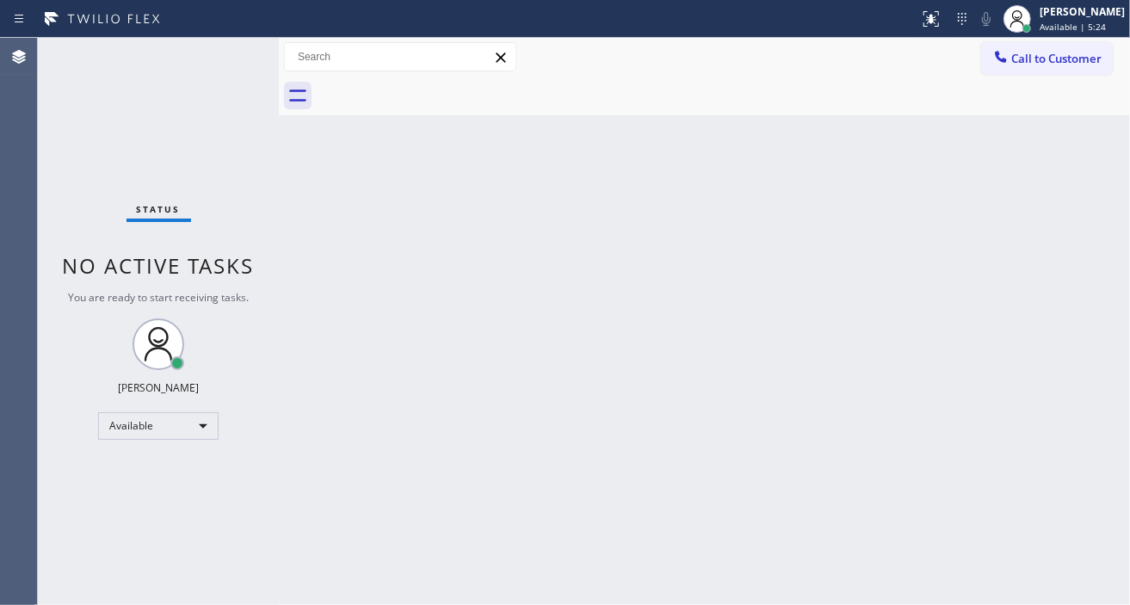
drag, startPoint x: 1061, startPoint y: 331, endPoint x: 1017, endPoint y: 277, distance: 69.2
click at [1061, 331] on div "Back to Dashboard Change Sender ID Customers Technicians Select a contact Outbo…" at bounding box center [704, 321] width 851 height 567
click at [235, 67] on div "Status No active tasks You are ready to start receiving tasks. Esmael Jarina Av…" at bounding box center [158, 321] width 241 height 567
click at [1059, 259] on div "Back to Dashboard Change Sender ID Customers Technicians Select a contact Outbo…" at bounding box center [704, 321] width 851 height 567
click at [212, 57] on div "Status No active tasks You are ready to start receiving tasks. Esmael Jarina Av…" at bounding box center [158, 321] width 241 height 567
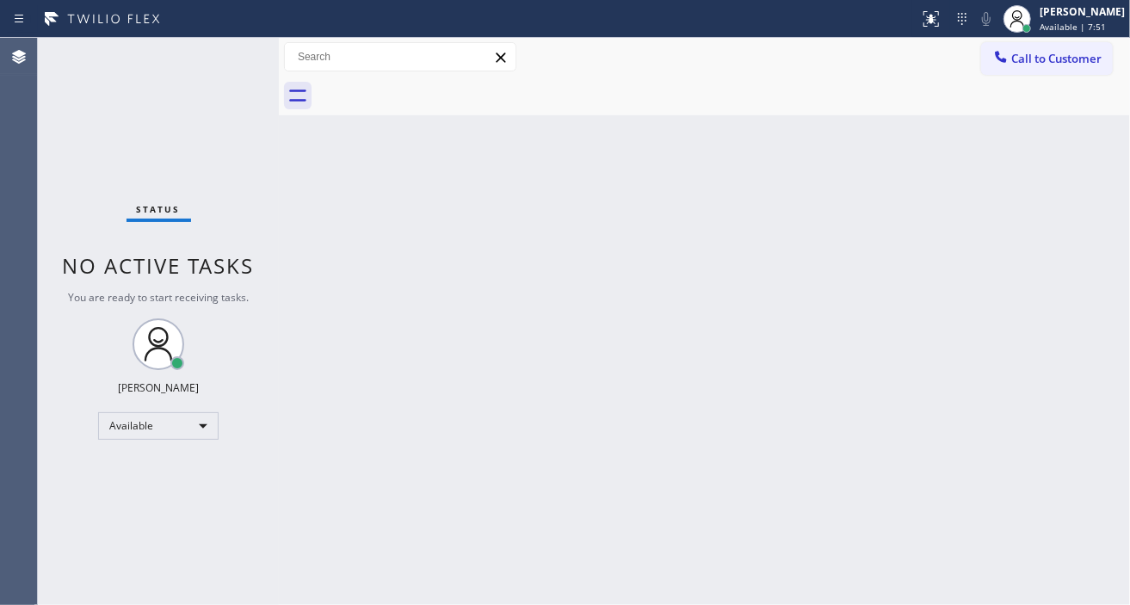
click at [229, 58] on div "Status No active tasks You are ready to start receiving tasks. Esmael Jarina Av…" at bounding box center [158, 321] width 241 height 567
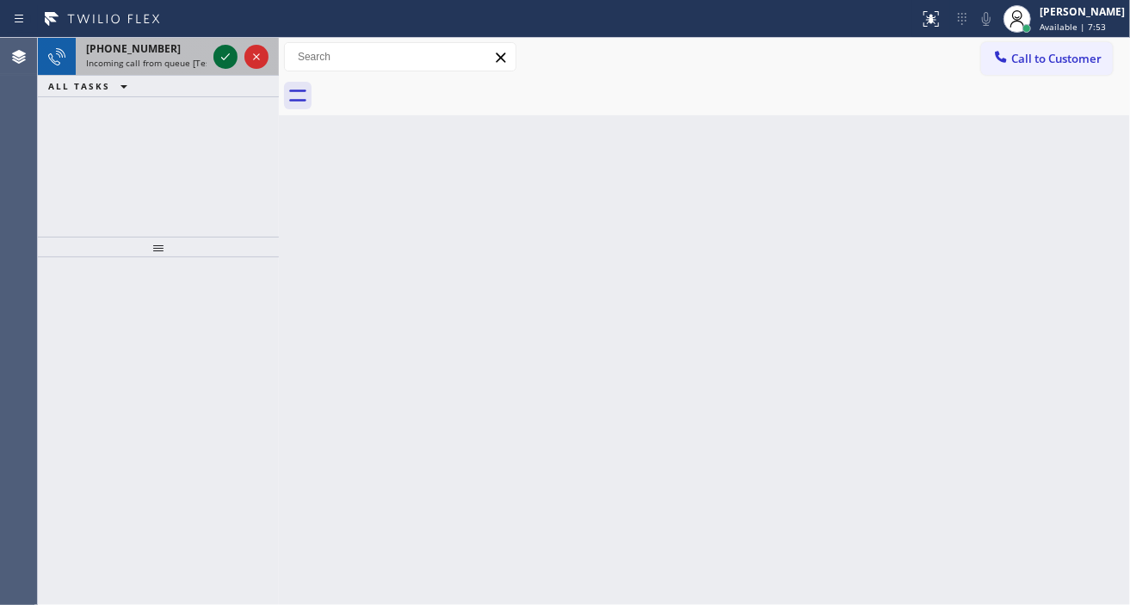
click at [220, 59] on icon at bounding box center [225, 56] width 21 height 21
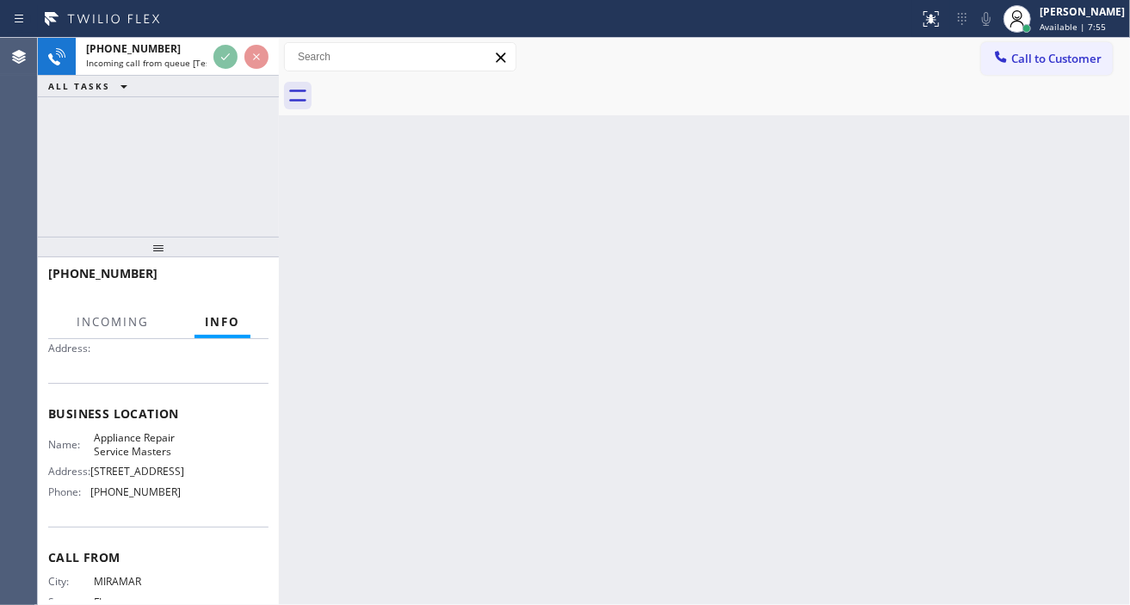
scroll to position [191, 0]
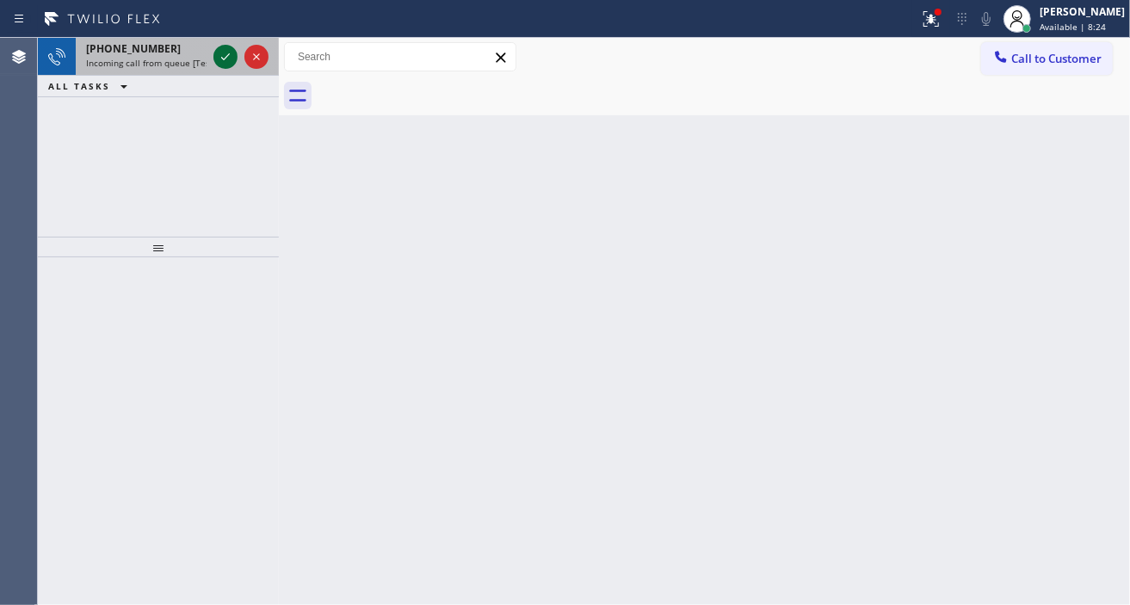
click at [220, 62] on icon at bounding box center [225, 56] width 21 height 21
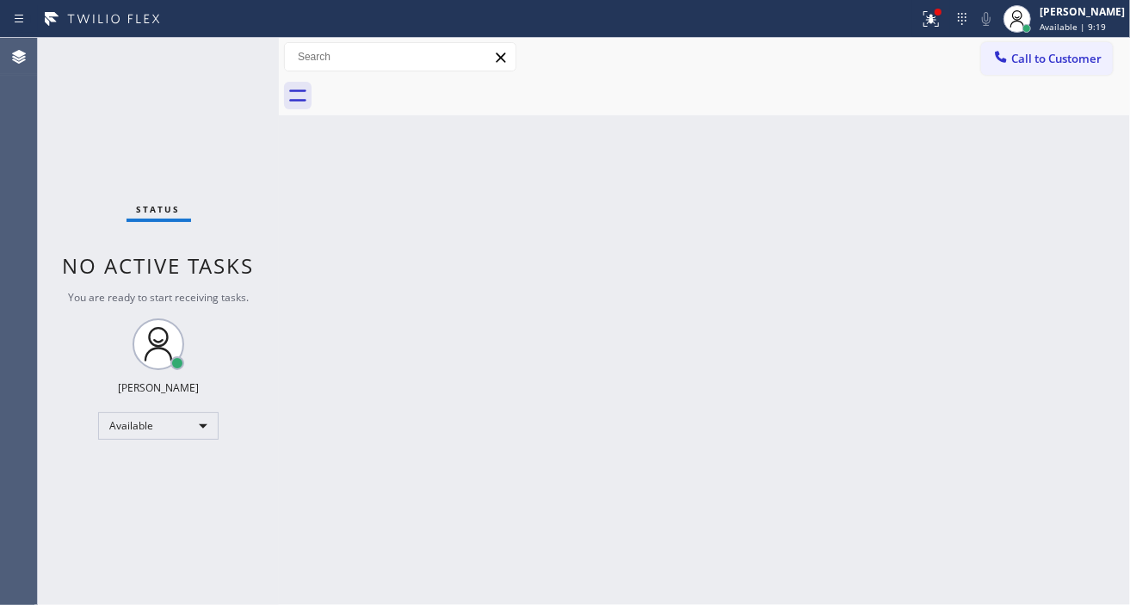
click at [230, 56] on div "Status No active tasks You are ready to start receiving tasks. Esmael Jarina Av…" at bounding box center [158, 321] width 241 height 567
click at [1104, 192] on div "Back to Dashboard Change Sender ID Customers Technicians Select a contact Outbo…" at bounding box center [704, 321] width 851 height 567
click at [226, 53] on div "Status No active tasks You are ready to start receiving tasks. Esmael Jarina Av…" at bounding box center [158, 321] width 241 height 567
drag, startPoint x: 1106, startPoint y: 229, endPoint x: 1093, endPoint y: 219, distance: 16.5
click at [1106, 229] on div "Back to Dashboard Change Sender ID Customers Technicians Select a contact Outbo…" at bounding box center [704, 321] width 851 height 567
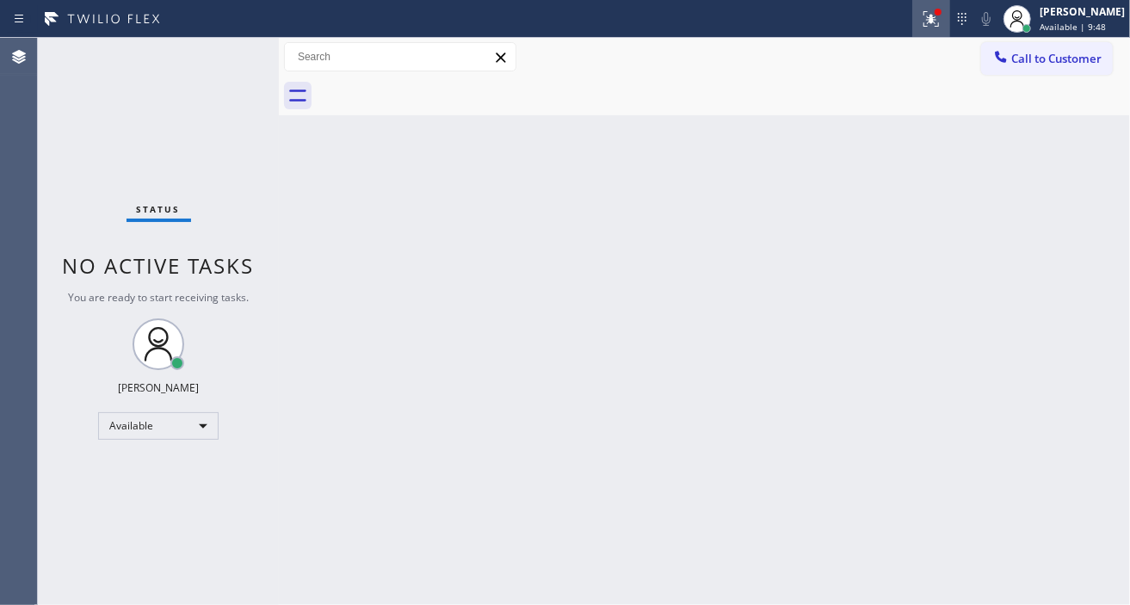
click at [950, 29] on button at bounding box center [931, 19] width 38 height 38
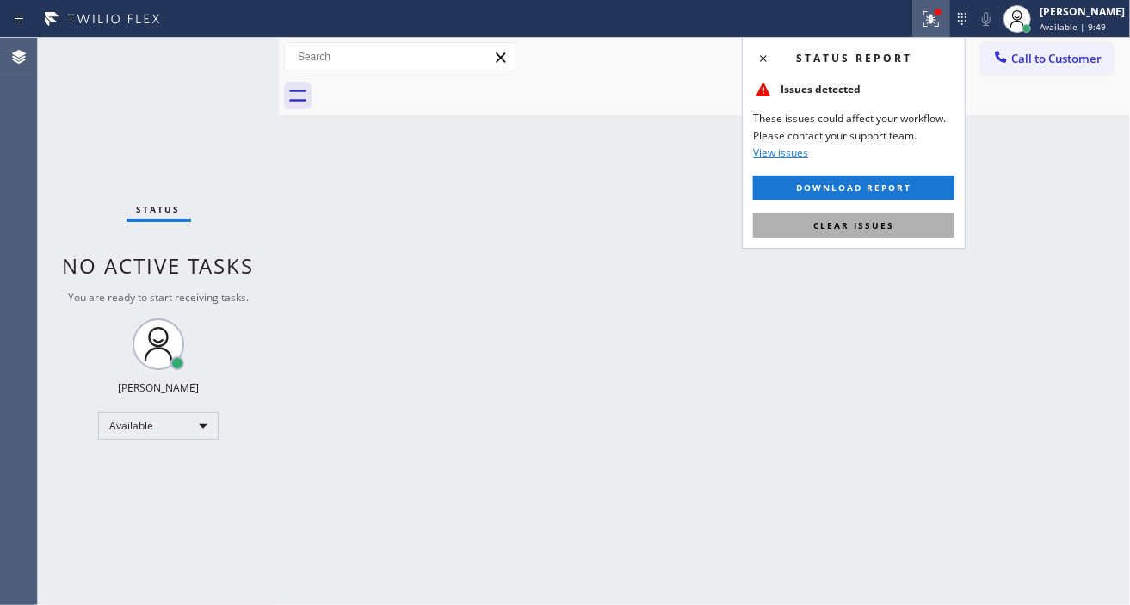
click at [904, 225] on button "Clear issues" at bounding box center [853, 225] width 201 height 24
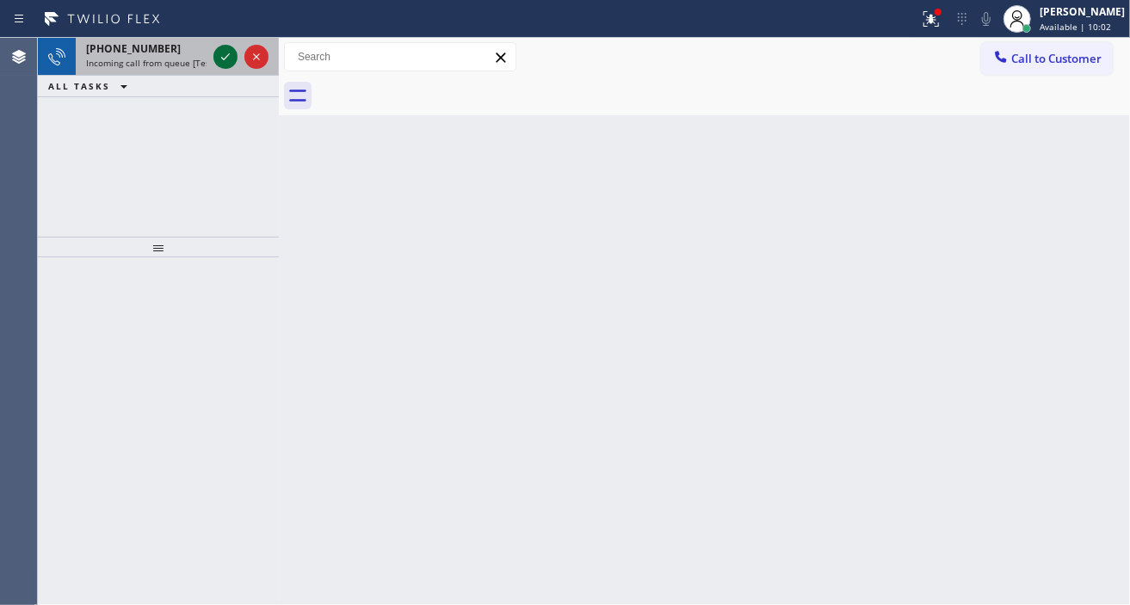
click at [219, 60] on icon at bounding box center [225, 56] width 21 height 21
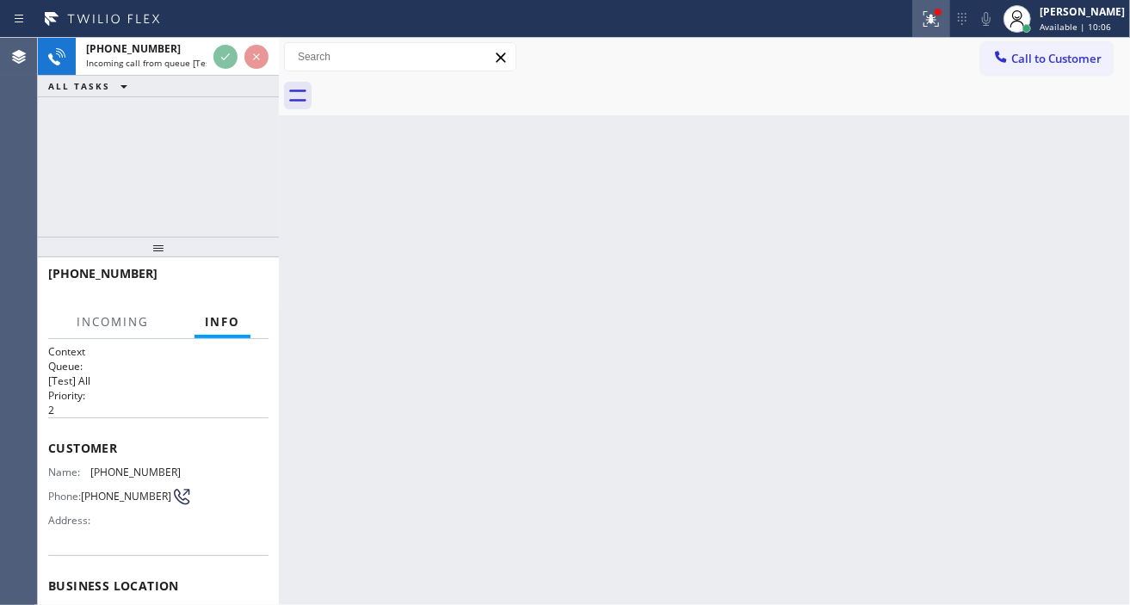
click at [943, 30] on button at bounding box center [931, 19] width 38 height 38
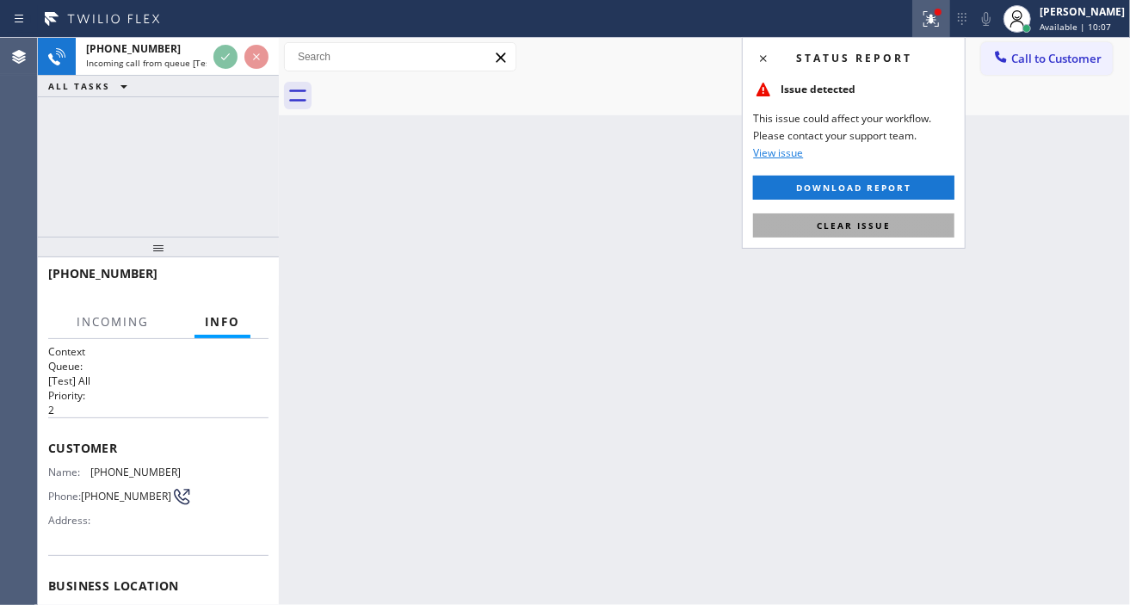
click at [898, 217] on button "Clear issue" at bounding box center [853, 225] width 201 height 24
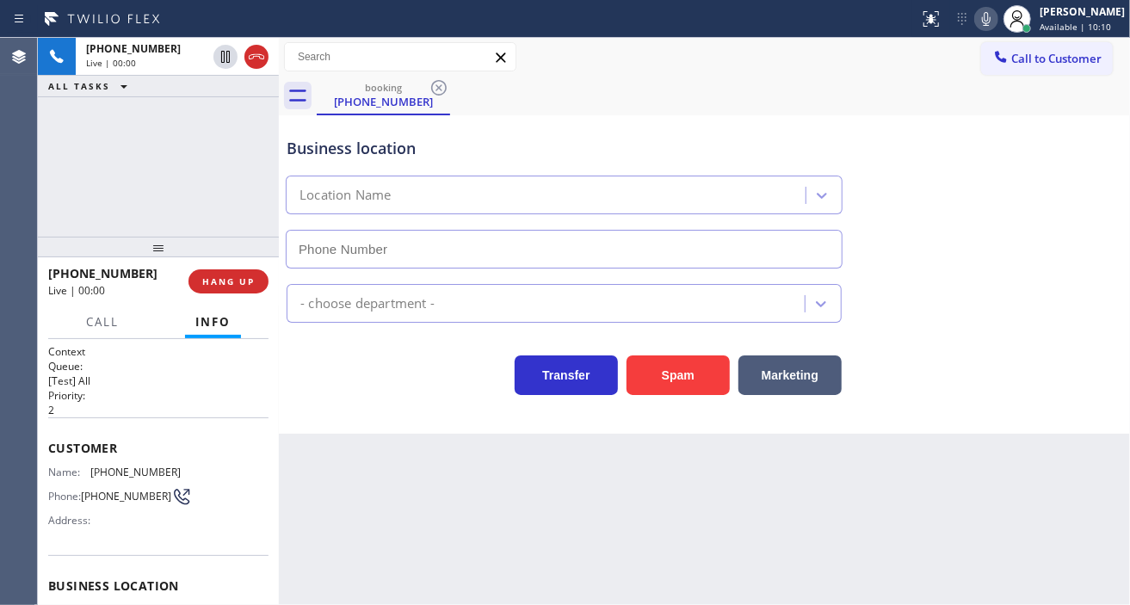
click at [130, 494] on span "(347) 393-6349" at bounding box center [126, 496] width 90 height 13
type input "(347) 751-6498"
click at [130, 494] on span "(347) 393-6349" at bounding box center [126, 496] width 90 height 13
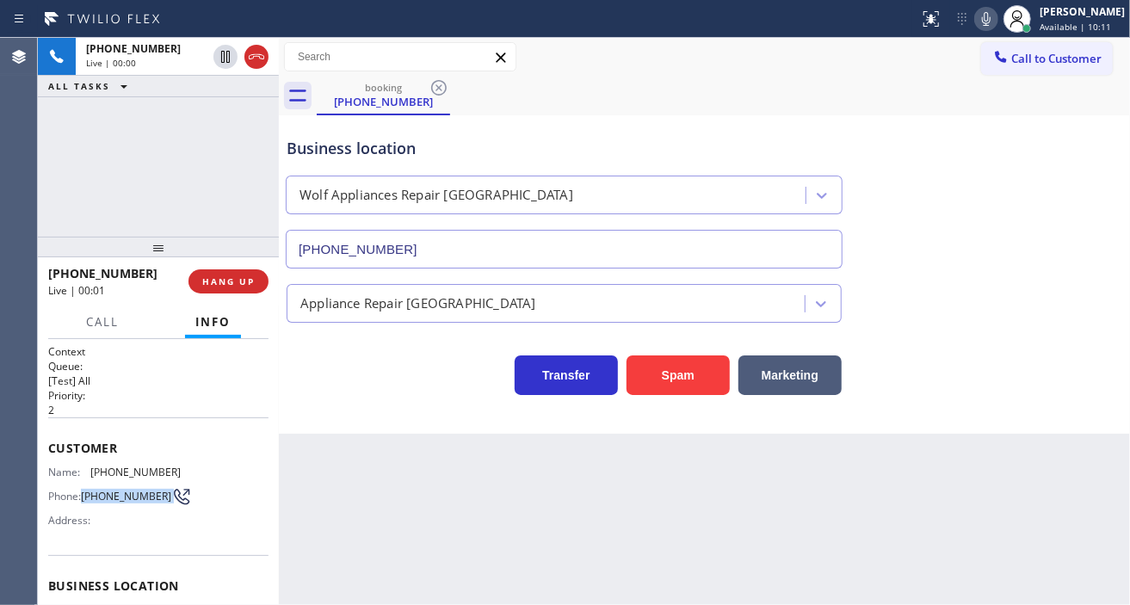
click at [130, 494] on span "(347) 393-6349" at bounding box center [126, 496] width 90 height 13
click at [353, 453] on div "Back to Dashboard Change Sender ID Customers Technicians Select a contact Outbo…" at bounding box center [704, 321] width 851 height 567
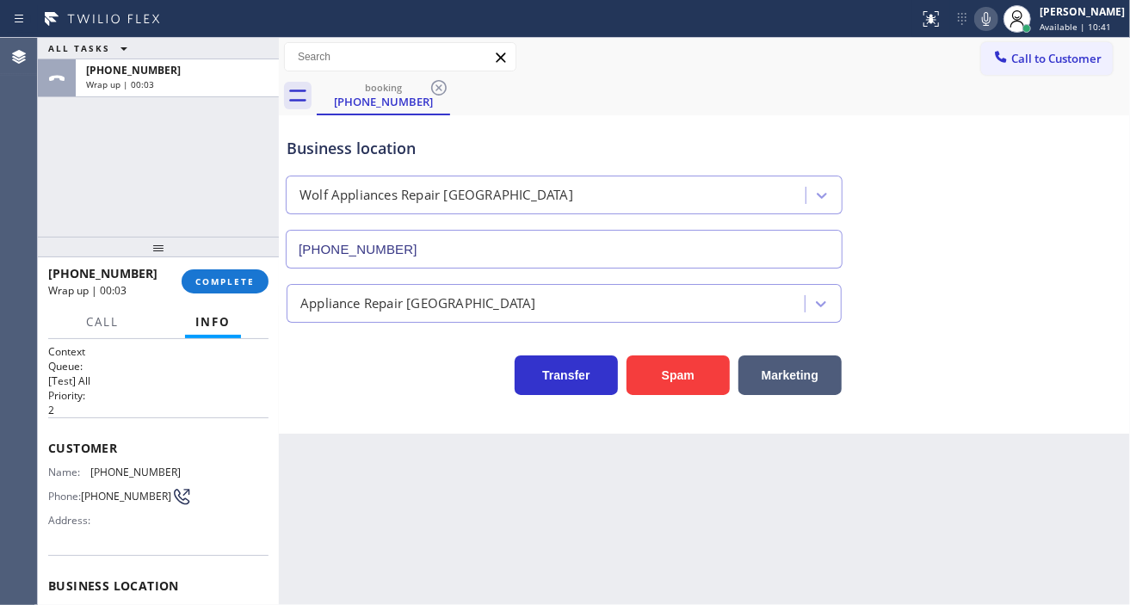
click at [215, 264] on div "+13473936349 Wrap up | 00:03 COMPLETE" at bounding box center [158, 281] width 220 height 45
click at [217, 281] on span "COMPLETE" at bounding box center [224, 281] width 59 height 12
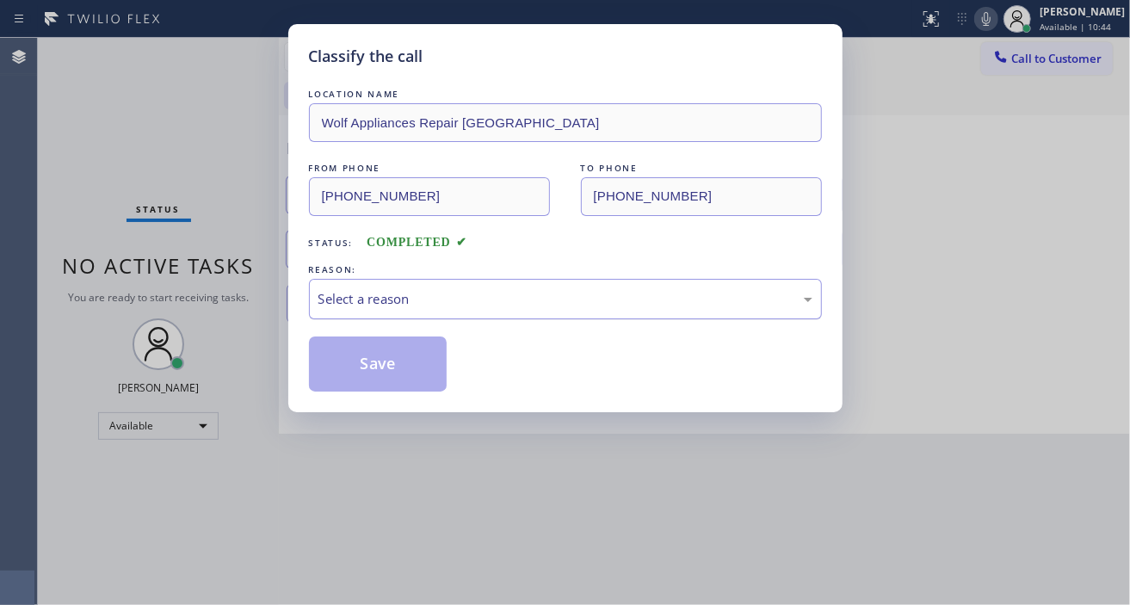
click at [385, 294] on div "Select a reason" at bounding box center [565, 299] width 494 height 20
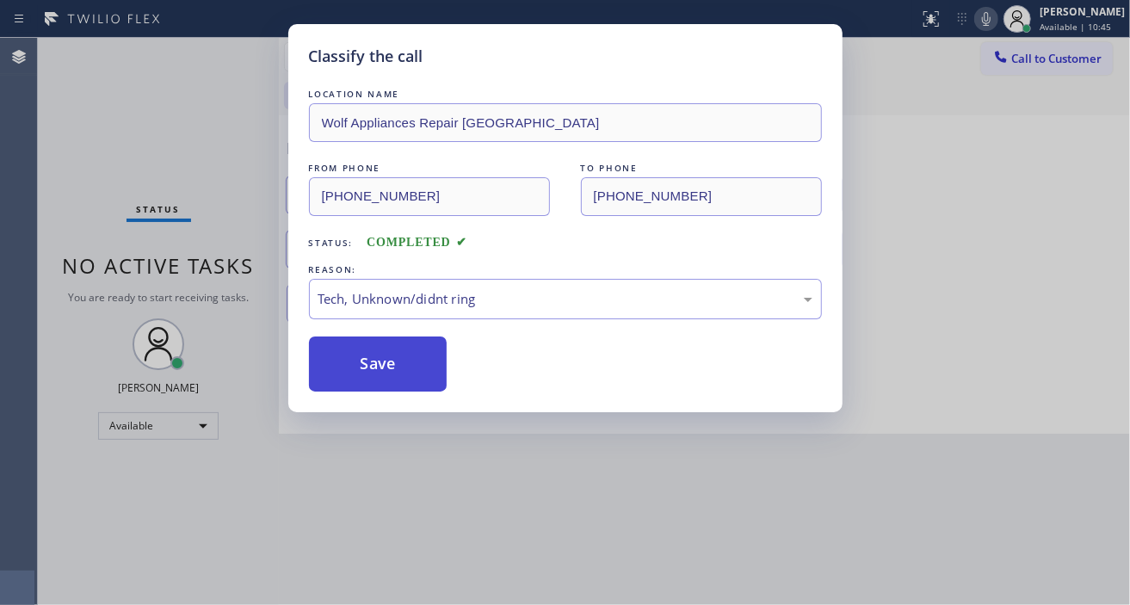
click at [398, 379] on button "Save" at bounding box center [378, 364] width 139 height 55
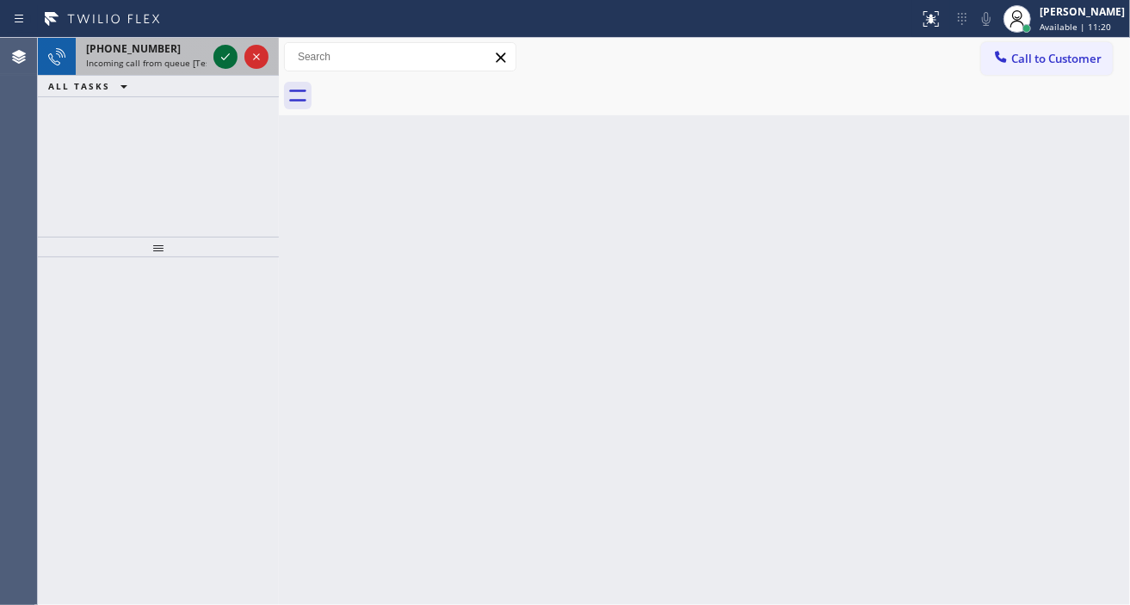
click at [220, 54] on icon at bounding box center [225, 56] width 21 height 21
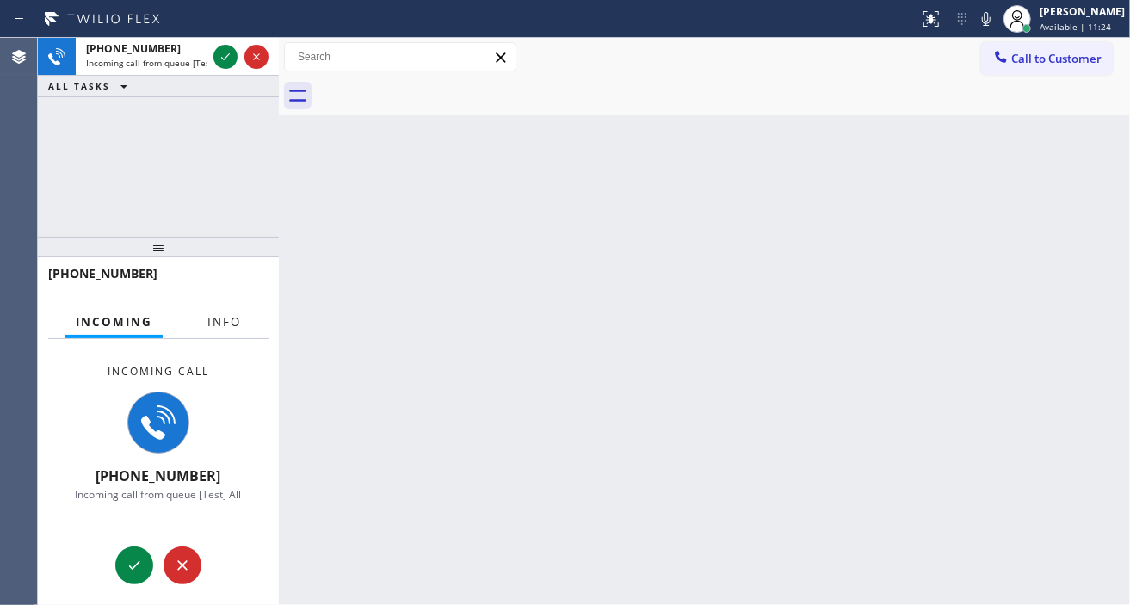
click at [226, 318] on span "Info" at bounding box center [224, 321] width 34 height 15
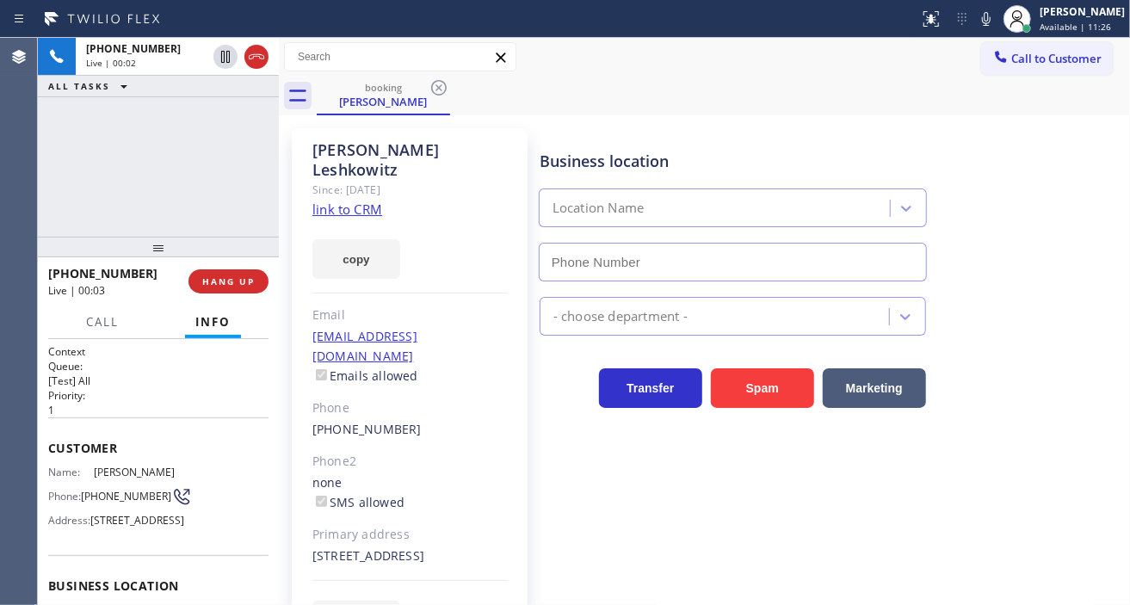
type input "(855) 731-4952"
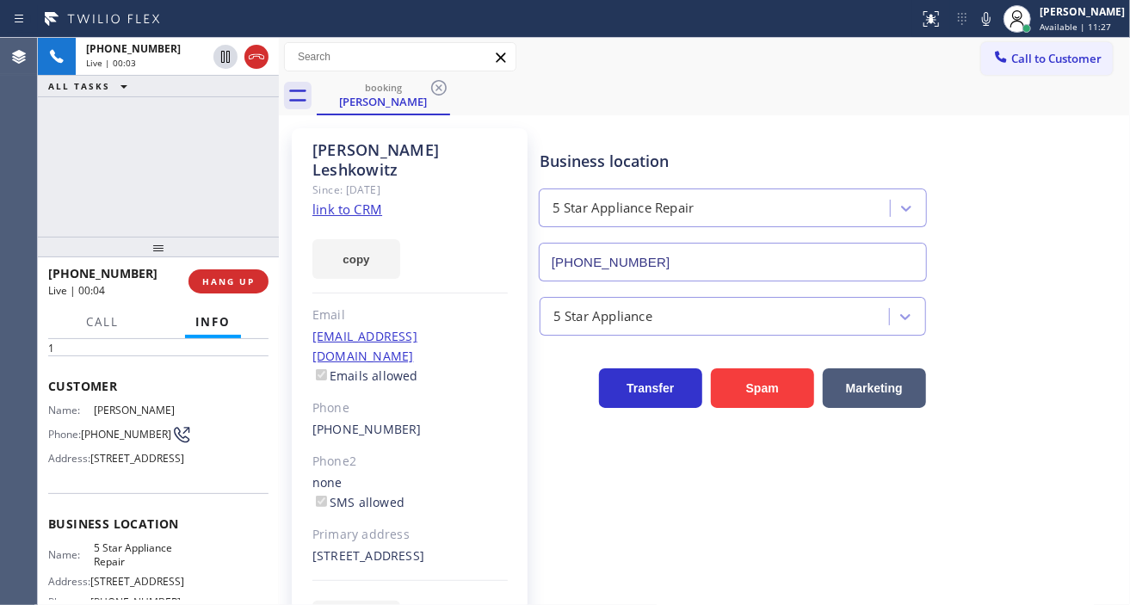
scroll to position [96, 0]
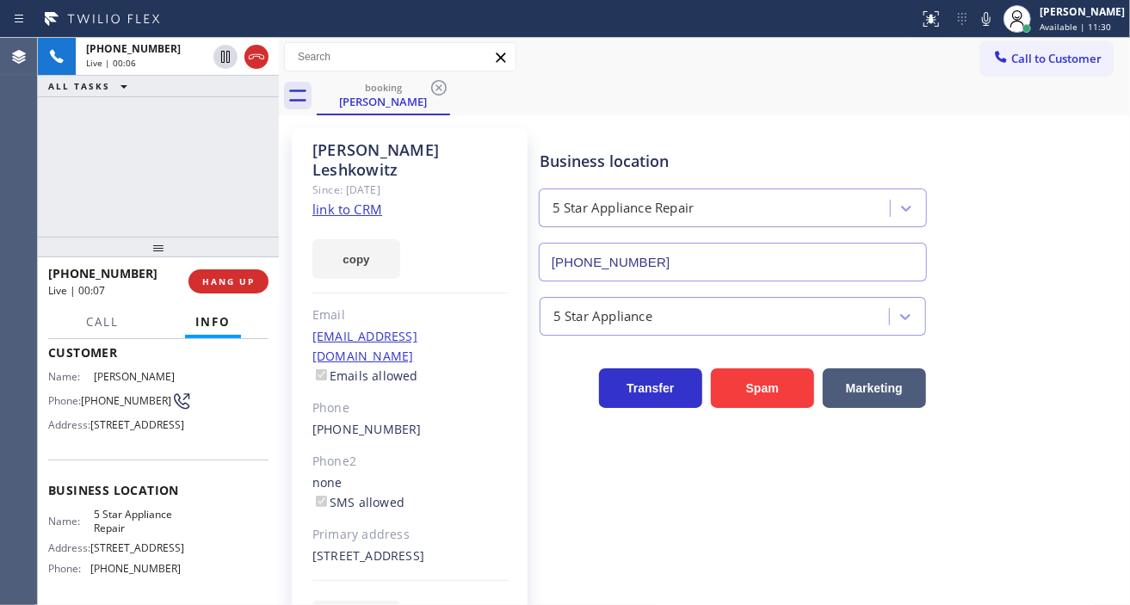
click at [368, 201] on link "link to CRM" at bounding box center [347, 209] width 70 height 17
click at [147, 146] on div "+17187557225 Live | 00:08 ALL TASKS ALL TASKS ACTIVE TASKS TASKS IN WRAP UP" at bounding box center [158, 137] width 241 height 199
click at [1091, 187] on div "Business location 5 Star Appliance Repair (855) 731-4952" at bounding box center [831, 204] width 591 height 156
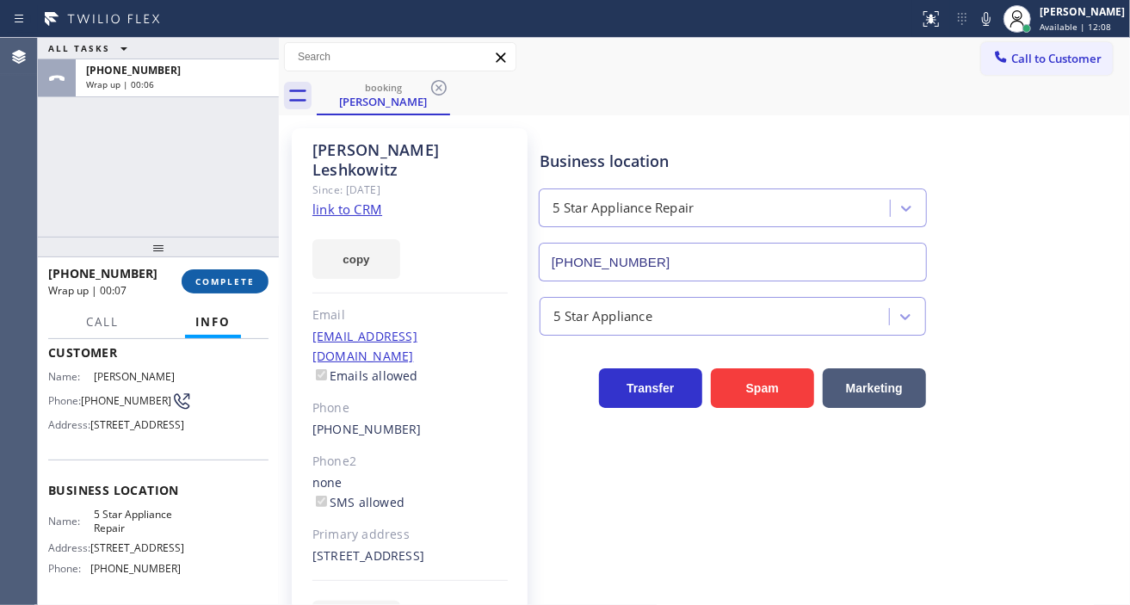
click at [225, 285] on span "COMPLETE" at bounding box center [224, 281] width 59 height 12
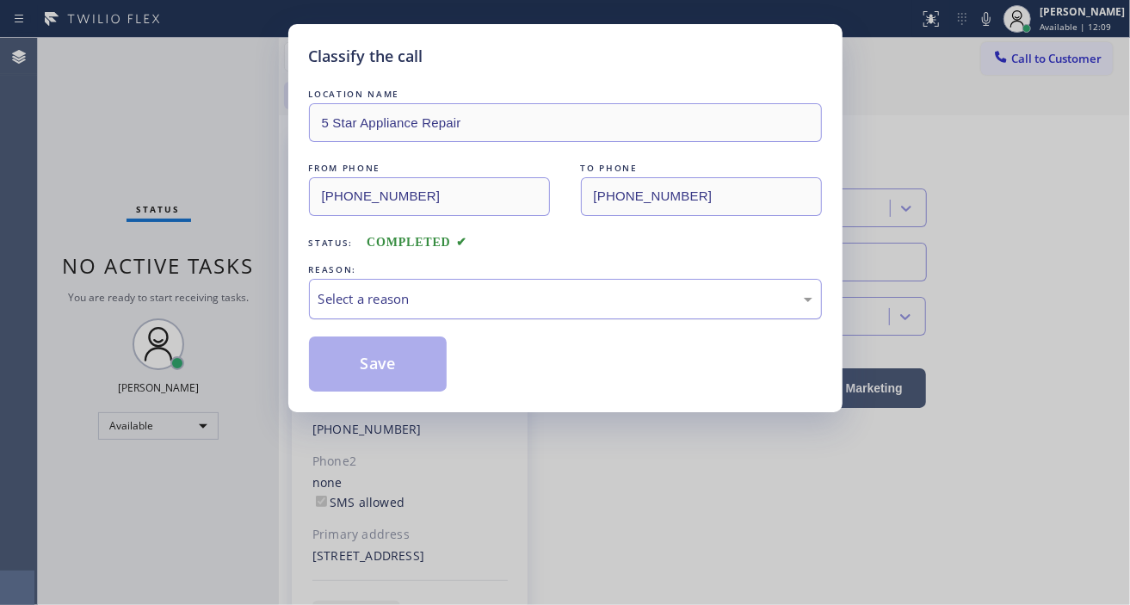
click at [449, 311] on div "Select a reason" at bounding box center [565, 299] width 513 height 40
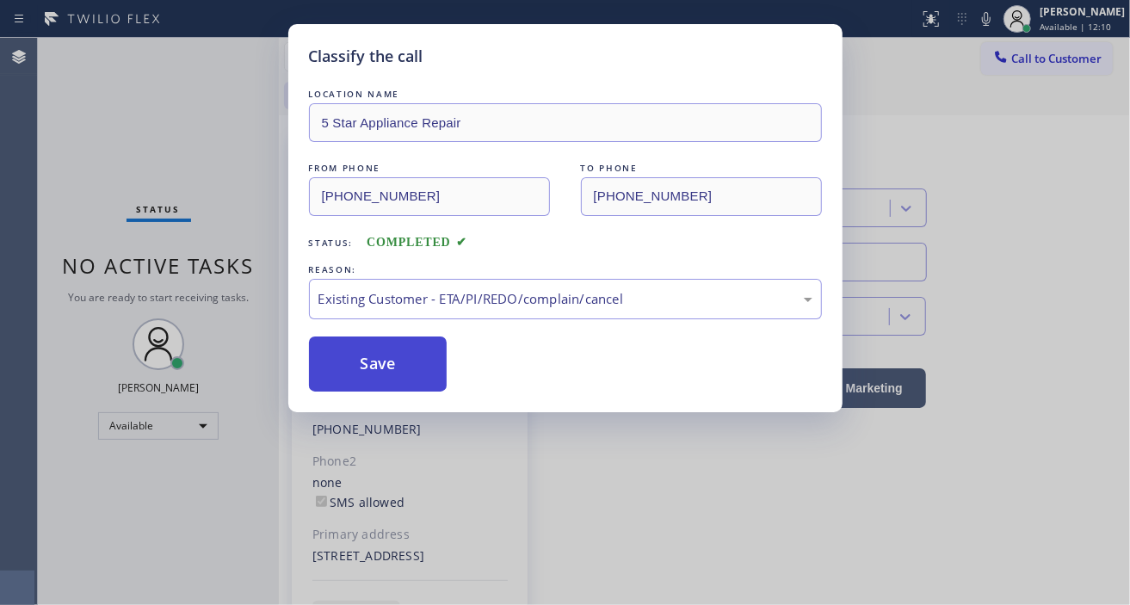
click at [397, 374] on button "Save" at bounding box center [378, 364] width 139 height 55
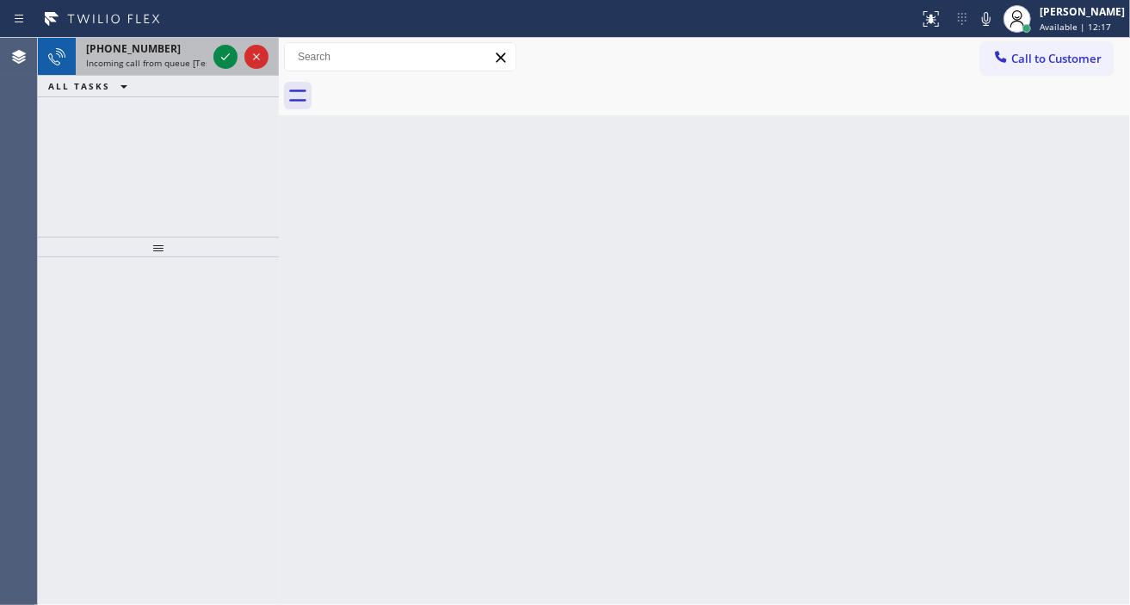
click at [139, 66] on span "Incoming call from queue [Test] All" at bounding box center [157, 63] width 143 height 12
click at [158, 53] on div "+17187557225" at bounding box center [146, 48] width 121 height 15
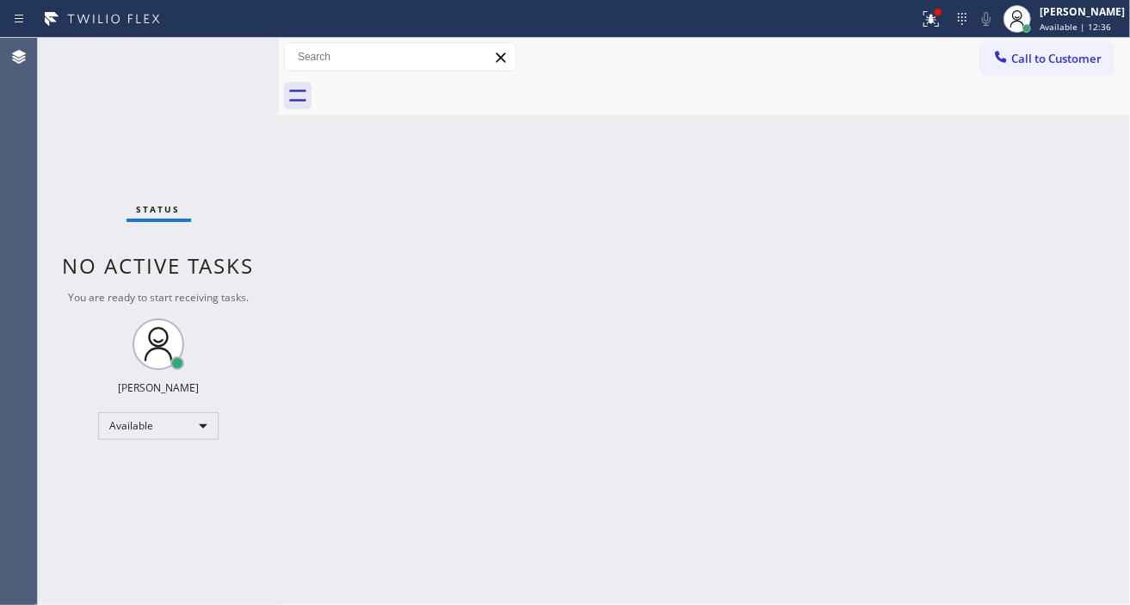
drag, startPoint x: 1061, startPoint y: 251, endPoint x: 1010, endPoint y: 193, distance: 78.1
click at [1061, 251] on div "Back to Dashboard Change Sender ID Customers Technicians Select a contact Outbo…" at bounding box center [704, 321] width 851 height 567
click at [1109, 19] on div "Esmael Jarina Available | 12:56" at bounding box center [1083, 18] width 94 height 30
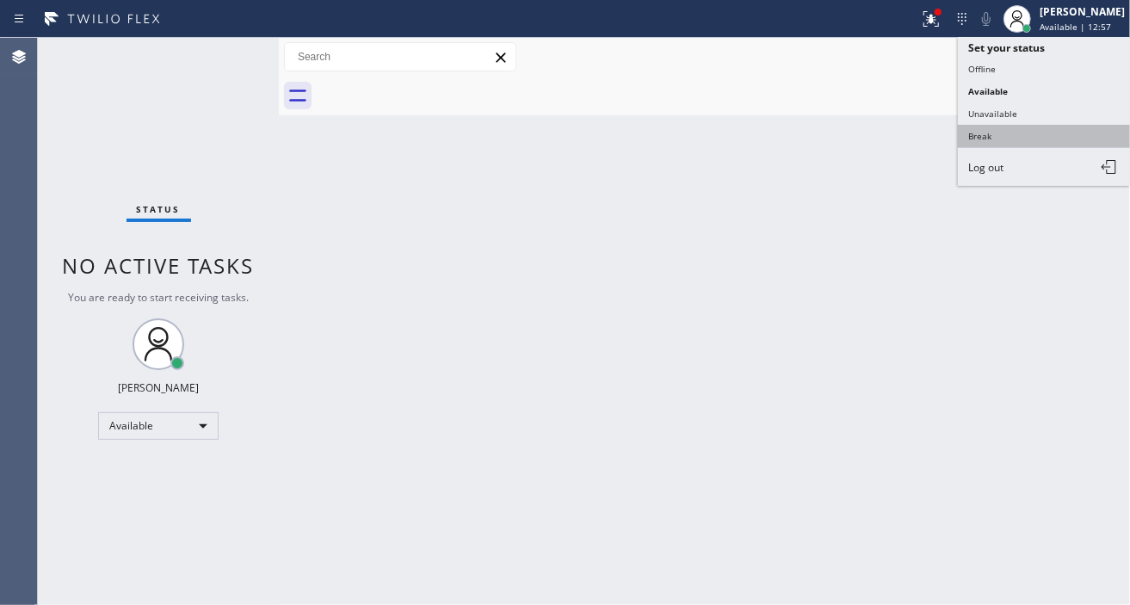
click at [1019, 138] on button "Break" at bounding box center [1044, 136] width 172 height 22
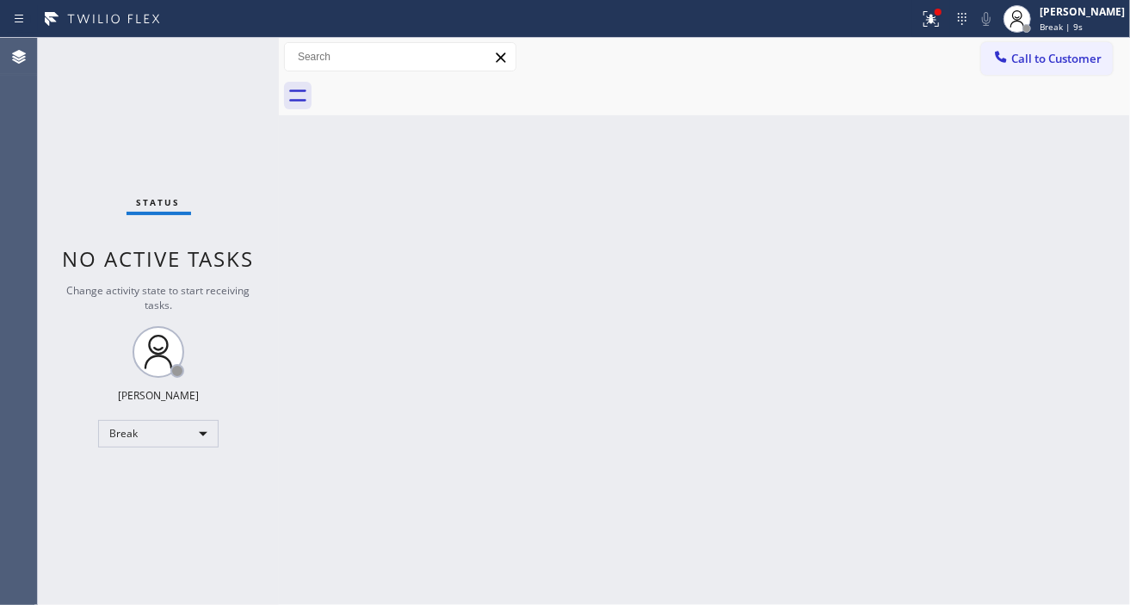
click at [1108, 290] on div "Back to Dashboard Change Sender ID Customers Technicians Select a contact Outbo…" at bounding box center [704, 321] width 851 height 567
click at [224, 46] on div "Status No active tasks Change activity state to start receiving tasks. Esmael J…" at bounding box center [158, 321] width 241 height 567
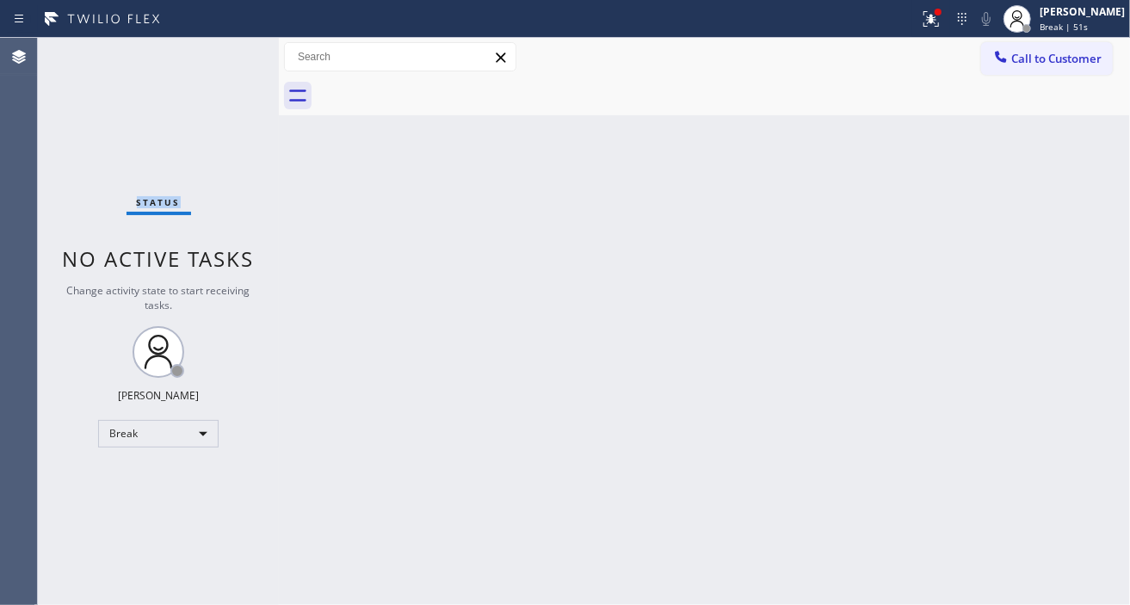
click at [224, 46] on div "Status No active tasks Change activity state to start receiving tasks. Esmael J…" at bounding box center [158, 321] width 241 height 567
click at [928, 28] on div at bounding box center [931, 19] width 38 height 21
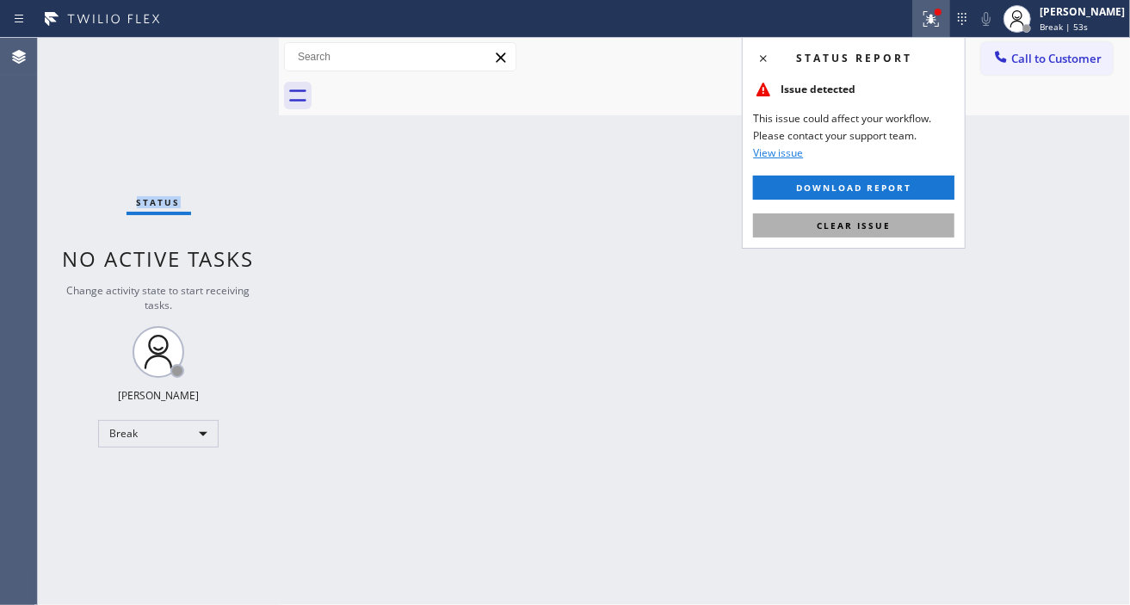
click at [904, 227] on button "Clear issue" at bounding box center [853, 225] width 201 height 24
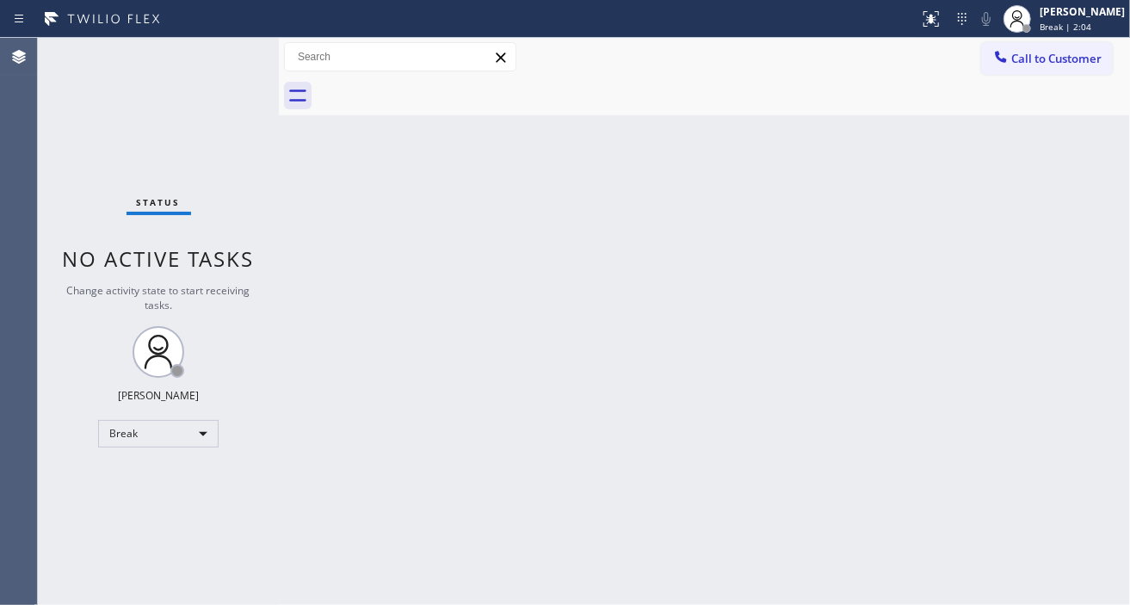
click at [1091, 254] on div "Back to Dashboard Change Sender ID Customers Technicians Select a contact Outbo…" at bounding box center [704, 321] width 851 height 567
click at [1097, 24] on span "Break | 14:48" at bounding box center [1068, 27] width 57 height 12
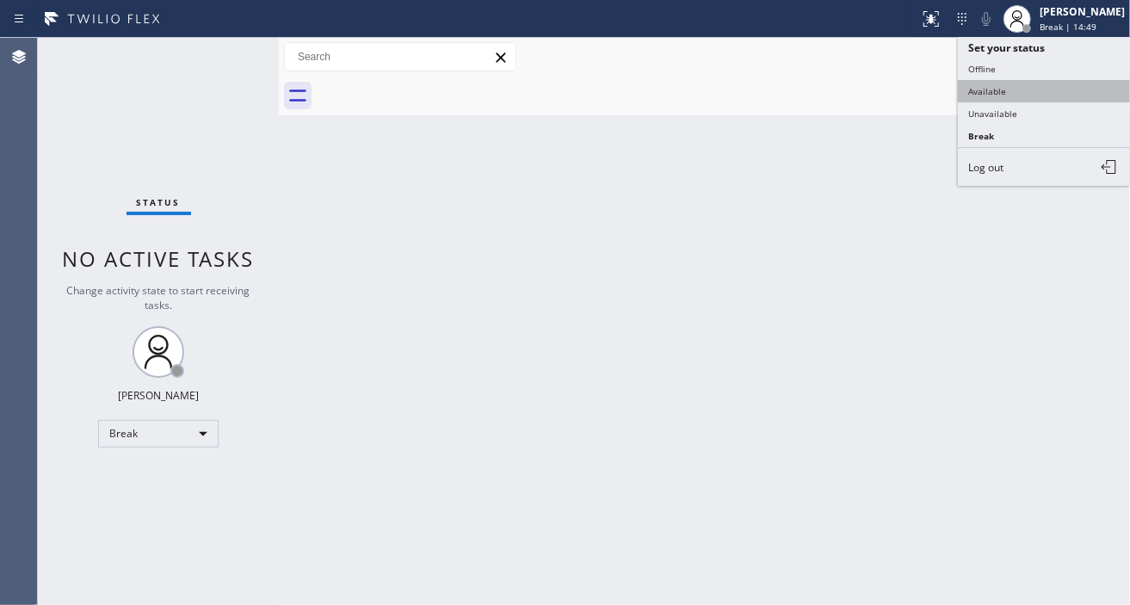
click at [1054, 96] on button "Available" at bounding box center [1044, 91] width 172 height 22
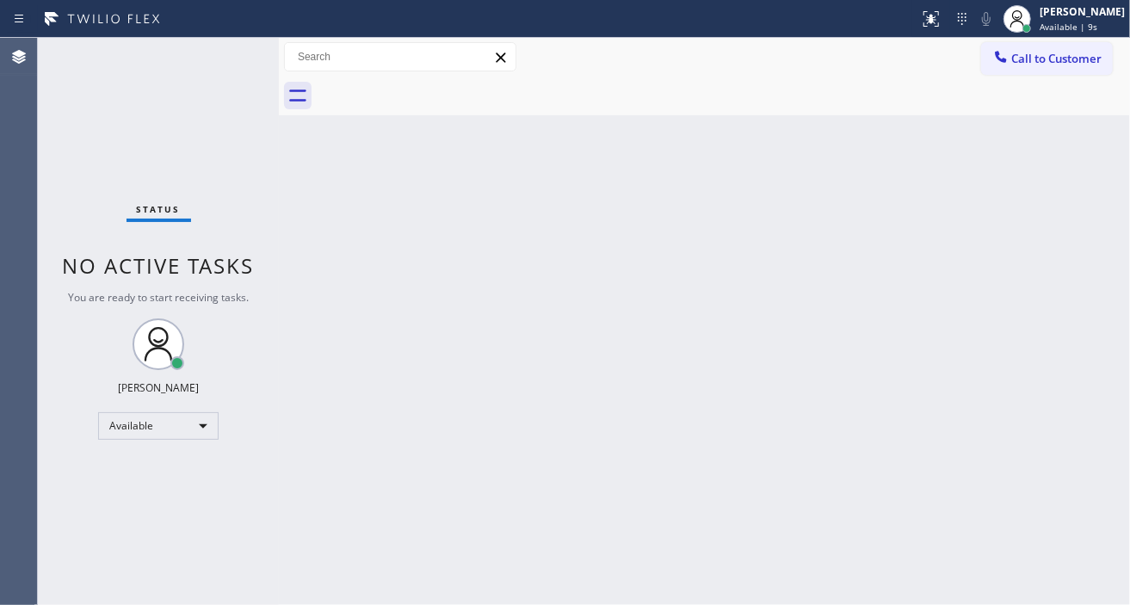
click at [1063, 153] on div "Back to Dashboard Change Sender ID Customers Technicians Select a contact Outbo…" at bounding box center [704, 321] width 851 height 567
click at [225, 53] on div "Status No active tasks You are ready to start receiving tasks. Esmael Jarina Av…" at bounding box center [158, 321] width 241 height 567
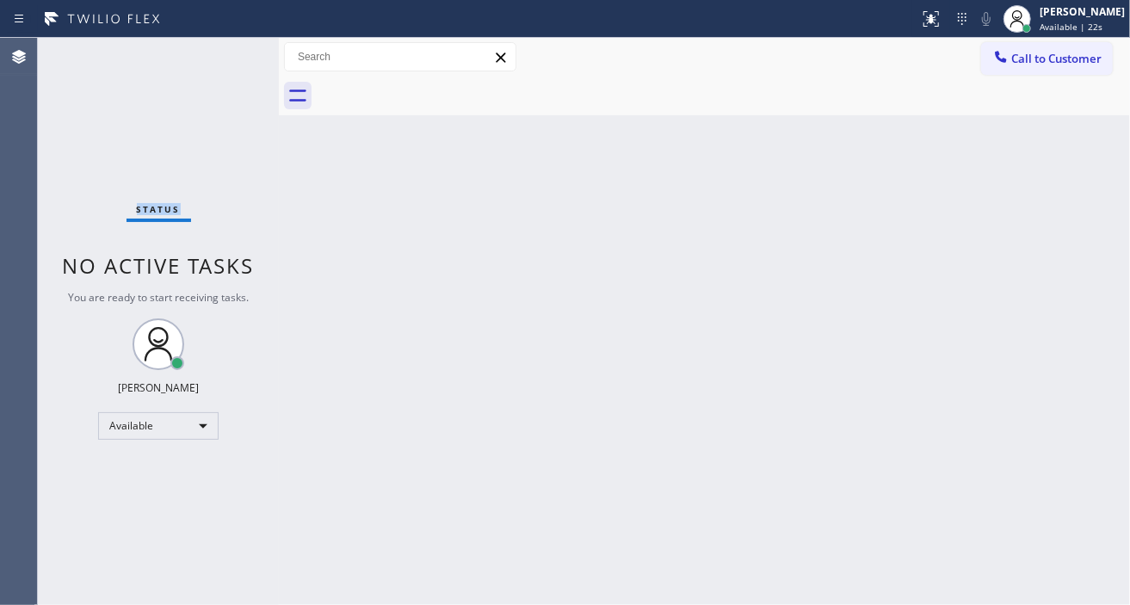
click at [234, 56] on div "Status No active tasks You are ready to start receiving tasks. Esmael Jarina Av…" at bounding box center [158, 321] width 241 height 567
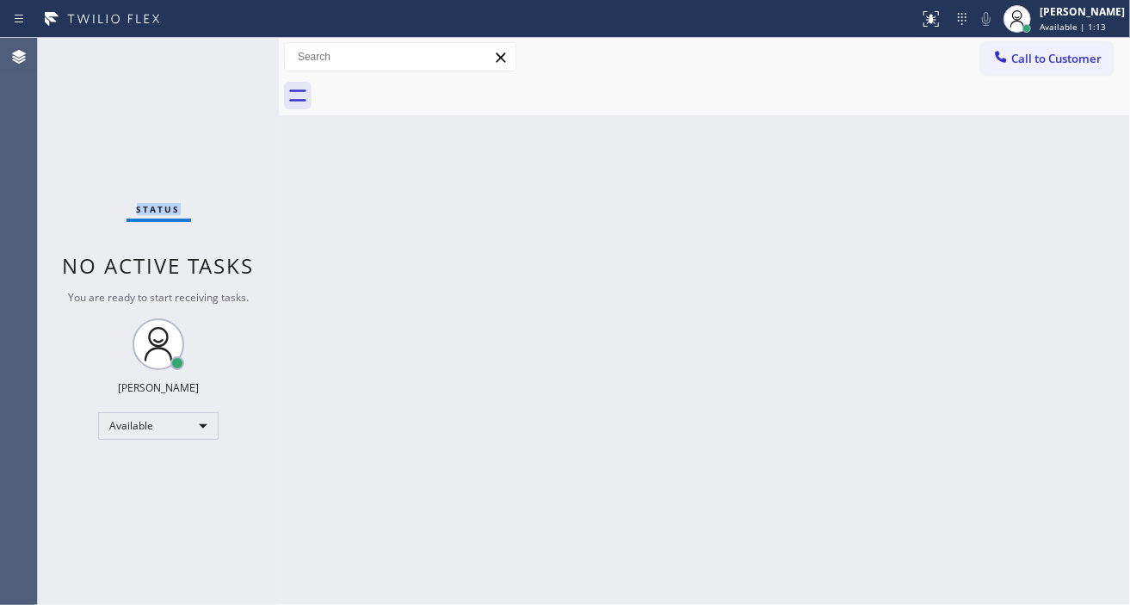
click at [211, 53] on div "Status No active tasks You are ready to start receiving tasks. Esmael Jarina Av…" at bounding box center [158, 321] width 241 height 567
click at [225, 60] on div "Status No active tasks You are ready to start receiving tasks. Esmael Jarina Av…" at bounding box center [158, 321] width 241 height 567
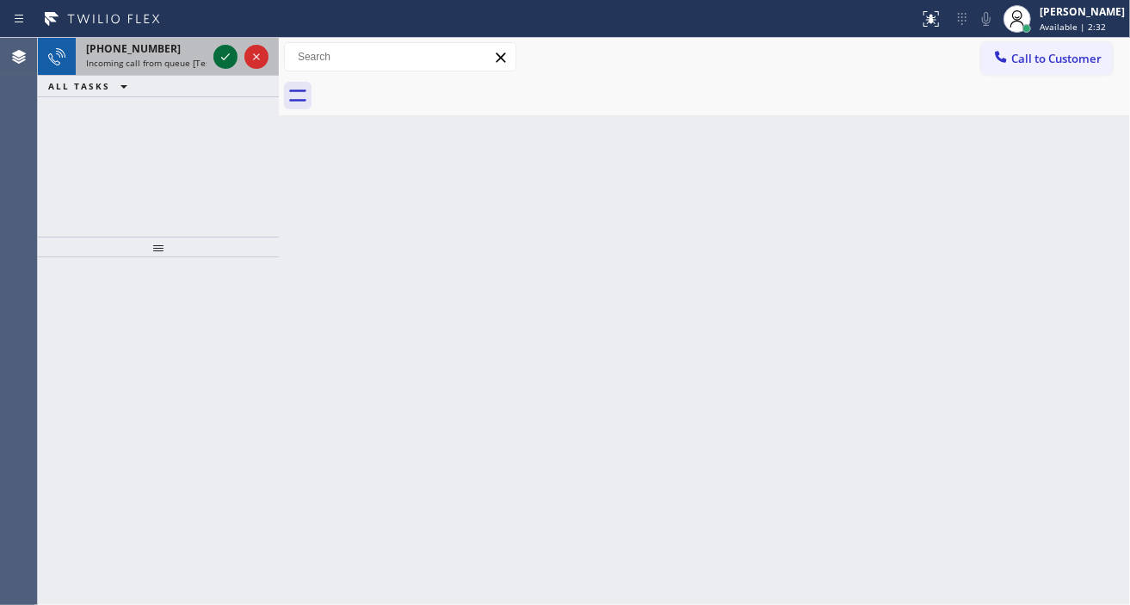
click at [225, 56] on icon at bounding box center [225, 56] width 21 height 21
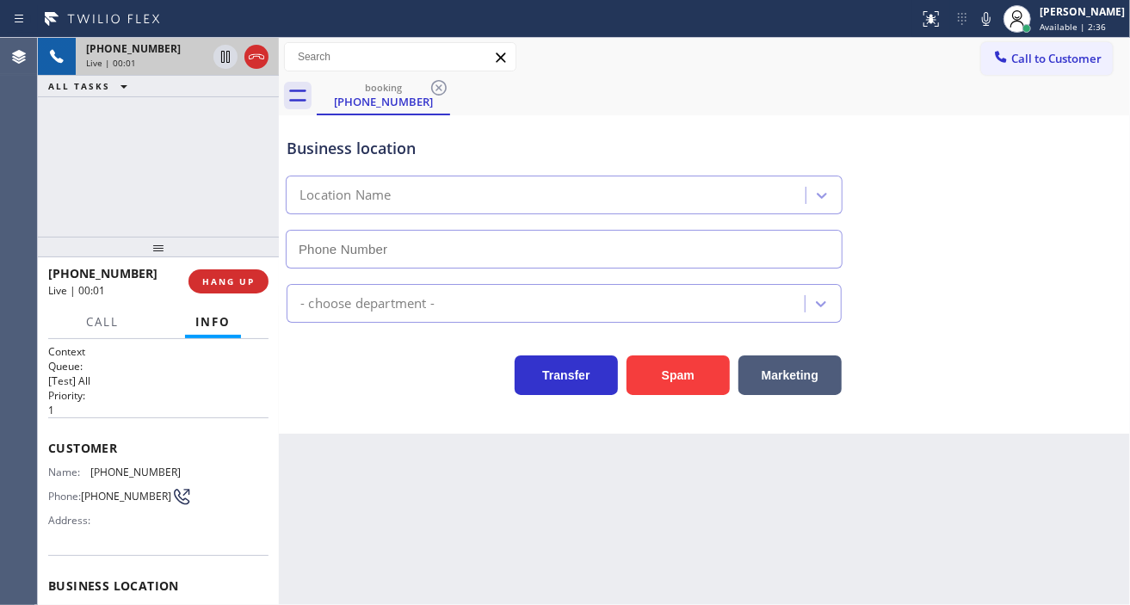
type input "[PHONE_NUMBER]"
click at [363, 148] on div "Business location" at bounding box center [564, 148] width 555 height 23
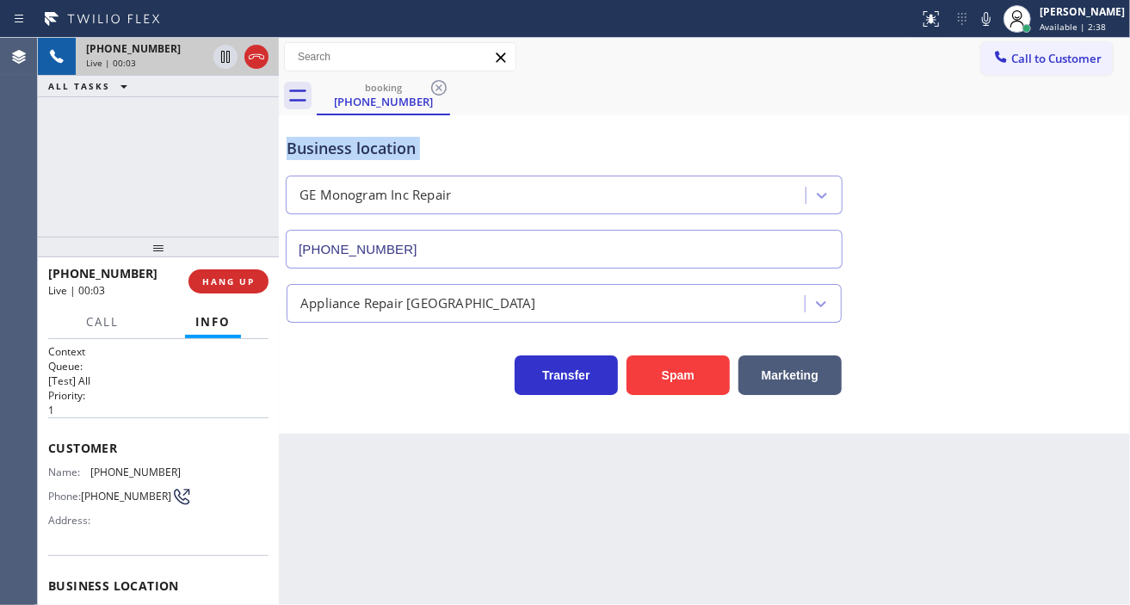
click at [363, 148] on div "Business location" at bounding box center [564, 148] width 555 height 23
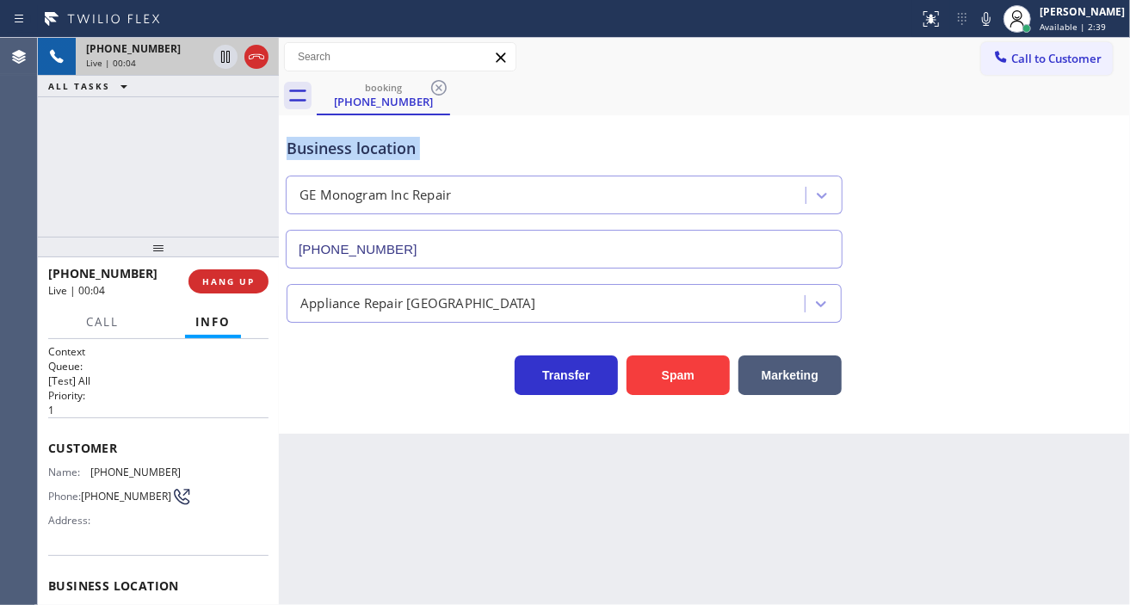
click at [363, 148] on div "Business location" at bounding box center [564, 148] width 555 height 23
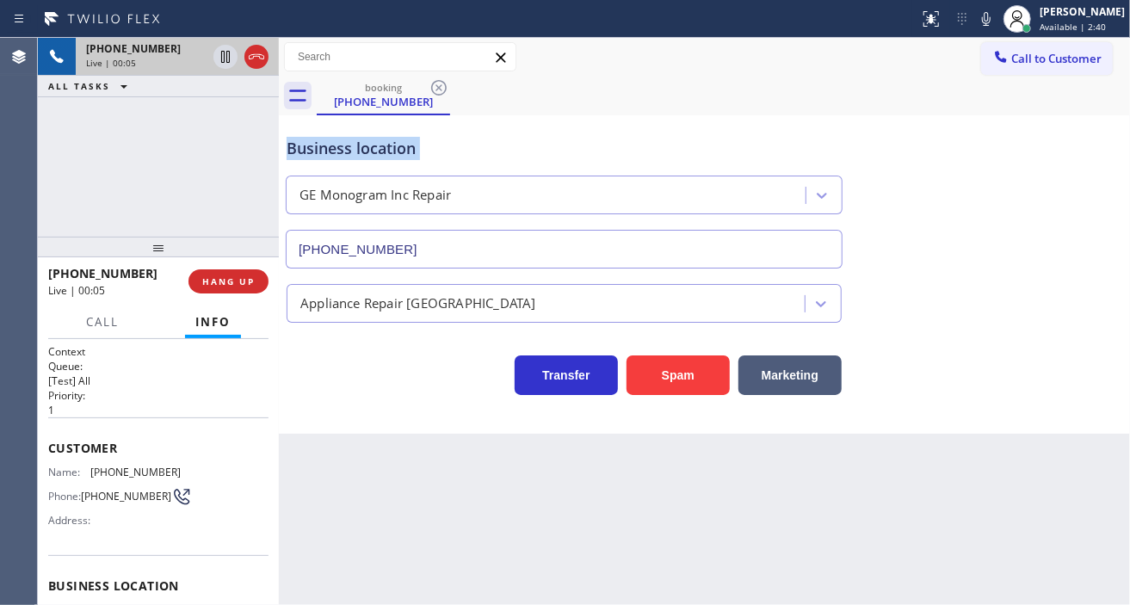
click at [363, 148] on div "Business location" at bounding box center [564, 148] width 555 height 23
click at [157, 466] on span "[PHONE_NUMBER]" at bounding box center [135, 472] width 90 height 13
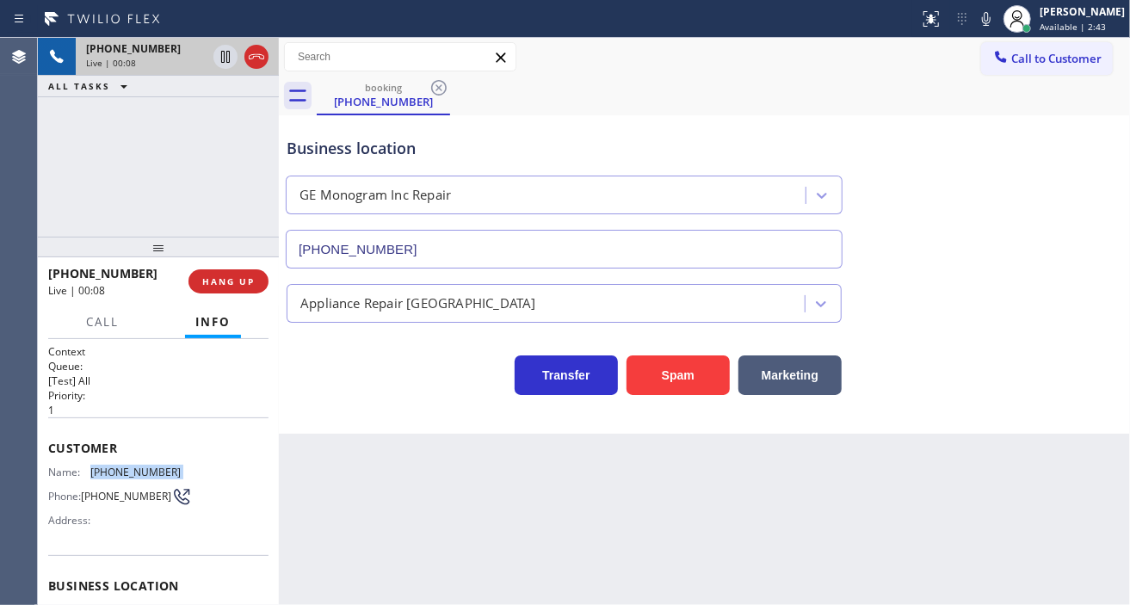
copy span "[PHONE_NUMBER]"
click at [363, 535] on div "Back to Dashboard Change Sender ID Customers Technicians Select a contact Outbo…" at bounding box center [704, 321] width 851 height 567
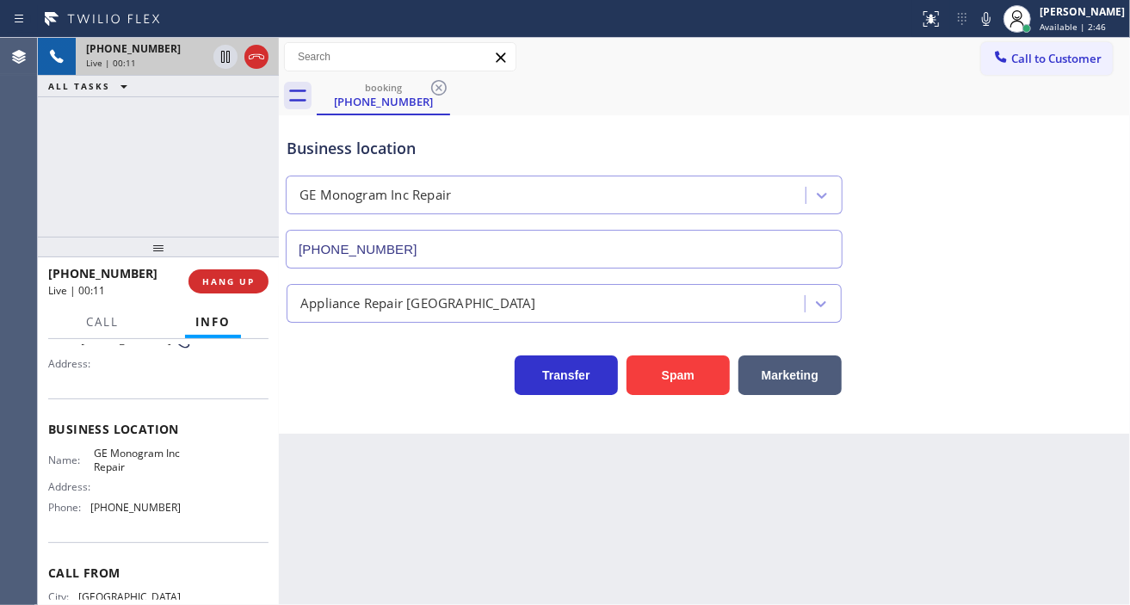
scroll to position [191, 0]
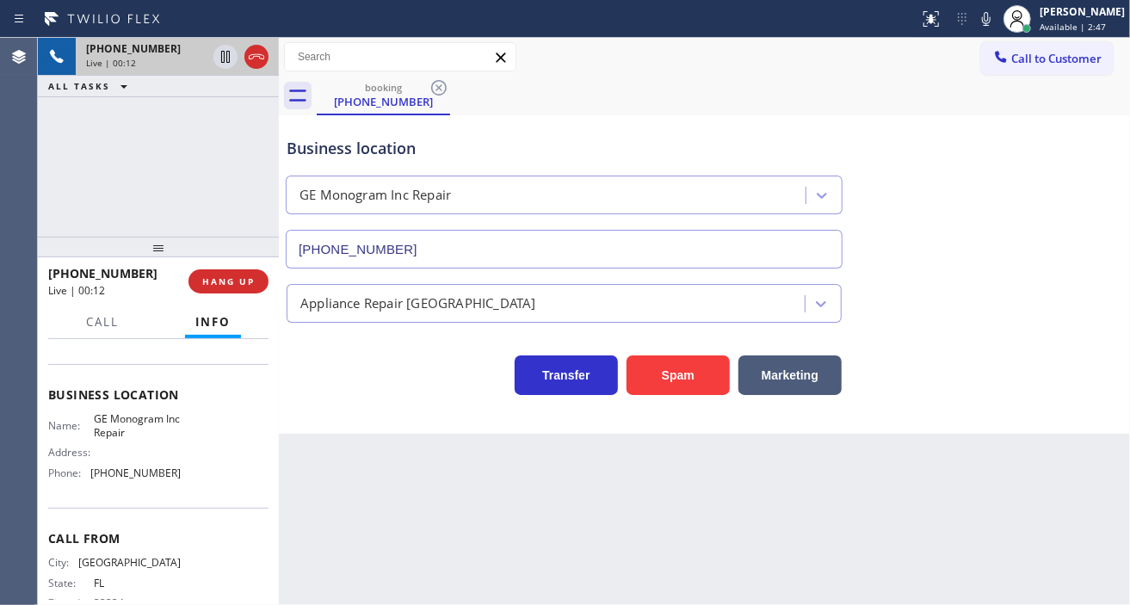
click at [109, 436] on span "GE Monogram Inc Repair" at bounding box center [137, 425] width 86 height 27
copy span "GE Monogram Inc Repair"
click at [363, 511] on div "Back to Dashboard Change Sender ID Customers Technicians Select a contact Outbo…" at bounding box center [704, 321] width 851 height 567
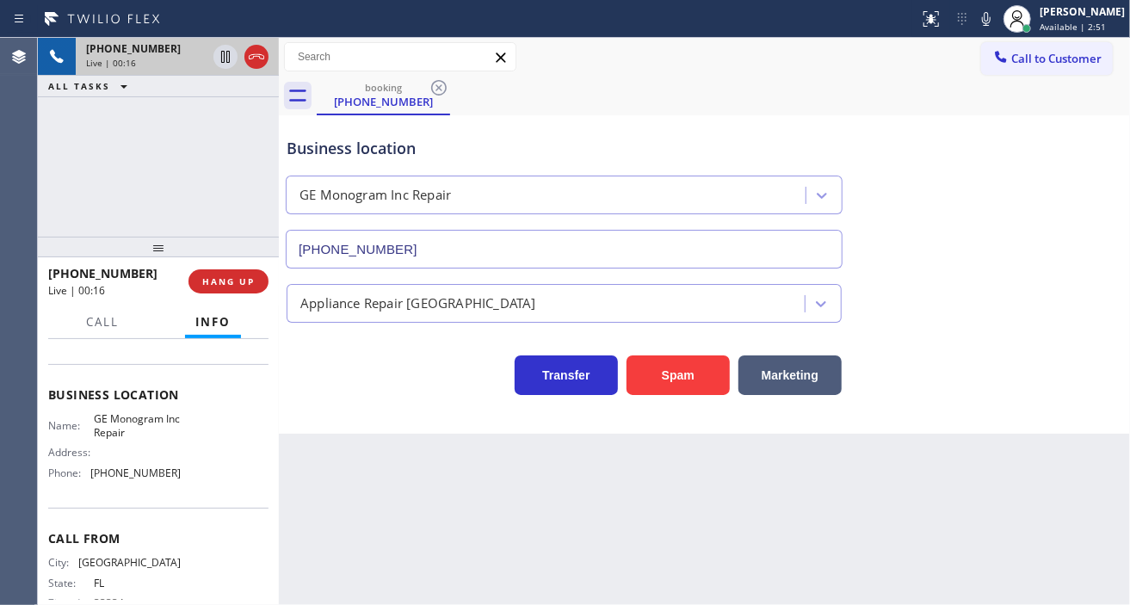
scroll to position [246, 0]
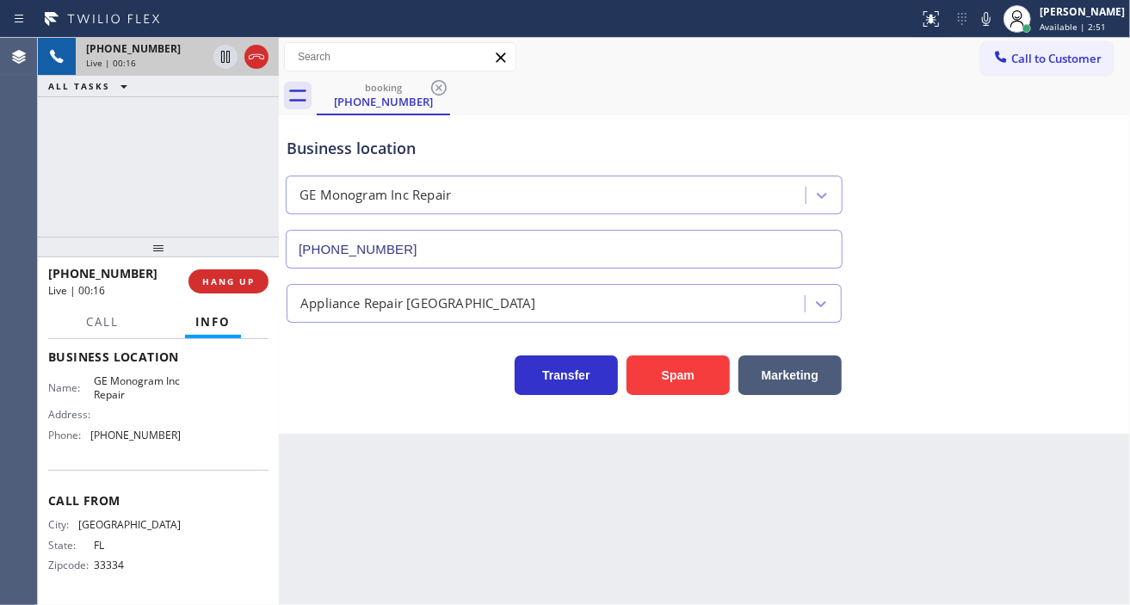
click at [139, 429] on span "[PHONE_NUMBER]" at bounding box center [135, 435] width 90 height 13
copy span "[PHONE_NUMBER]"
click at [444, 473] on div "Back to Dashboard Change Sender ID Customers Technicians Select a contact Outbo…" at bounding box center [704, 321] width 851 height 567
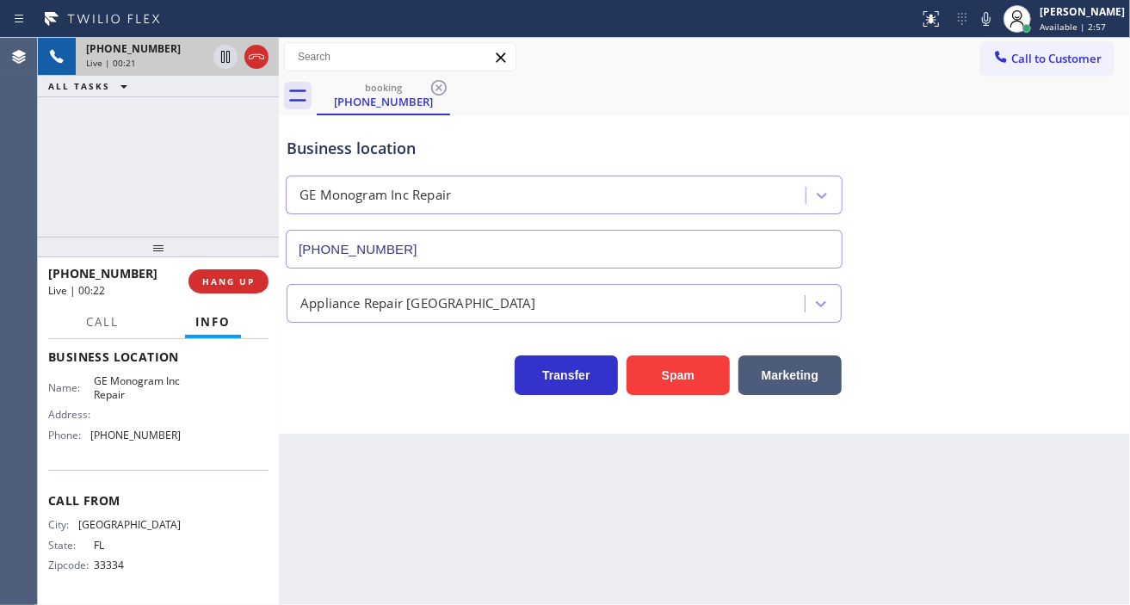
click at [1093, 244] on div "Business location GE Monogram Inc Repair [PHONE_NUMBER]" at bounding box center [704, 191] width 843 height 156
click at [417, 157] on div "Business location" at bounding box center [564, 148] width 555 height 23
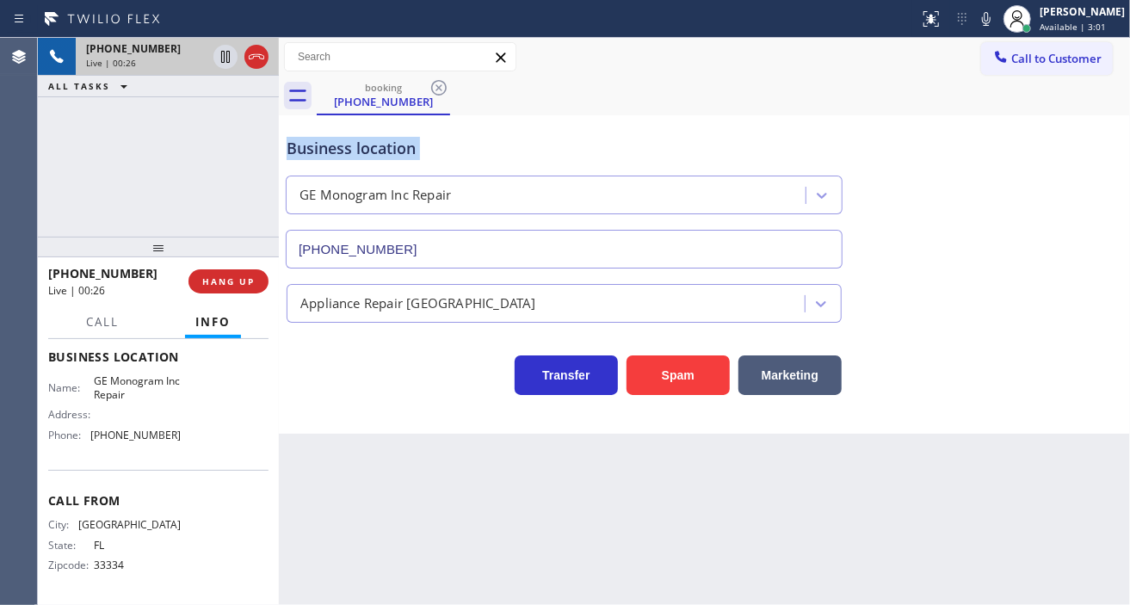
click at [417, 157] on div "Business location" at bounding box center [564, 148] width 555 height 23
click at [539, 482] on div "Back to Dashboard Change Sender ID Customers Technicians Select a contact Outbo…" at bounding box center [704, 321] width 851 height 567
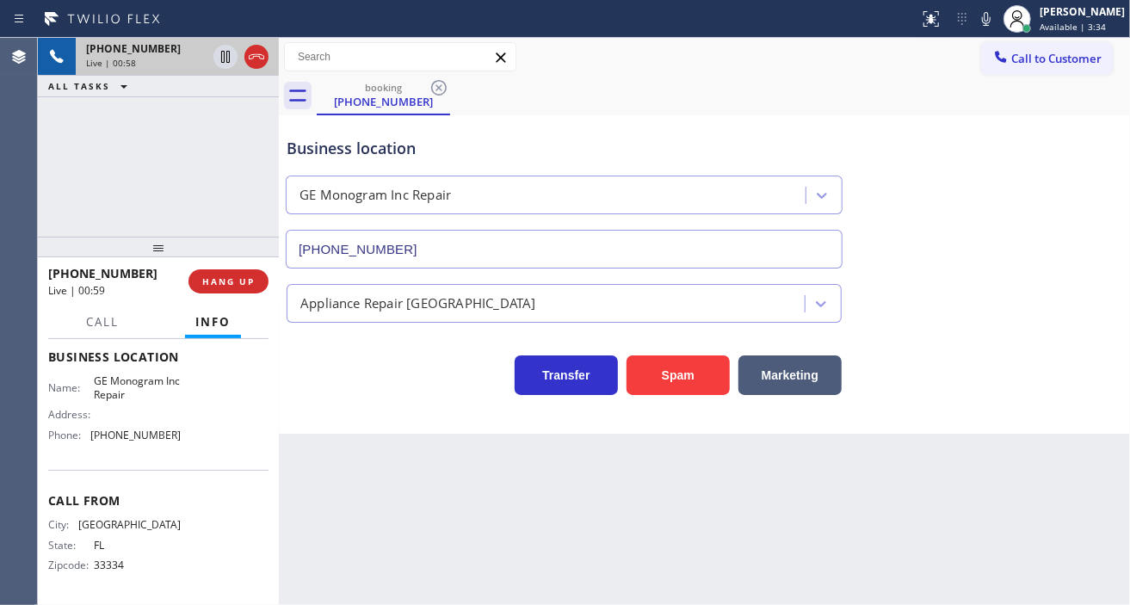
click at [410, 452] on div "Back to Dashboard Change Sender ID Customers Technicians Select a contact Outbo…" at bounding box center [704, 321] width 851 height 567
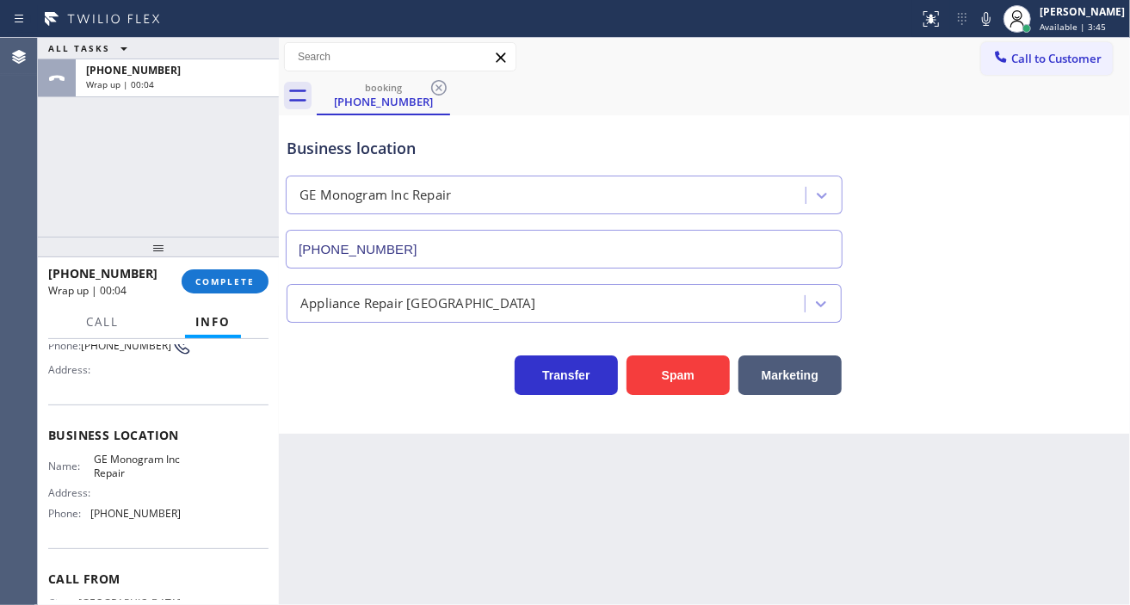
drag, startPoint x: 384, startPoint y: 461, endPoint x: 355, endPoint y: 456, distance: 29.7
click at [384, 461] on div "Back to Dashboard Change Sender ID Customers Technicians Select a contact Outbo…" at bounding box center [704, 321] width 851 height 567
click at [244, 285] on span "COMPLETE" at bounding box center [224, 281] width 59 height 12
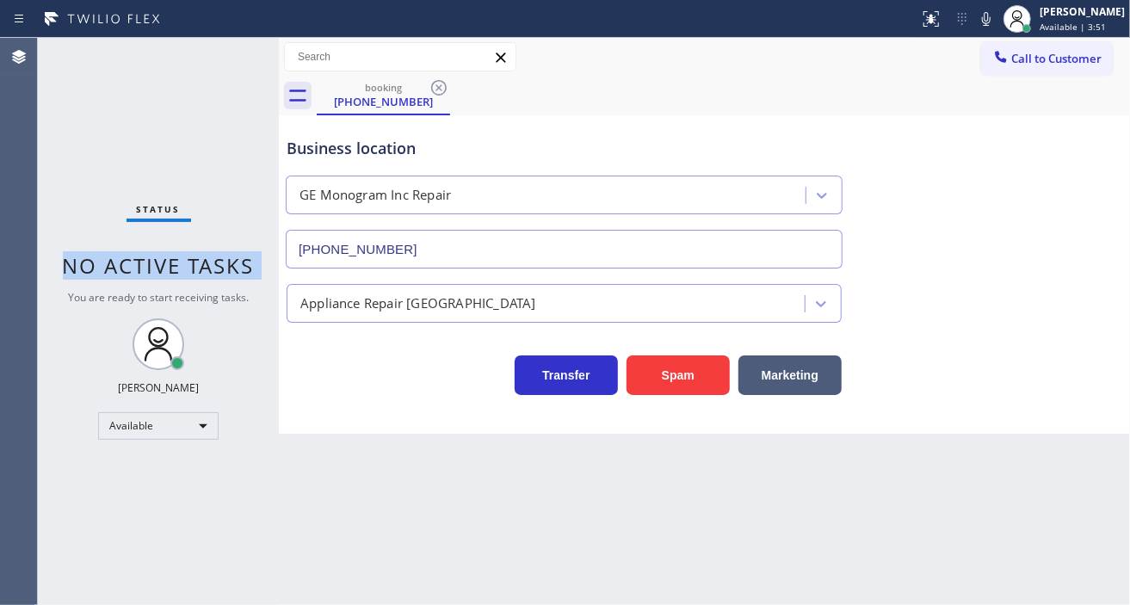
click at [253, 281] on div "Status No active tasks You are ready to start receiving tasks. Esmael Jarina Av…" at bounding box center [158, 321] width 241 height 567
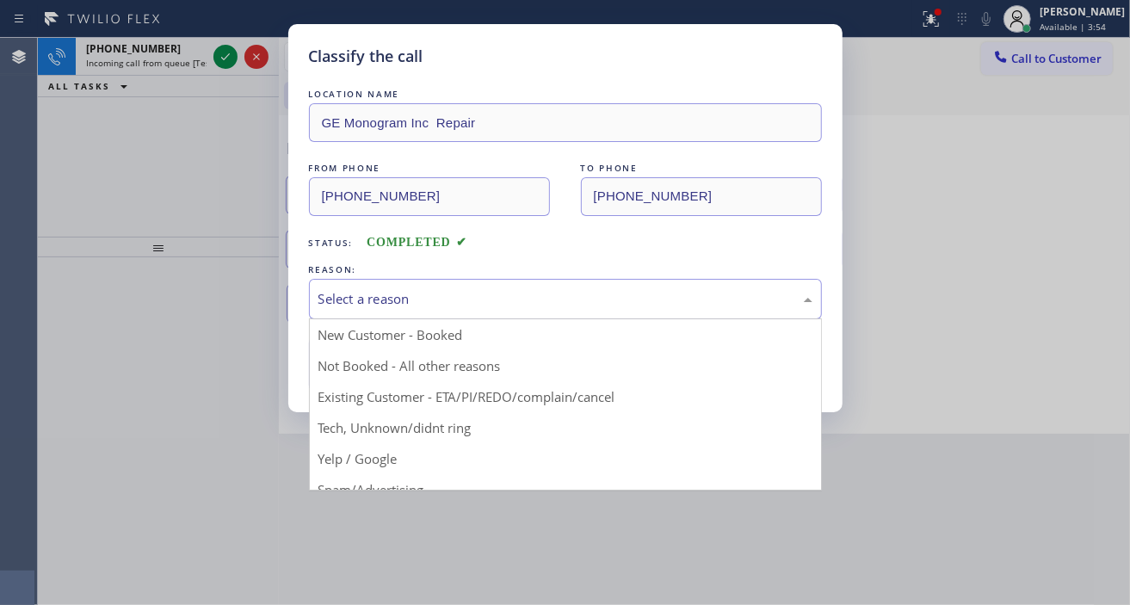
click at [427, 302] on div "Select a reason" at bounding box center [565, 299] width 494 height 20
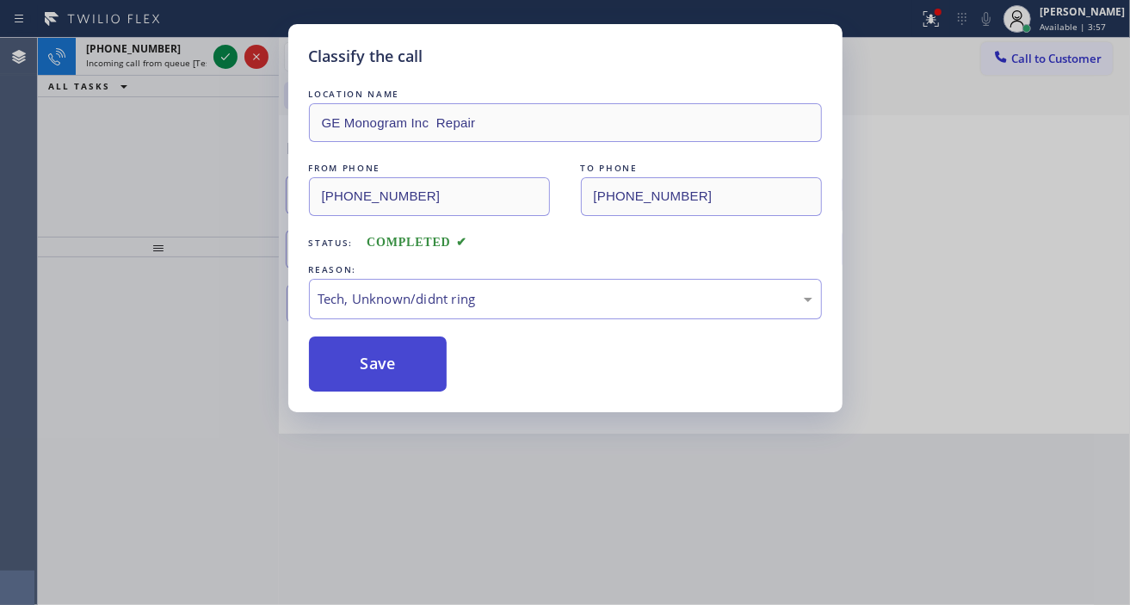
click at [433, 382] on button "Save" at bounding box center [378, 364] width 139 height 55
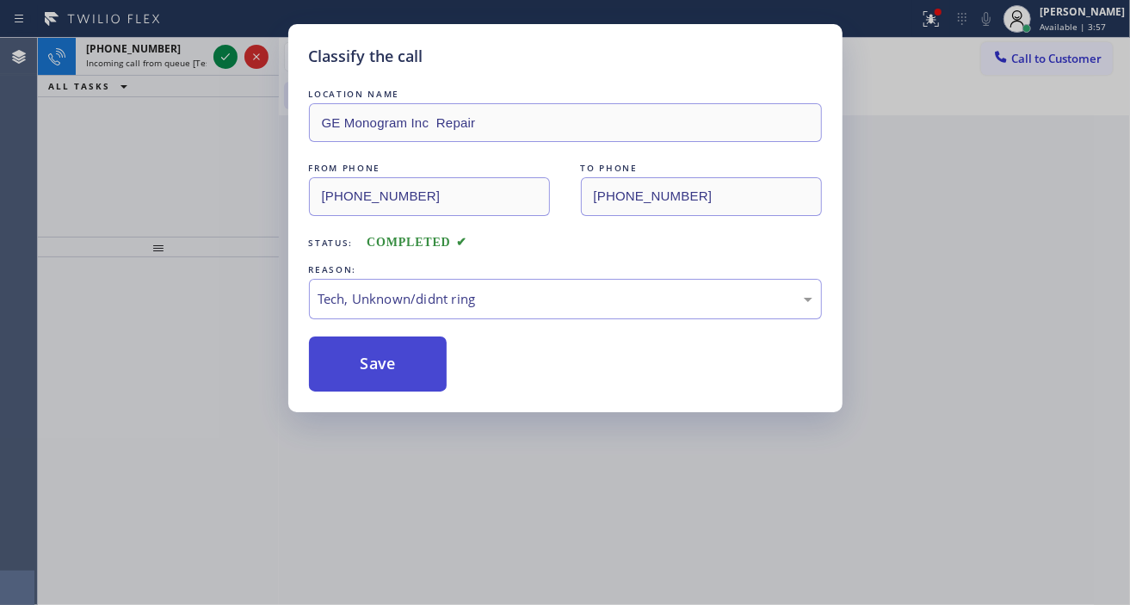
click at [433, 382] on button "Save" at bounding box center [378, 364] width 139 height 55
click at [433, 382] on div "Back to Dashboard Change Sender ID Customers Technicians Select a contact Outbo…" at bounding box center [704, 321] width 851 height 567
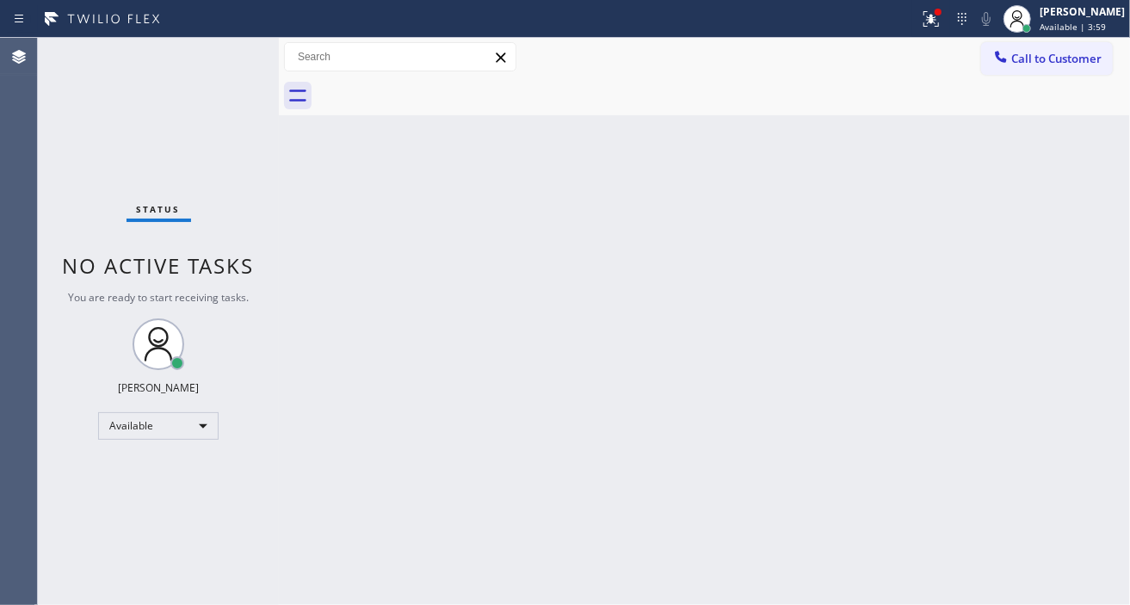
click at [217, 63] on div "Status No active tasks You are ready to start receiving tasks. Esmael Jarina Av…" at bounding box center [158, 321] width 241 height 567
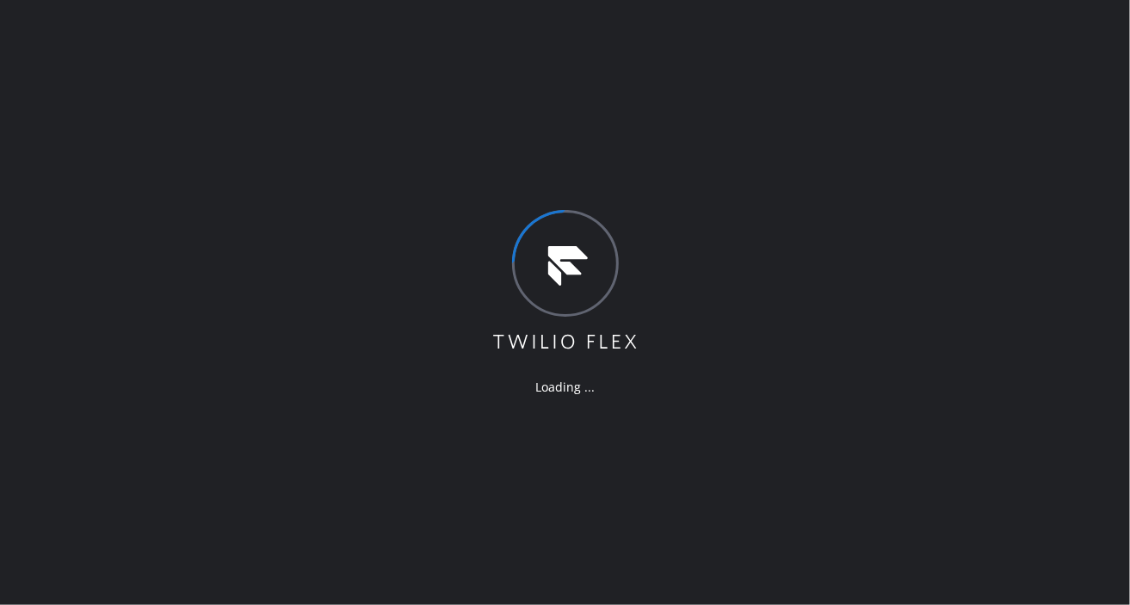
click at [1115, 265] on div "Loading ..." at bounding box center [565, 302] width 1130 height 605
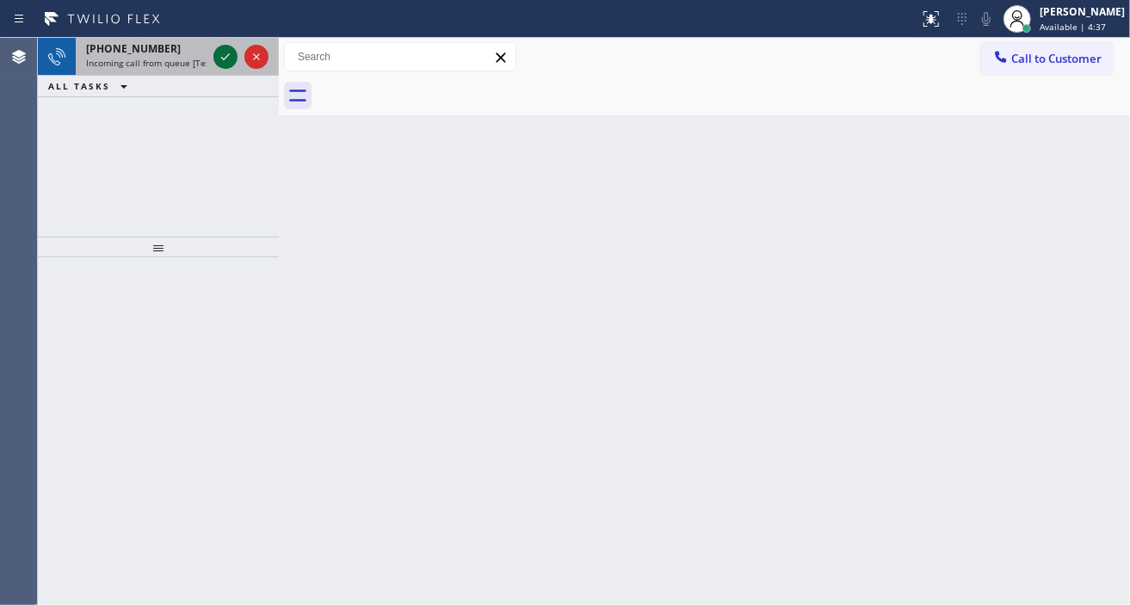
click at [219, 53] on icon at bounding box center [225, 56] width 21 height 21
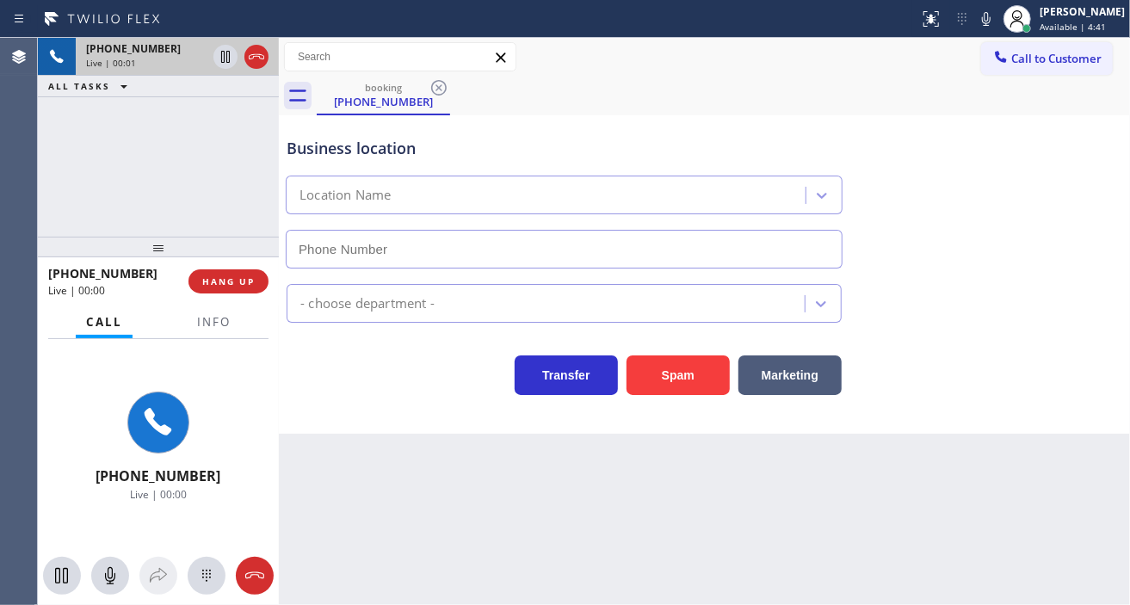
type input "[PHONE_NUMBER]"
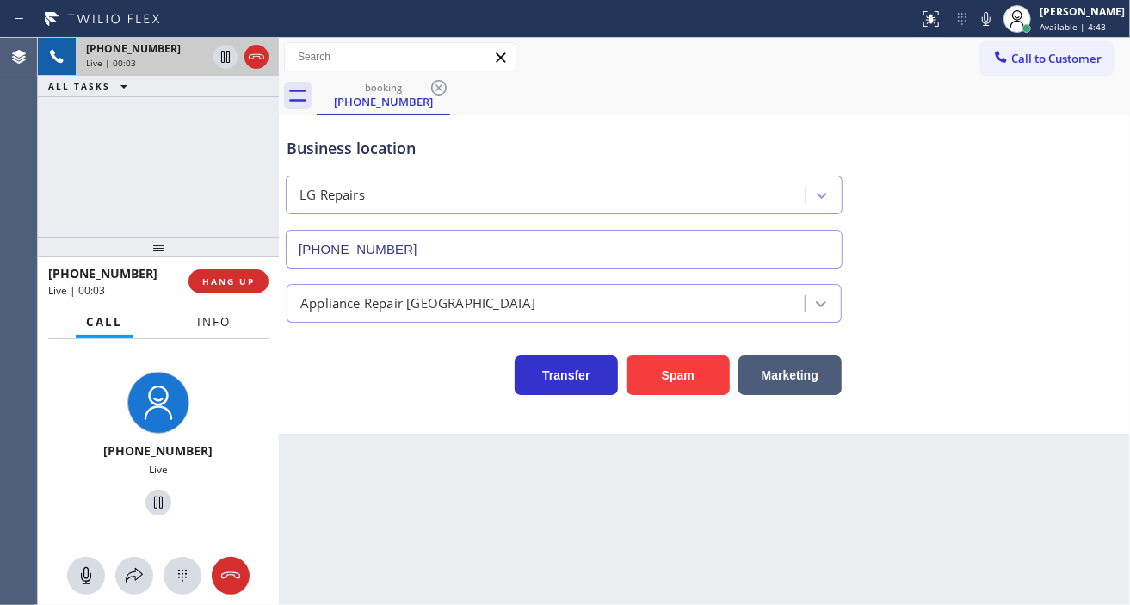
click at [226, 321] on span "Info" at bounding box center [214, 321] width 34 height 15
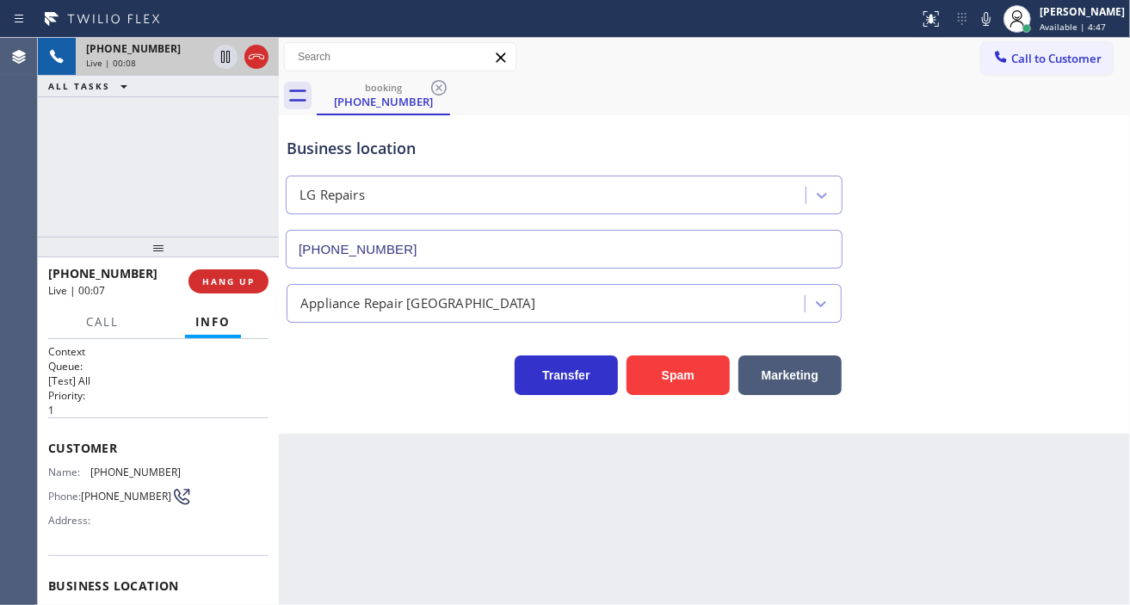
click at [160, 468] on span "[PHONE_NUMBER]" at bounding box center [135, 472] width 90 height 13
copy span "[PHONE_NUMBER]"
drag, startPoint x: 362, startPoint y: 504, endPoint x: 1, endPoint y: 537, distance: 363.1
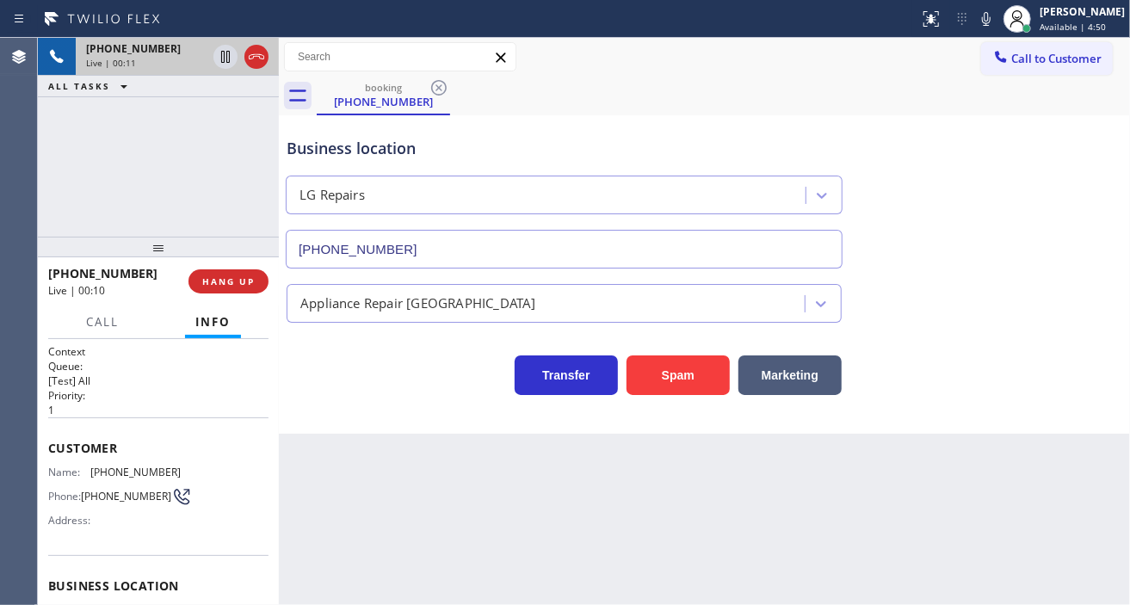
click at [362, 504] on div "Back to Dashboard Change Sender ID Customers Technicians Select a contact Outbo…" at bounding box center [704, 321] width 851 height 567
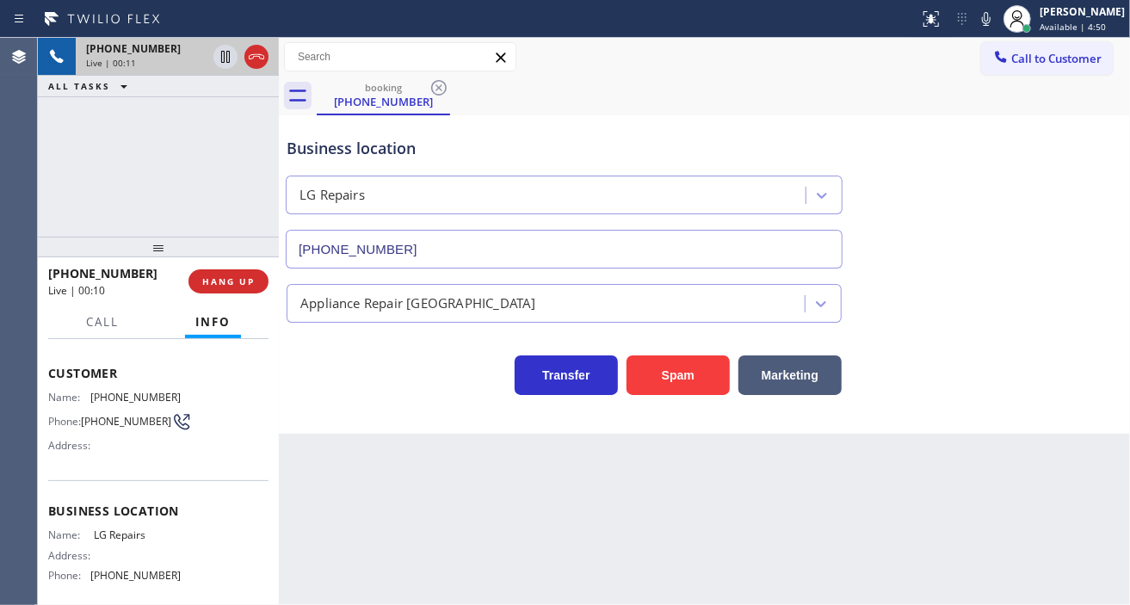
scroll to position [96, 0]
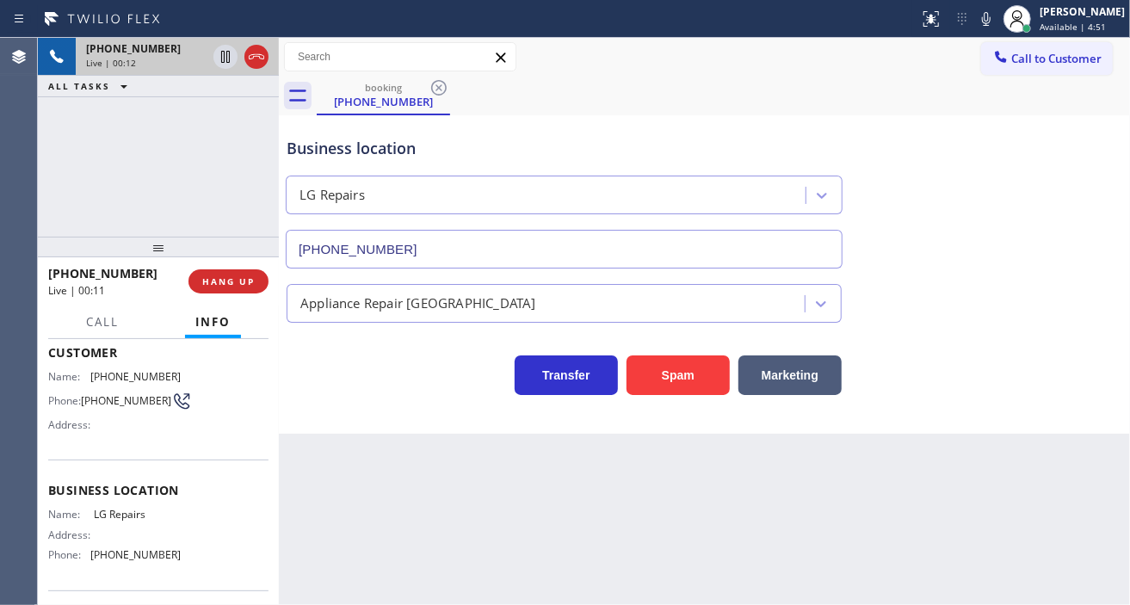
click at [108, 521] on span "LG Repairs" at bounding box center [137, 514] width 86 height 13
copy span "LG Repairs"
click at [416, 489] on div "Back to Dashboard Change Sender ID Customers Technicians Select a contact Outbo…" at bounding box center [704, 321] width 851 height 567
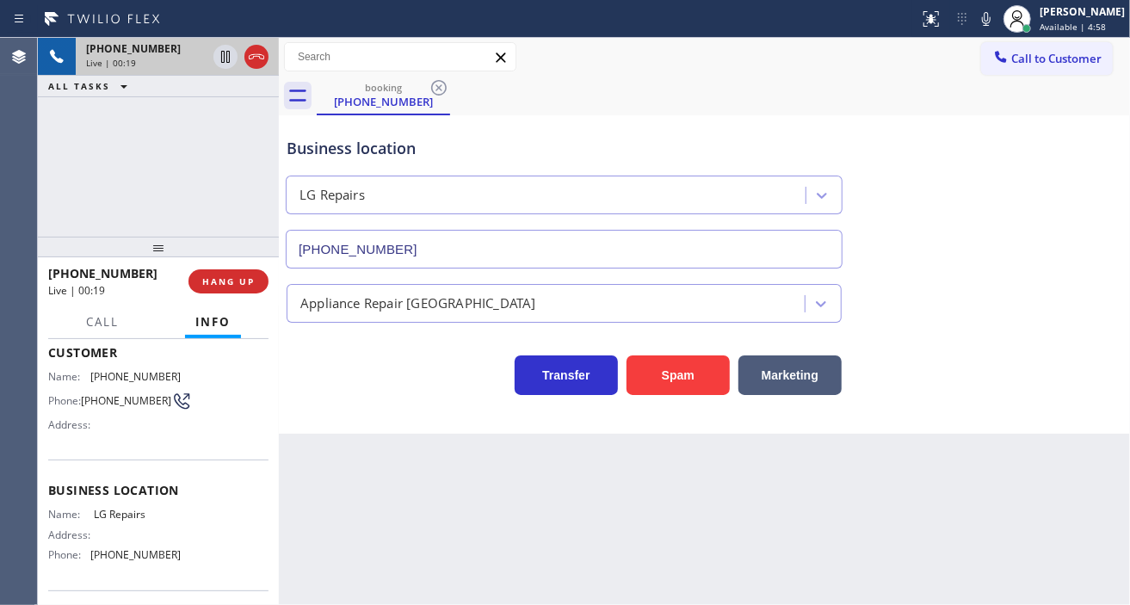
click at [118, 560] on span "[PHONE_NUMBER]" at bounding box center [135, 554] width 90 height 13
copy span "[PHONE_NUMBER]"
click at [318, 150] on div "Business location" at bounding box center [564, 148] width 555 height 23
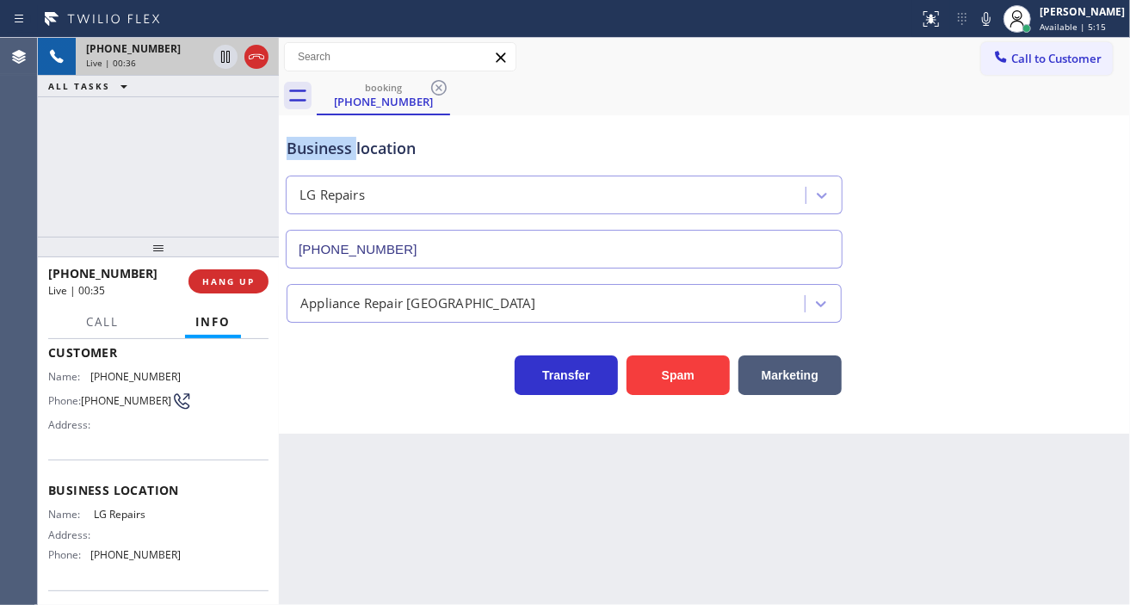
click at [318, 150] on div "Business location" at bounding box center [564, 148] width 555 height 23
click at [222, 60] on icon at bounding box center [225, 56] width 21 height 21
click at [227, 50] on icon at bounding box center [225, 56] width 21 height 21
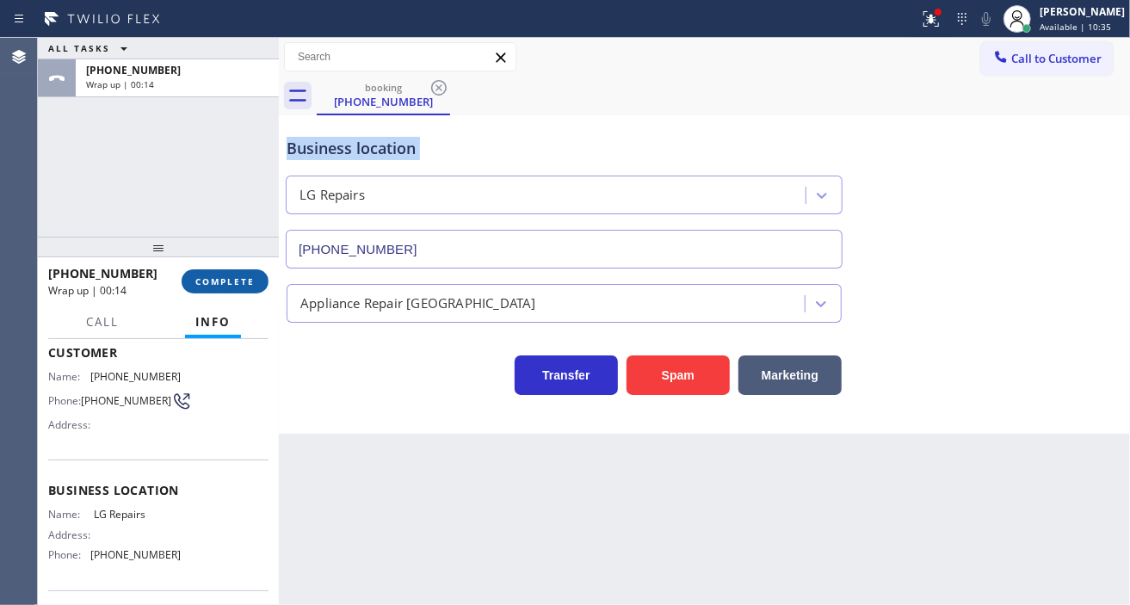
click at [222, 282] on span "COMPLETE" at bounding box center [224, 281] width 59 height 12
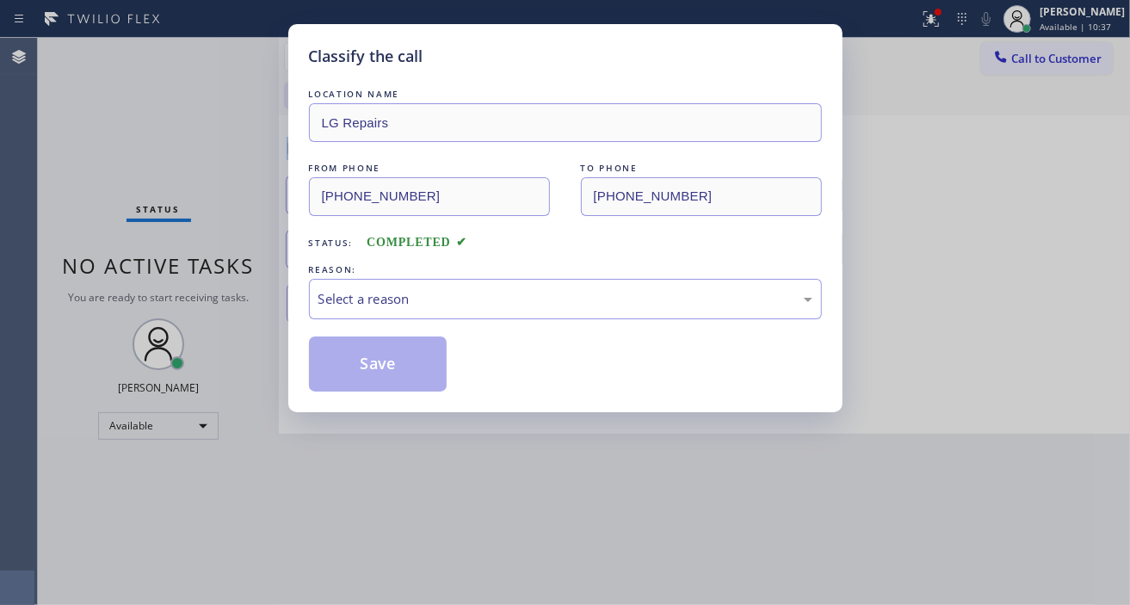
click at [390, 300] on div "Select a reason" at bounding box center [565, 299] width 494 height 20
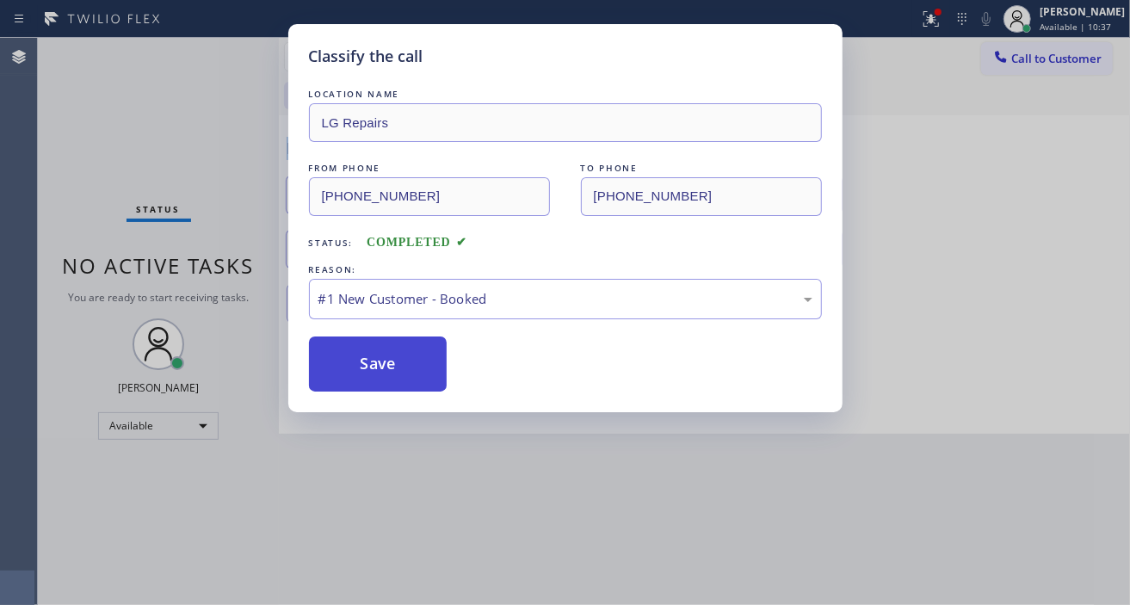
click at [400, 357] on button "Save" at bounding box center [378, 364] width 139 height 55
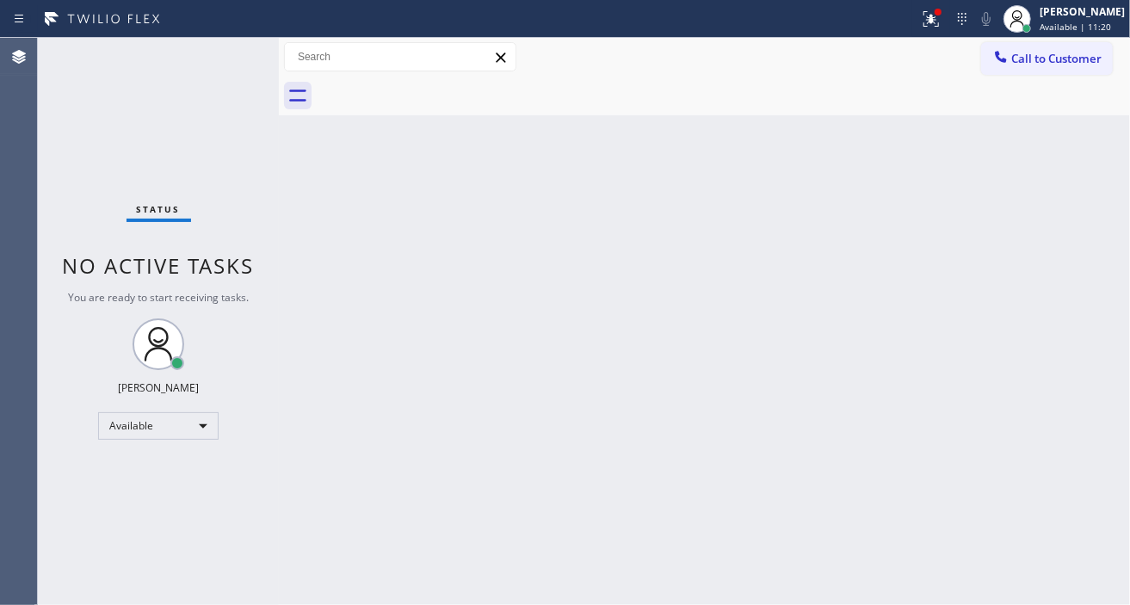
click at [1054, 224] on div "Back to Dashboard Change Sender ID Customers Technicians Select a contact Outbo…" at bounding box center [704, 321] width 851 height 567
click at [1036, 6] on div at bounding box center [1018, 19] width 38 height 38
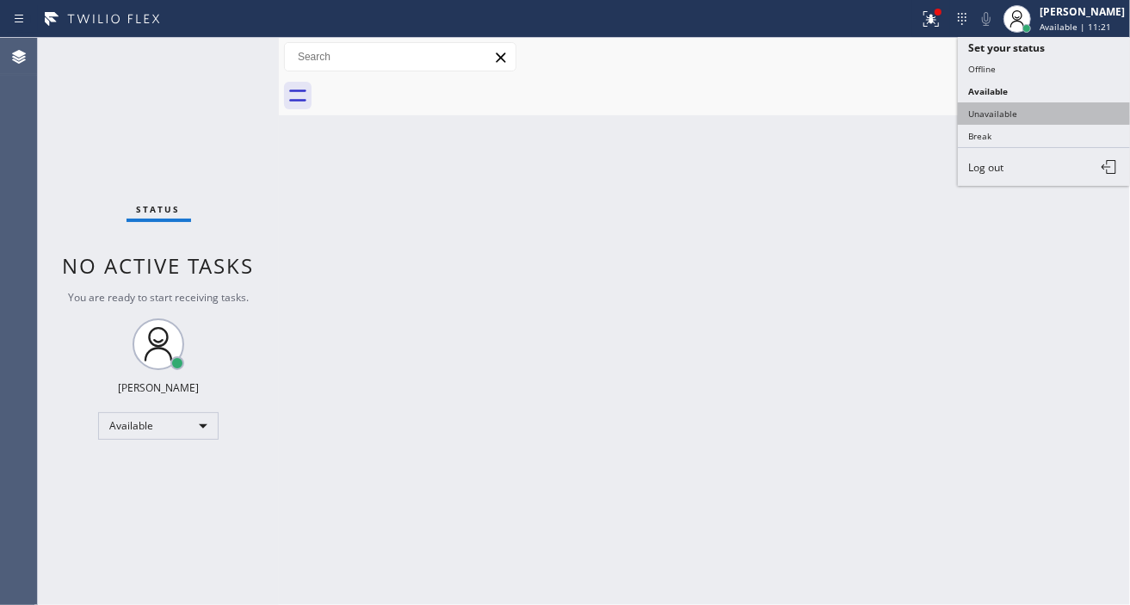
click at [1025, 116] on button "Unavailable" at bounding box center [1044, 113] width 172 height 22
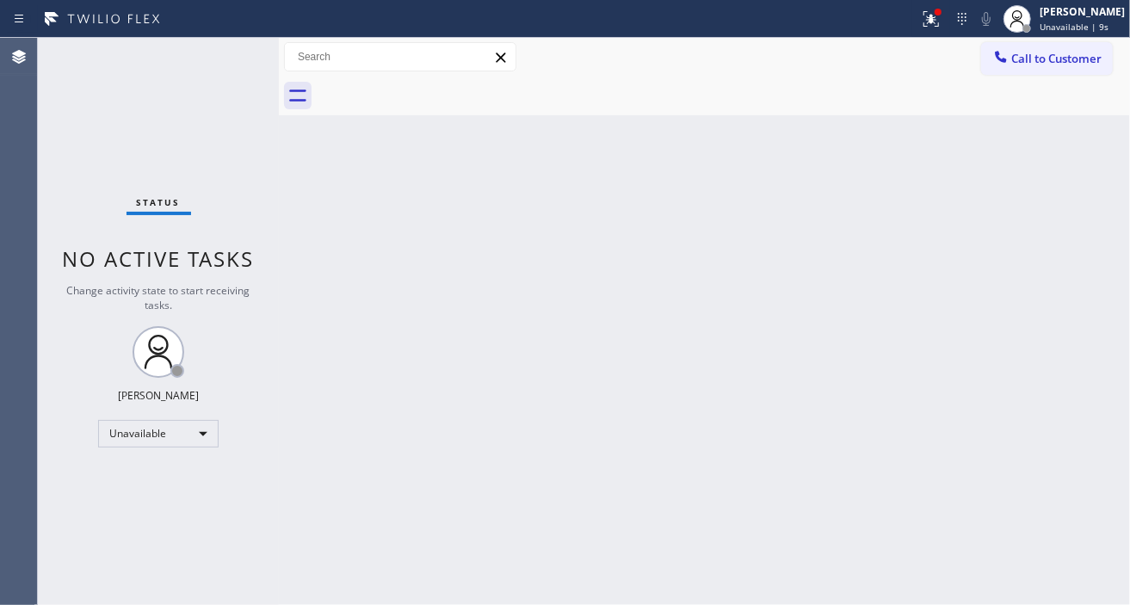
click at [1040, 157] on div "Back to Dashboard Change Sender ID Customers Technicians Select a contact Outbo…" at bounding box center [704, 321] width 851 height 567
click at [993, 66] on div at bounding box center [1001, 58] width 21 height 21
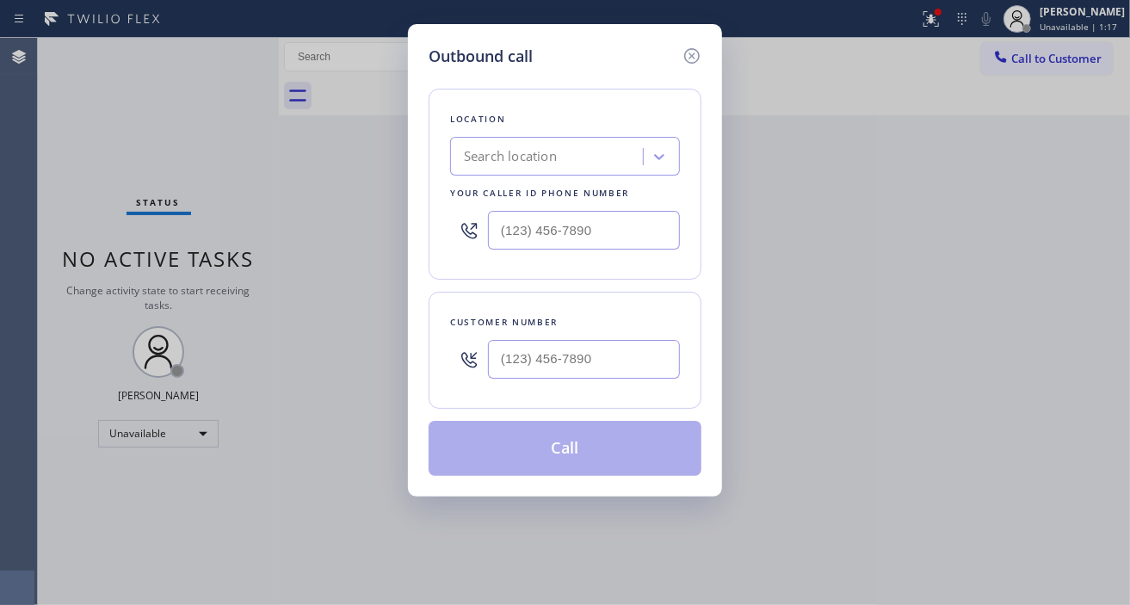
click at [604, 381] on div at bounding box center [584, 359] width 192 height 56
click at [603, 375] on input "(___) ___-____" at bounding box center [584, 359] width 192 height 39
paste input "954) 805-0004"
type input "[PHONE_NUMBER]"
click at [643, 235] on input "(___) ___-____" at bounding box center [584, 230] width 192 height 39
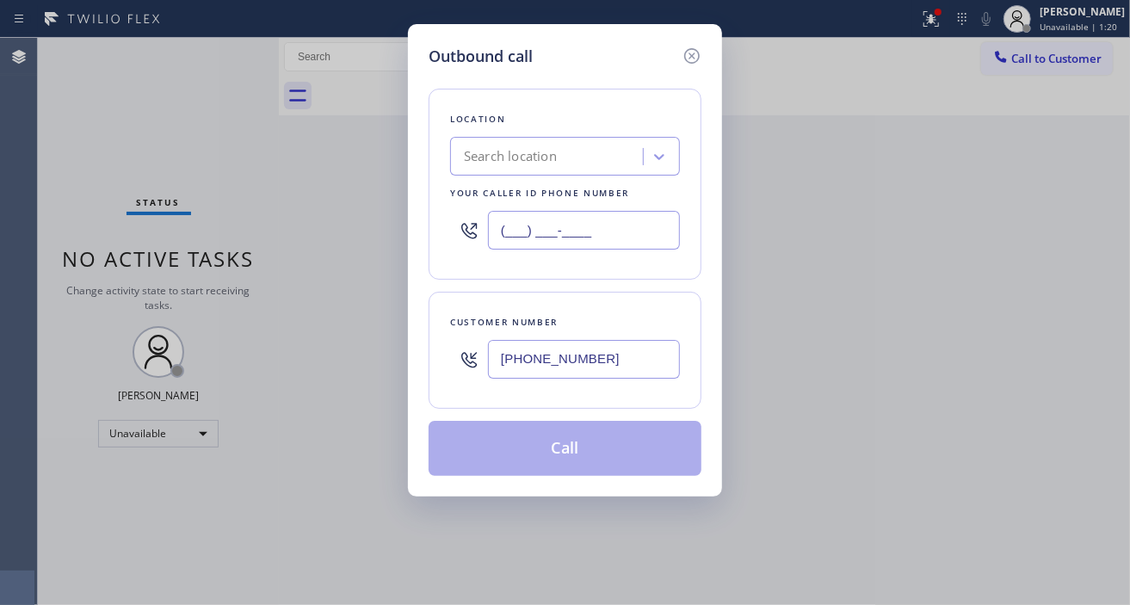
paste input "866) 429-1288"
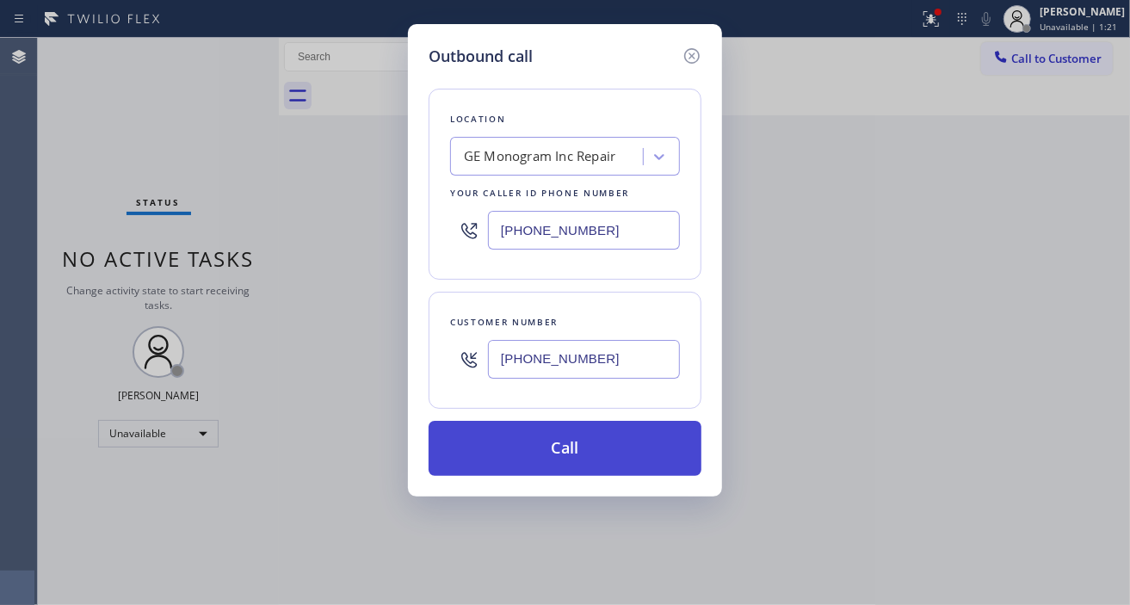
type input "[PHONE_NUMBER]"
click at [621, 460] on button "Call" at bounding box center [565, 448] width 273 height 55
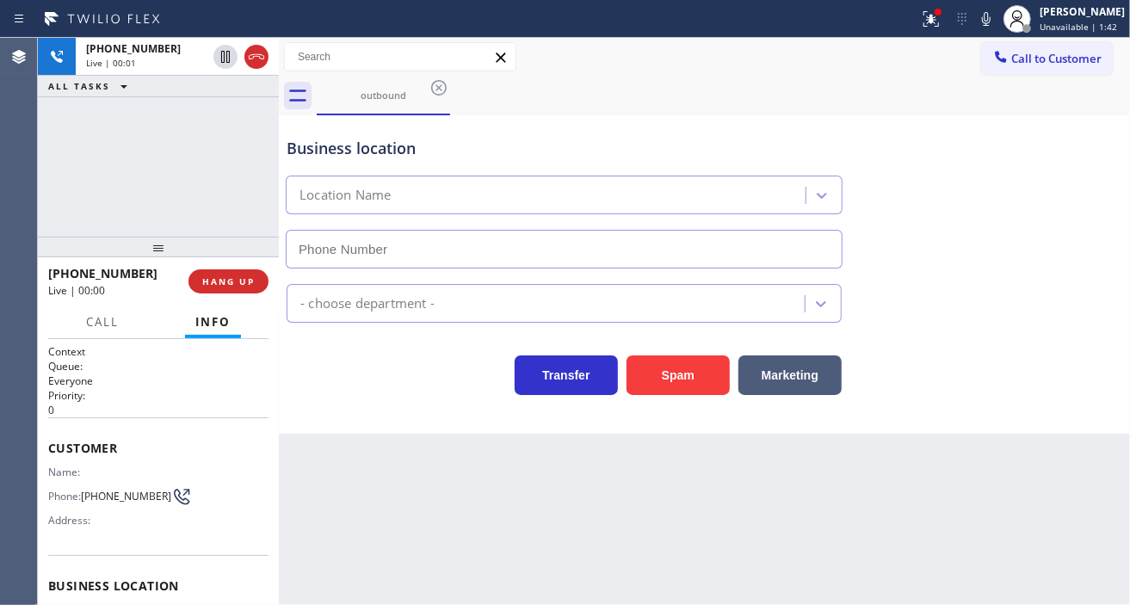
type input "[PHONE_NUMBER]"
click at [1057, 212] on div "Business location GE Monogram Inc Repair [PHONE_NUMBER]" at bounding box center [704, 191] width 843 height 156
click at [448, 510] on div "Back to Dashboard Change Sender ID Customers Technicians Select a contact Outbo…" at bounding box center [704, 321] width 851 height 567
click at [1070, 255] on div "Business location GE Monogram Inc Repair [PHONE_NUMBER]" at bounding box center [704, 191] width 843 height 156
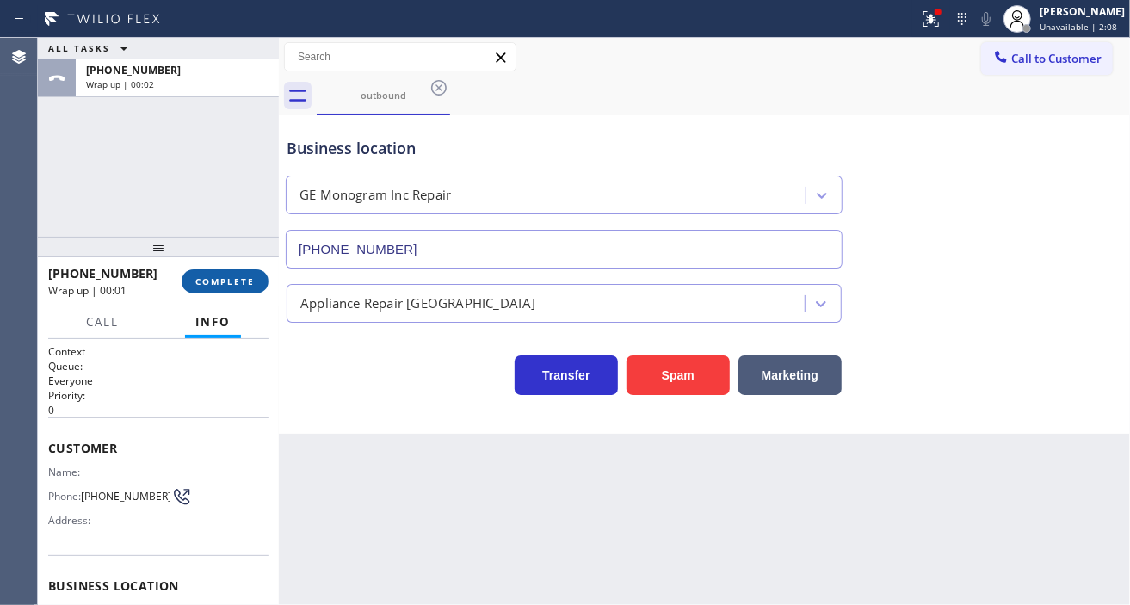
click at [213, 281] on span "COMPLETE" at bounding box center [224, 281] width 59 height 12
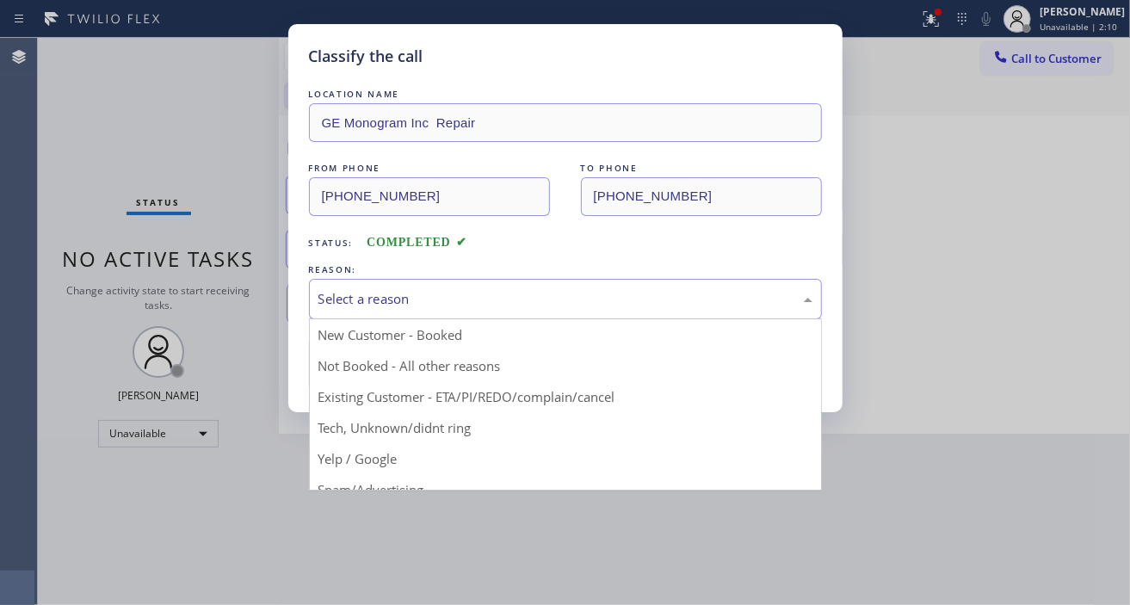
click at [437, 296] on div "Select a reason" at bounding box center [565, 299] width 494 height 20
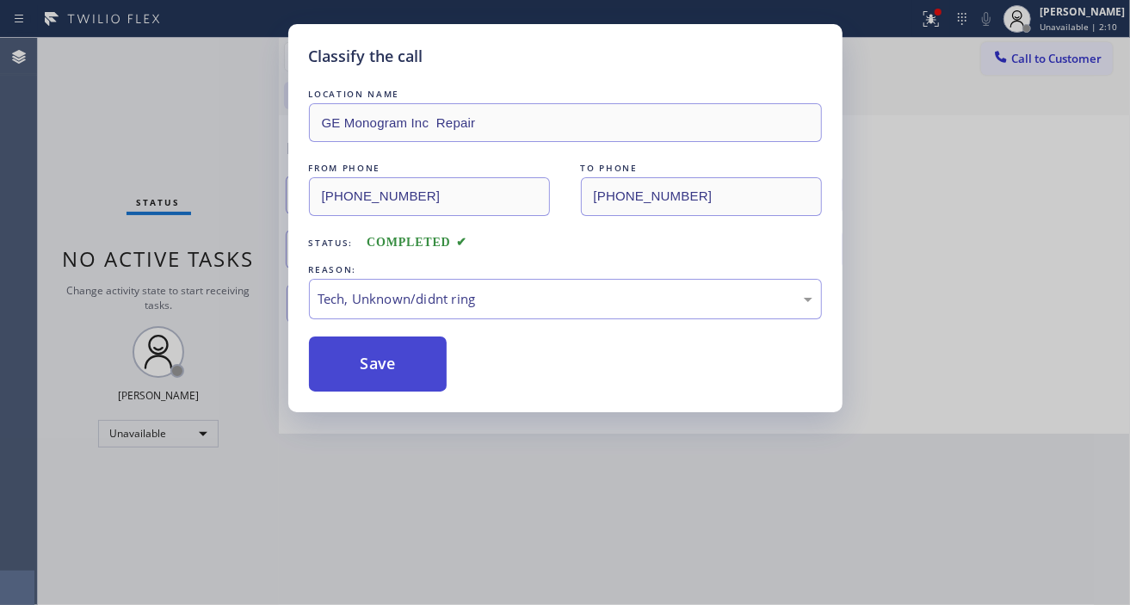
click at [403, 381] on button "Save" at bounding box center [378, 364] width 139 height 55
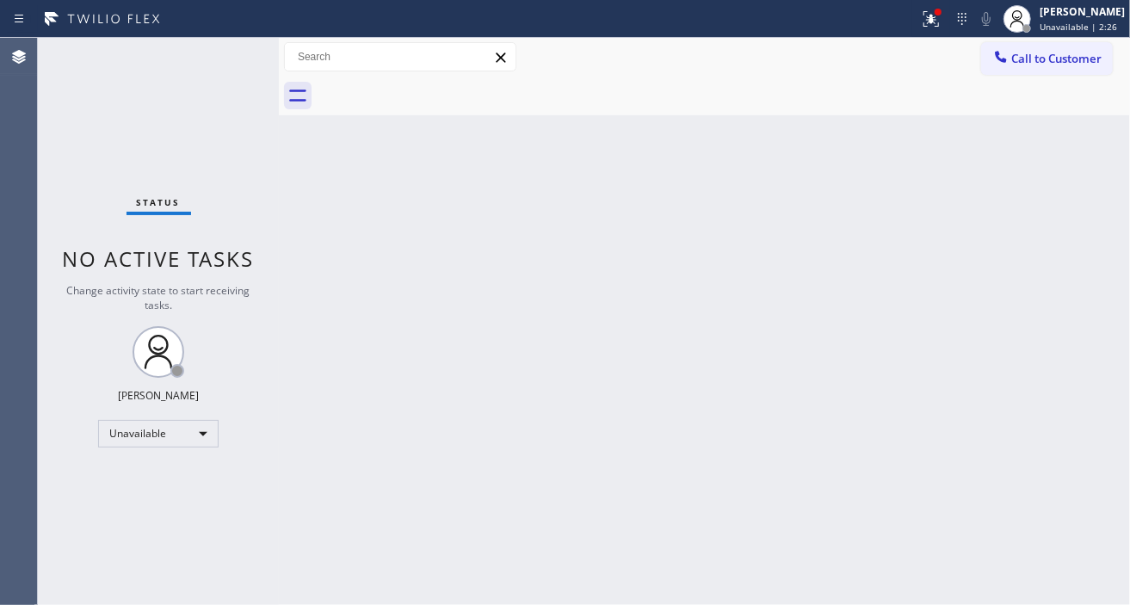
drag, startPoint x: 1086, startPoint y: 182, endPoint x: 859, endPoint y: 74, distance: 251.8
click at [1086, 182] on div "Back to Dashboard Change Sender ID Customers Technicians Select a contact Outbo…" at bounding box center [704, 321] width 851 height 567
click at [1011, 48] on div at bounding box center [1001, 58] width 21 height 21
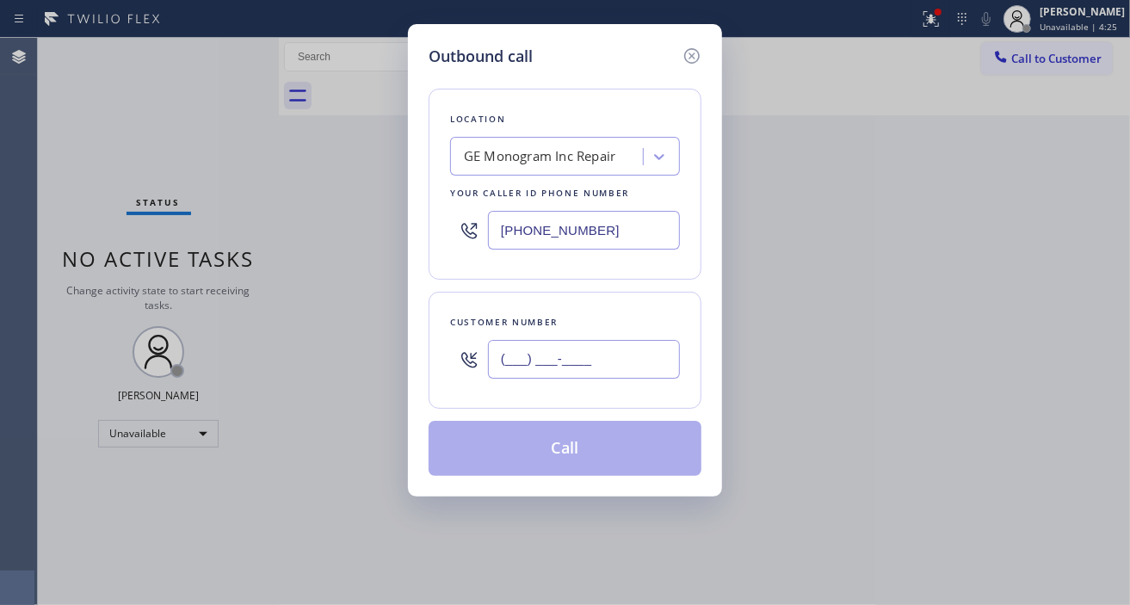
click at [537, 359] on input "(___) ___-____" at bounding box center [584, 359] width 192 height 39
paste input "954) 805-0004"
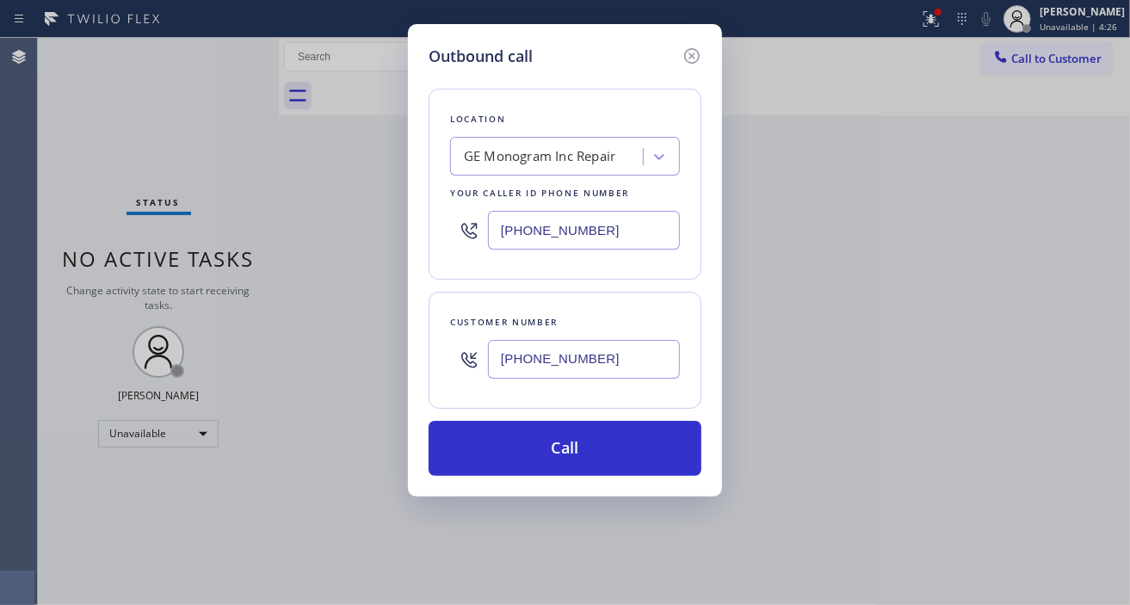
type input "[PHONE_NUMBER]"
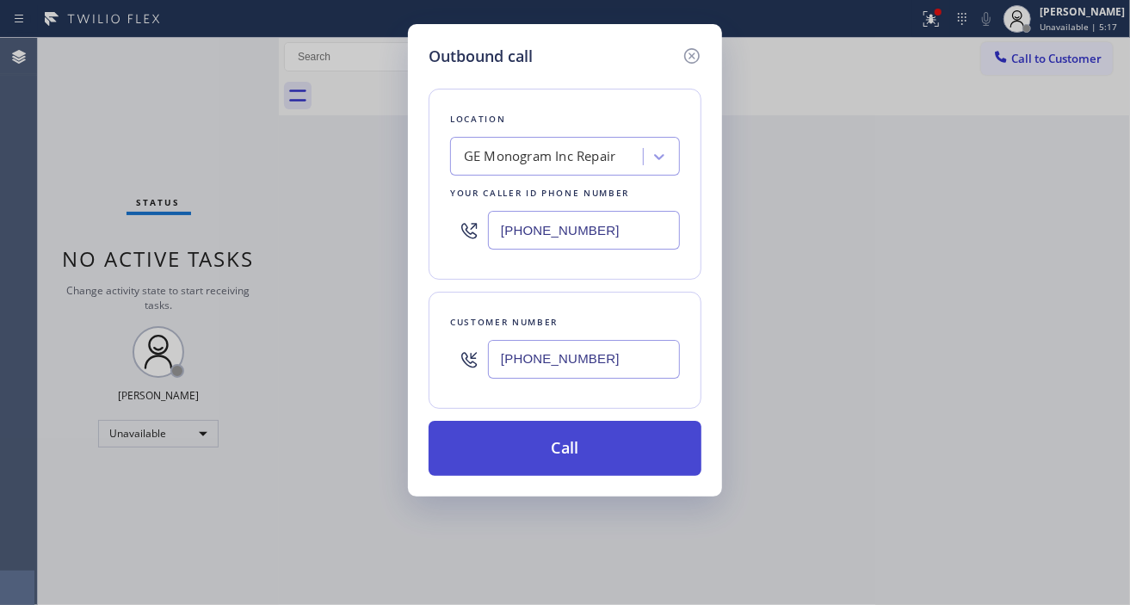
click at [589, 433] on button "Call" at bounding box center [565, 448] width 273 height 55
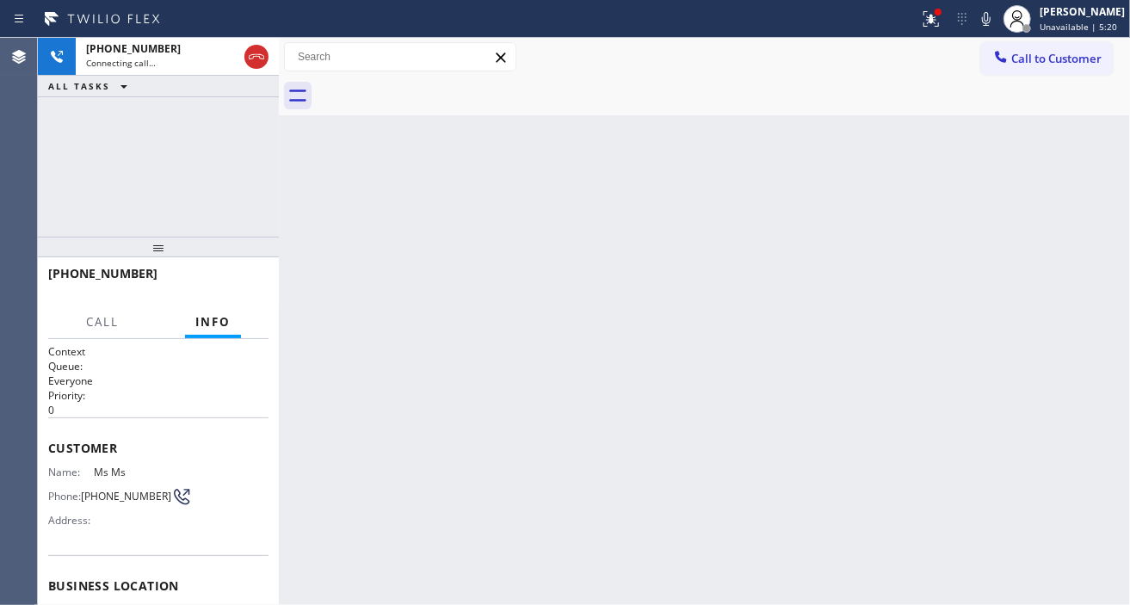
click at [216, 138] on div "[PHONE_NUMBER] Connecting call… ALL TASKS ALL TASKS ACTIVE TASKS TASKS IN WRAP …" at bounding box center [158, 137] width 241 height 199
click at [226, 158] on div "[PHONE_NUMBER] Connecting call… ALL TASKS ALL TASKS ACTIVE TASKS TASKS IN WRAP …" at bounding box center [158, 137] width 241 height 199
click at [933, 31] on button at bounding box center [931, 19] width 38 height 38
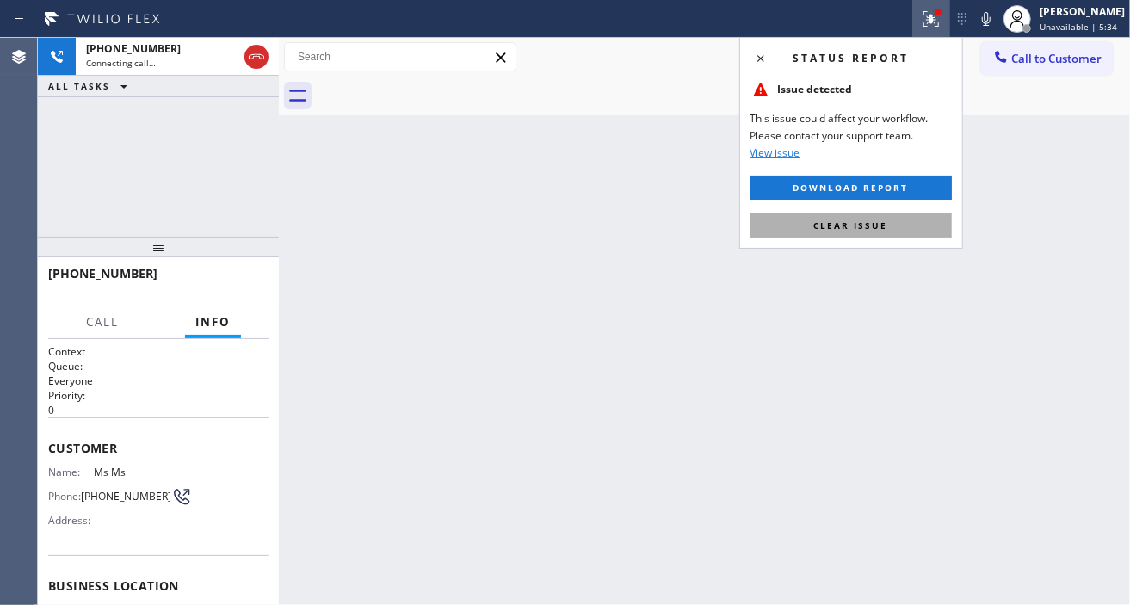
click at [925, 226] on button "Clear issue" at bounding box center [851, 225] width 201 height 24
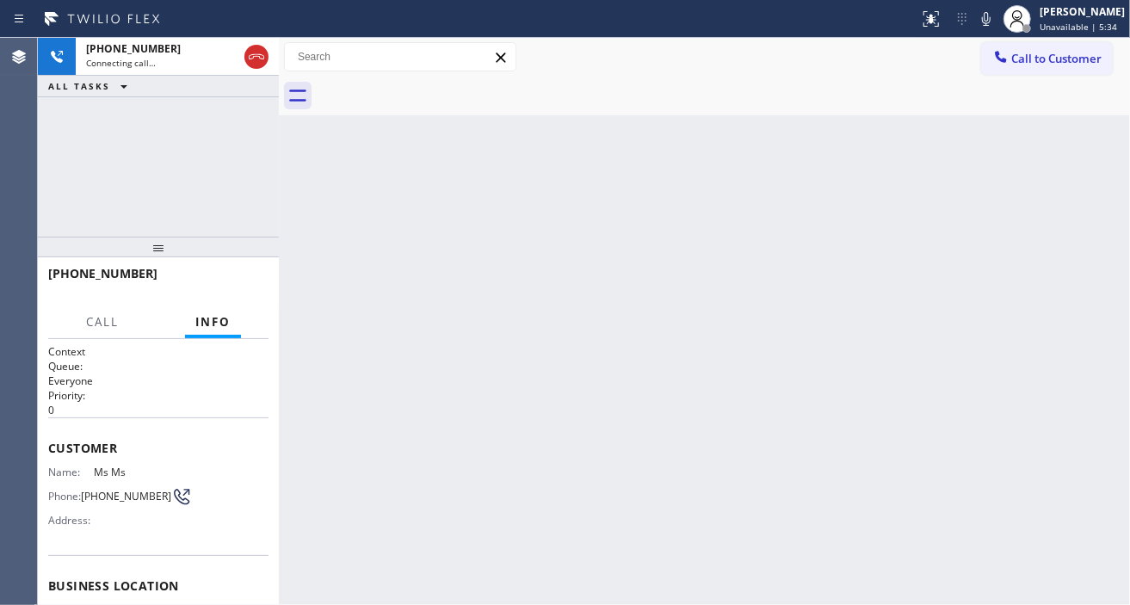
click at [123, 187] on div "[PHONE_NUMBER] Connecting call… ALL TASKS ALL TASKS ACTIVE TASKS TASKS IN WRAP …" at bounding box center [158, 137] width 241 height 199
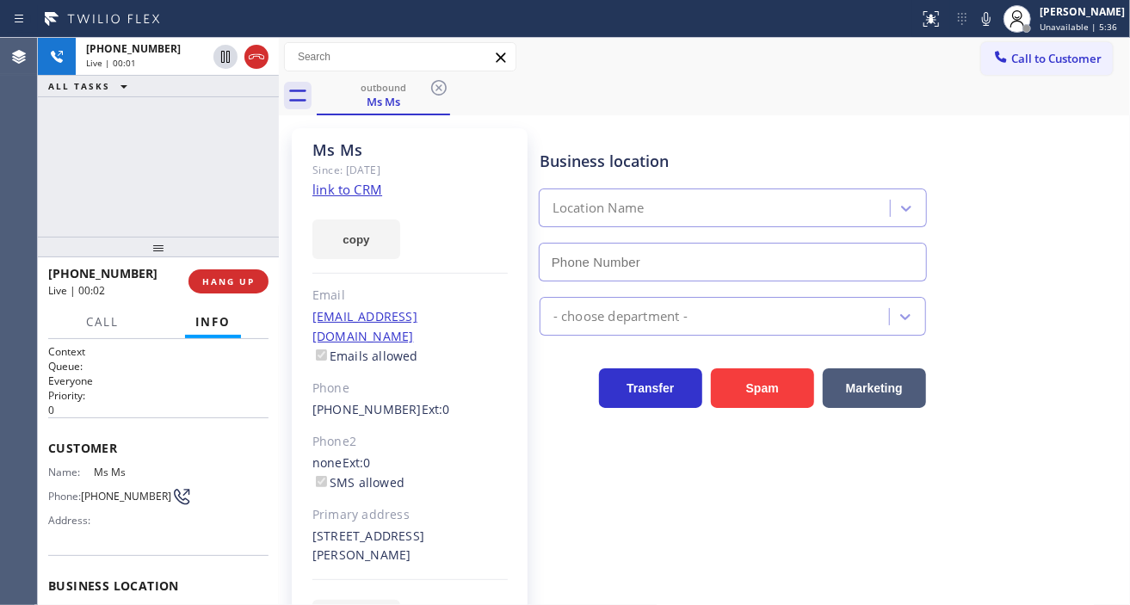
type input "[PHONE_NUMBER]"
click at [721, 121] on div "Ms Ms Since: [DATE] link to CRM copy Email [EMAIL_ADDRESS][DOMAIN_NAME] Emails …" at bounding box center [704, 394] width 843 height 549
click at [207, 141] on div "[PHONE_NUMBER] Live | 00:43 ALL TASKS ALL TASKS ACTIVE TASKS TASKS IN WRAP UP" at bounding box center [158, 137] width 241 height 199
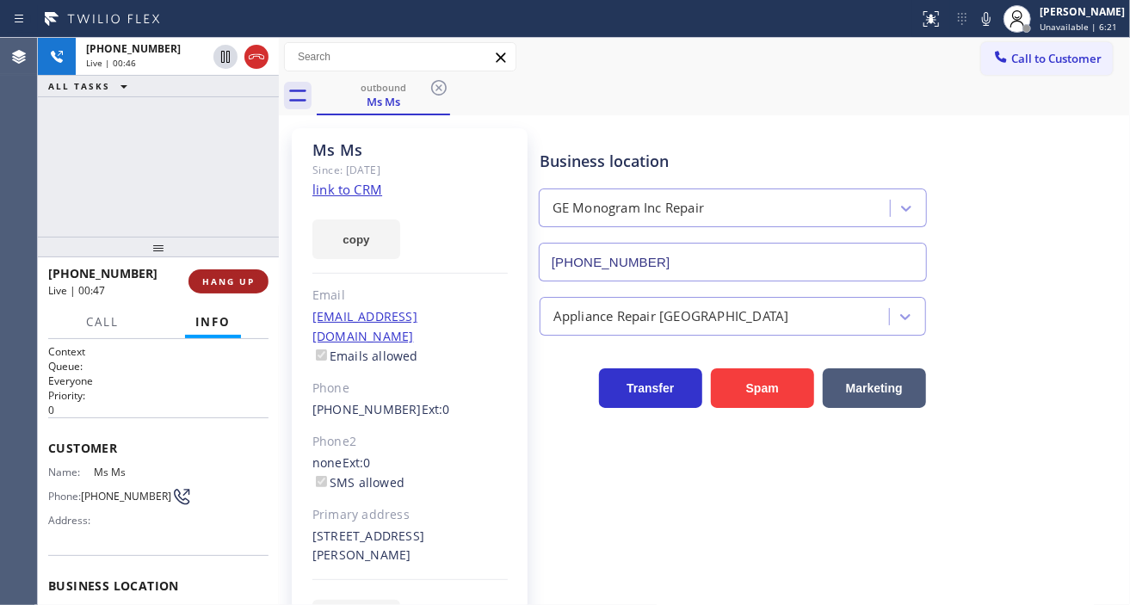
click at [237, 278] on span "HANG UP" at bounding box center [228, 281] width 53 height 12
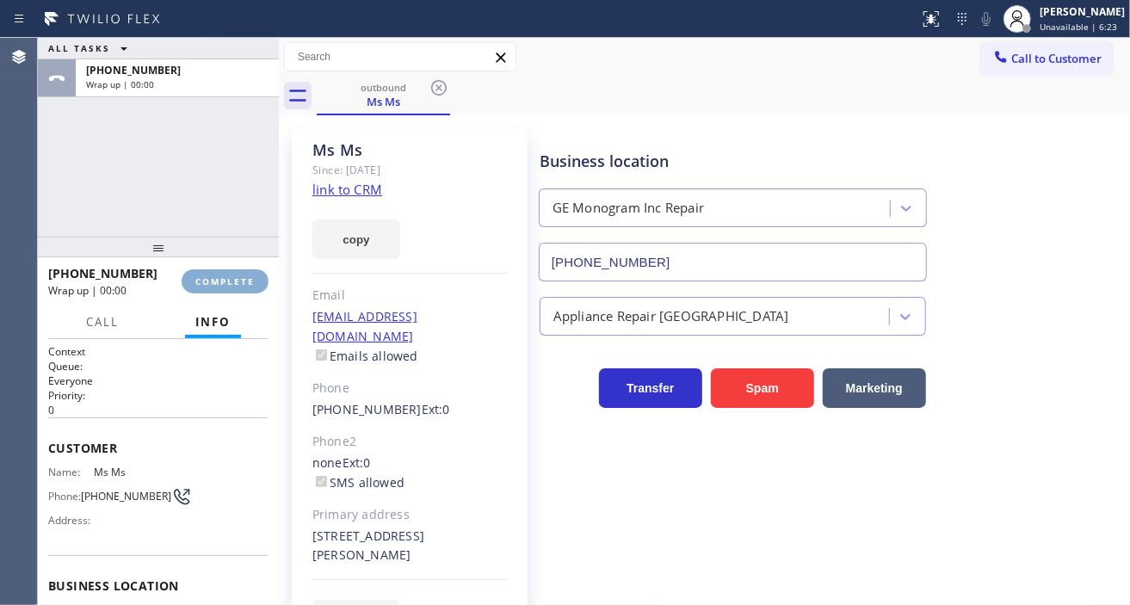
click at [237, 278] on span "COMPLETE" at bounding box center [224, 281] width 59 height 12
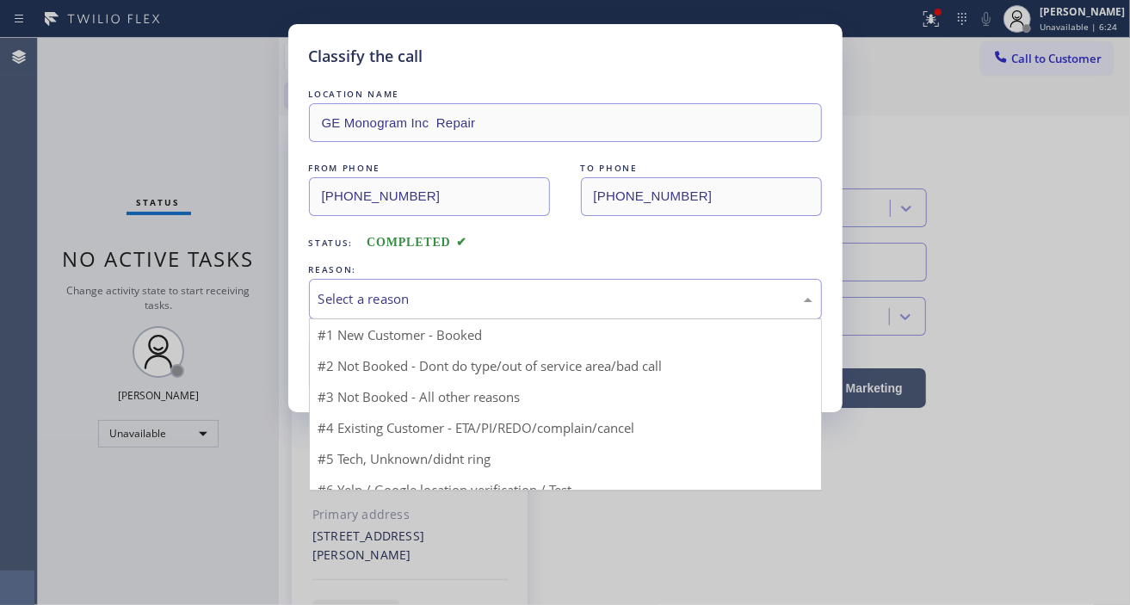
click at [417, 299] on div "Select a reason" at bounding box center [565, 299] width 494 height 20
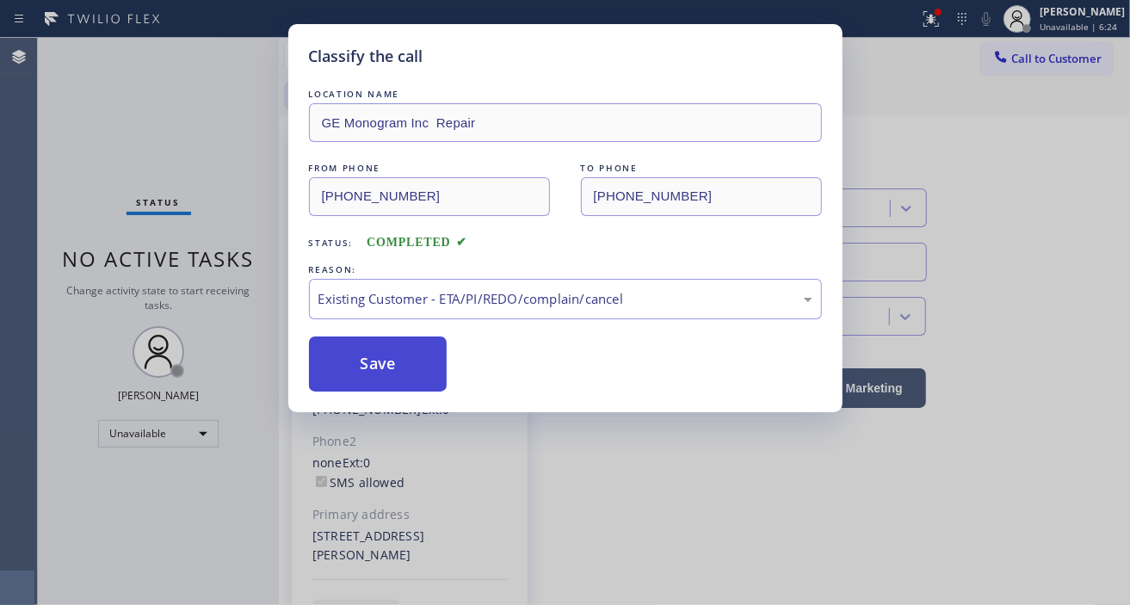
click at [445, 382] on button "Save" at bounding box center [378, 364] width 139 height 55
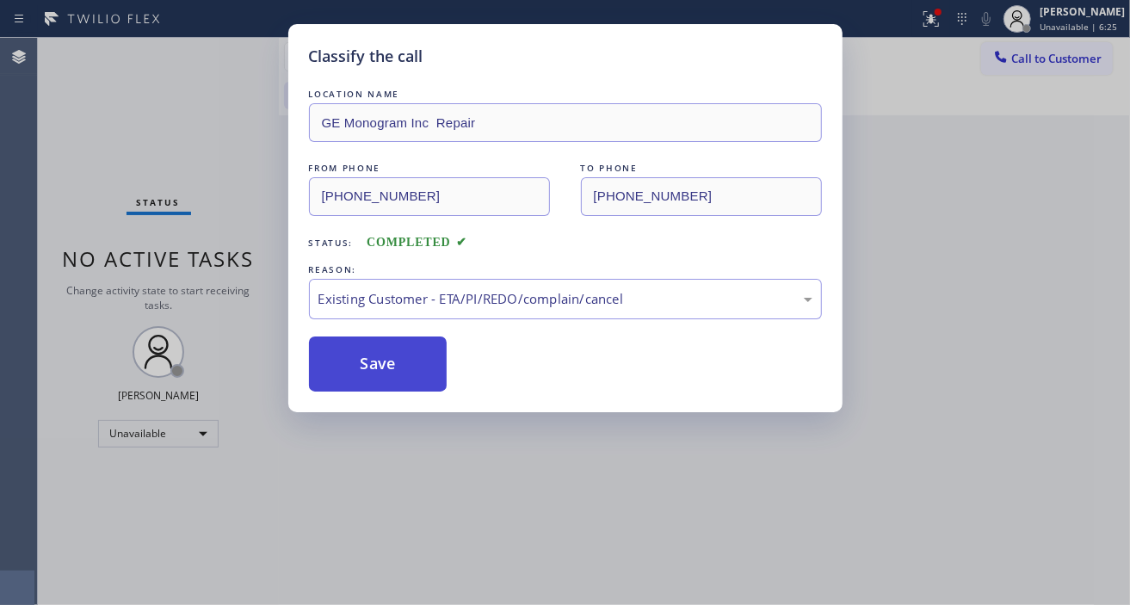
click at [440, 379] on button "Save" at bounding box center [378, 364] width 139 height 55
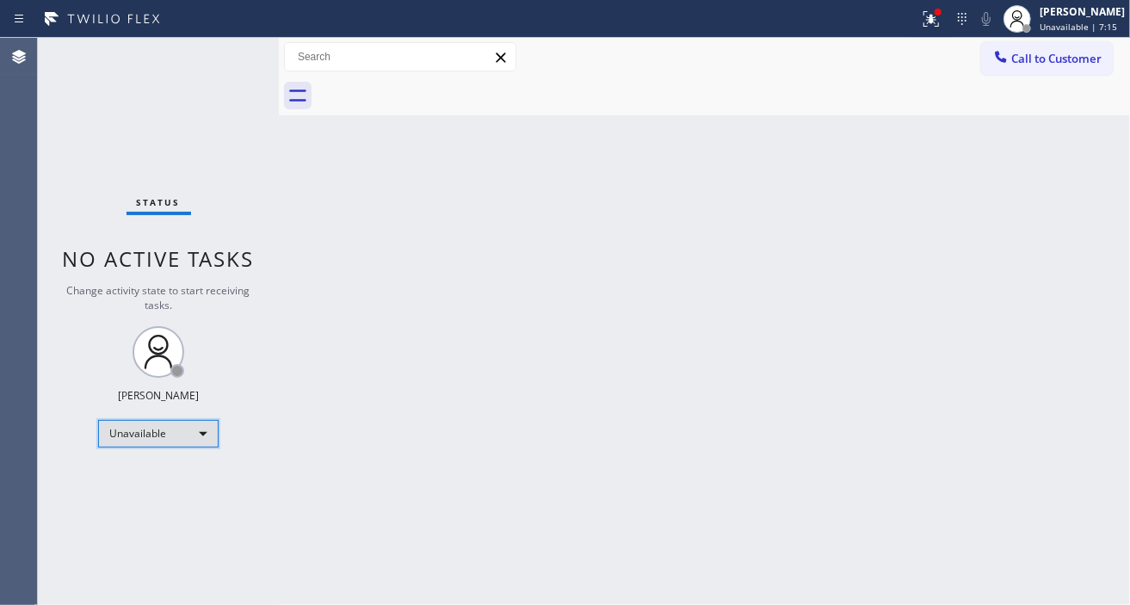
click at [177, 425] on div "Unavailable" at bounding box center [158, 434] width 121 height 28
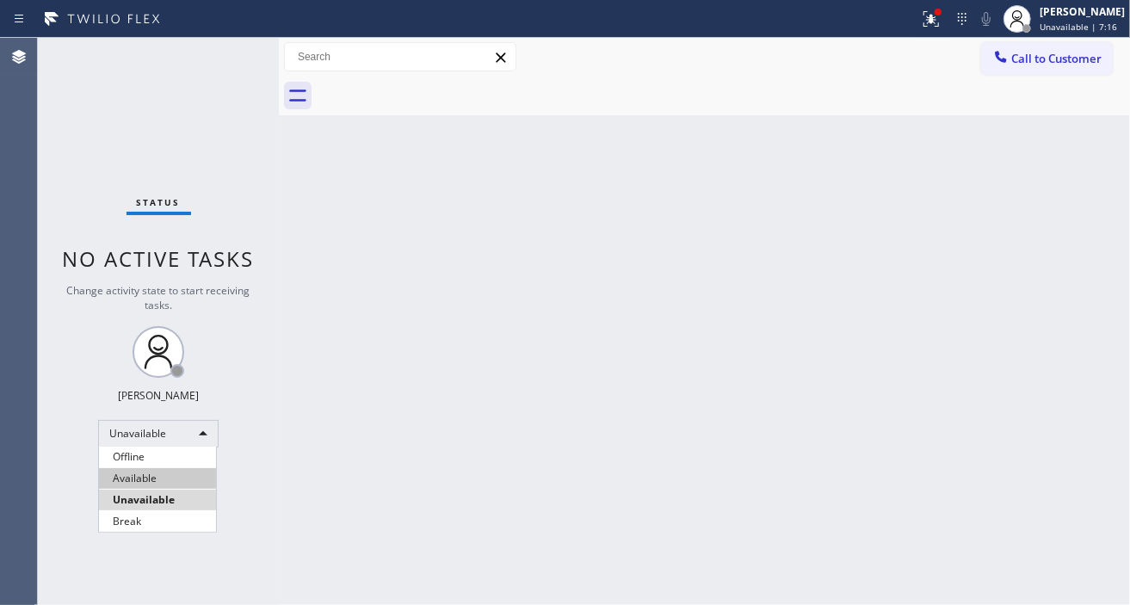
click at [160, 479] on li "Available" at bounding box center [157, 478] width 117 height 21
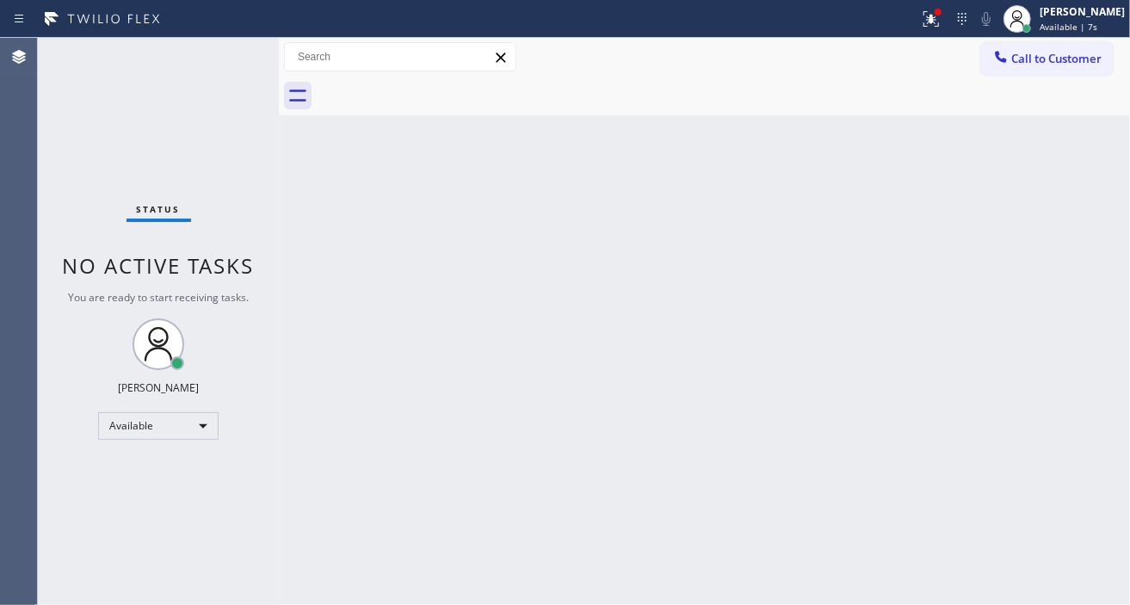
click at [1099, 147] on div "Back to Dashboard Change Sender ID Customers Technicians Select a contact Outbo…" at bounding box center [704, 321] width 851 height 567
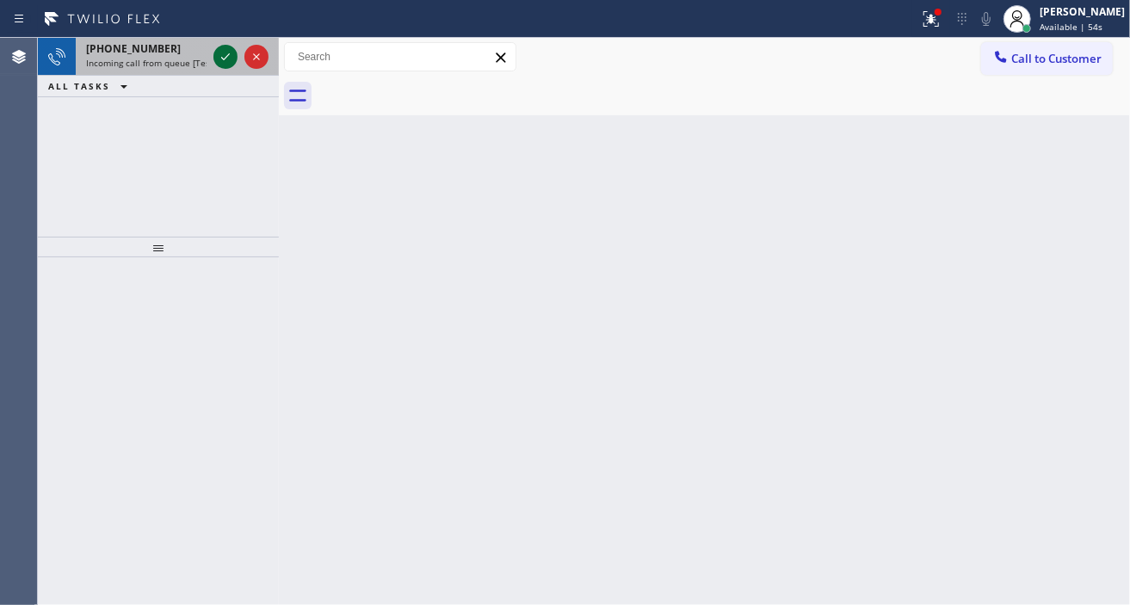
click at [217, 59] on icon at bounding box center [225, 56] width 21 height 21
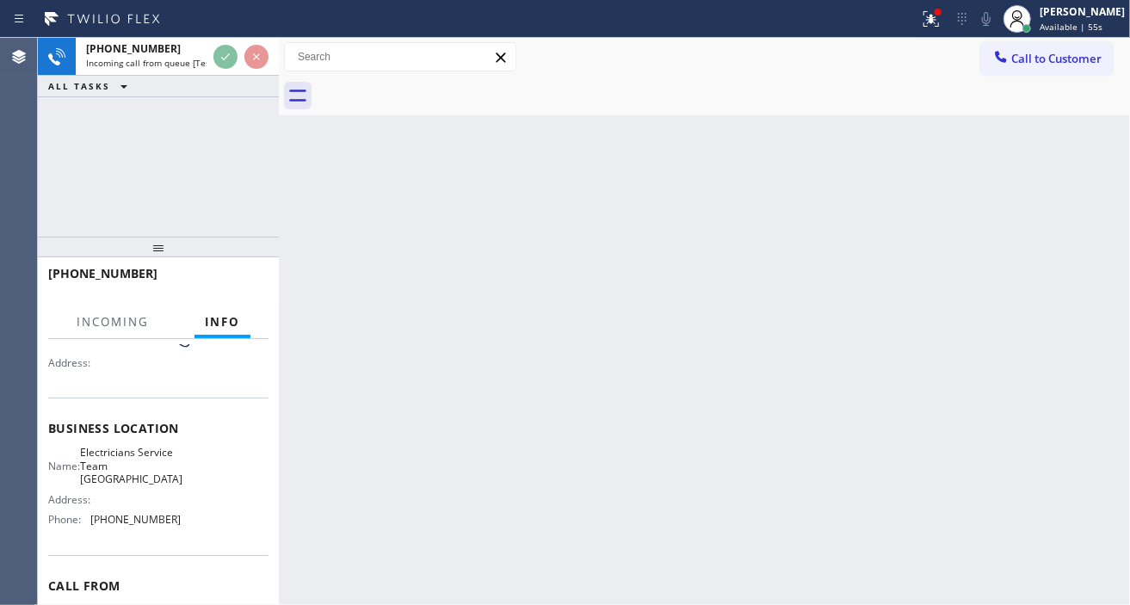
scroll to position [191, 0]
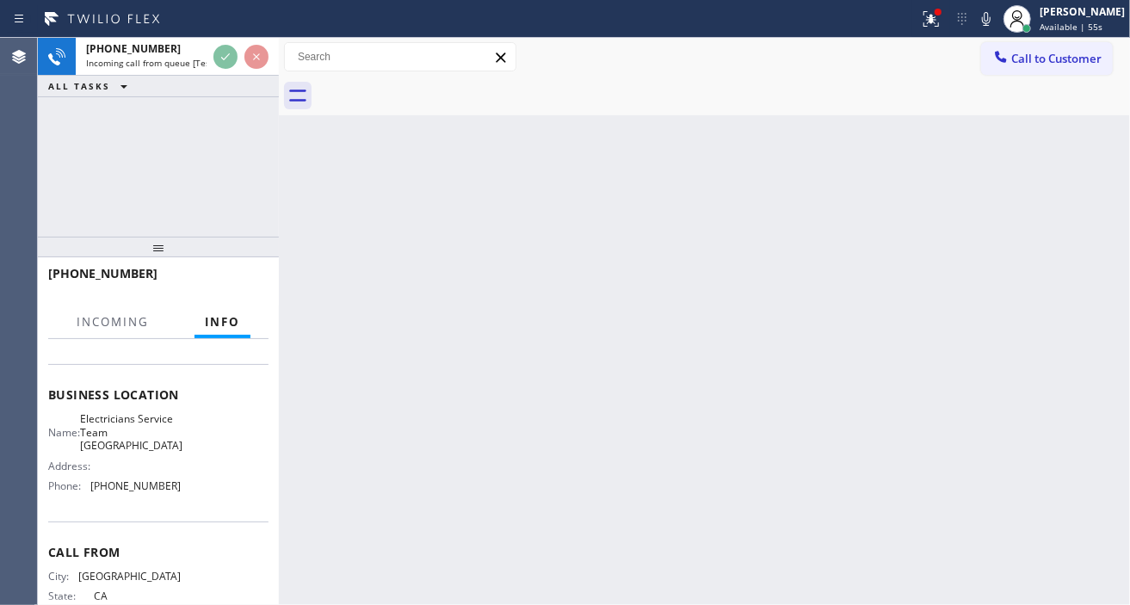
click at [140, 436] on span "Electricians Service Team [GEOGRAPHIC_DATA]" at bounding box center [131, 432] width 102 height 40
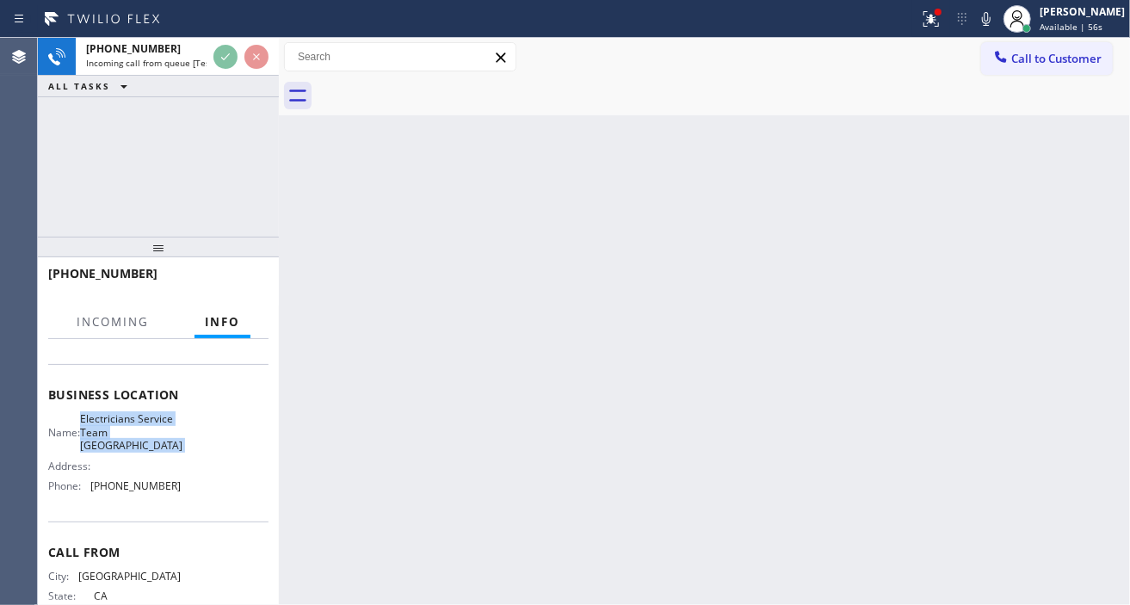
click at [140, 436] on span "Electricians Service Team [GEOGRAPHIC_DATA]" at bounding box center [131, 432] width 102 height 40
click at [147, 439] on span "Electricians Service Team [GEOGRAPHIC_DATA]" at bounding box center [131, 432] width 102 height 40
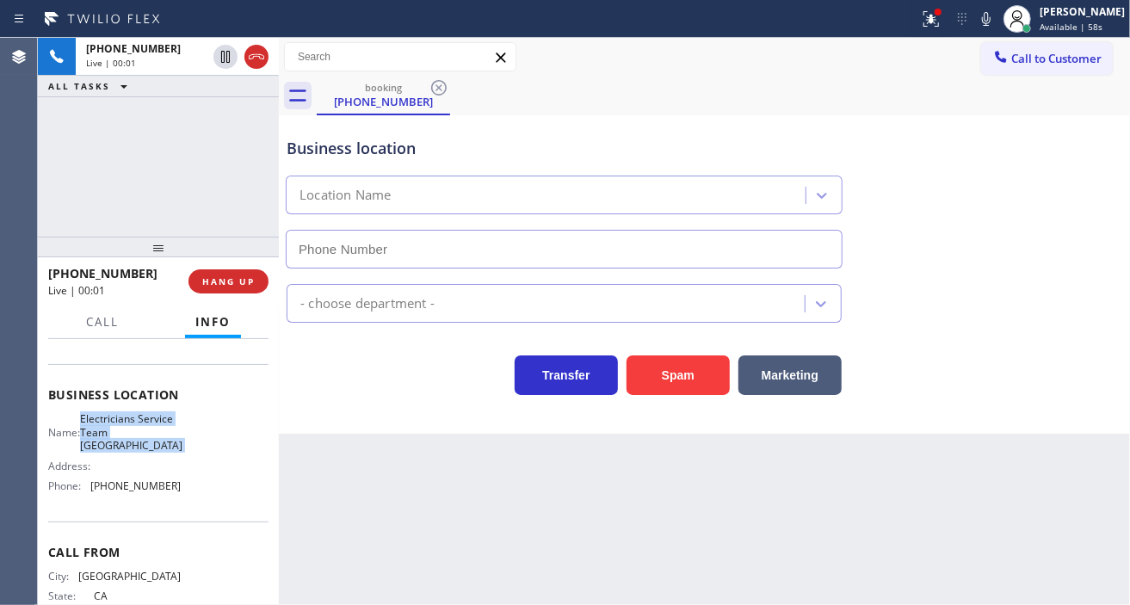
click at [147, 439] on span "Electricians Service Team [GEOGRAPHIC_DATA]" at bounding box center [131, 432] width 102 height 40
type input "[PHONE_NUMBER]"
click at [147, 439] on span "Electricians Service Team [GEOGRAPHIC_DATA]" at bounding box center [131, 432] width 102 height 40
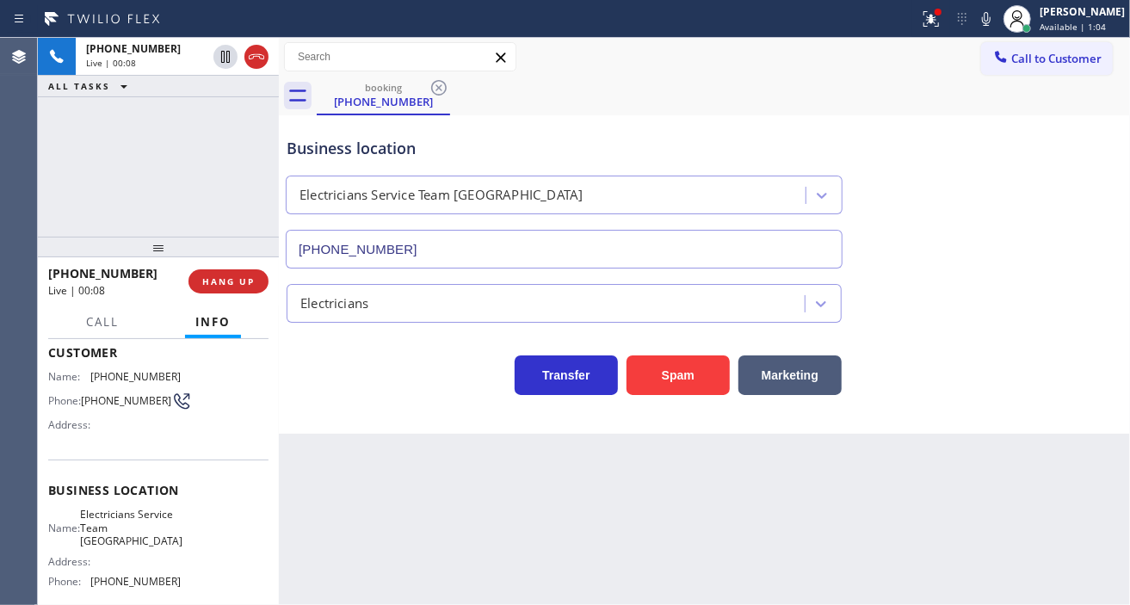
click at [110, 399] on span "[PHONE_NUMBER]" at bounding box center [126, 400] width 90 height 13
copy div "[PHONE_NUMBER]"
click at [565, 124] on div "Business location Electricians Service Team [GEOGRAPHIC_DATA] [PHONE_NUMBER]" at bounding box center [564, 194] width 562 height 149
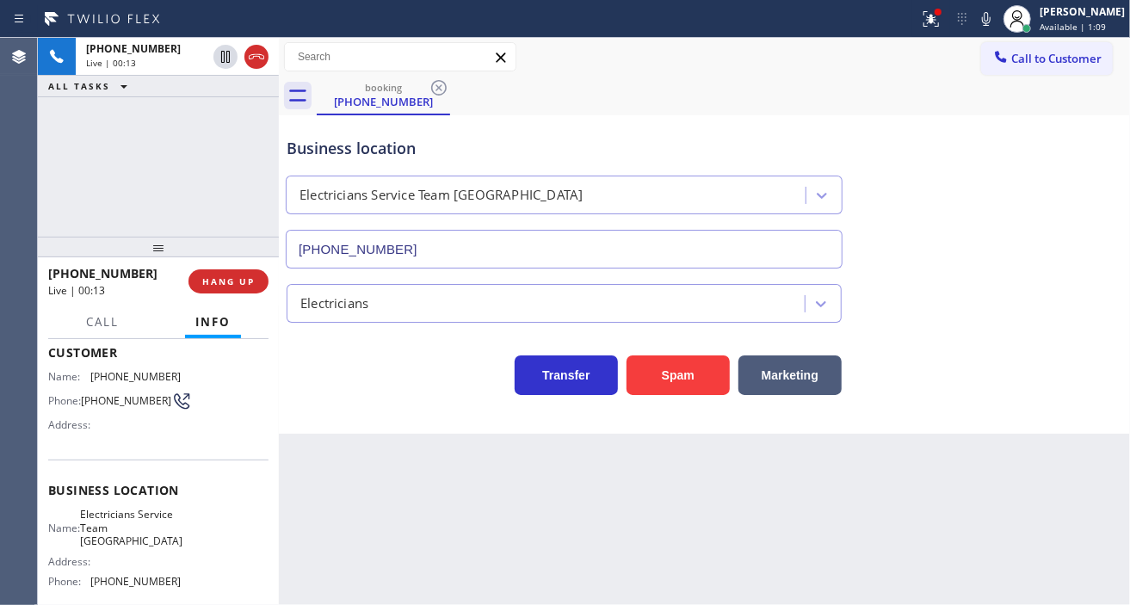
click at [98, 536] on span "Electricians Service Team [GEOGRAPHIC_DATA]" at bounding box center [131, 528] width 102 height 40
copy span "Electricians Service Team [GEOGRAPHIC_DATA]"
click at [392, 518] on div "Back to Dashboard Change Sender ID Customers Technicians Select a contact Outbo…" at bounding box center [704, 321] width 851 height 567
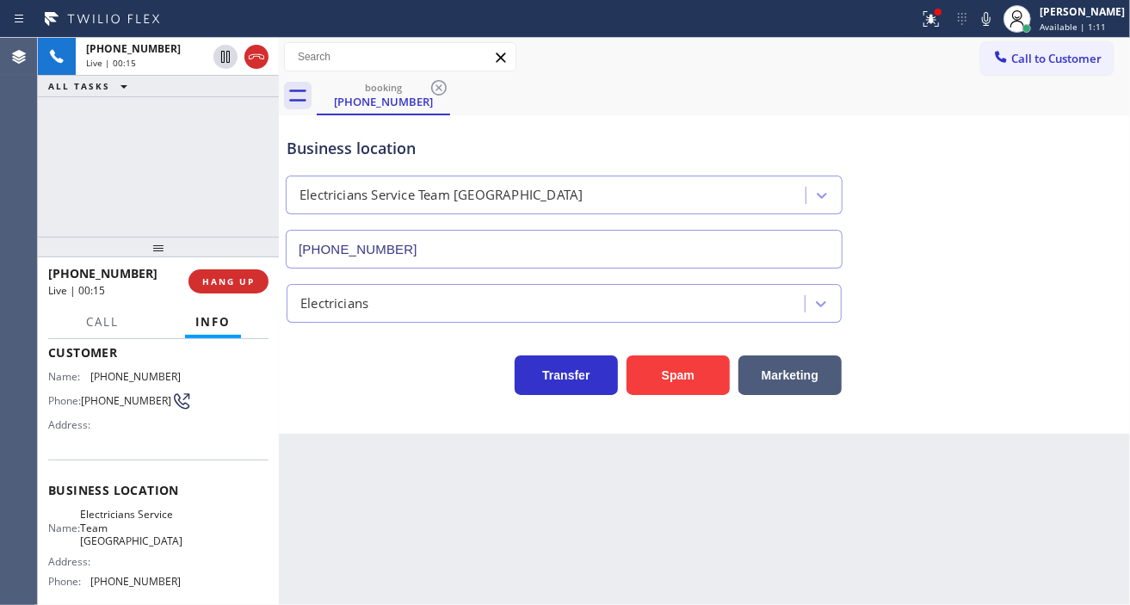
scroll to position [191, 0]
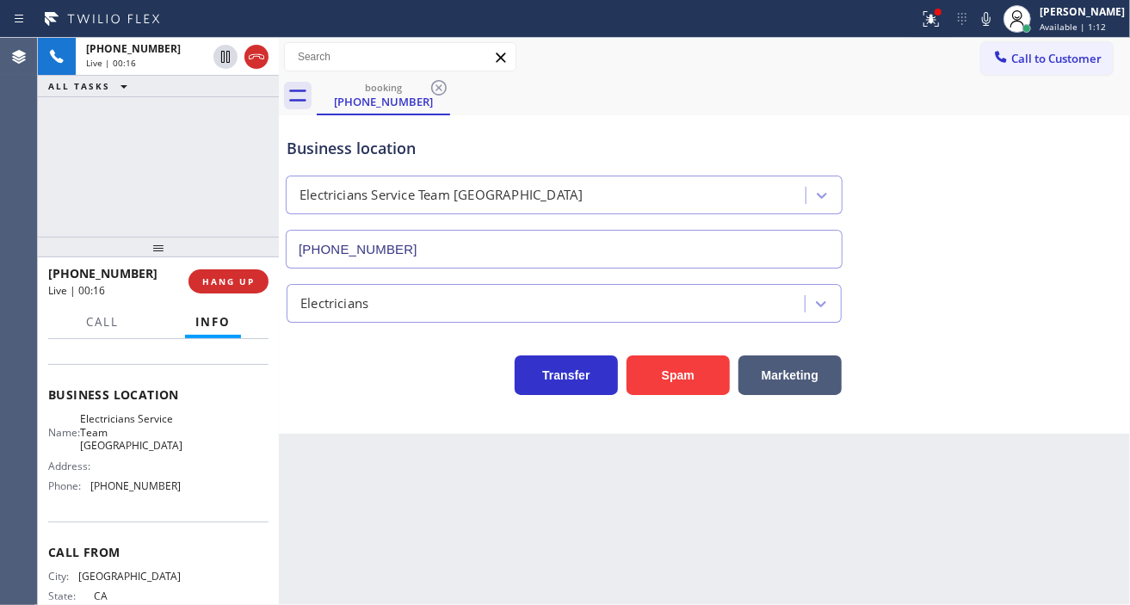
click at [133, 499] on div "Name: Electricians Service Team Lake Forest Address: Phone: [PHONE_NUMBER]" at bounding box center [114, 455] width 133 height 87
copy span "[PHONE_NUMBER]"
click at [459, 434] on div "Back to Dashboard Change Sender ID Customers Technicians Select a contact Outbo…" at bounding box center [704, 321] width 851 height 567
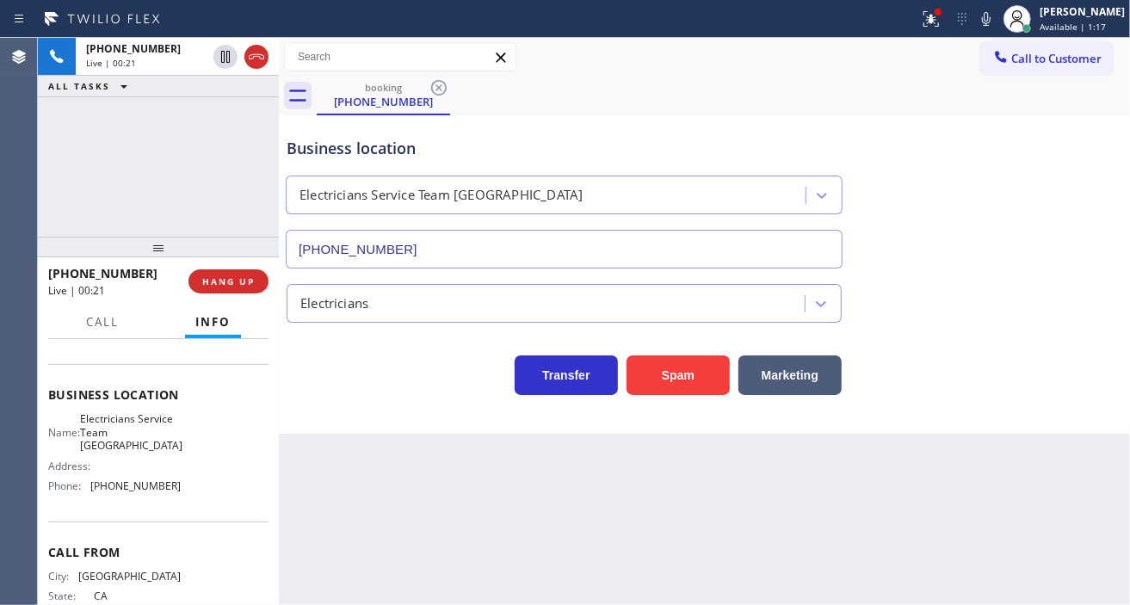
click at [416, 143] on div "Business location" at bounding box center [564, 148] width 555 height 23
click at [609, 144] on div "Business location" at bounding box center [564, 148] width 555 height 23
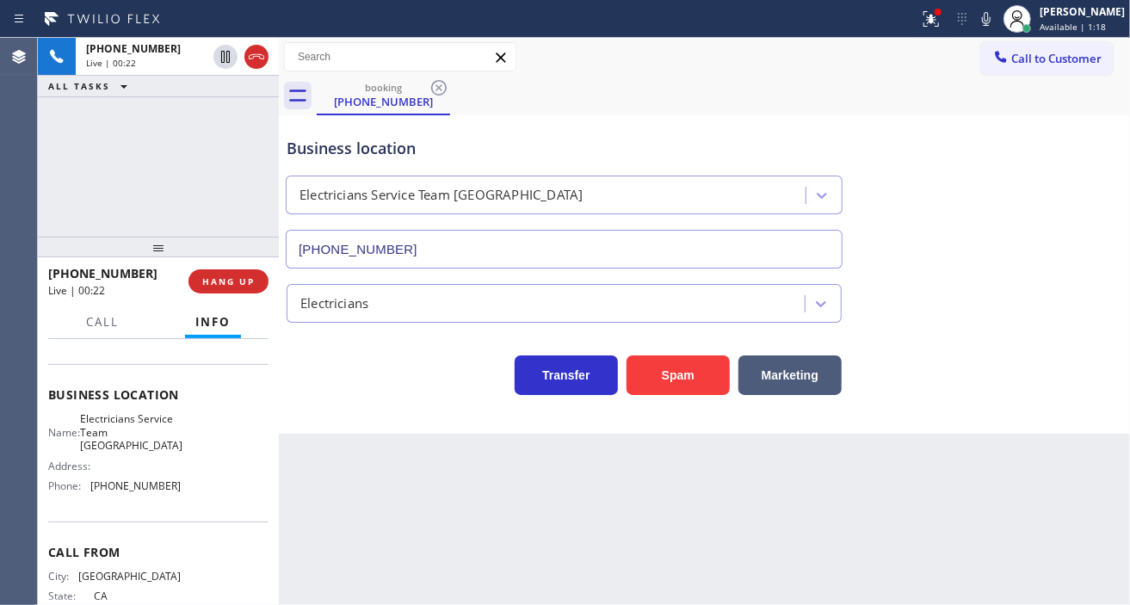
click at [609, 144] on div "Business location" at bounding box center [564, 148] width 555 height 23
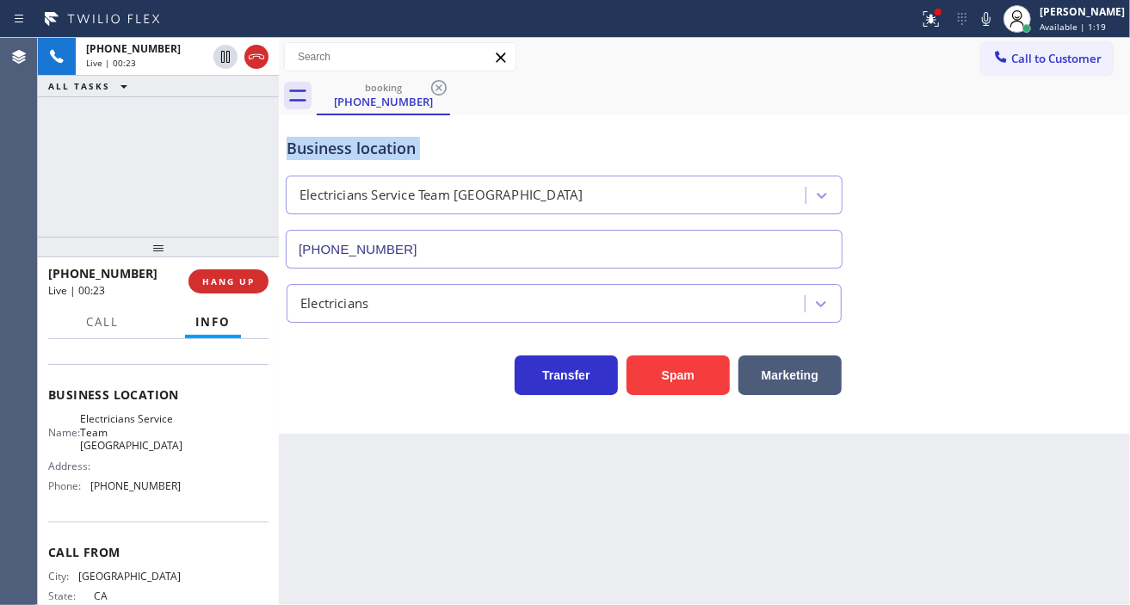
click at [609, 144] on div "Business location" at bounding box center [564, 148] width 555 height 23
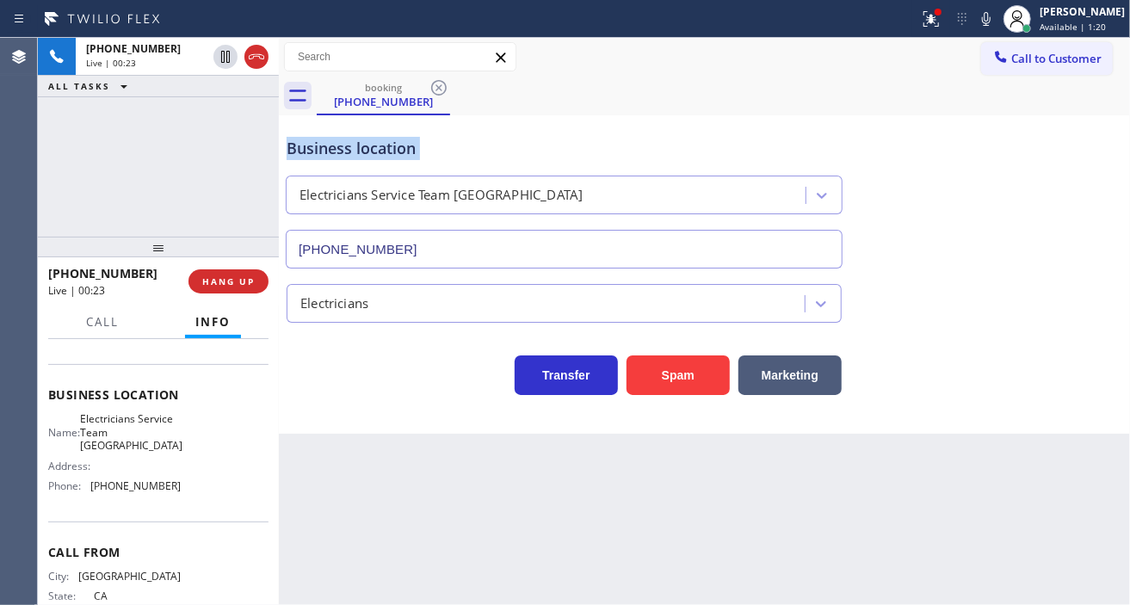
click at [609, 144] on div "Business location" at bounding box center [564, 148] width 555 height 23
click at [936, 36] on button at bounding box center [931, 19] width 38 height 38
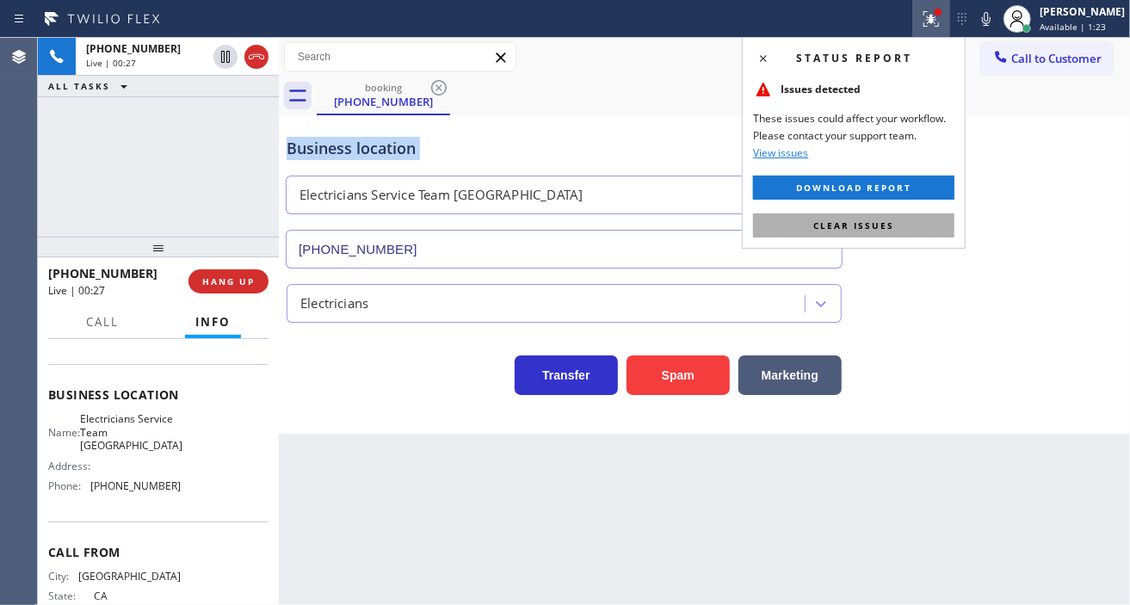
click at [925, 224] on button "Clear issues" at bounding box center [853, 225] width 201 height 24
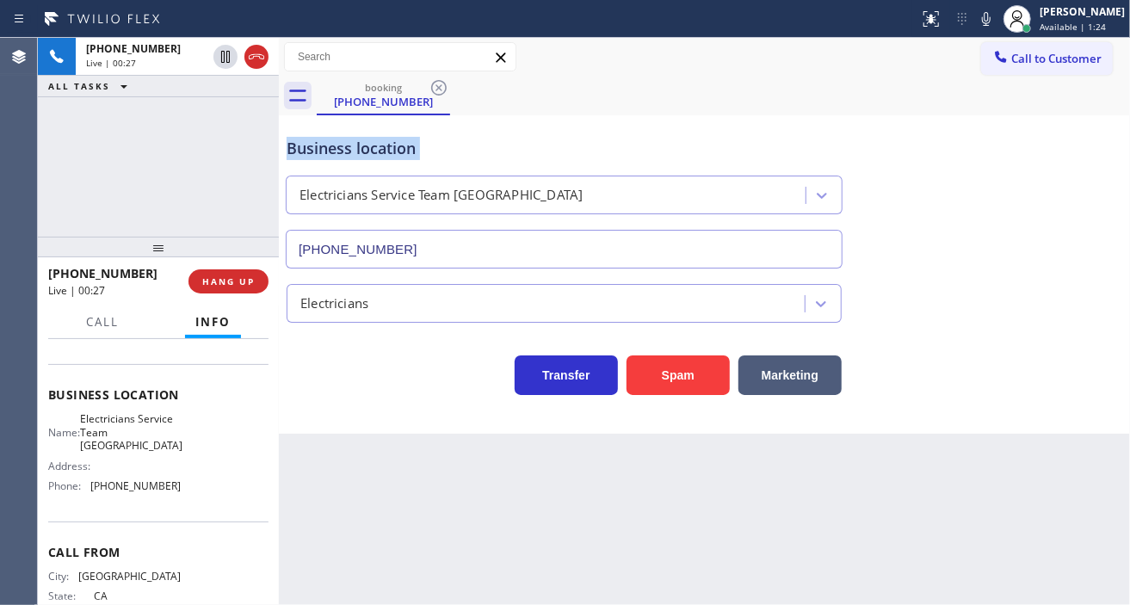
click at [497, 158] on div "Business location" at bounding box center [564, 148] width 555 height 23
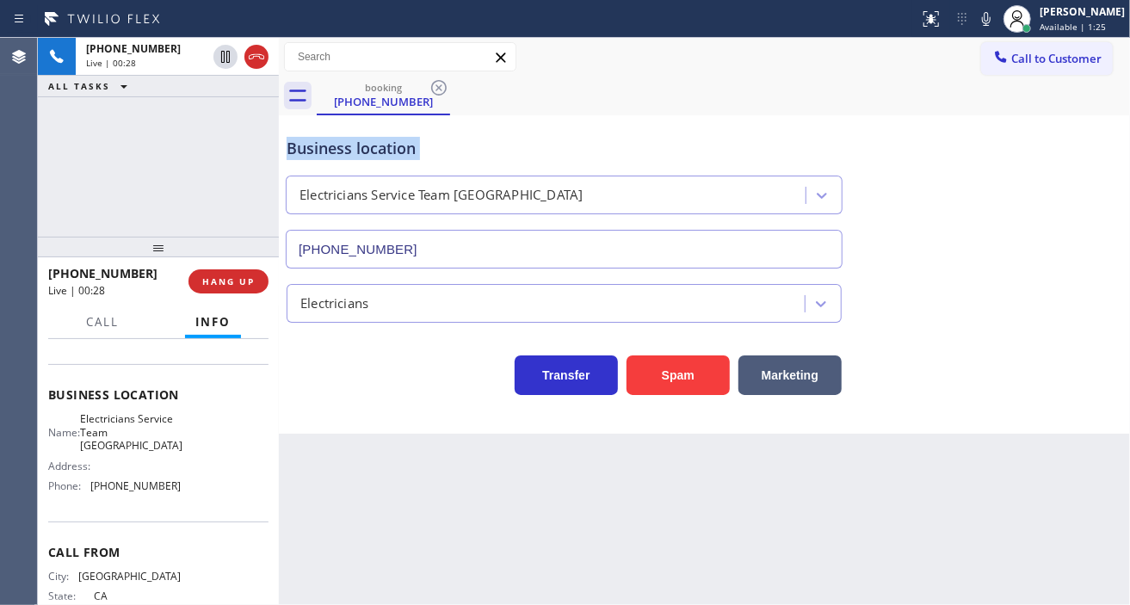
click at [497, 158] on div "Business location" at bounding box center [564, 148] width 555 height 23
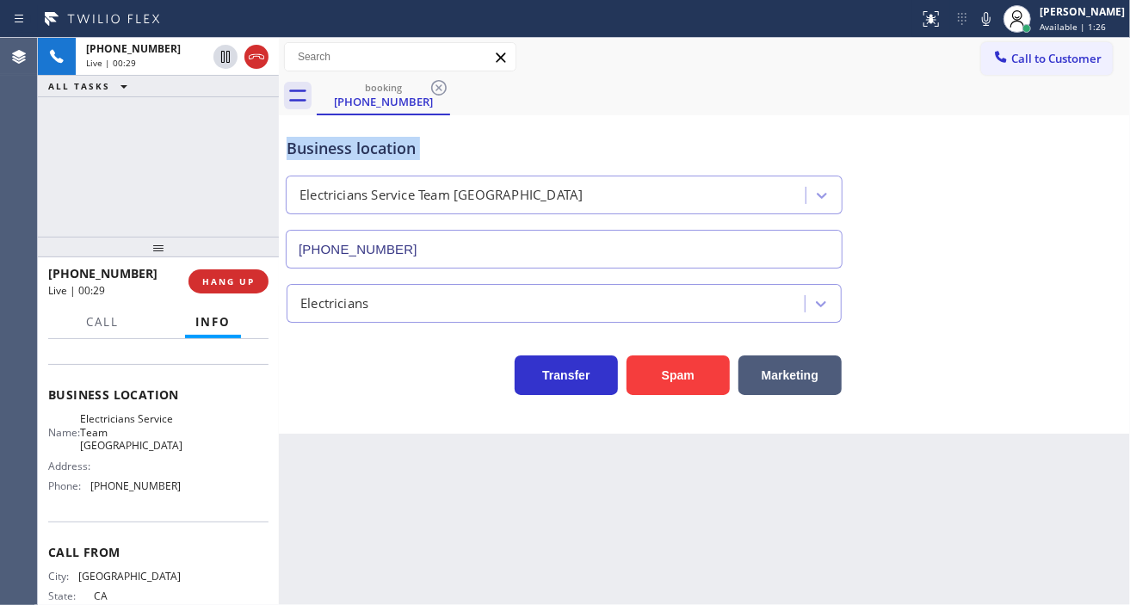
click at [497, 158] on div "Business location" at bounding box center [564, 148] width 555 height 23
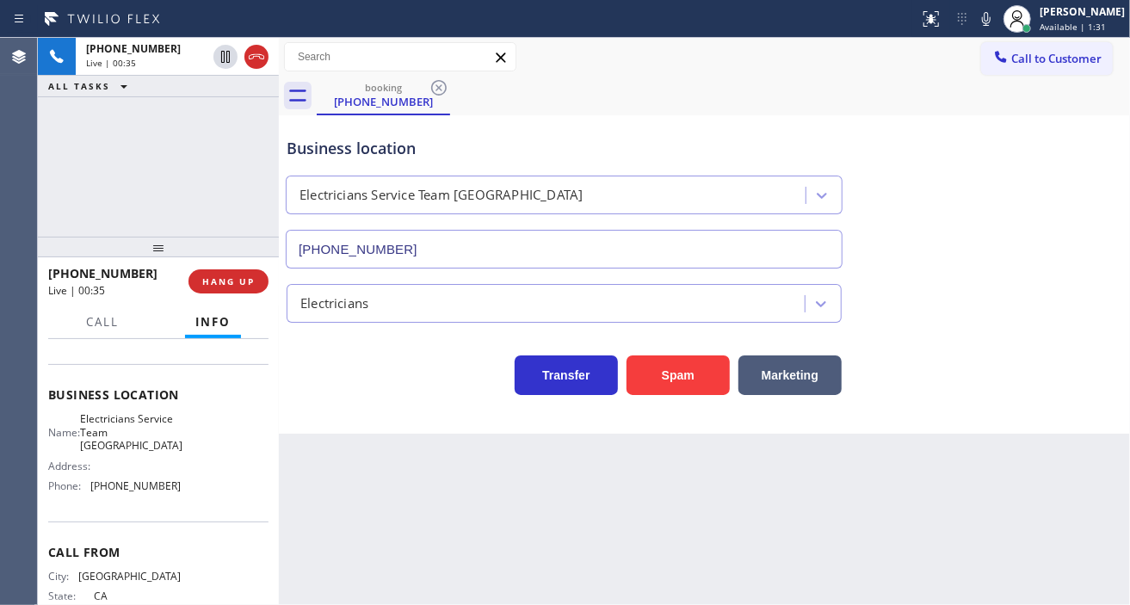
click at [355, 161] on div "Business location Electricians Service Team [GEOGRAPHIC_DATA] [PHONE_NUMBER]" at bounding box center [564, 194] width 562 height 149
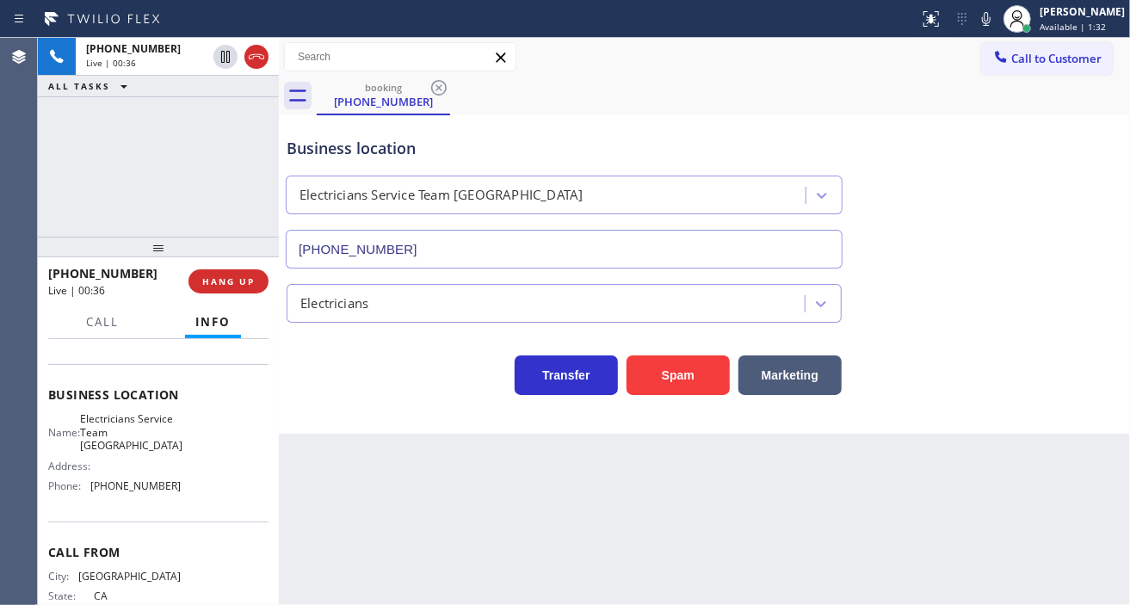
click at [422, 153] on div "Business location" at bounding box center [564, 148] width 555 height 23
click at [467, 152] on div "Business location" at bounding box center [564, 148] width 555 height 23
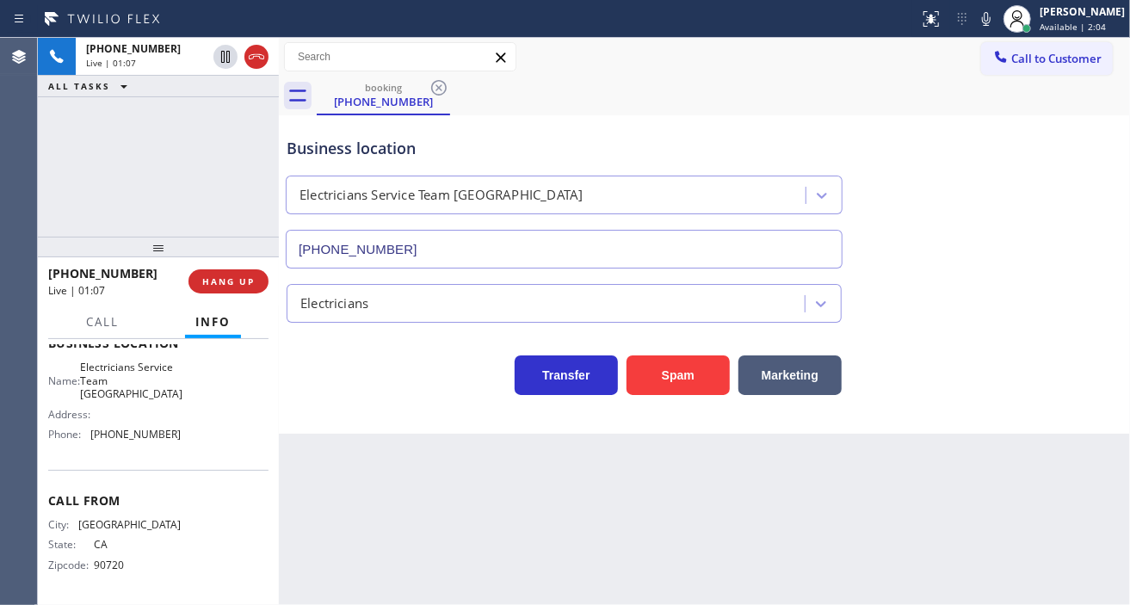
click at [376, 157] on div "Business location" at bounding box center [564, 148] width 555 height 23
click at [405, 155] on div "Business location" at bounding box center [564, 148] width 555 height 23
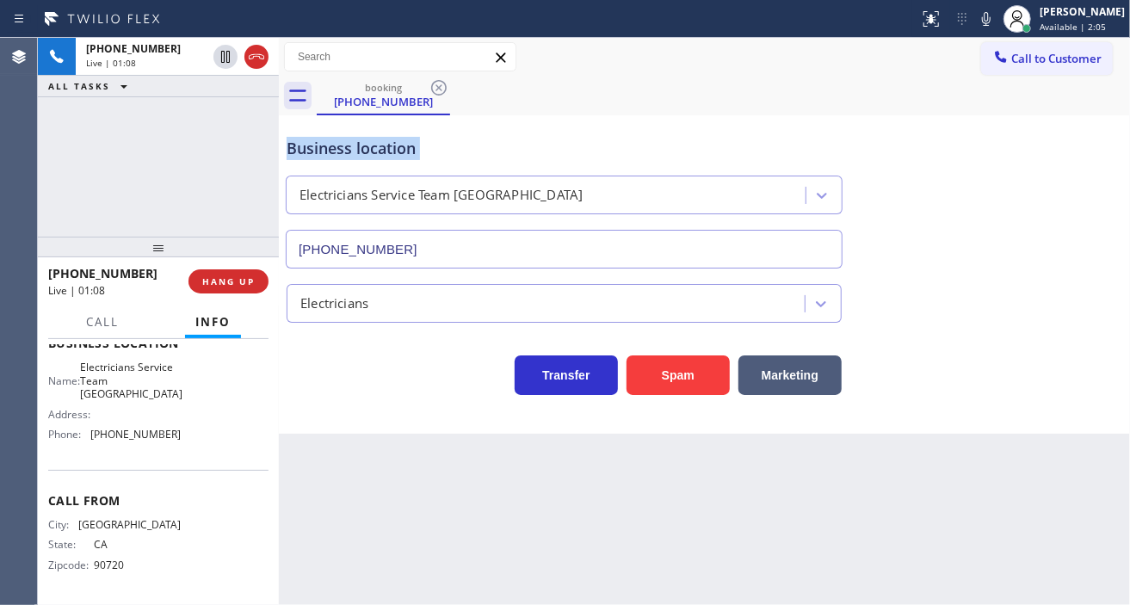
click at [405, 155] on div "Business location" at bounding box center [564, 148] width 555 height 23
click at [521, 150] on div "Business location" at bounding box center [564, 148] width 555 height 23
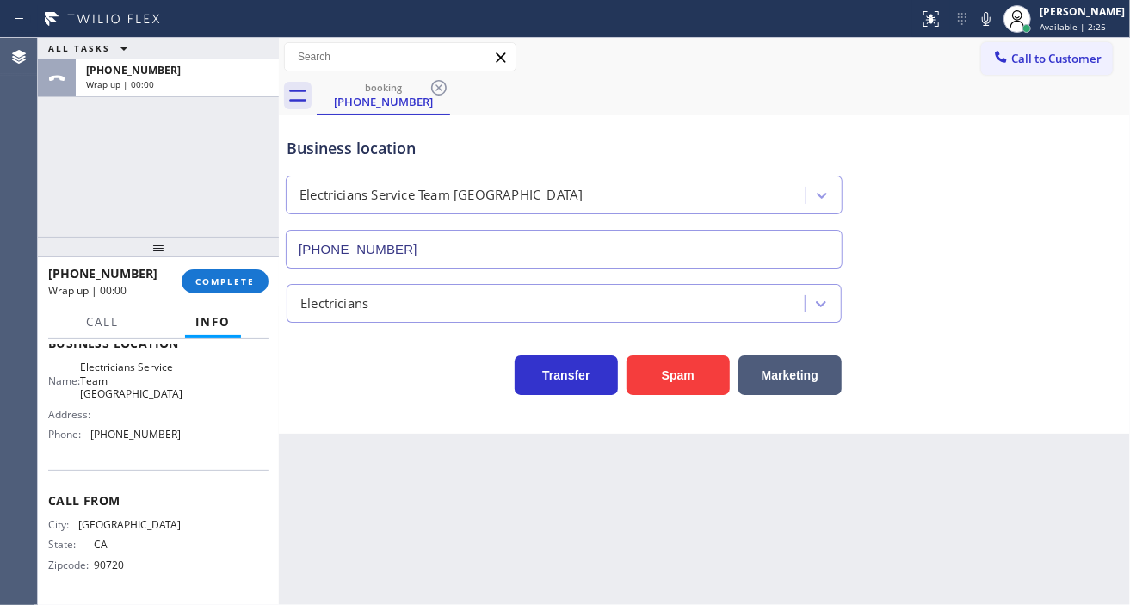
click at [521, 150] on div "Business location" at bounding box center [564, 148] width 555 height 23
click at [222, 281] on span "COMPLETE" at bounding box center [224, 281] width 59 height 12
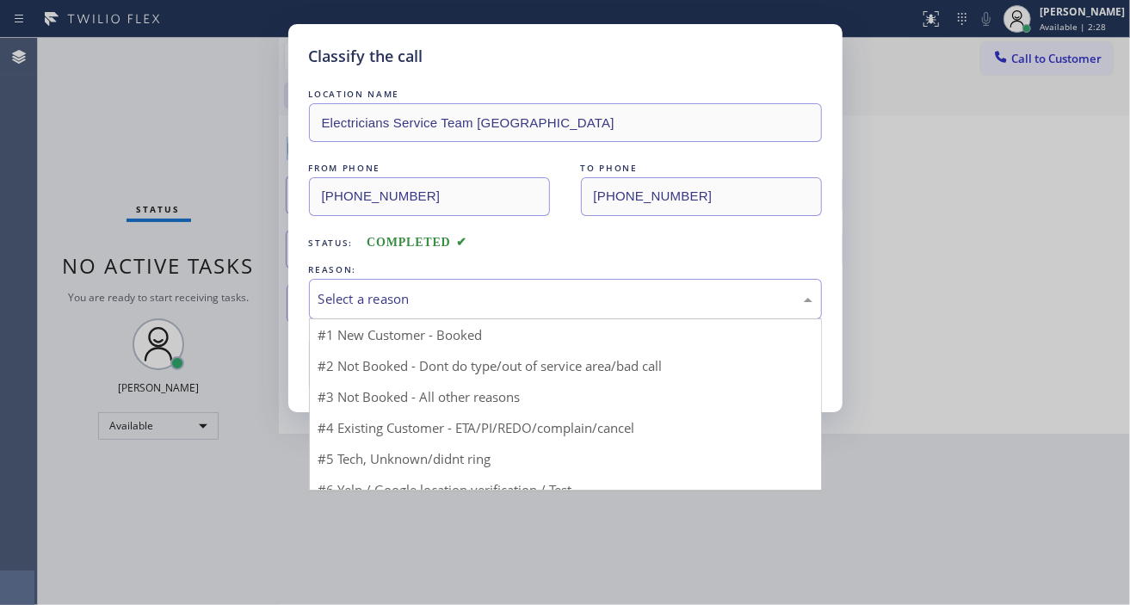
click at [382, 295] on div "Select a reason" at bounding box center [565, 299] width 494 height 20
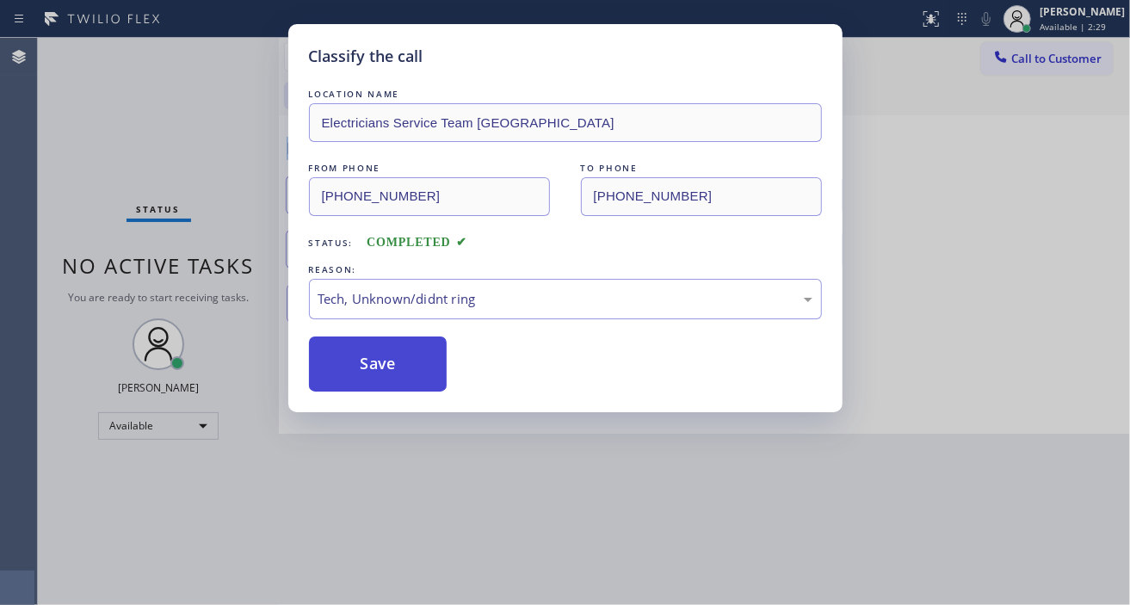
click at [393, 377] on button "Save" at bounding box center [378, 364] width 139 height 55
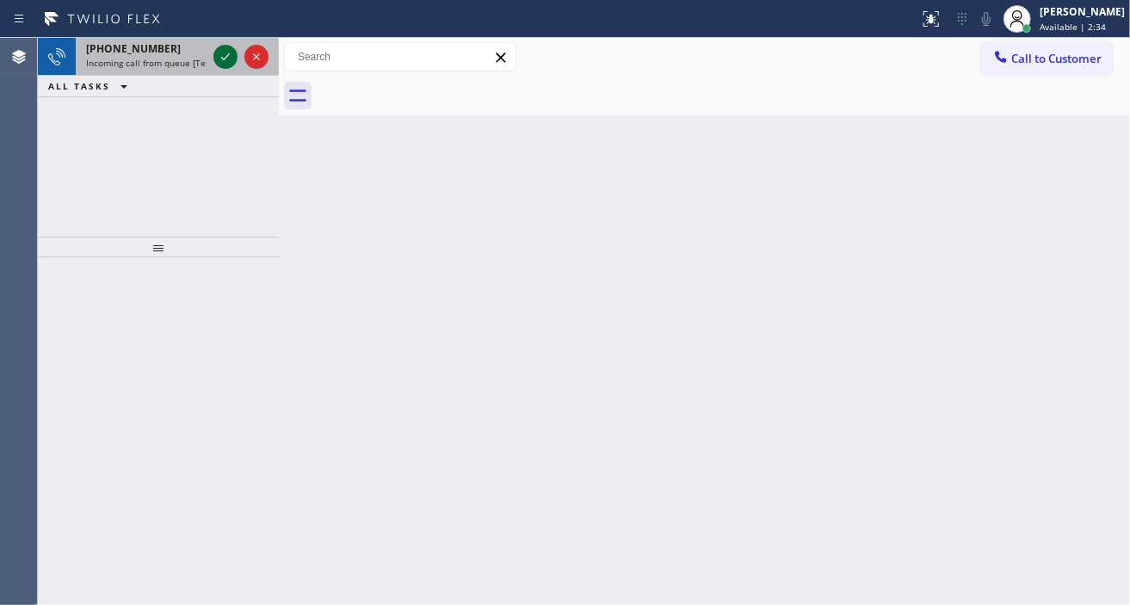
click at [216, 56] on icon at bounding box center [225, 56] width 21 height 21
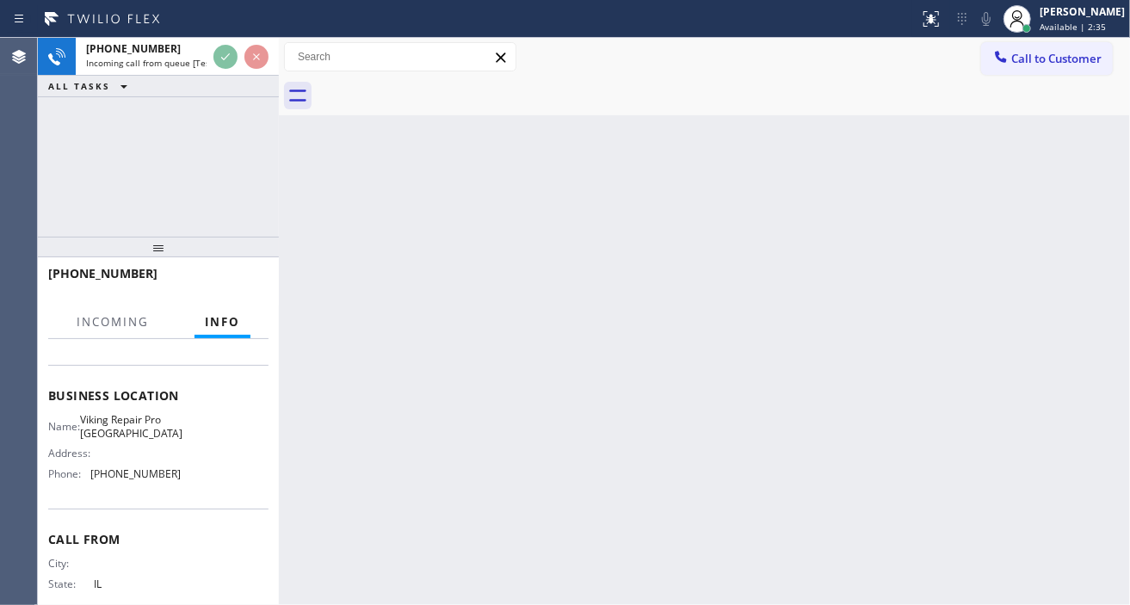
scroll to position [191, 0]
click at [134, 439] on span "Viking Repair Pro [GEOGRAPHIC_DATA]" at bounding box center [131, 425] width 102 height 27
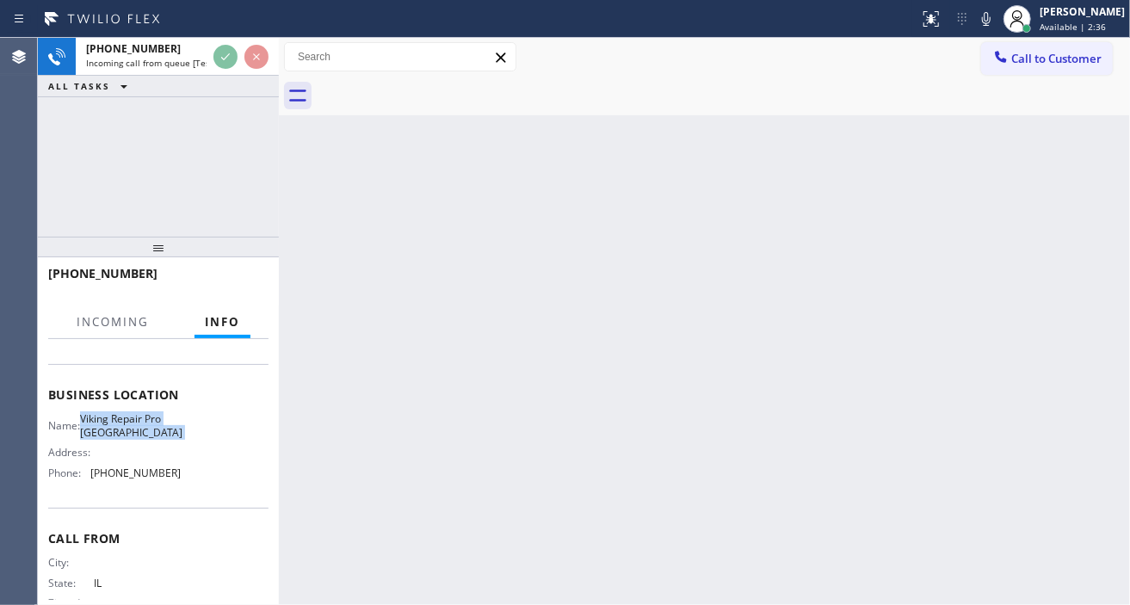
click at [152, 435] on span "Viking Repair Pro [GEOGRAPHIC_DATA]" at bounding box center [131, 425] width 102 height 27
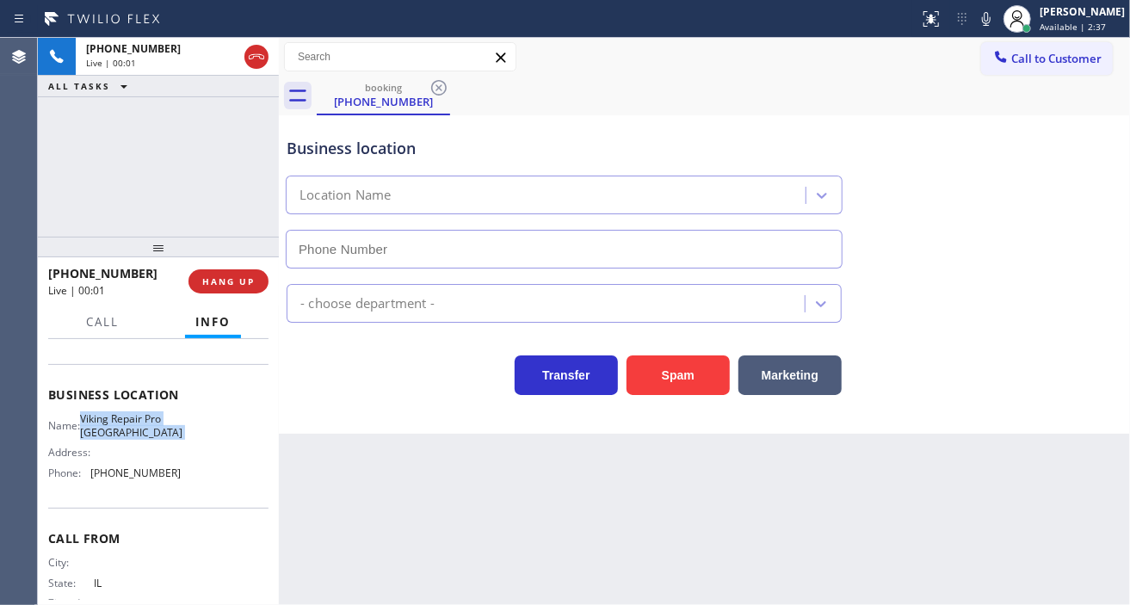
click at [152, 435] on span "Viking Repair Pro [GEOGRAPHIC_DATA]" at bounding box center [131, 425] width 102 height 27
type input "[PHONE_NUMBER]"
click at [152, 435] on span "Viking Repair Pro [GEOGRAPHIC_DATA]" at bounding box center [131, 425] width 102 height 27
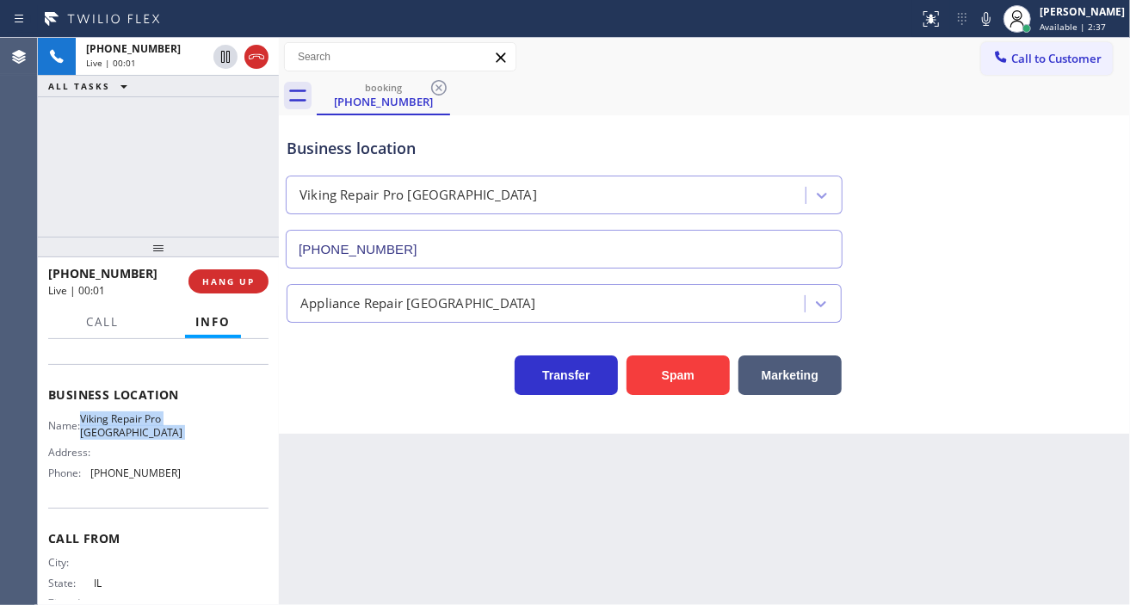
click at [152, 435] on span "Viking Repair Pro [GEOGRAPHIC_DATA]" at bounding box center [131, 425] width 102 height 27
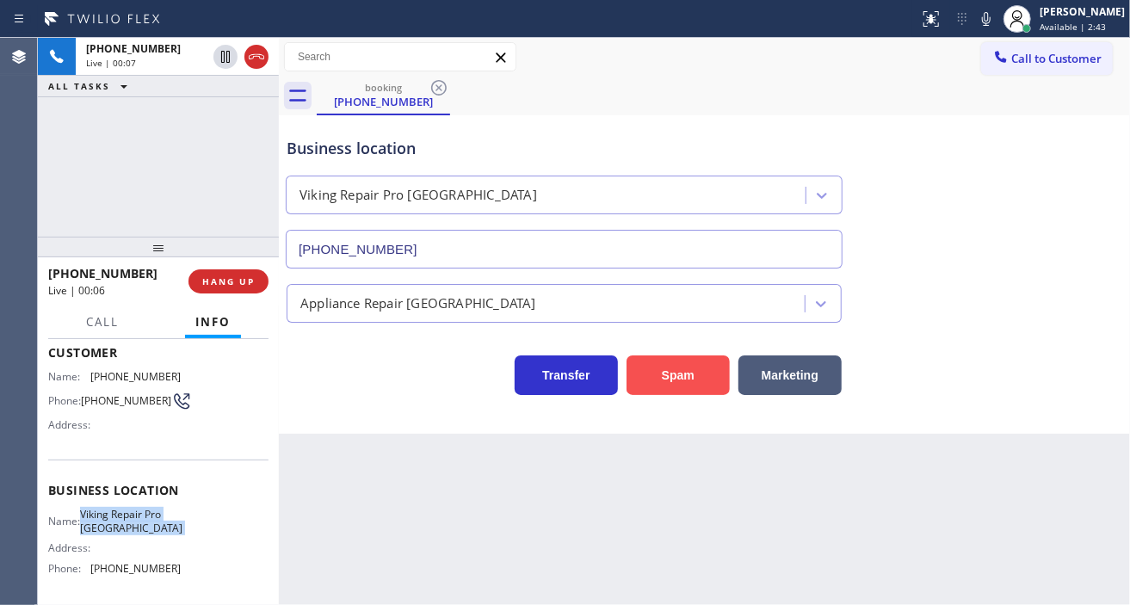
click at [673, 374] on button "Spam" at bounding box center [678, 376] width 103 height 40
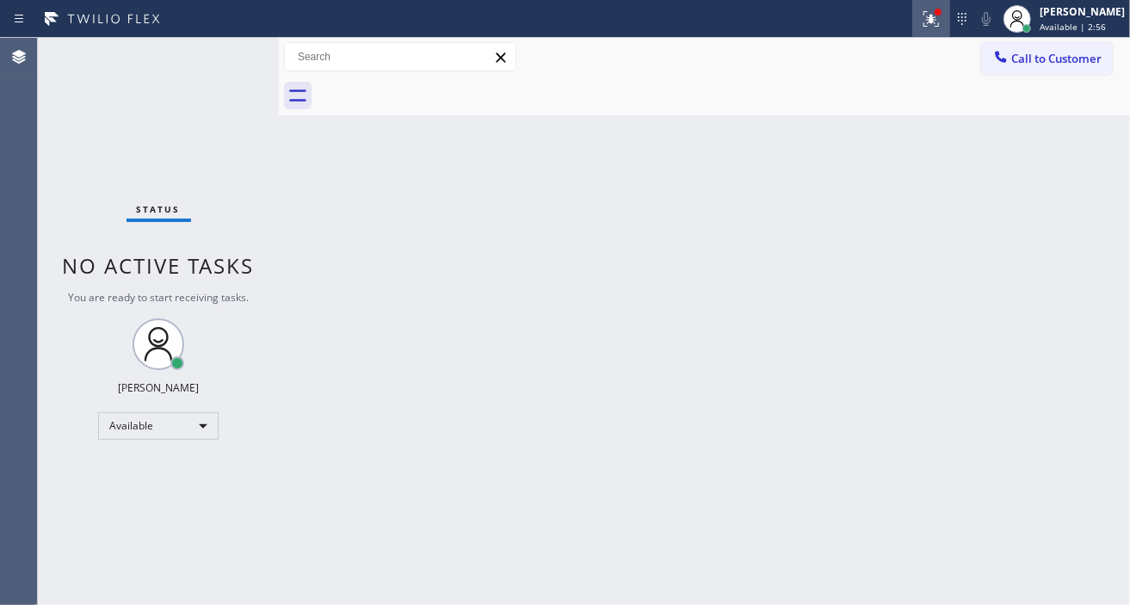
click at [936, 33] on button at bounding box center [931, 19] width 38 height 38
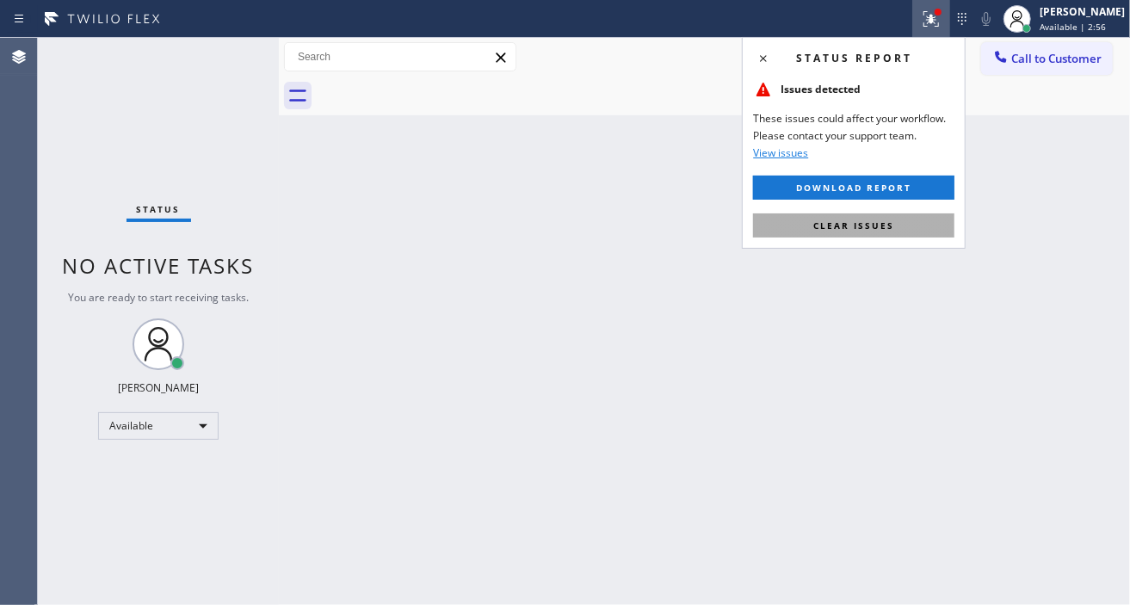
click at [892, 231] on span "Clear issues" at bounding box center [853, 226] width 81 height 12
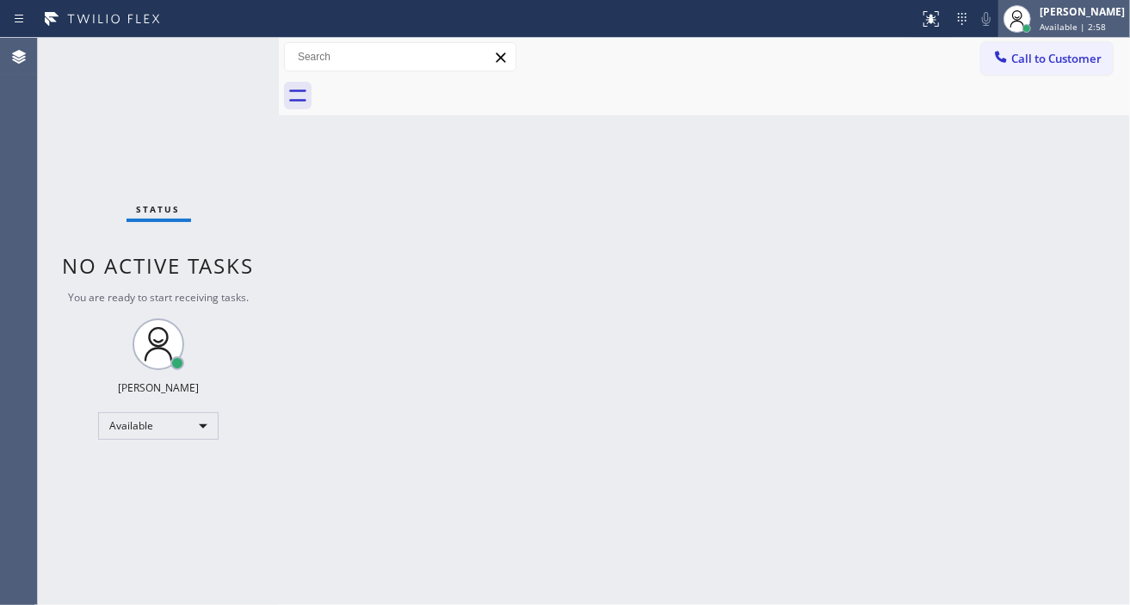
click at [1071, 9] on div "[PERSON_NAME]" at bounding box center [1082, 11] width 85 height 15
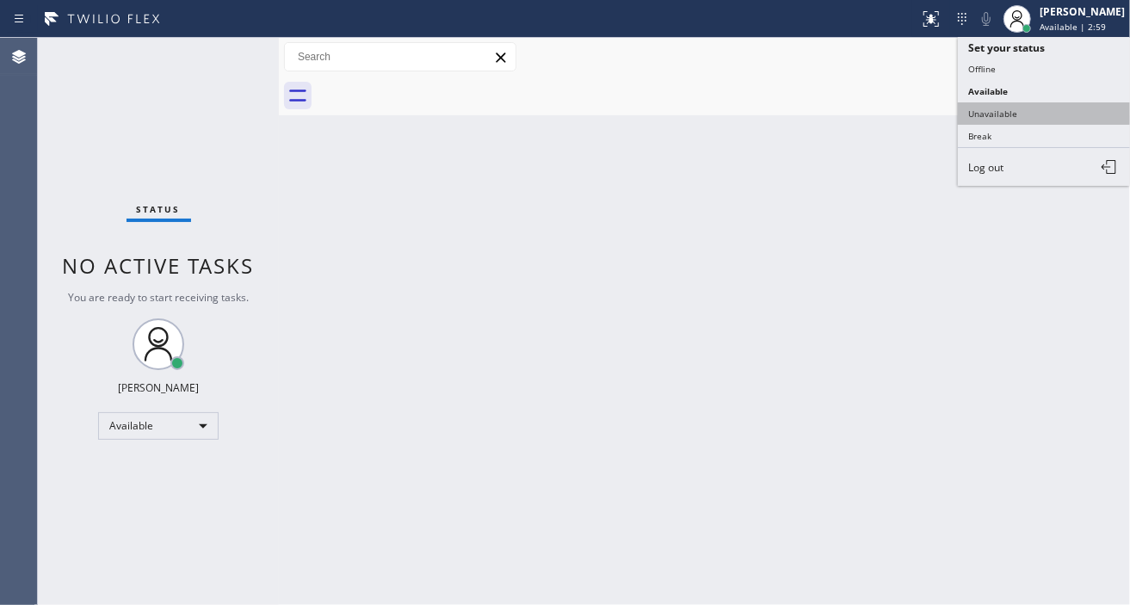
click at [1040, 113] on button "Unavailable" at bounding box center [1044, 113] width 172 height 22
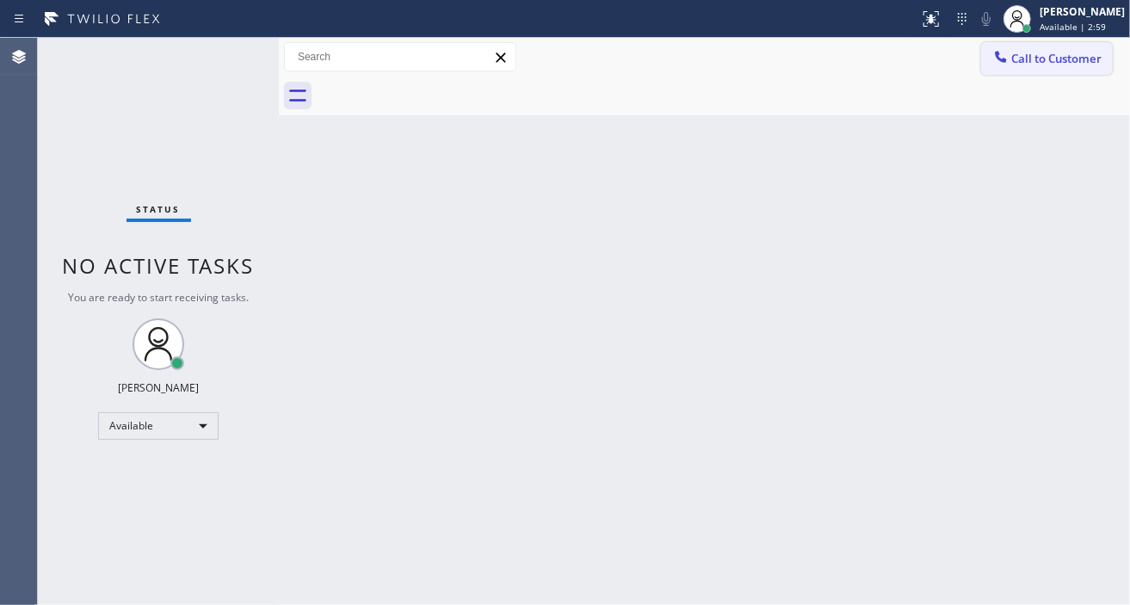
click at [1061, 59] on span "Call to Customer" at bounding box center [1056, 58] width 90 height 15
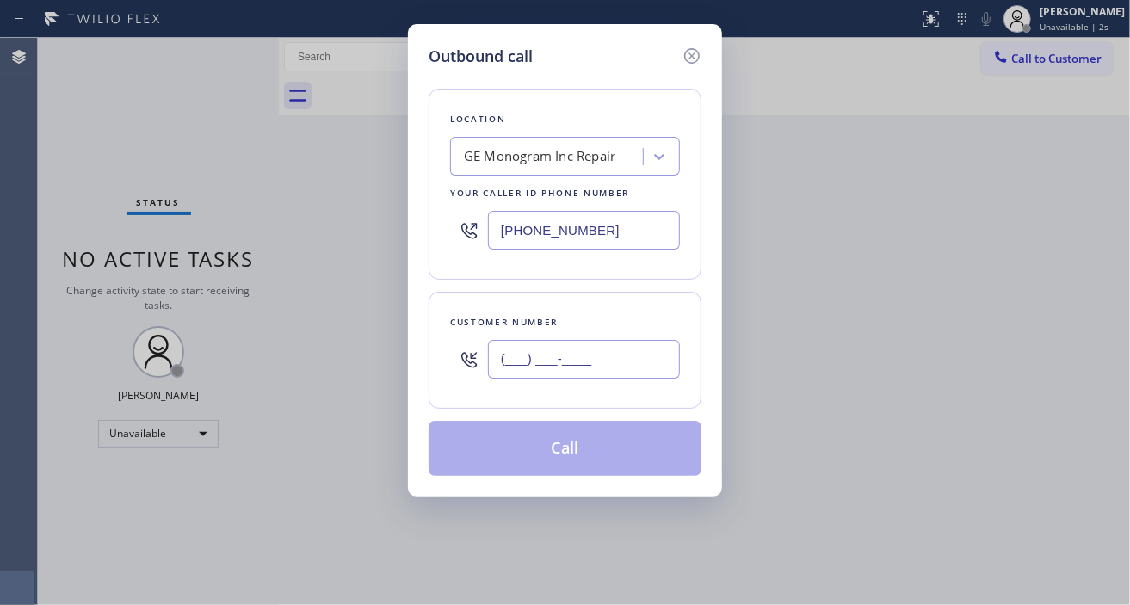
click at [607, 376] on input "(___) ___-____" at bounding box center [584, 359] width 192 height 39
paste input "562) 972-0708"
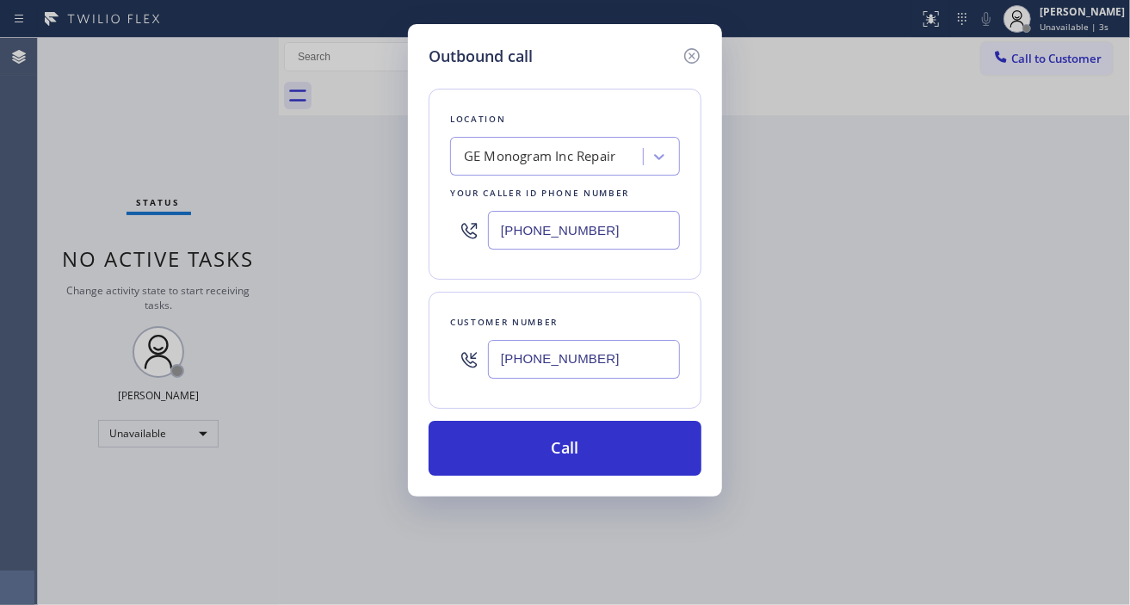
type input "[PHONE_NUMBER]"
click at [620, 244] on input "[PHONE_NUMBER]" at bounding box center [584, 230] width 192 height 39
paste input "949) 894-4844"
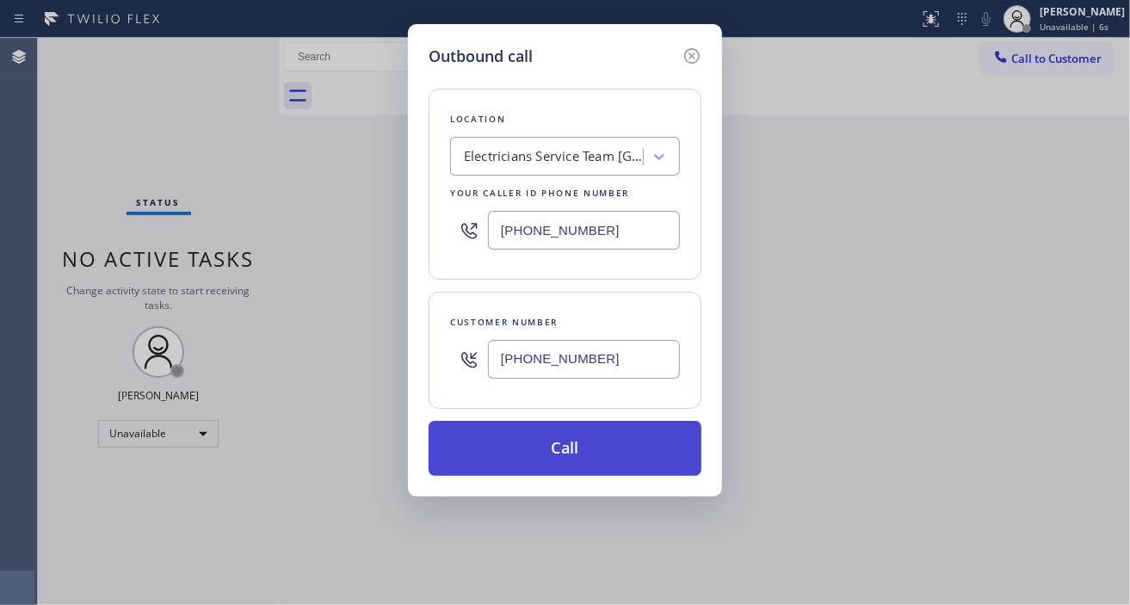
type input "[PHONE_NUMBER]"
click at [639, 436] on button "Call" at bounding box center [565, 448] width 273 height 55
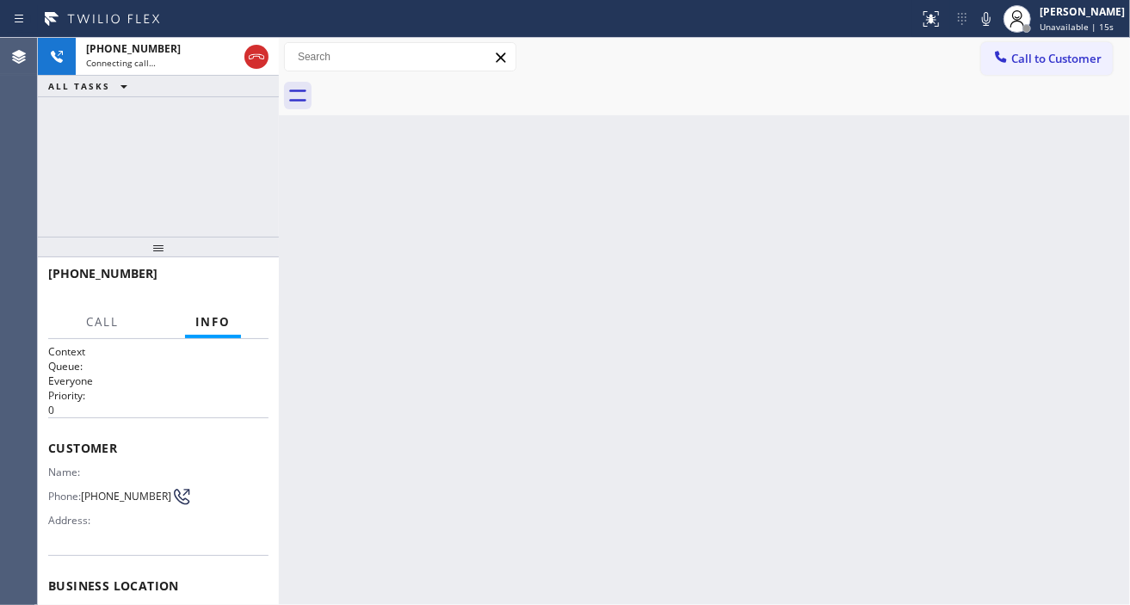
click at [422, 262] on div "Back to Dashboard Change Sender ID Customers Technicians Select a contact Outbo…" at bounding box center [704, 321] width 851 height 567
click at [193, 179] on div "[PHONE_NUMBER] Connecting call… ALL TASKS ALL TASKS ACTIVE TASKS TASKS IN WRAP …" at bounding box center [158, 137] width 241 height 199
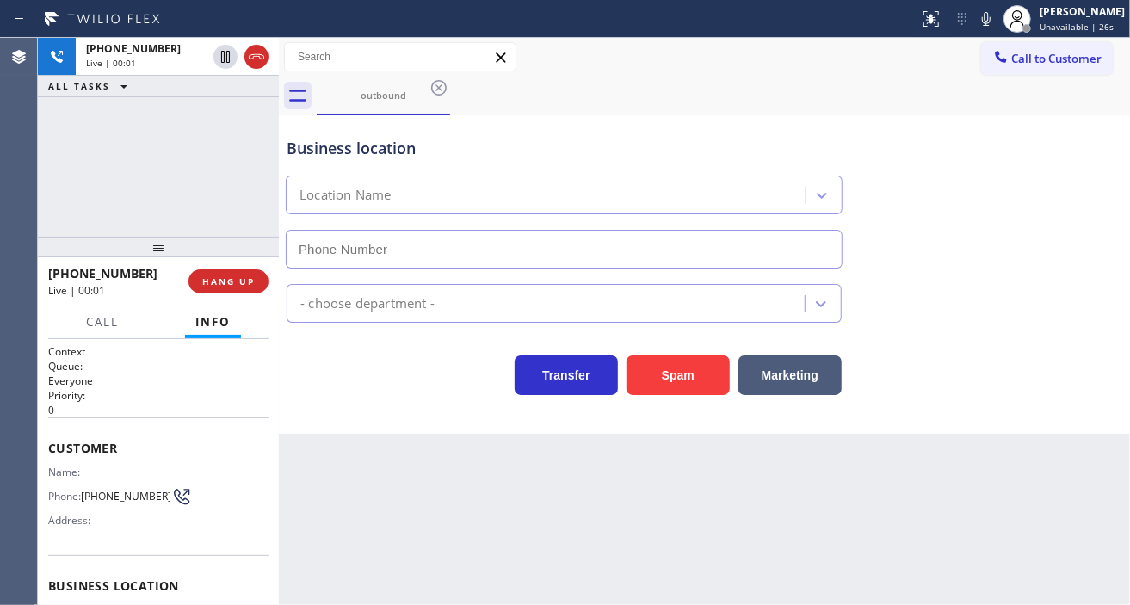
type input "[PHONE_NUMBER]"
click at [256, 278] on button "HANG UP" at bounding box center [229, 281] width 80 height 24
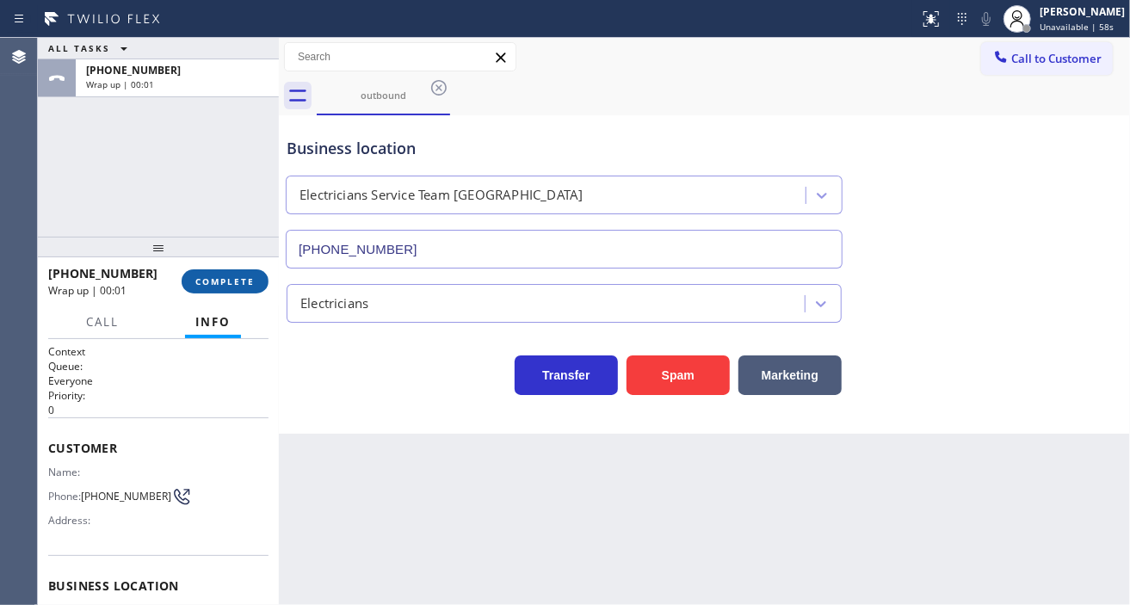
click at [256, 278] on button "COMPLETE" at bounding box center [225, 281] width 87 height 24
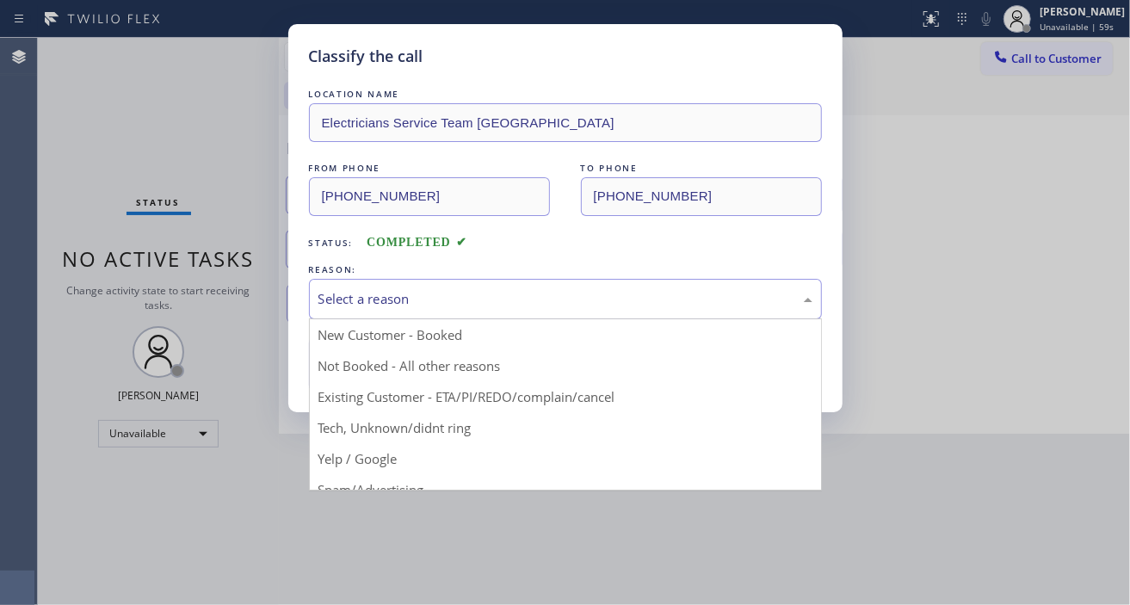
click at [331, 289] on div "Select a reason" at bounding box center [565, 299] width 494 height 20
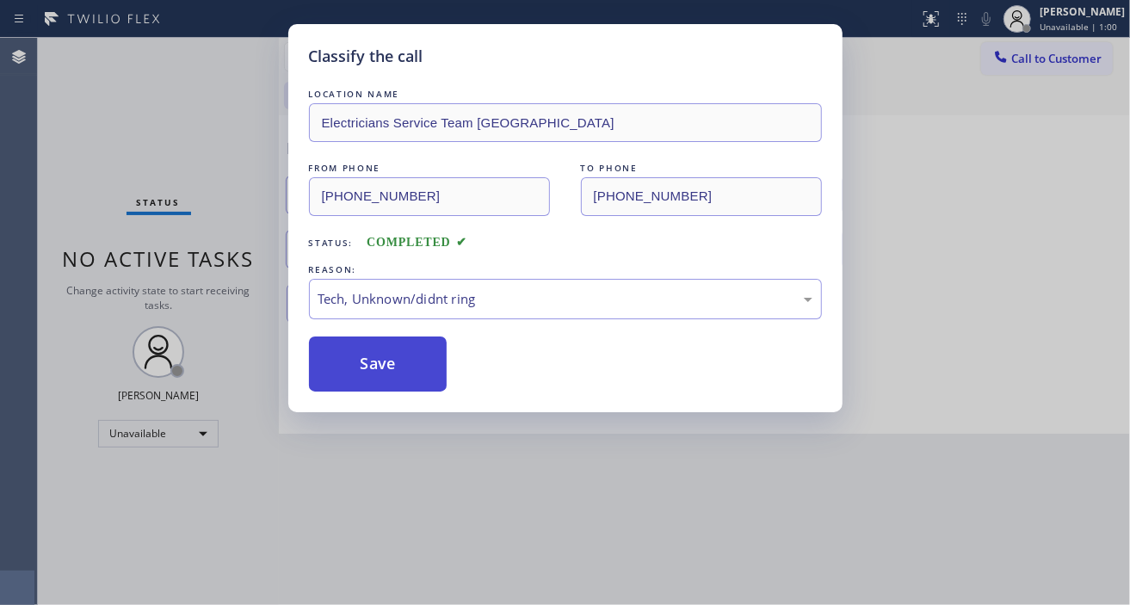
click at [405, 386] on button "Save" at bounding box center [378, 364] width 139 height 55
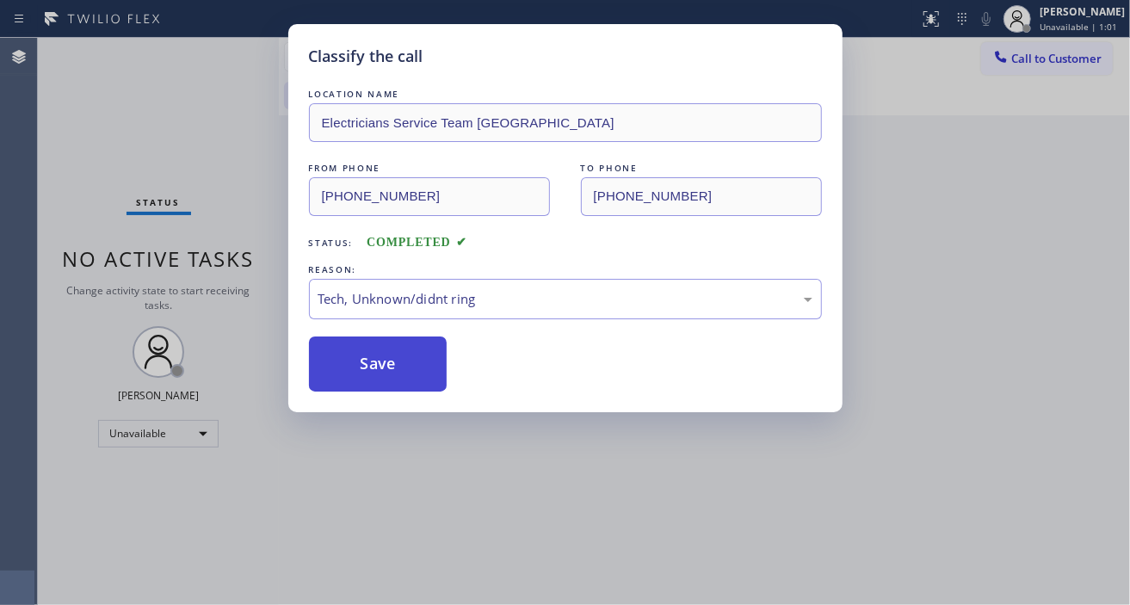
click at [405, 386] on button "Save" at bounding box center [378, 364] width 139 height 55
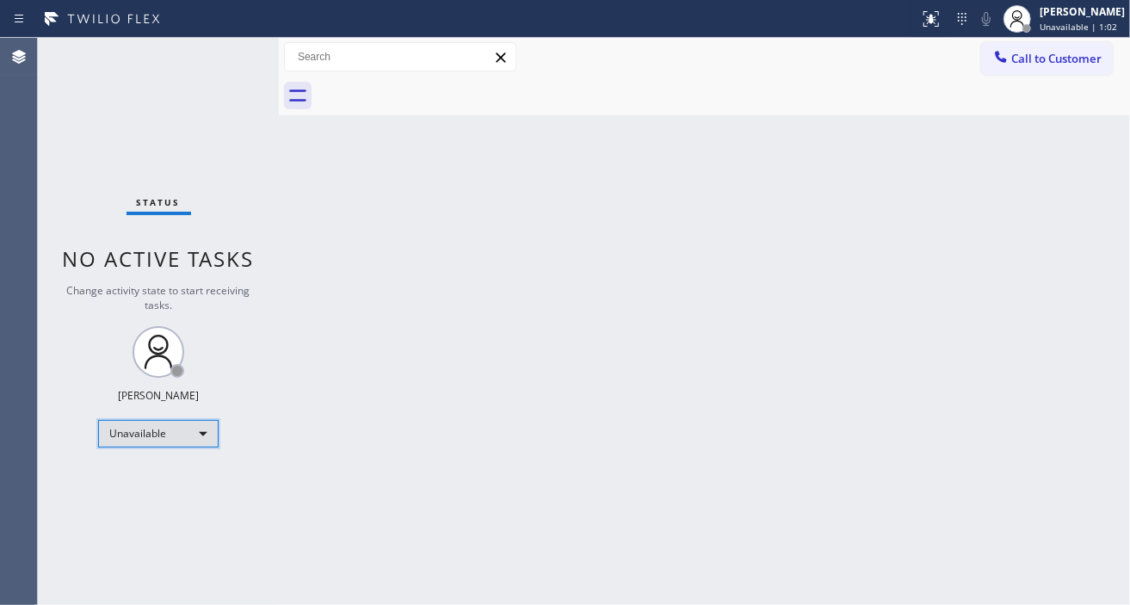
click at [158, 435] on div "Unavailable" at bounding box center [158, 434] width 121 height 28
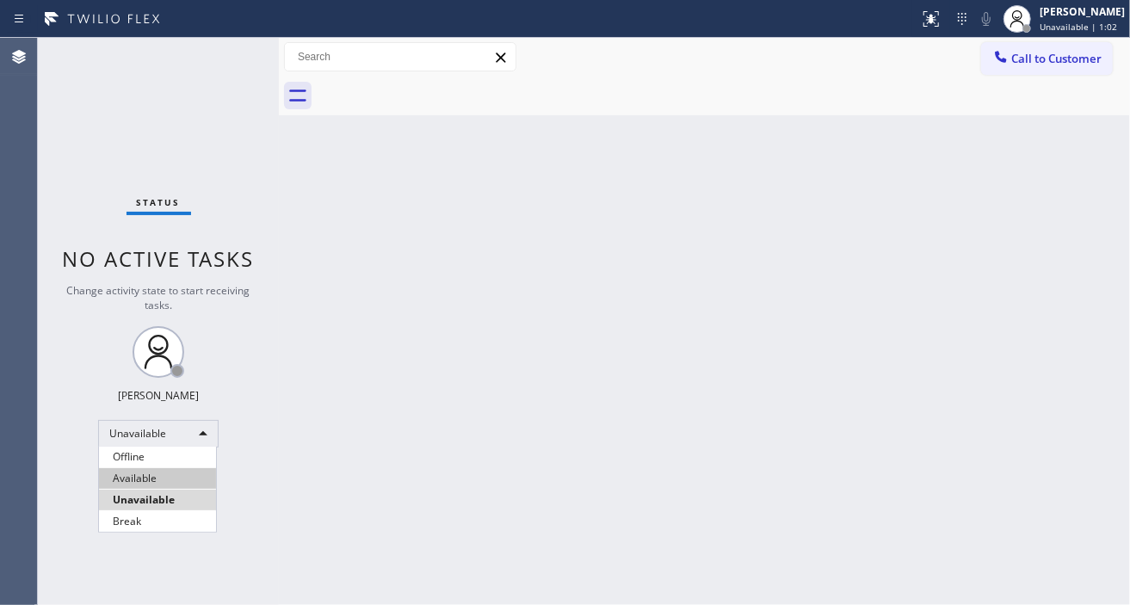
click at [155, 468] on li "Available" at bounding box center [157, 478] width 117 height 21
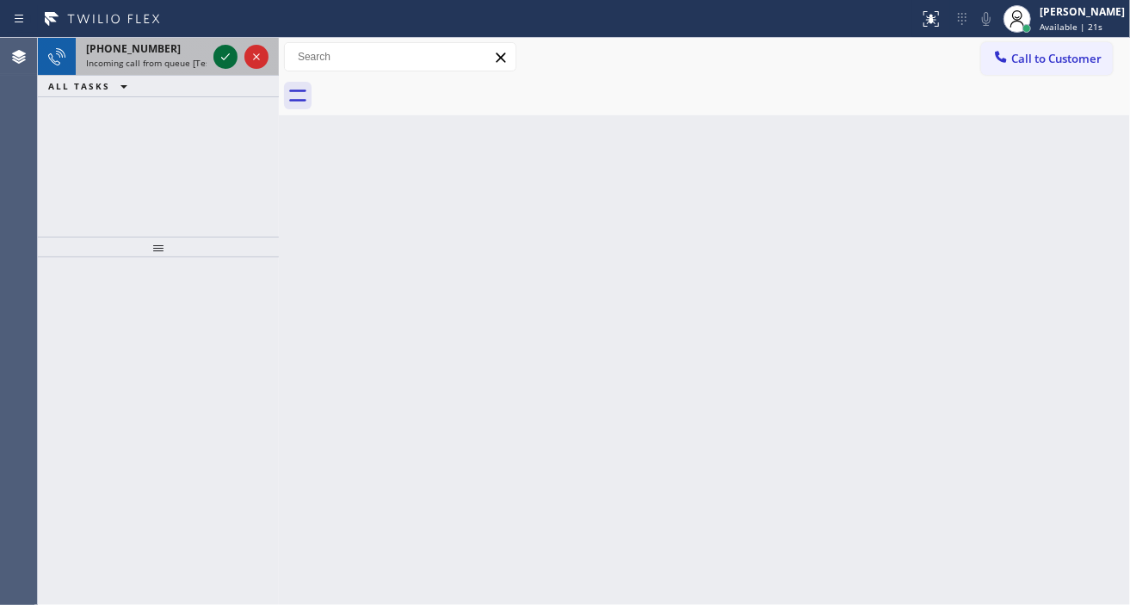
click at [220, 58] on icon at bounding box center [225, 56] width 21 height 21
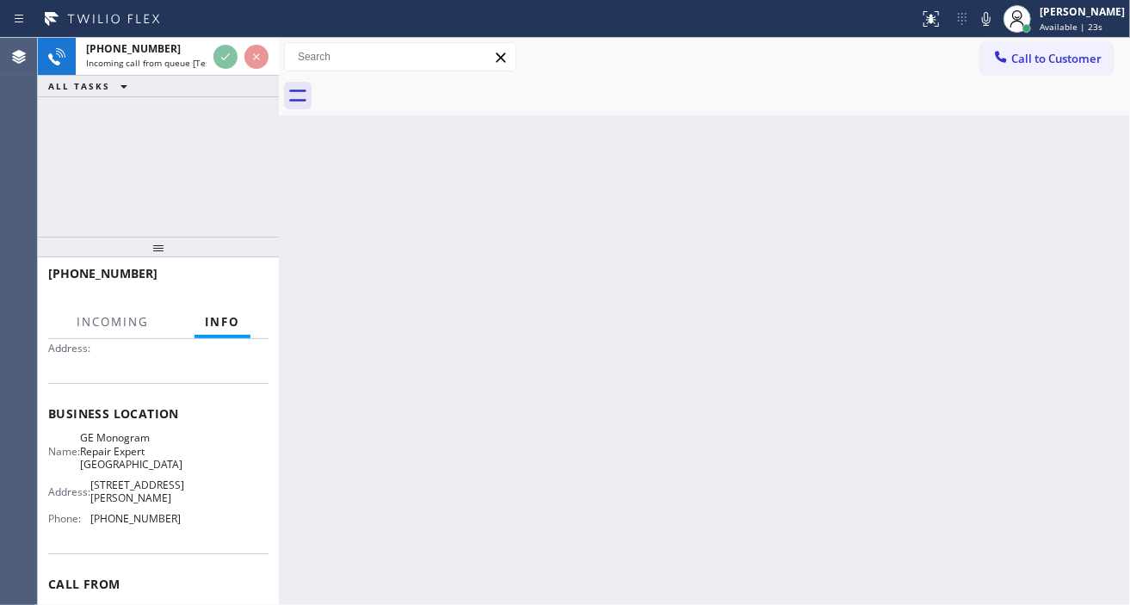
scroll to position [191, 0]
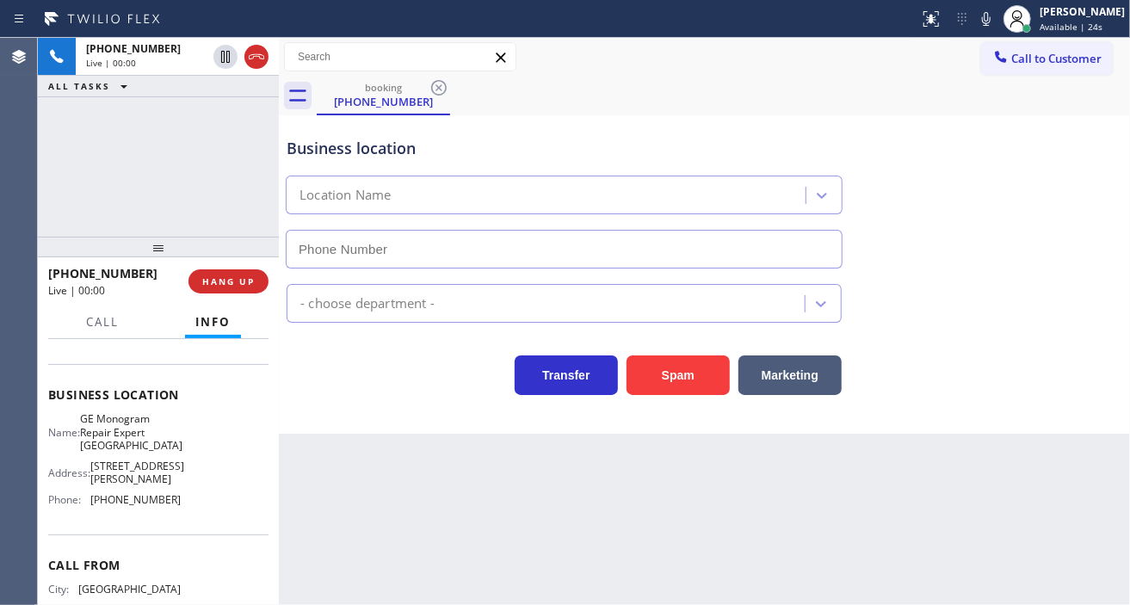
click at [139, 427] on span "GE Monogram Repair Expert [GEOGRAPHIC_DATA]" at bounding box center [131, 432] width 102 height 40
type input "[PHONE_NUMBER]"
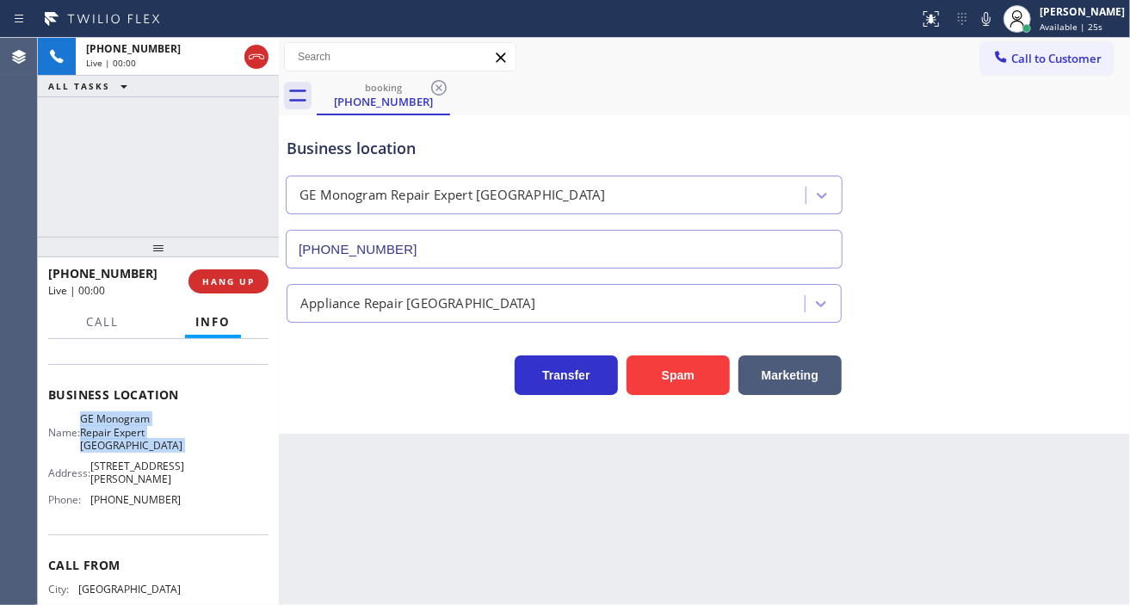
click at [139, 427] on span "GE Monogram Repair Expert [GEOGRAPHIC_DATA]" at bounding box center [131, 432] width 102 height 40
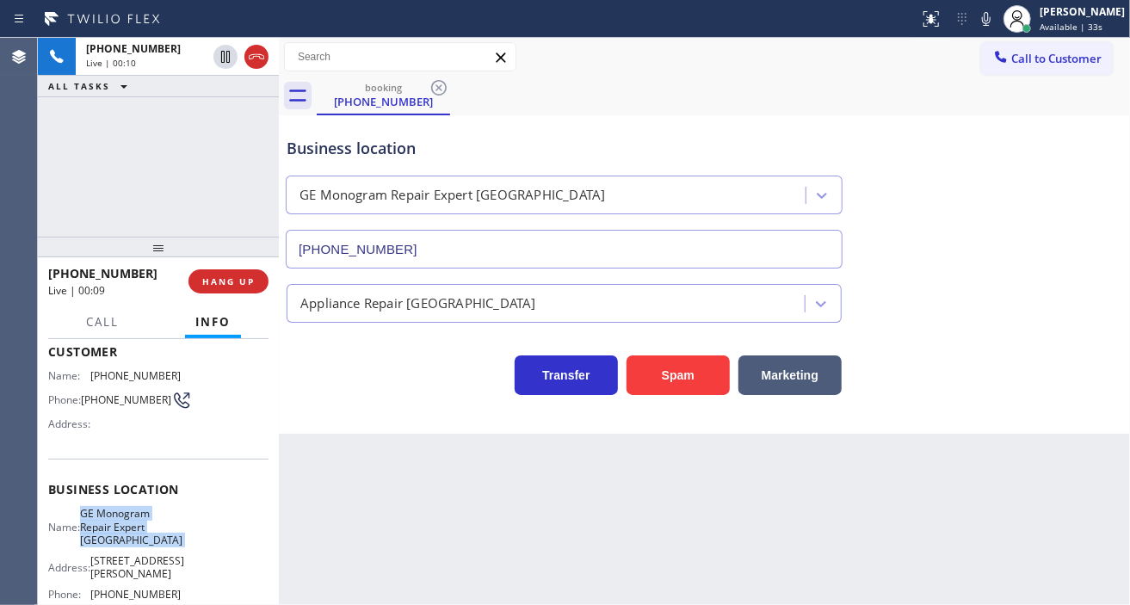
scroll to position [96, 0]
click at [103, 385] on div "Name: [PHONE_NUMBER] Phone: [PHONE_NUMBER] Address:" at bounding box center [114, 404] width 133 height 68
click at [110, 394] on span "[PHONE_NUMBER]" at bounding box center [126, 400] width 90 height 13
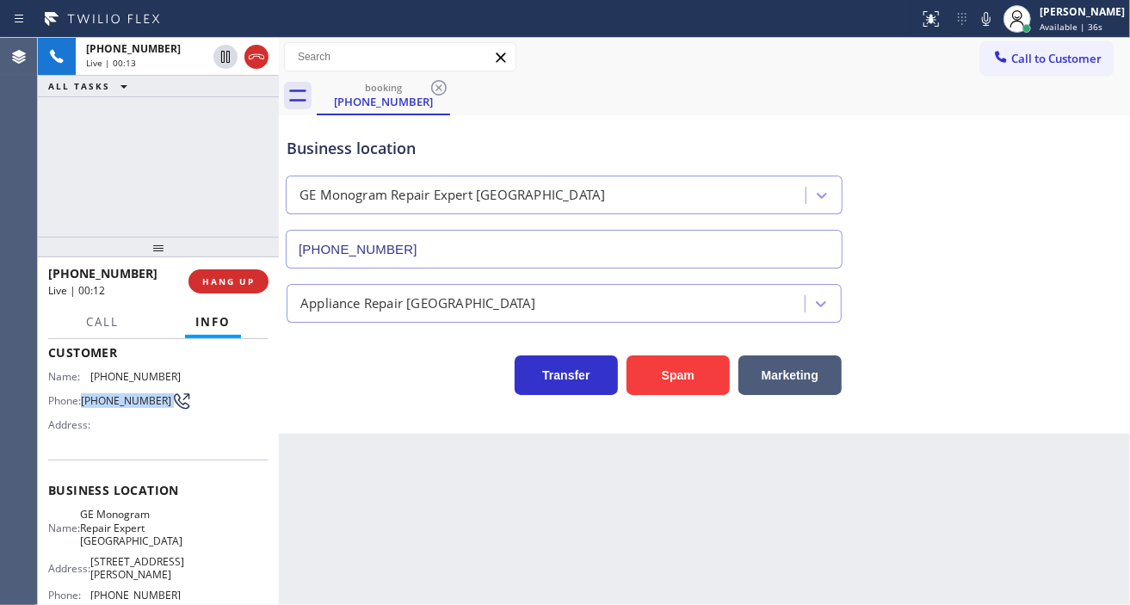
copy div "[PHONE_NUMBER]"
click at [337, 520] on div "Back to Dashboard Change Sender ID Customers Technicians Select a contact Outbo…" at bounding box center [704, 321] width 851 height 567
click at [131, 544] on span "GE Monogram Repair Expert [GEOGRAPHIC_DATA]" at bounding box center [131, 528] width 102 height 40
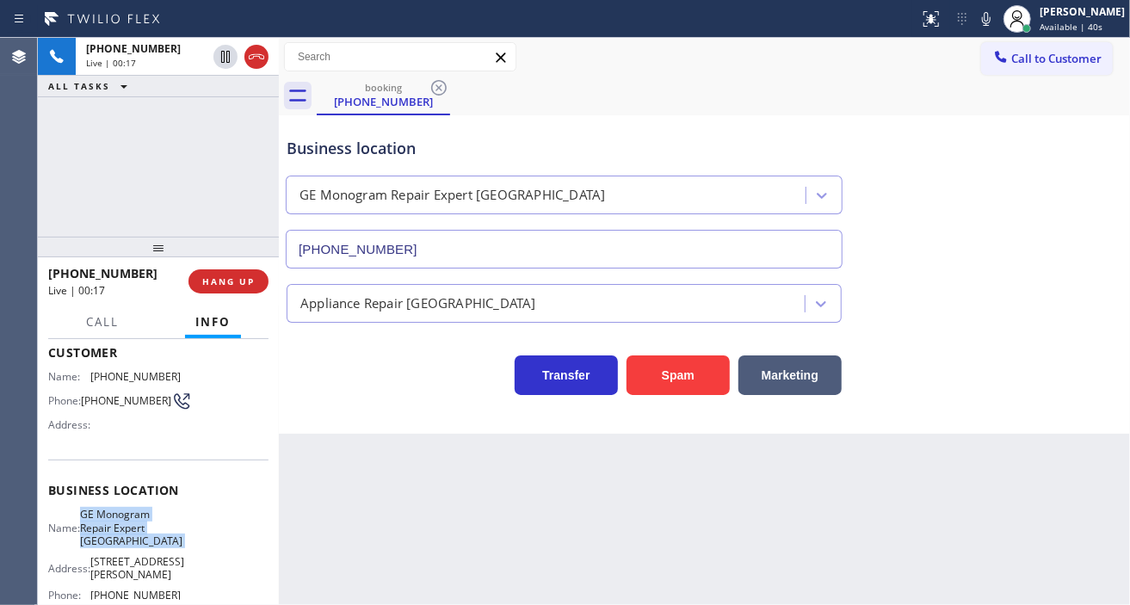
copy span "GE Monogram Repair Expert [GEOGRAPHIC_DATA]"
click at [442, 523] on div "Back to Dashboard Change Sender ID Customers Technicians Select a contact Outbo…" at bounding box center [704, 321] width 851 height 567
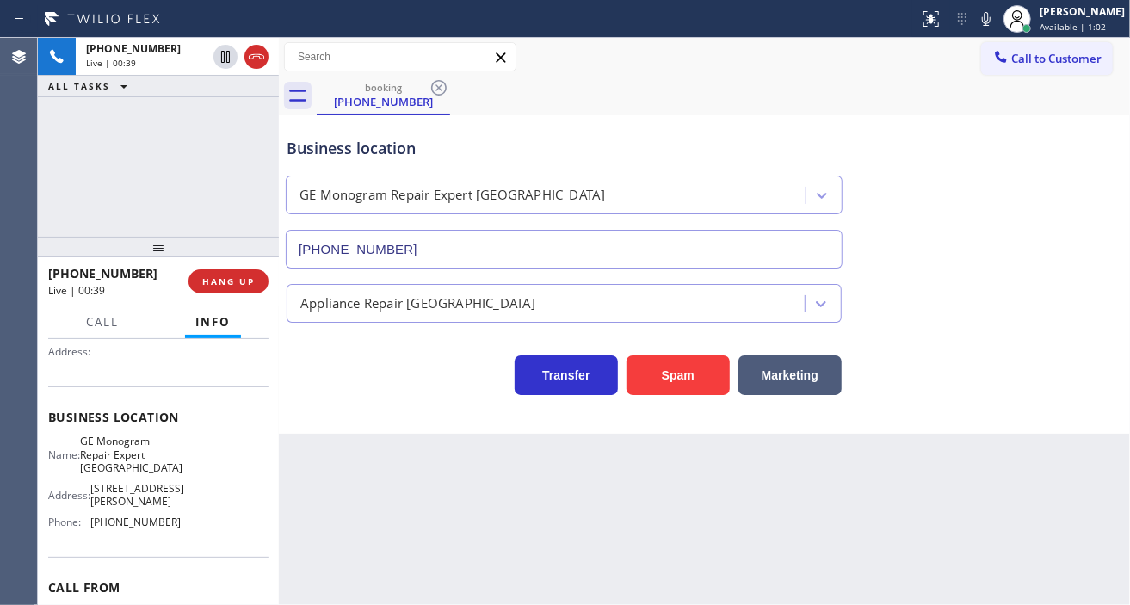
scroll to position [191, 0]
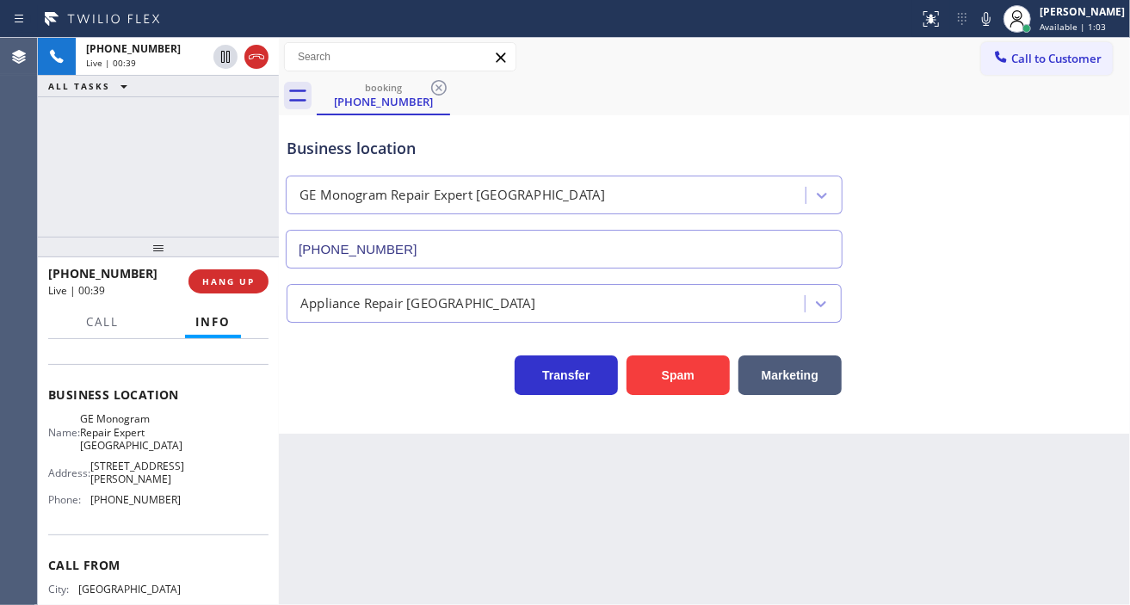
click at [131, 506] on span "[PHONE_NUMBER]" at bounding box center [135, 499] width 90 height 13
copy span "[PHONE_NUMBER]"
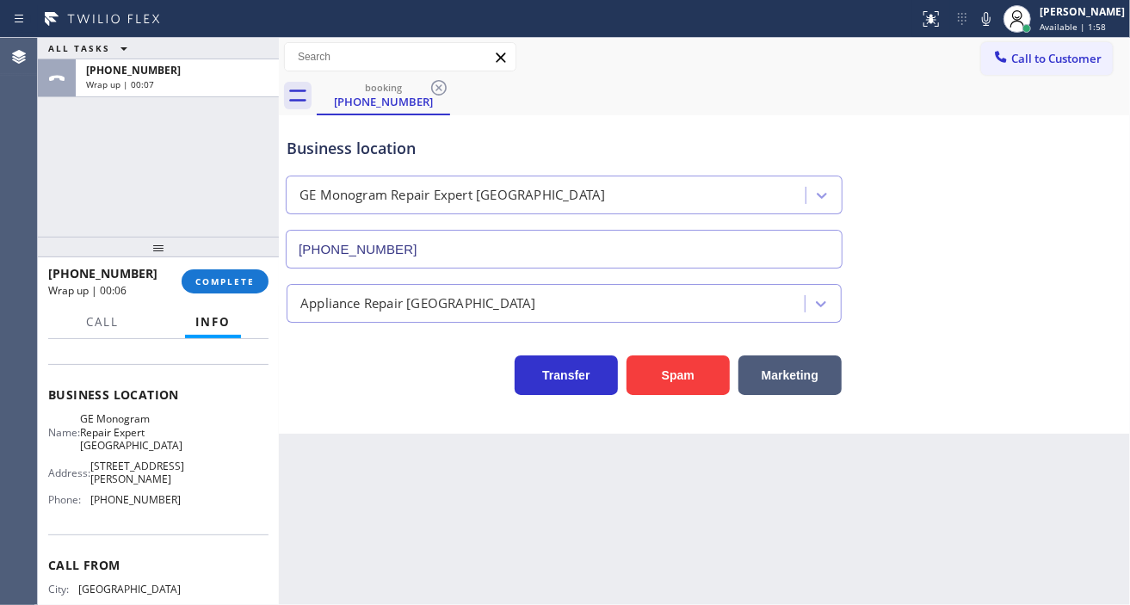
click at [683, 120] on div "Business location GE Monogram Repair [GEOGRAPHIC_DATA] [PHONE_NUMBER]" at bounding box center [564, 194] width 562 height 149
click at [228, 278] on span "COMPLETE" at bounding box center [224, 281] width 59 height 12
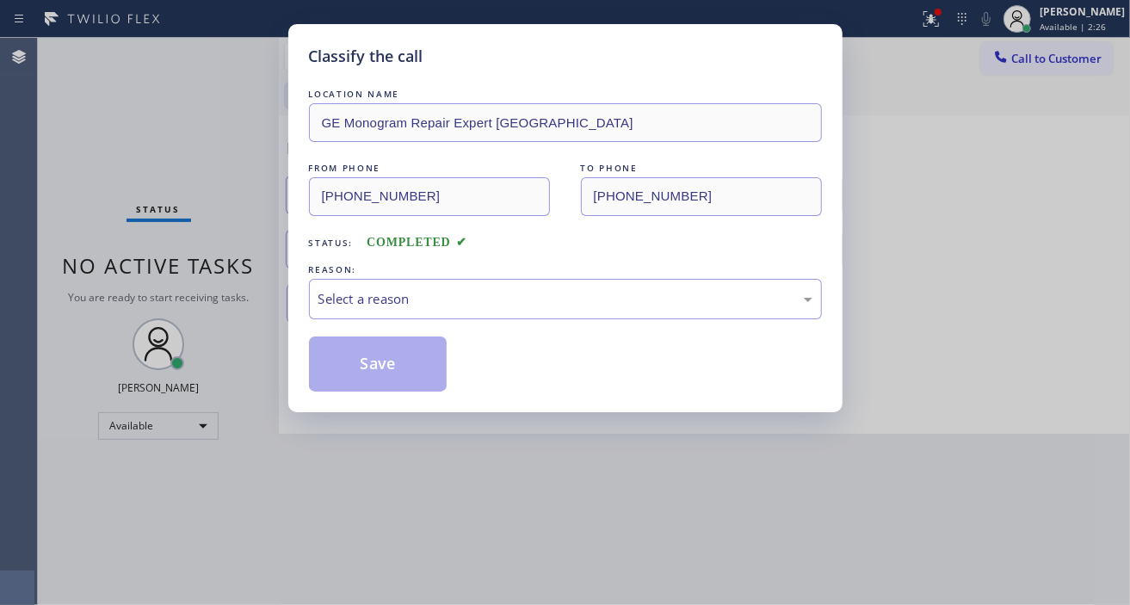
click at [384, 308] on div "Select a reason" at bounding box center [565, 299] width 494 height 20
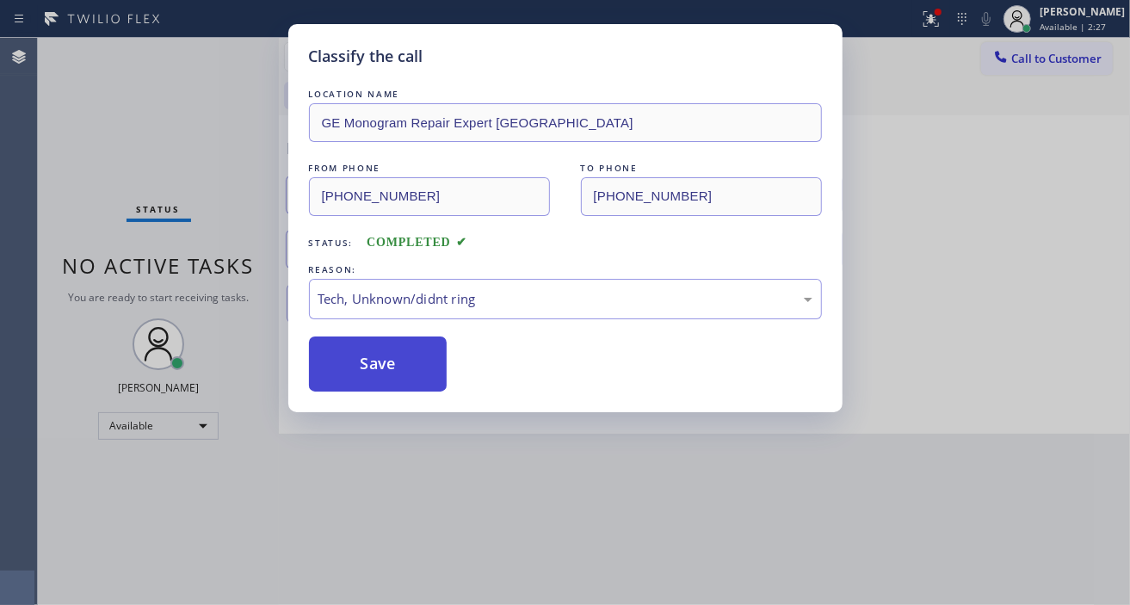
click at [408, 380] on button "Save" at bounding box center [378, 364] width 139 height 55
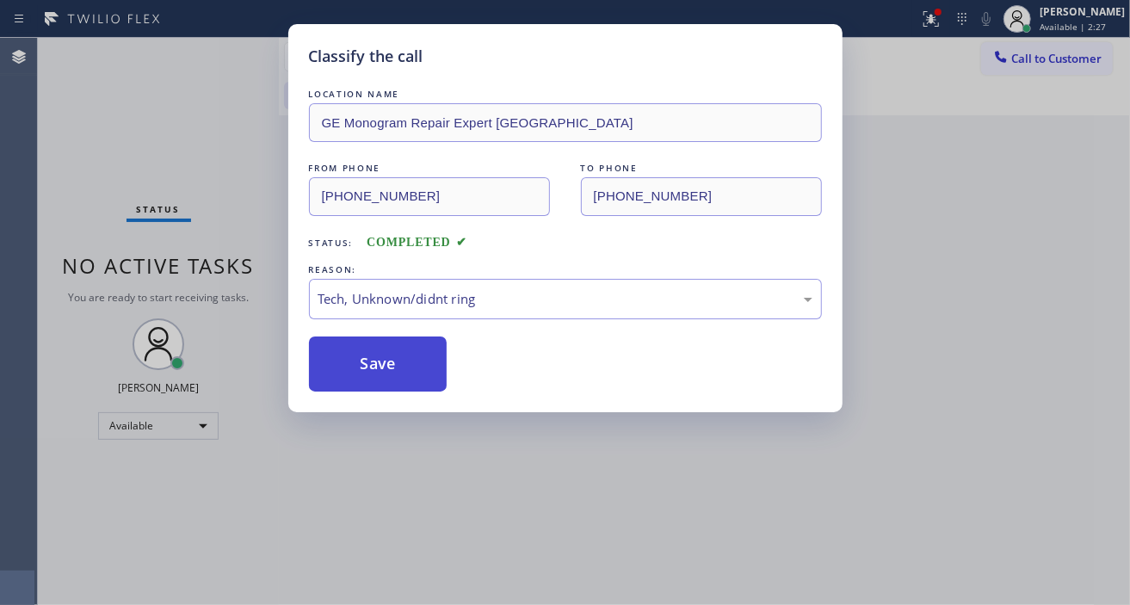
click at [408, 380] on button "Save" at bounding box center [378, 364] width 139 height 55
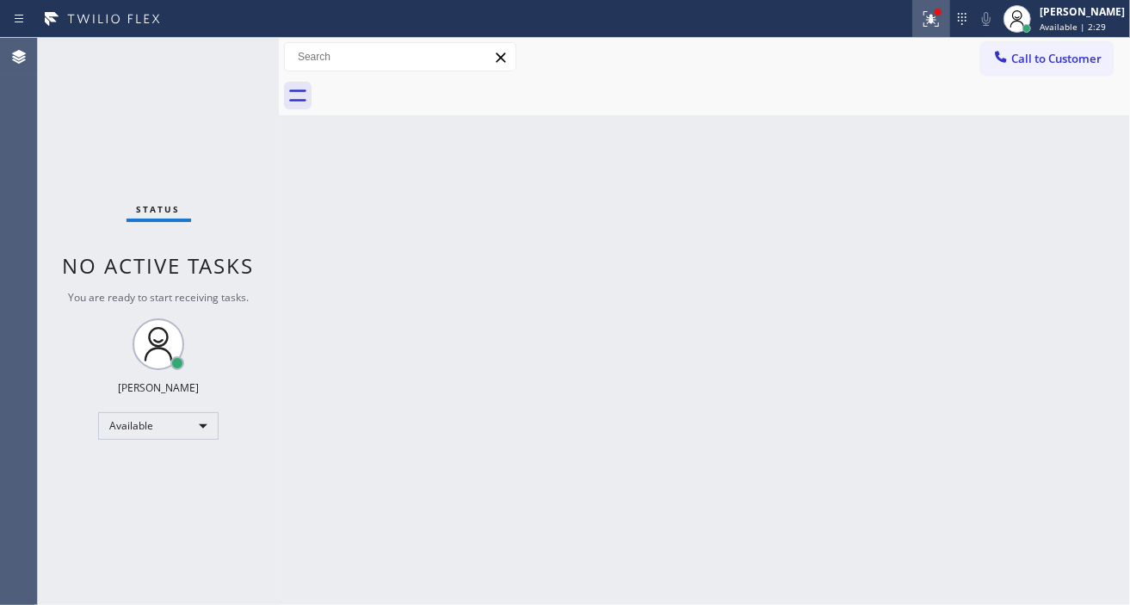
click at [934, 21] on icon at bounding box center [929, 17] width 10 height 12
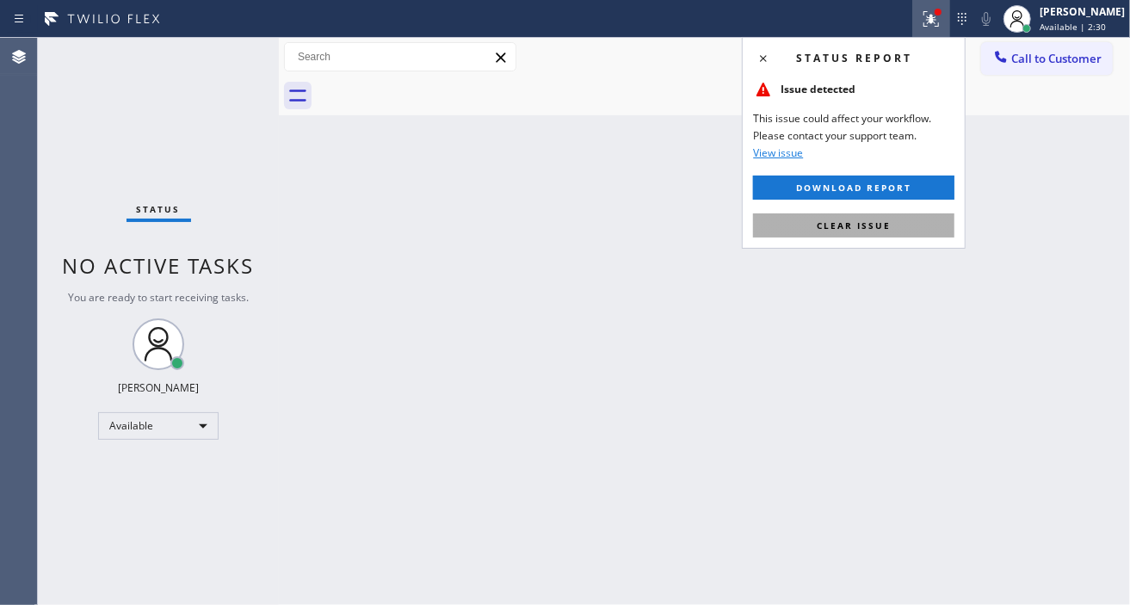
click at [928, 231] on button "Clear issue" at bounding box center [853, 225] width 201 height 24
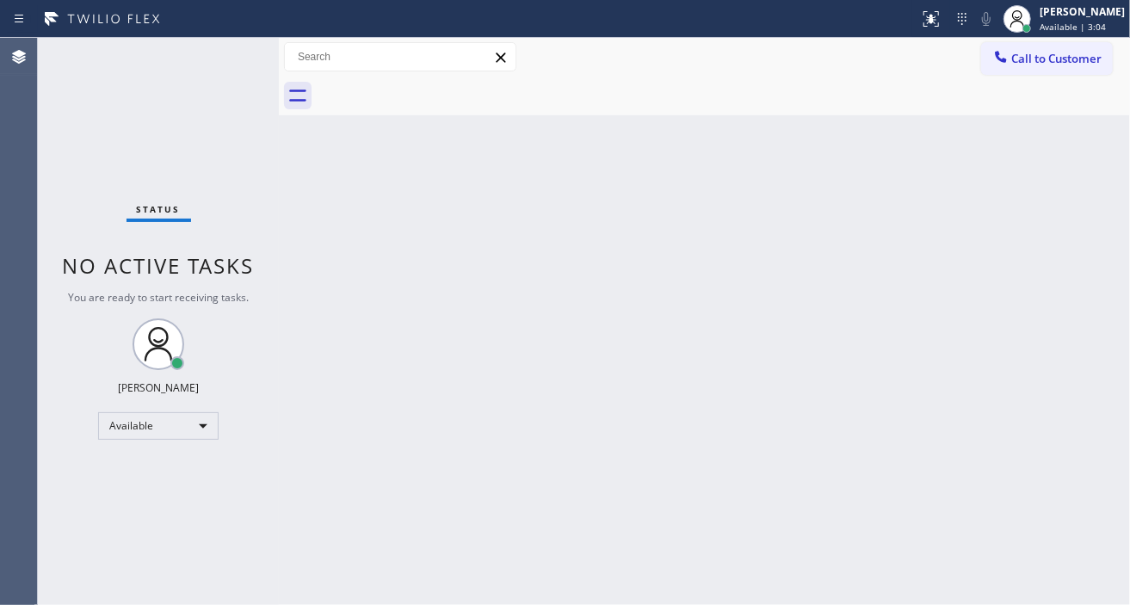
drag, startPoint x: 1096, startPoint y: 246, endPoint x: 960, endPoint y: 220, distance: 138.4
click at [1096, 246] on div "Back to Dashboard Change Sender ID Customers Technicians Select a contact Outbo…" at bounding box center [704, 321] width 851 height 567
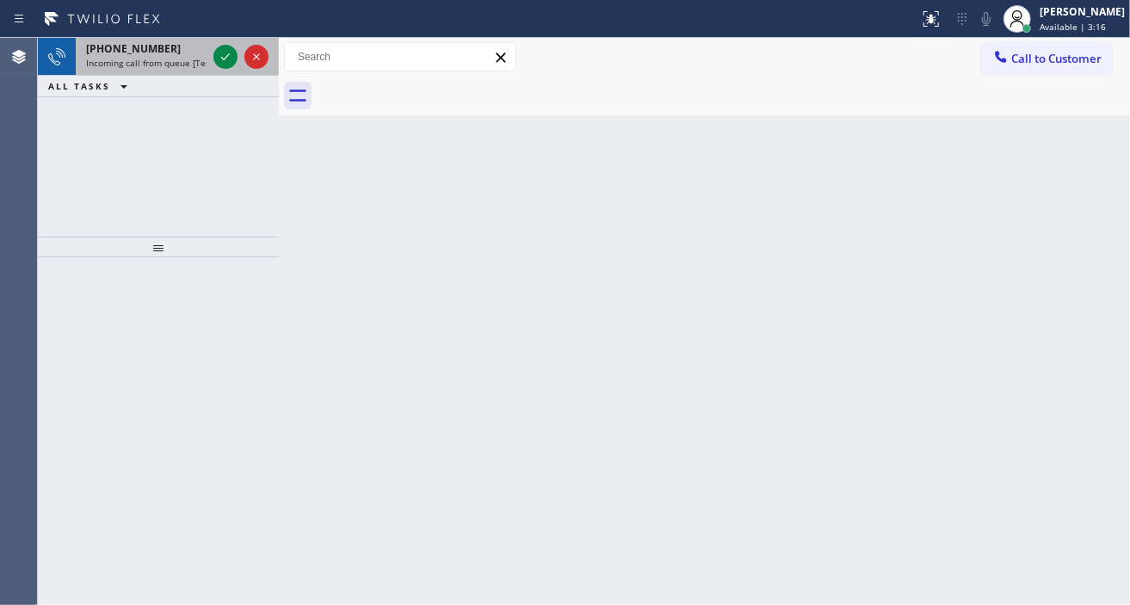
click at [168, 57] on span "Incoming call from queue [Test] All" at bounding box center [157, 63] width 143 height 12
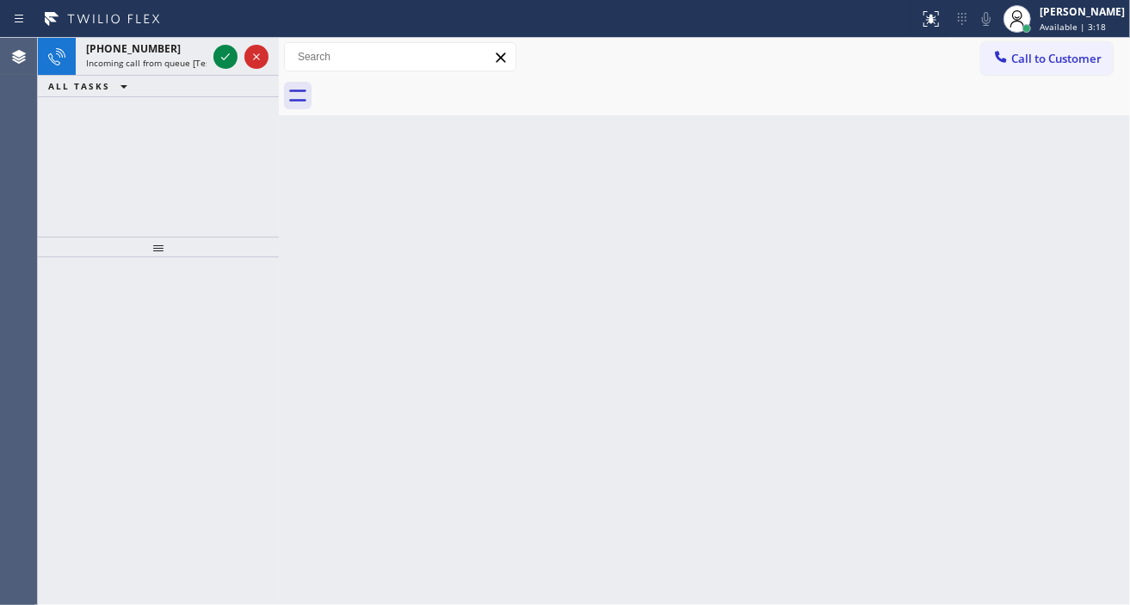
click at [574, 284] on div "Back to Dashboard Change Sender ID Customers Technicians Select a contact Outbo…" at bounding box center [704, 321] width 851 height 567
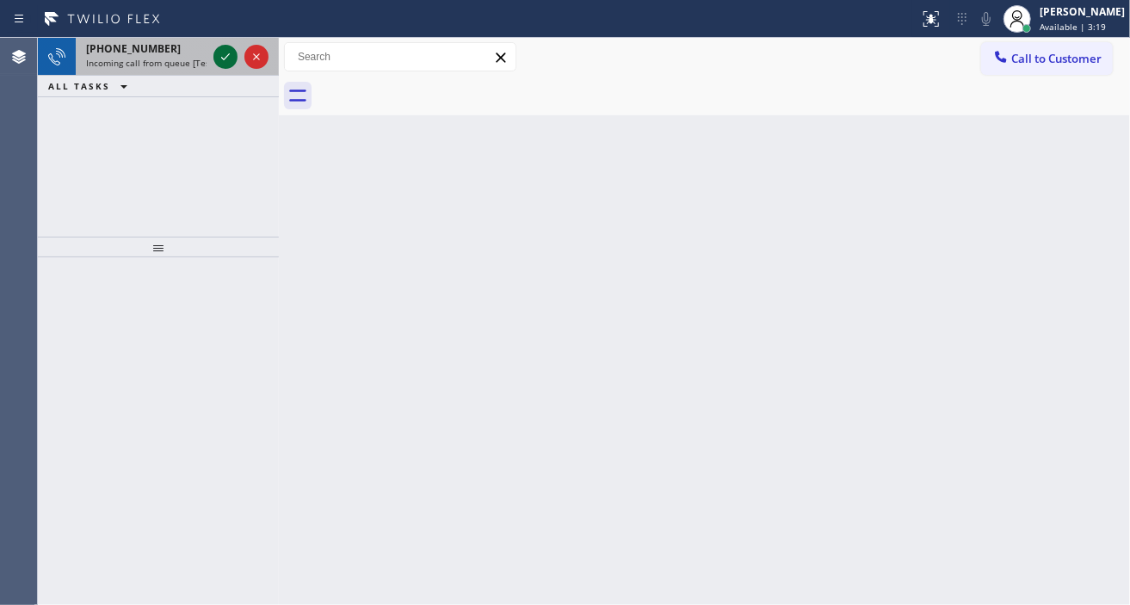
click at [227, 54] on icon at bounding box center [225, 56] width 21 height 21
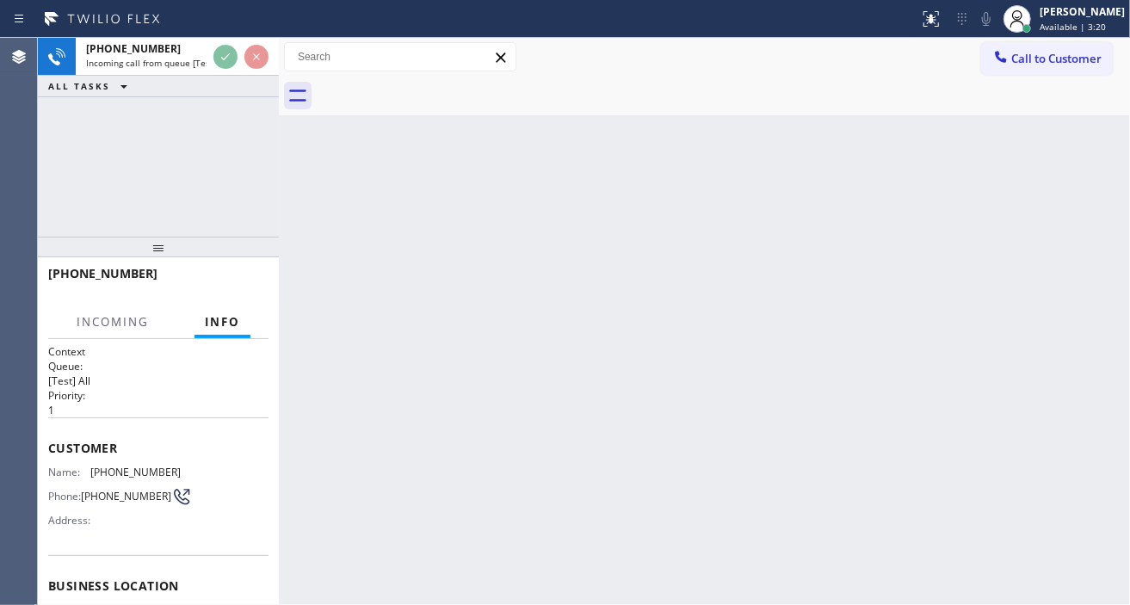
scroll to position [96, 0]
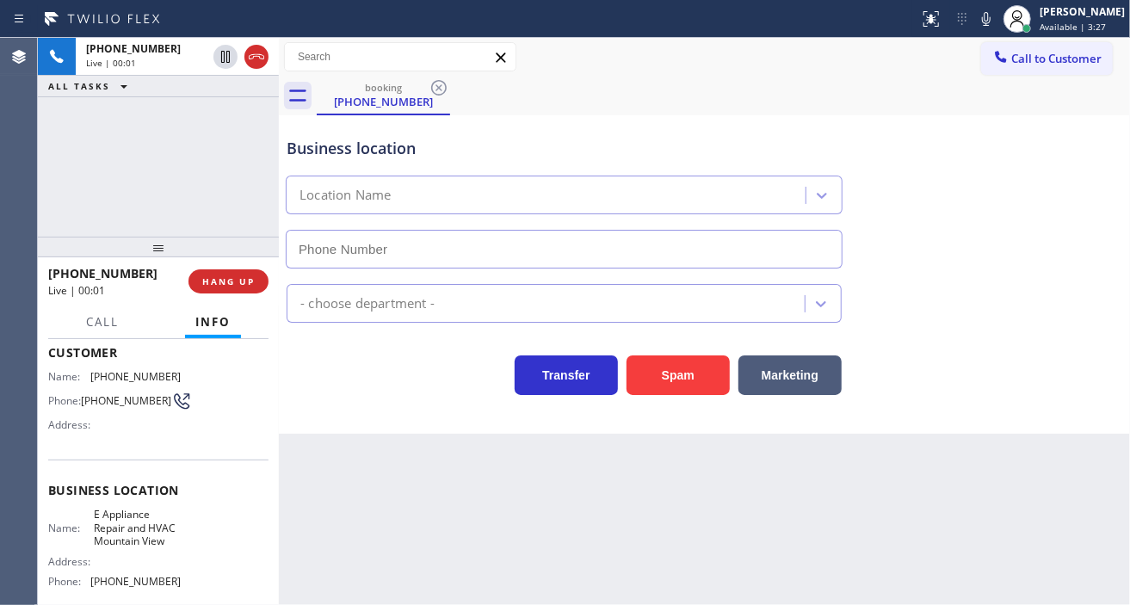
type input "[PHONE_NUMBER]"
click at [375, 151] on div "Business location" at bounding box center [564, 148] width 555 height 23
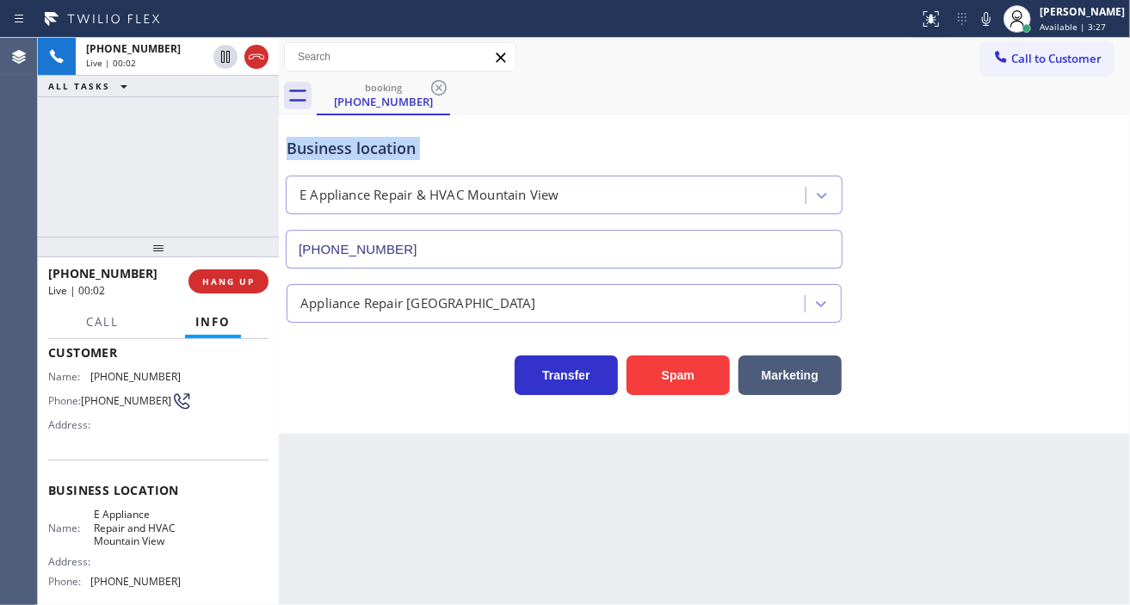
click at [375, 151] on div "Business location" at bounding box center [564, 148] width 555 height 23
click at [238, 277] on span "HANG UP" at bounding box center [228, 281] width 53 height 12
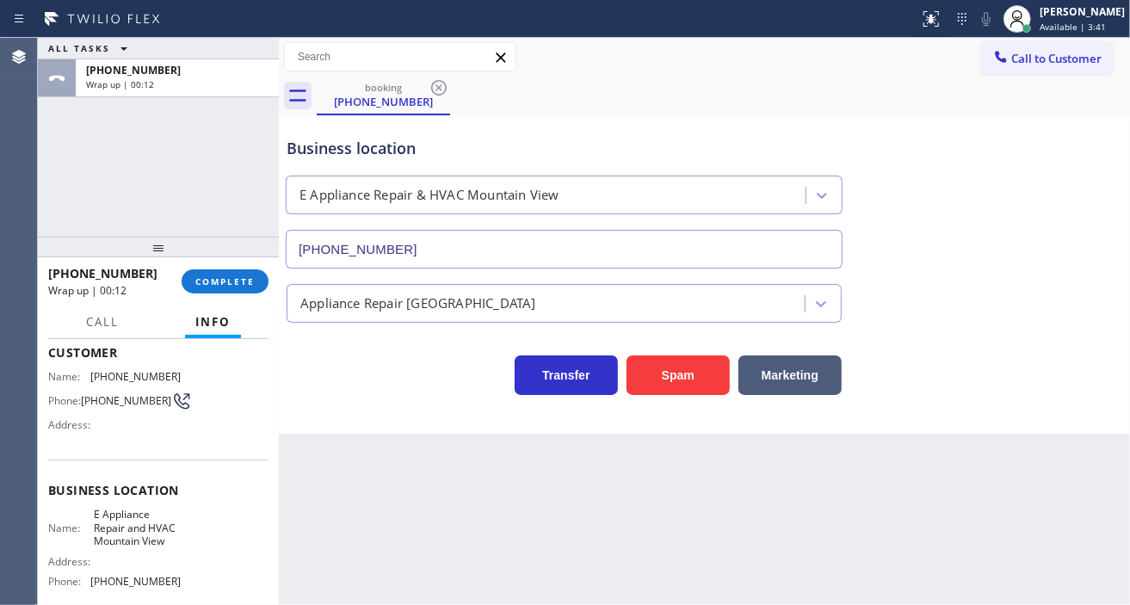
click at [1104, 196] on div "Business location E Appliance Repair & HVAC Mountain View [PHONE_NUMBER]" at bounding box center [704, 191] width 843 height 156
click at [257, 284] on button "COMPLETE" at bounding box center [225, 281] width 87 height 24
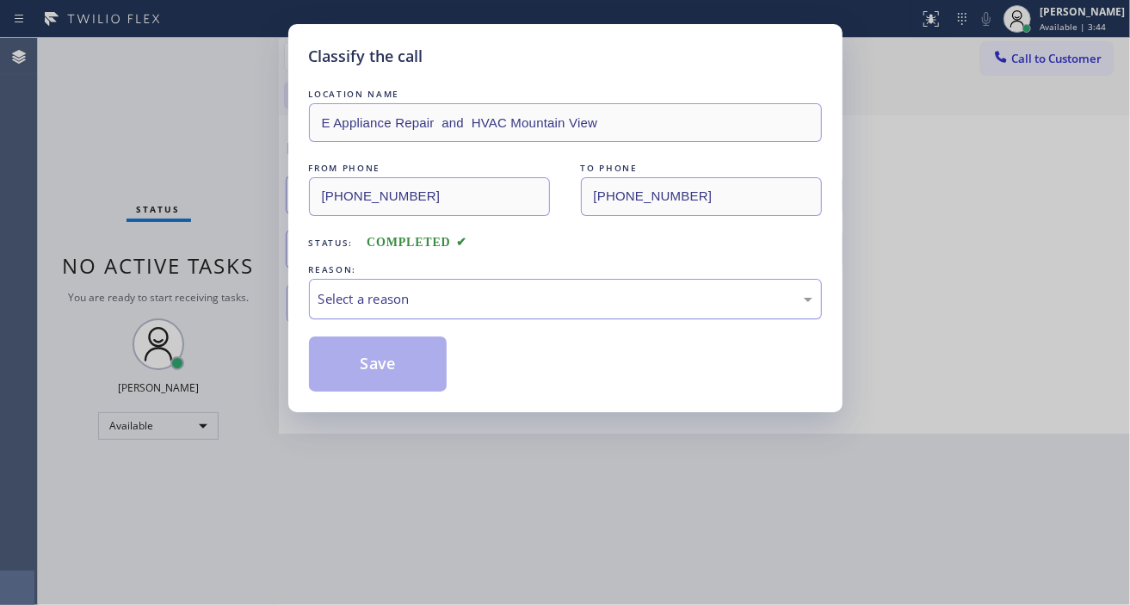
click at [362, 289] on div "Select a reason" at bounding box center [565, 299] width 494 height 20
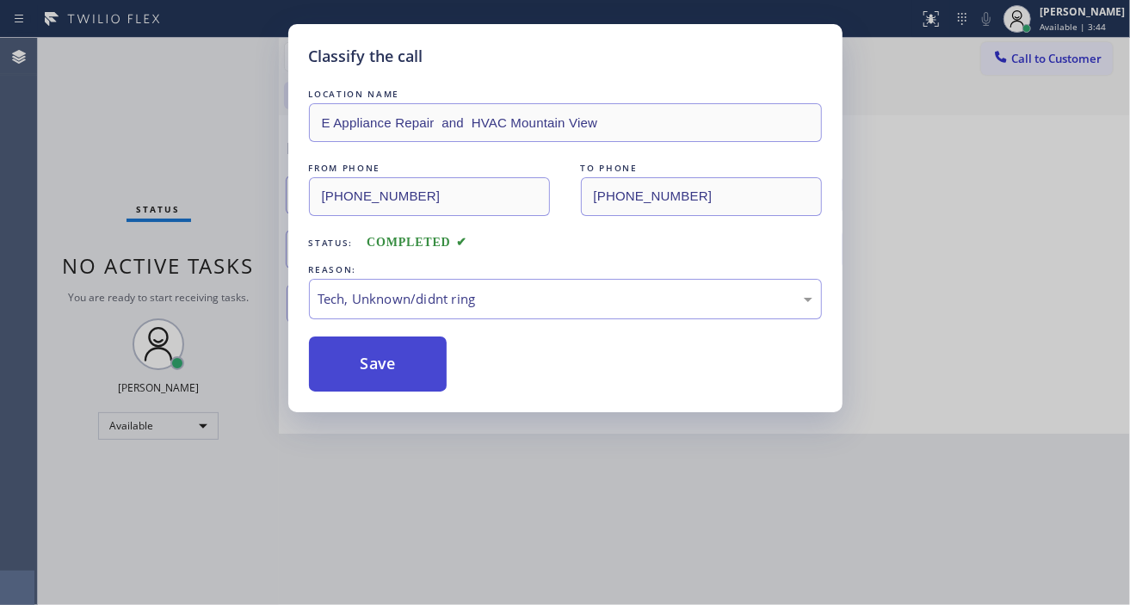
click at [406, 375] on button "Save" at bounding box center [378, 364] width 139 height 55
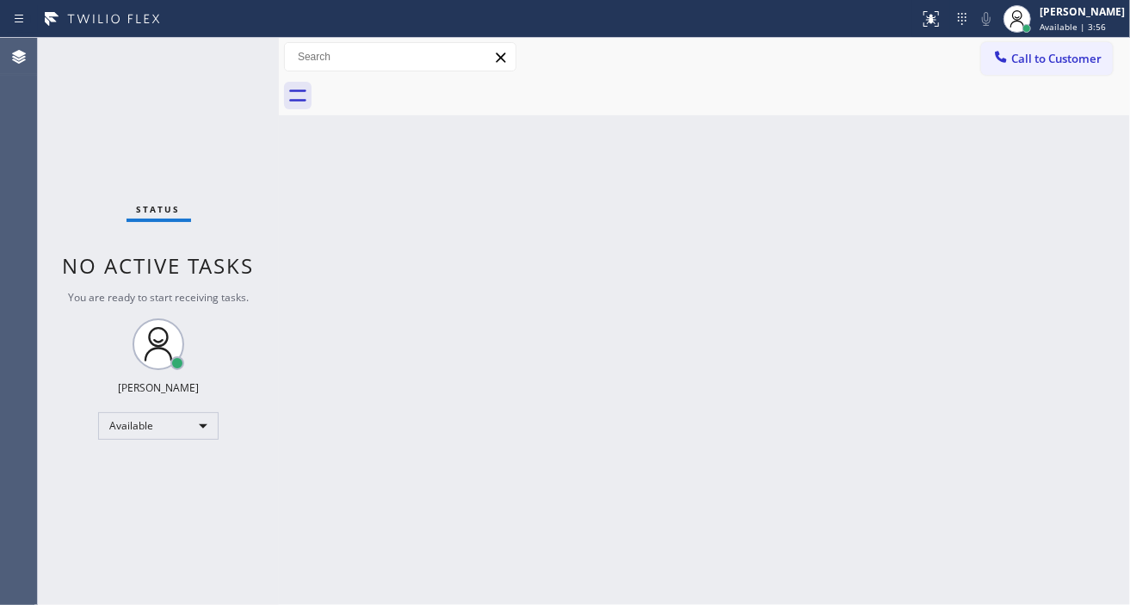
click at [1046, 172] on div "Back to Dashboard Change Sender ID Customers Technicians Select a contact Outbo…" at bounding box center [704, 321] width 851 height 567
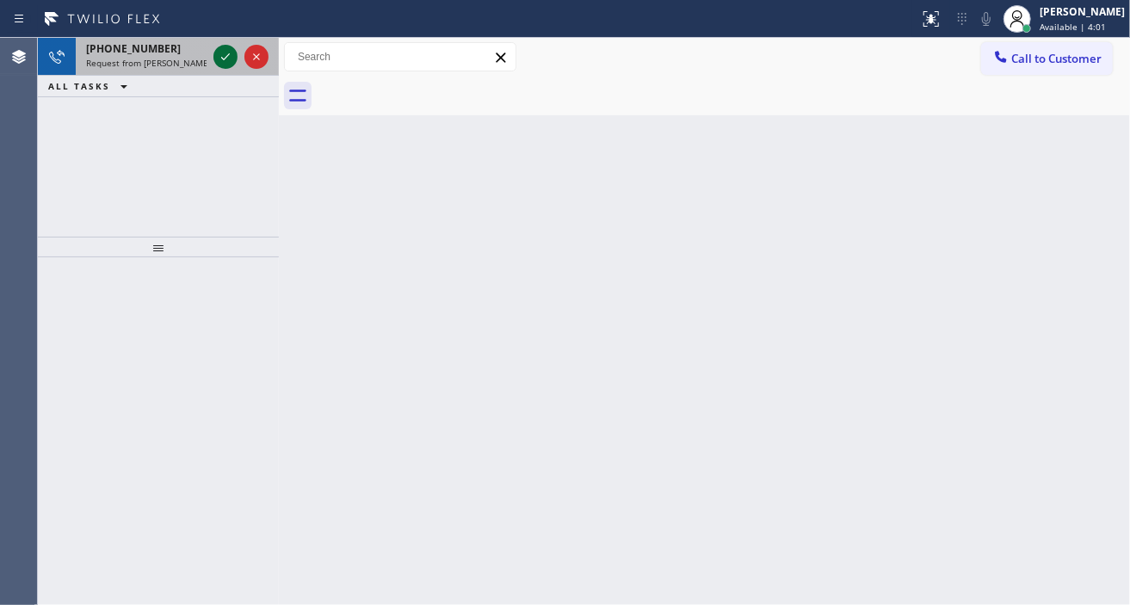
click at [226, 65] on icon at bounding box center [225, 56] width 21 height 21
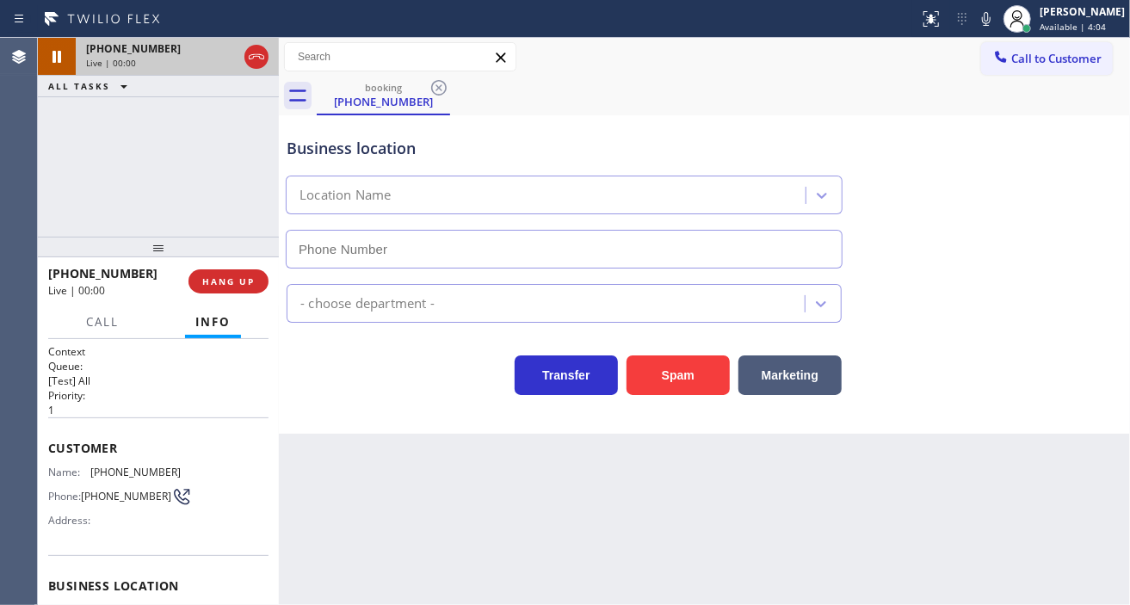
type input "[PHONE_NUMBER]"
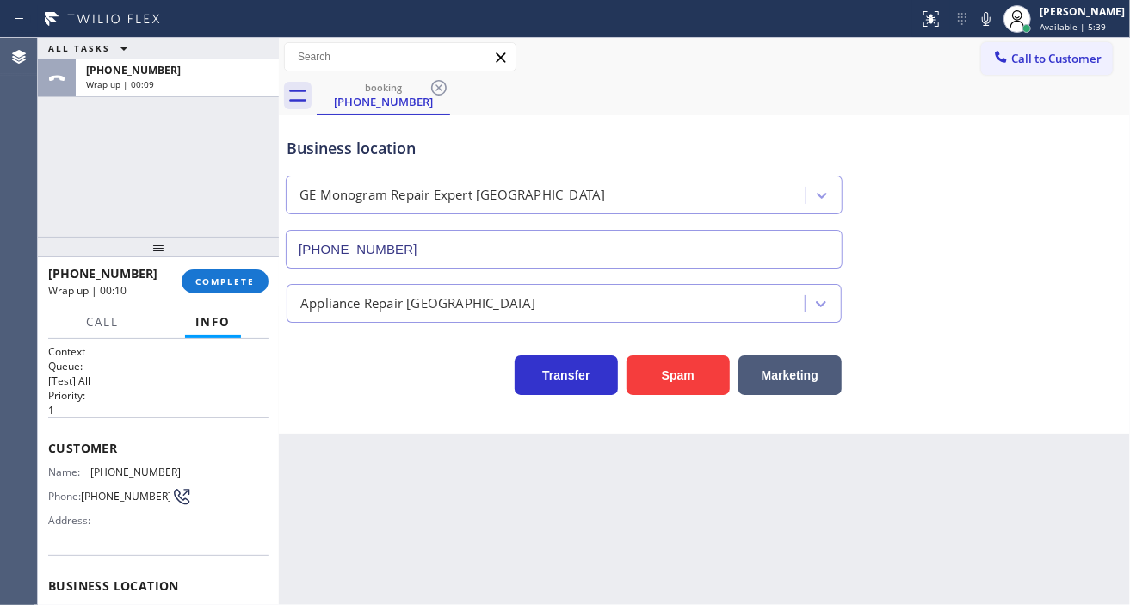
click at [181, 170] on div "ALL TASKS ALL TASKS ACTIVE TASKS TASKS IN WRAP UP [PHONE_NUMBER] Wrap up | 00:09" at bounding box center [158, 137] width 241 height 199
click at [1061, 17] on div "[PERSON_NAME]" at bounding box center [1082, 11] width 85 height 15
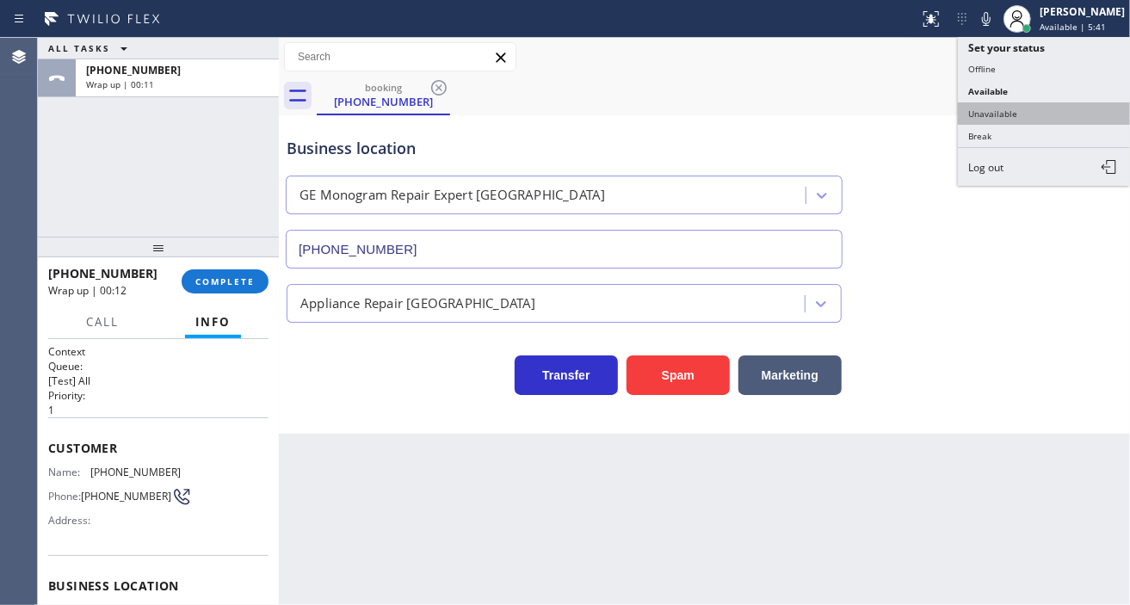
click at [1050, 114] on button "Unavailable" at bounding box center [1044, 113] width 172 height 22
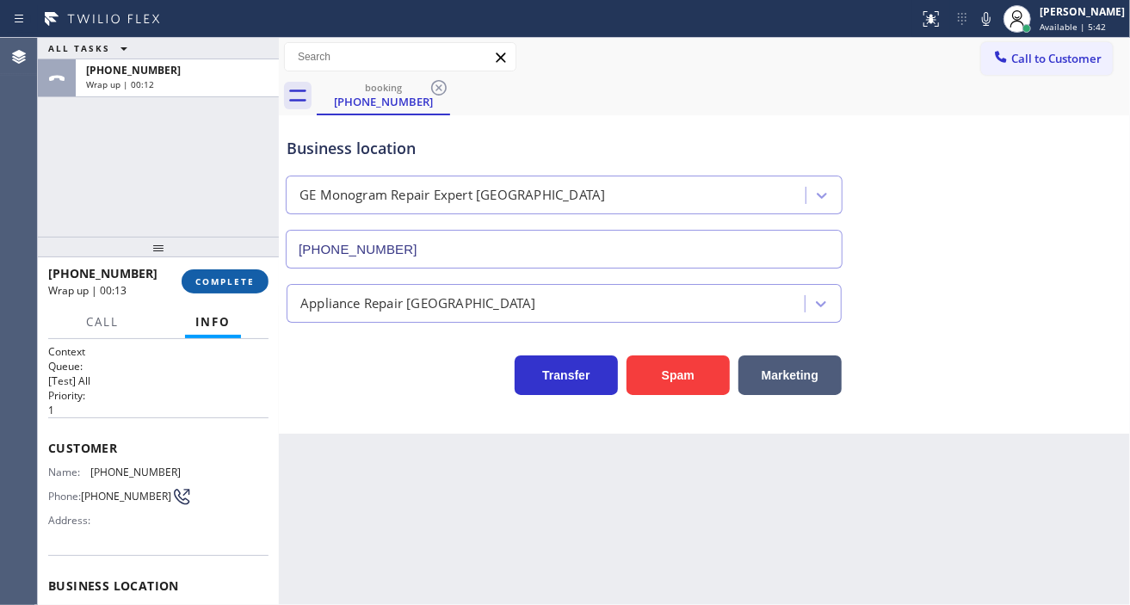
click at [247, 271] on button "COMPLETE" at bounding box center [225, 281] width 87 height 24
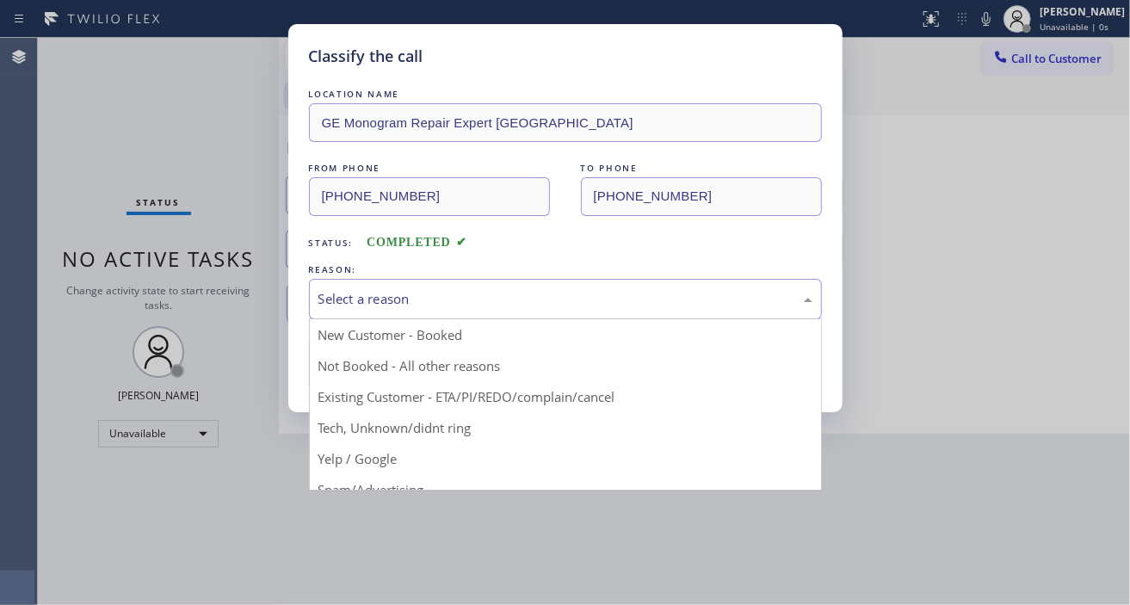
click at [487, 296] on div "Select a reason" at bounding box center [565, 299] width 494 height 20
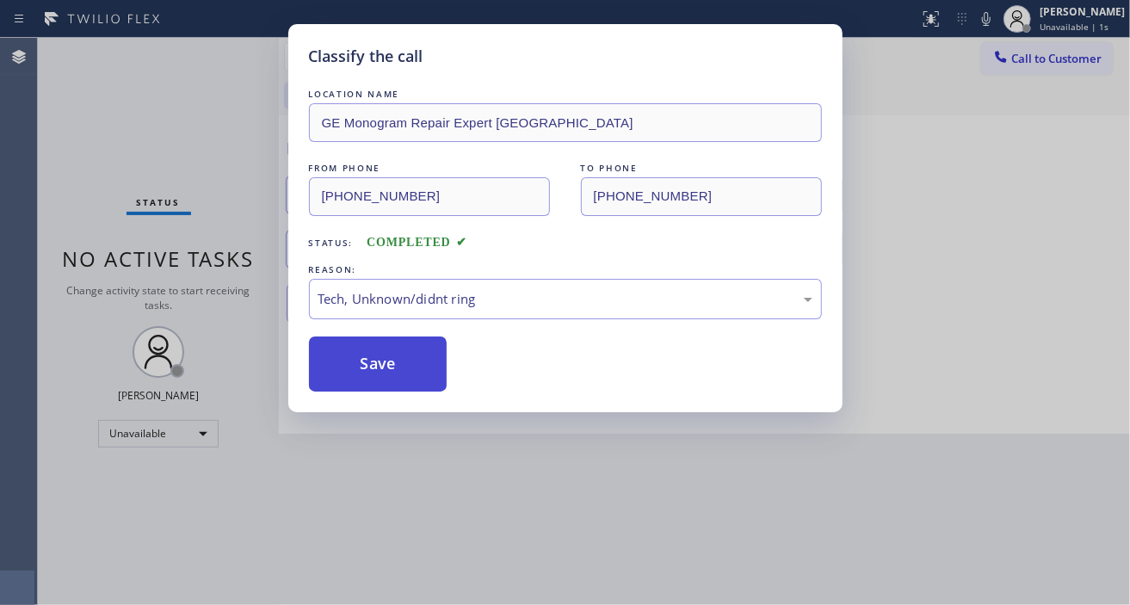
click at [403, 368] on button "Save" at bounding box center [378, 364] width 139 height 55
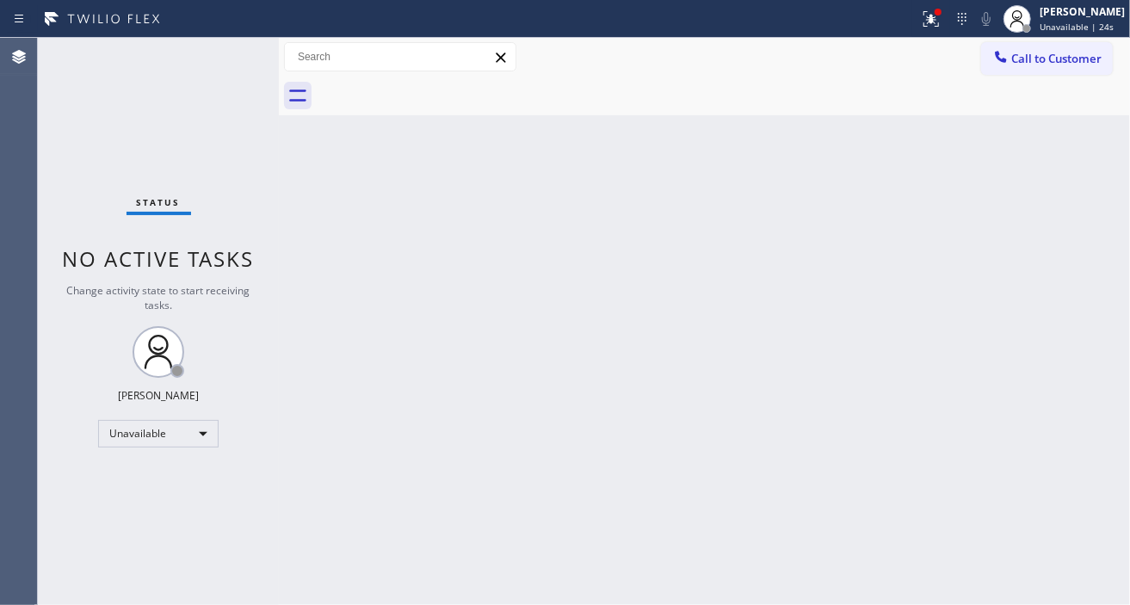
click at [1082, 293] on div "Back to Dashboard Change Sender ID Customers Technicians Select a contact Outbo…" at bounding box center [704, 321] width 851 height 567
click at [1014, 54] on span "Call to Customer" at bounding box center [1056, 58] width 90 height 15
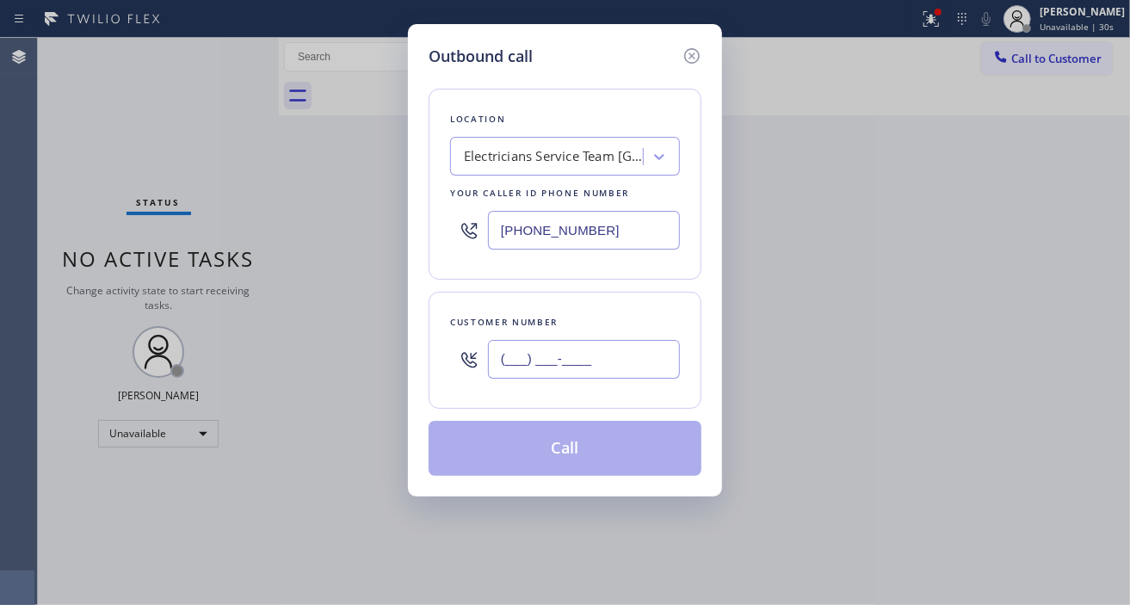
click at [580, 368] on input "(___) ___-____" at bounding box center [584, 359] width 192 height 39
paste input "303) 888-7746"
type input "[PHONE_NUMBER]"
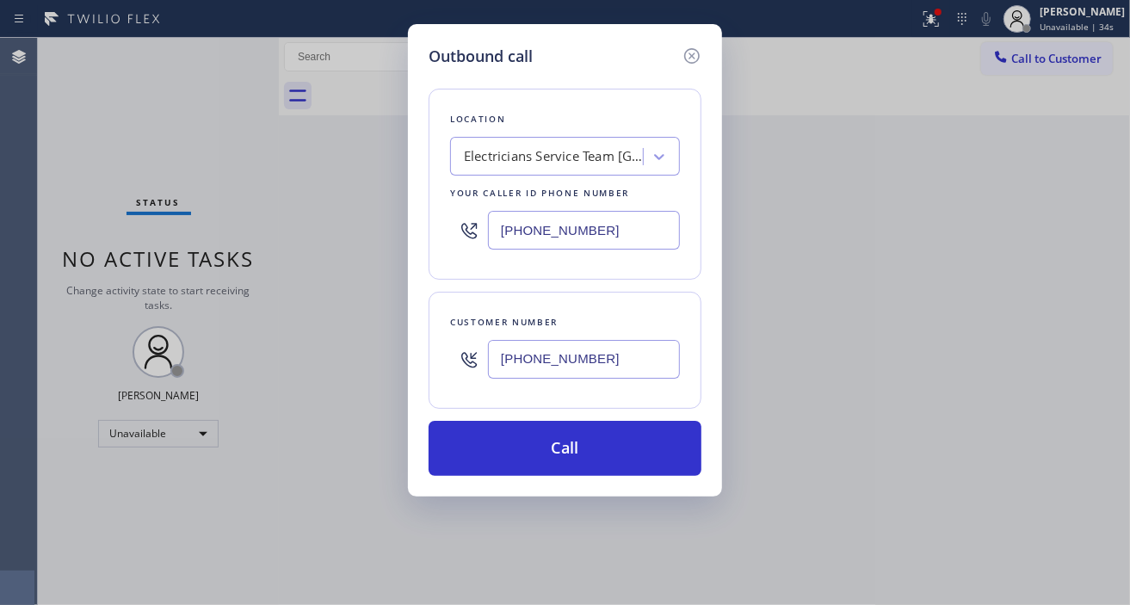
click at [659, 229] on input "[PHONE_NUMBER]" at bounding box center [584, 230] width 192 height 39
paste input "720) 307-7285"
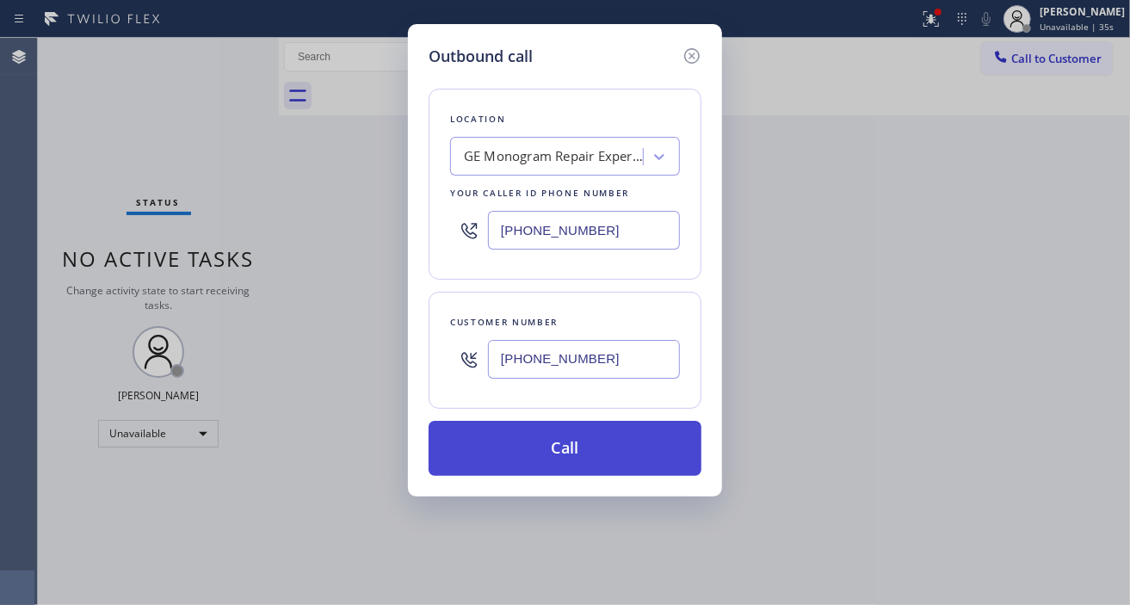
type input "[PHONE_NUMBER]"
click at [592, 450] on button "Call" at bounding box center [565, 448] width 273 height 55
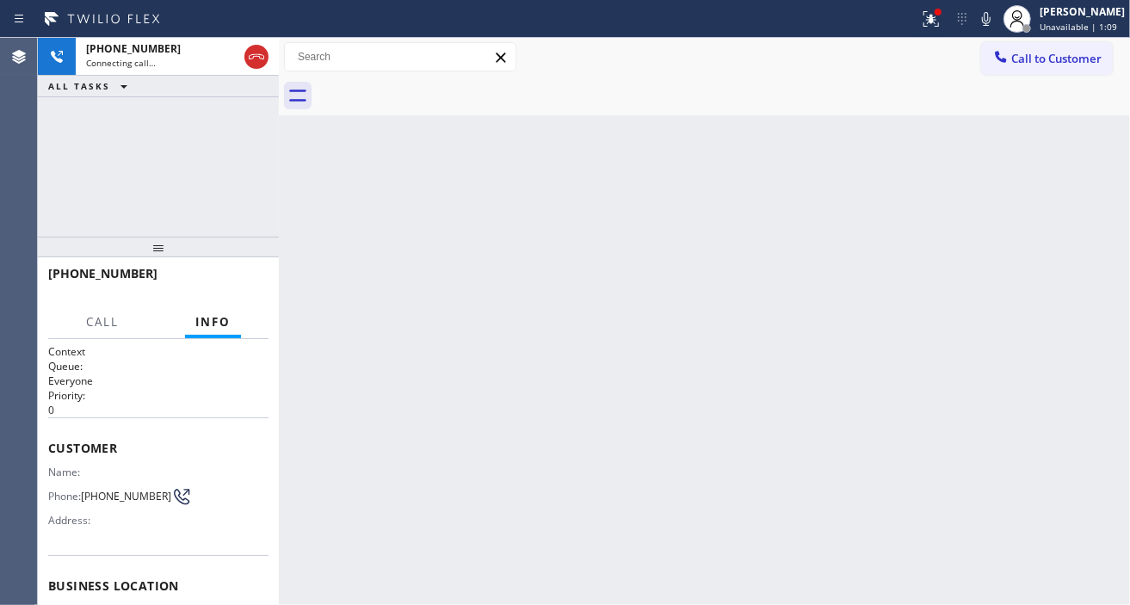
click at [185, 146] on div "[PHONE_NUMBER] Connecting call… ALL TASKS ALL TASKS ACTIVE TASKS TASKS IN WRAP …" at bounding box center [158, 137] width 241 height 199
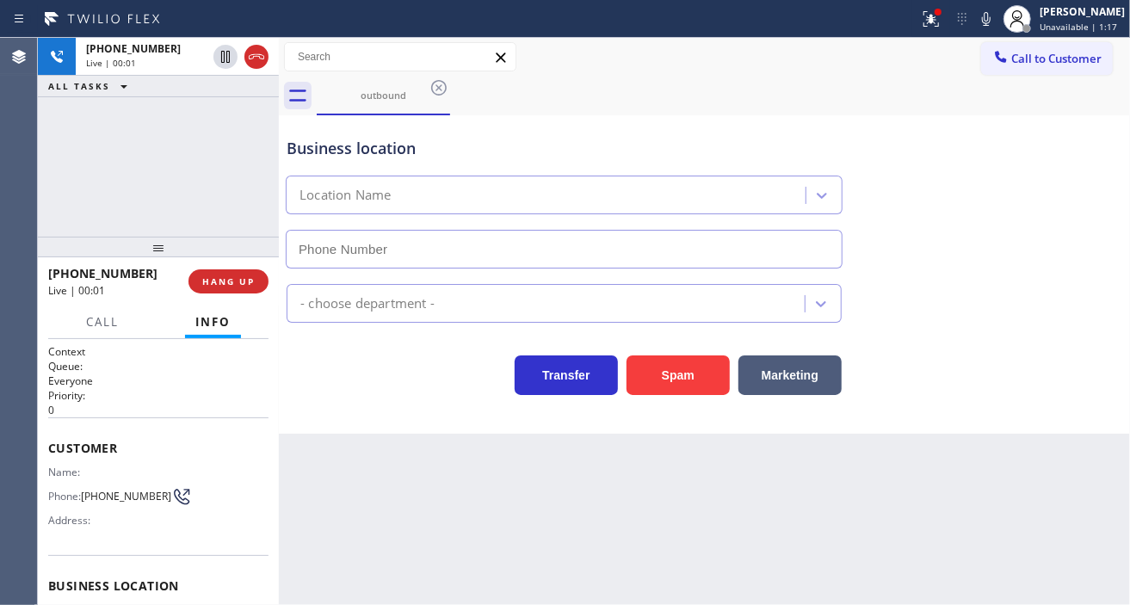
type input "[PHONE_NUMBER]"
click at [149, 158] on div "[PHONE_NUMBER] Live | 00:18 ALL TASKS ALL TASKS ACTIVE TASKS TASKS IN WRAP UP" at bounding box center [158, 137] width 241 height 199
click at [541, 157] on div "Business location" at bounding box center [564, 148] width 555 height 23
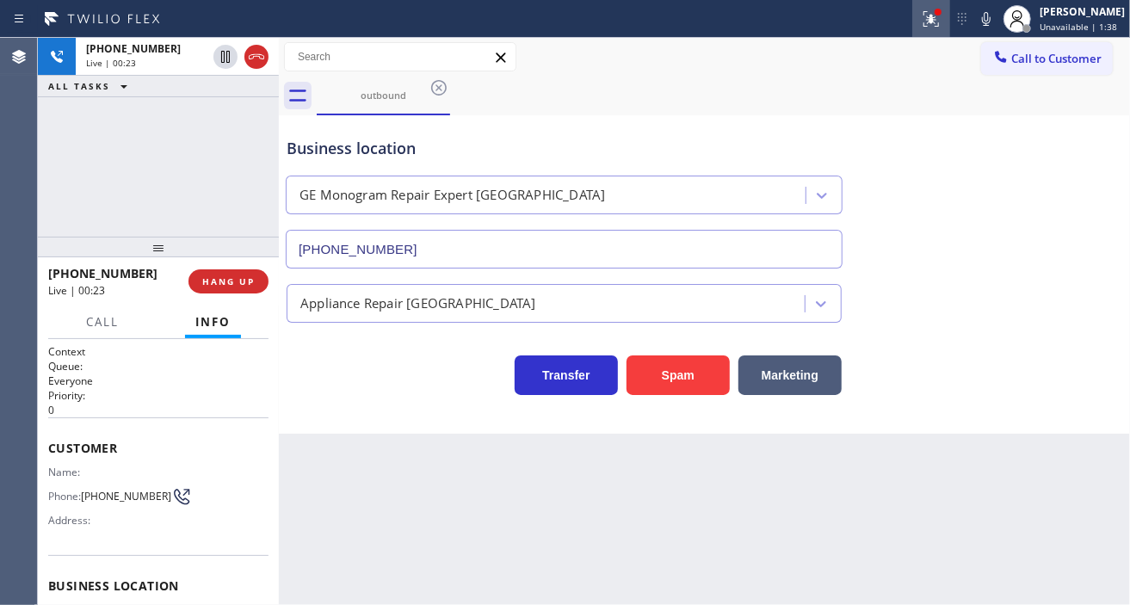
click at [928, 32] on button at bounding box center [931, 19] width 38 height 38
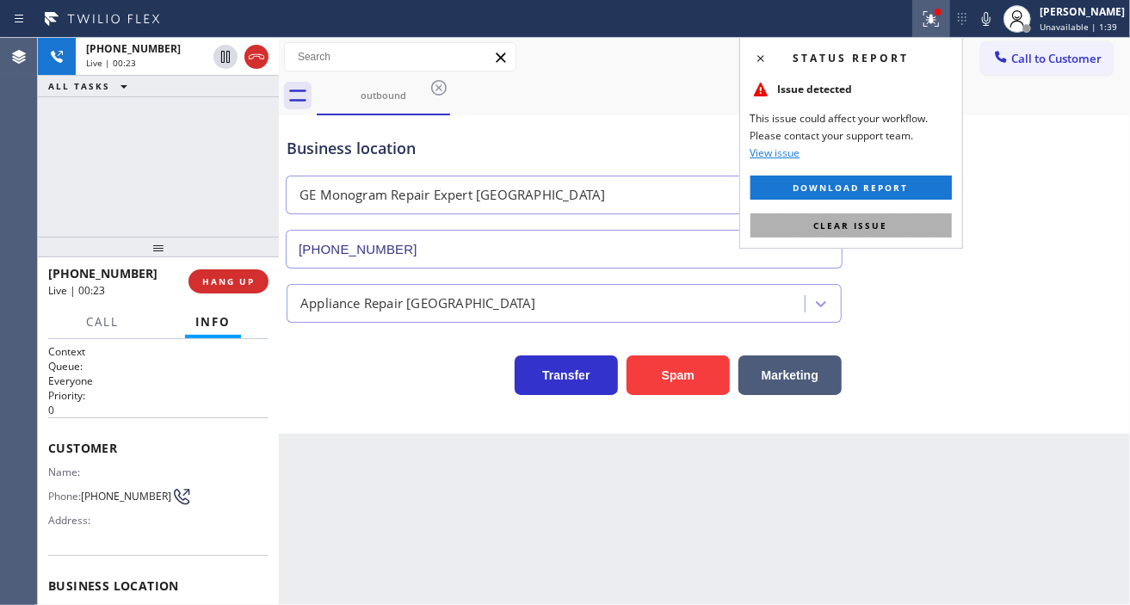
click at [904, 220] on button "Clear issue" at bounding box center [851, 225] width 201 height 24
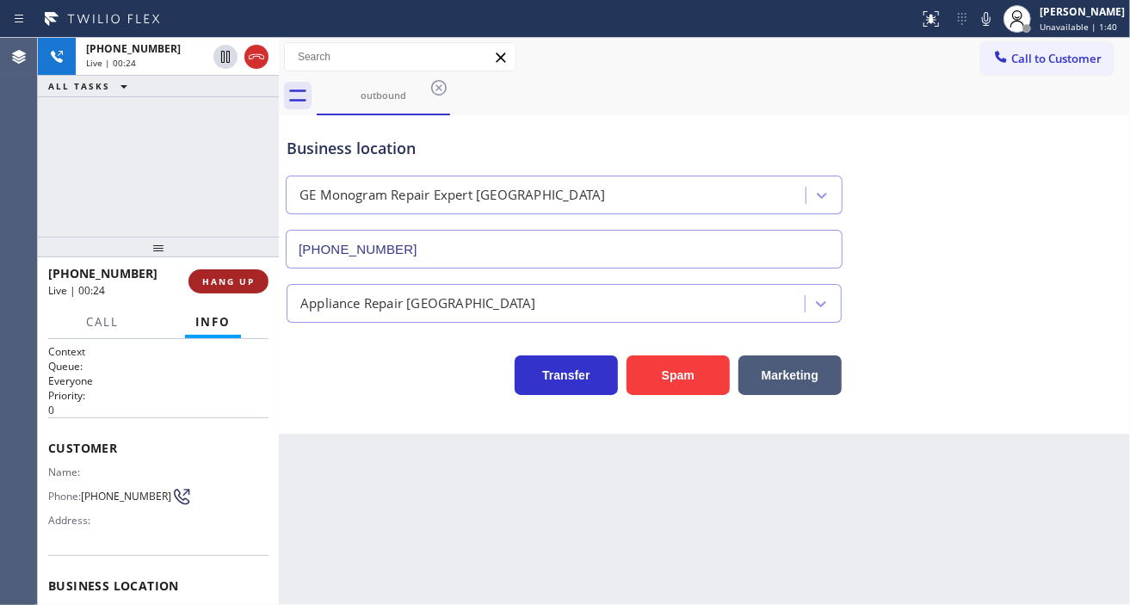
click at [239, 275] on span "HANG UP" at bounding box center [228, 281] width 53 height 12
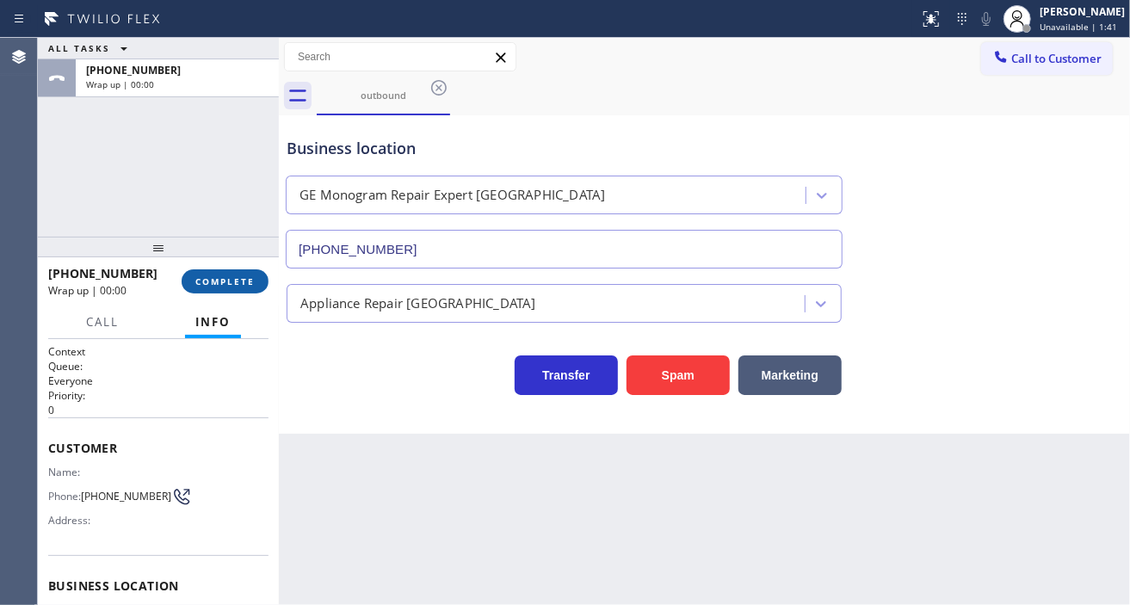
click at [246, 279] on span "COMPLETE" at bounding box center [224, 281] width 59 height 12
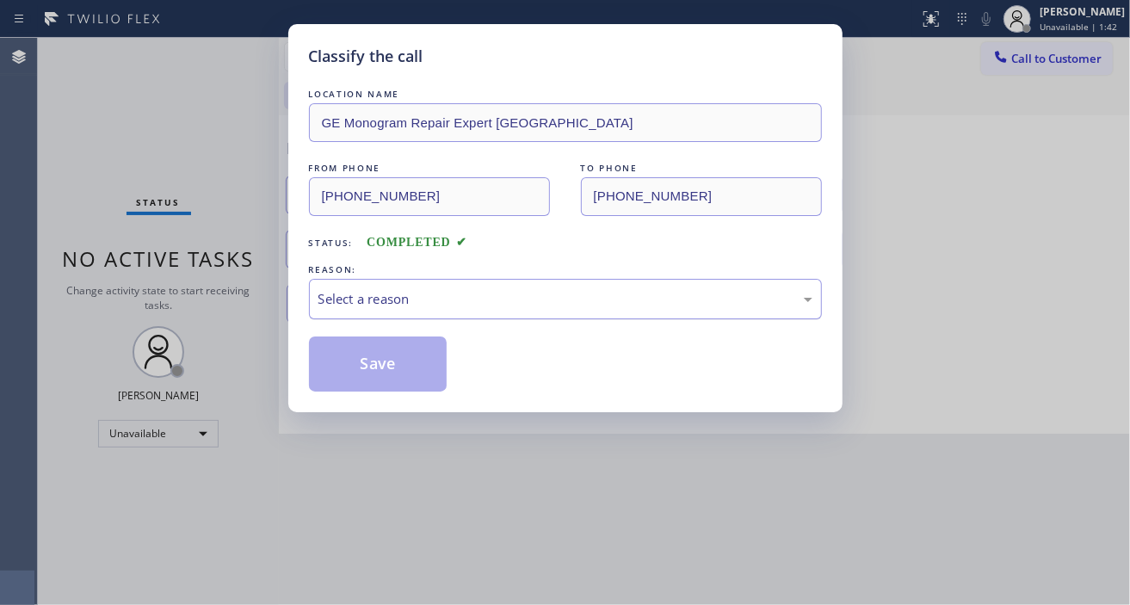
click at [444, 313] on div "Select a reason" at bounding box center [565, 299] width 513 height 40
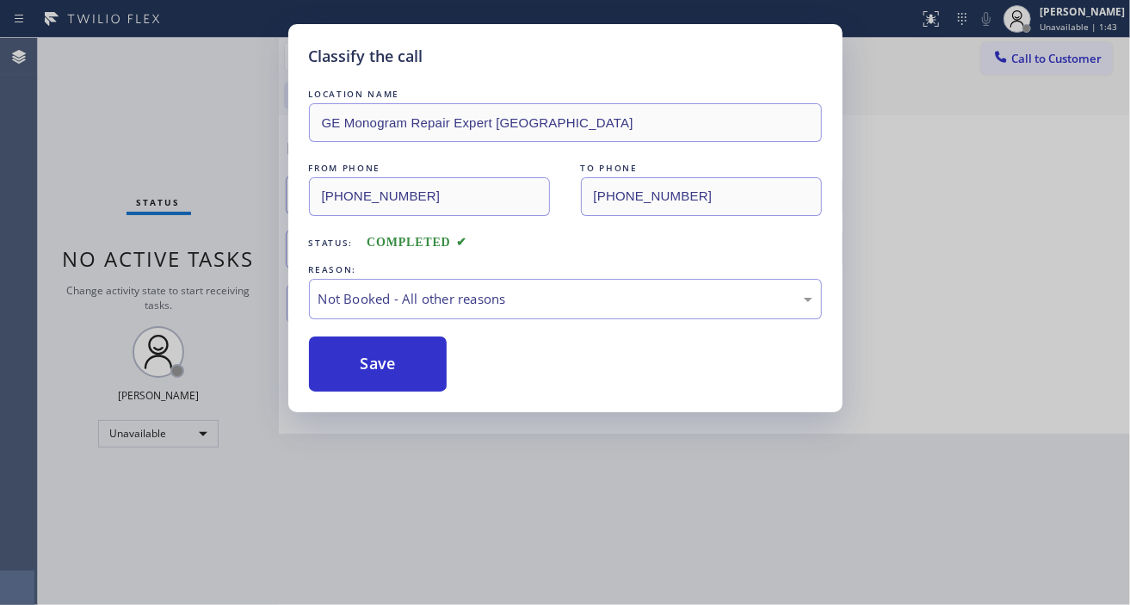
click at [424, 364] on button "Save" at bounding box center [378, 364] width 139 height 55
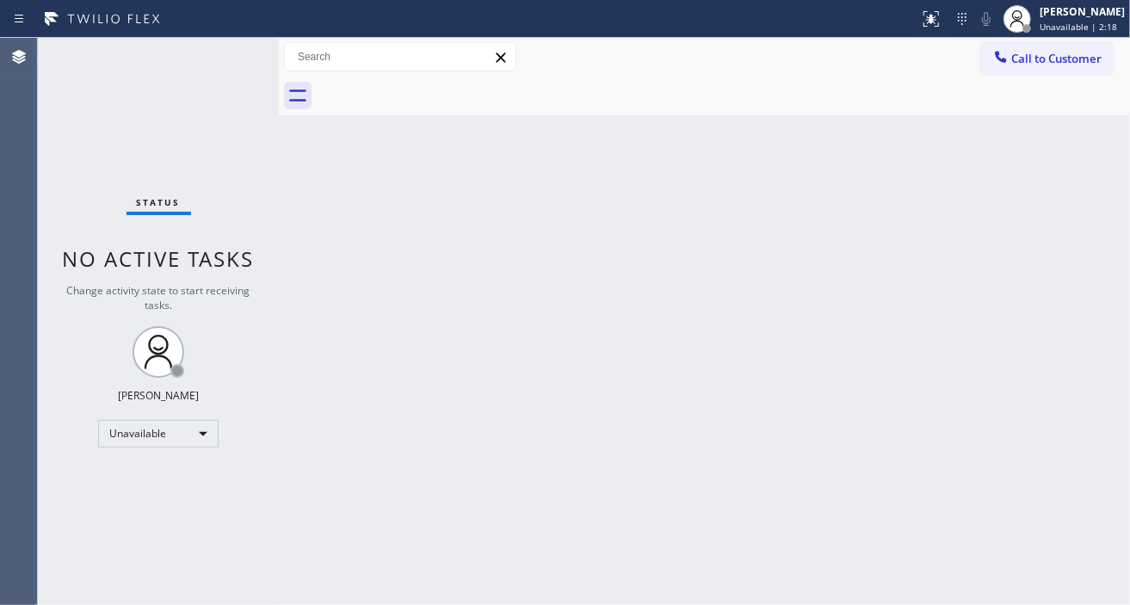
click at [1073, 170] on div "Back to Dashboard Change Sender ID Customers Technicians Select a contact Outbo…" at bounding box center [704, 321] width 851 height 567
click at [1079, 147] on div "Back to Dashboard Change Sender ID Customers Technicians Select a contact Outbo…" at bounding box center [704, 321] width 851 height 567
click at [1056, 320] on div "Back to Dashboard Change Sender ID Customers Technicians Select a contact Outbo…" at bounding box center [704, 321] width 851 height 567
click at [1059, 32] on span "Unavailable | 5:41" at bounding box center [1078, 27] width 77 height 12
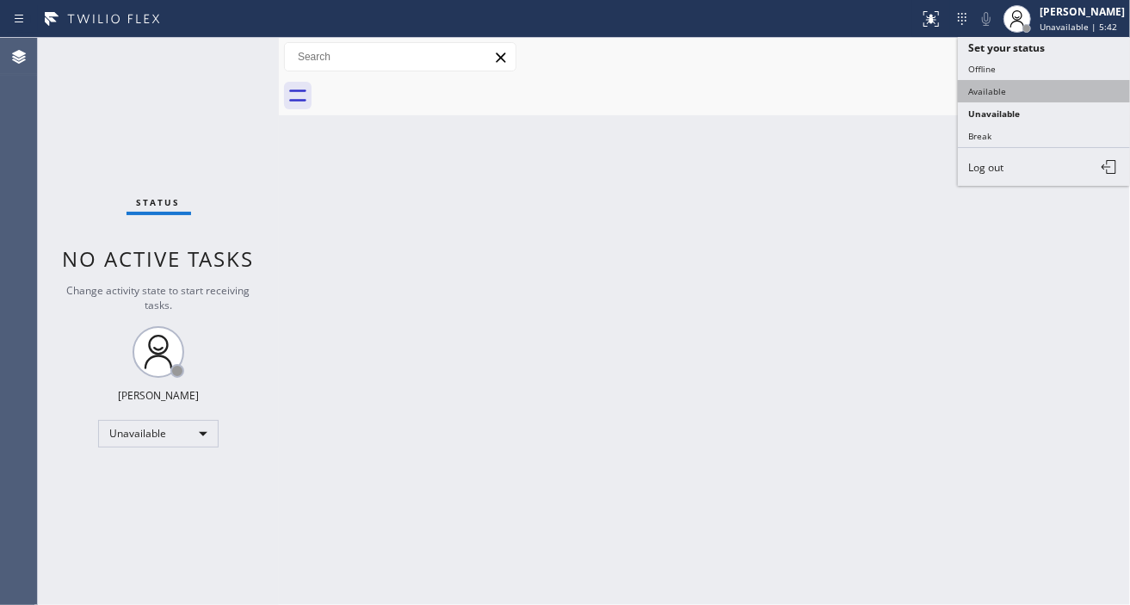
click at [1030, 83] on button "Available" at bounding box center [1044, 91] width 172 height 22
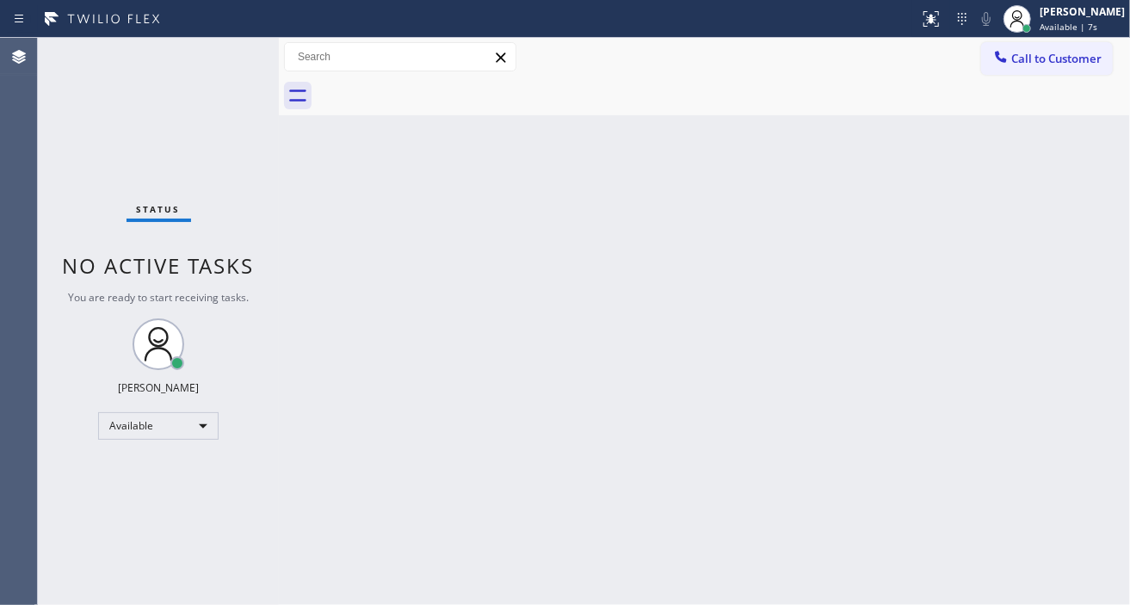
click at [1088, 134] on div "Back to Dashboard Change Sender ID Customers Technicians Select a contact Outbo…" at bounding box center [704, 321] width 851 height 567
click at [1096, 224] on div "Back to Dashboard Change Sender ID Customers Technicians Select a contact Outbo…" at bounding box center [704, 321] width 851 height 567
click at [1067, 22] on span "Available | 50s" at bounding box center [1071, 27] width 63 height 12
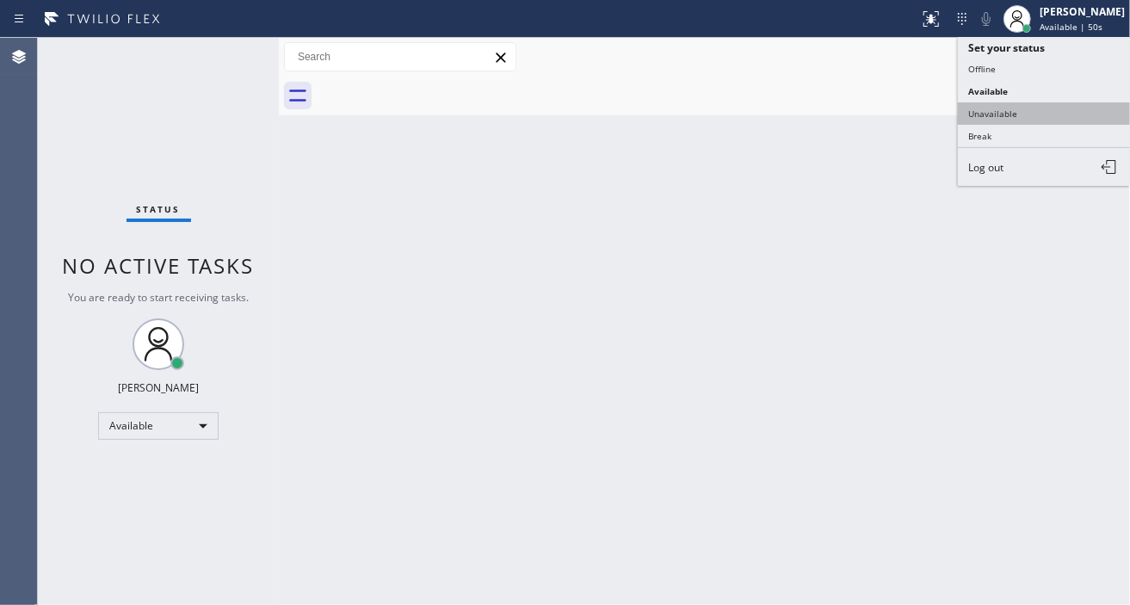
click at [1047, 103] on button "Unavailable" at bounding box center [1044, 113] width 172 height 22
